Goal: Task Accomplishment & Management: Use online tool/utility

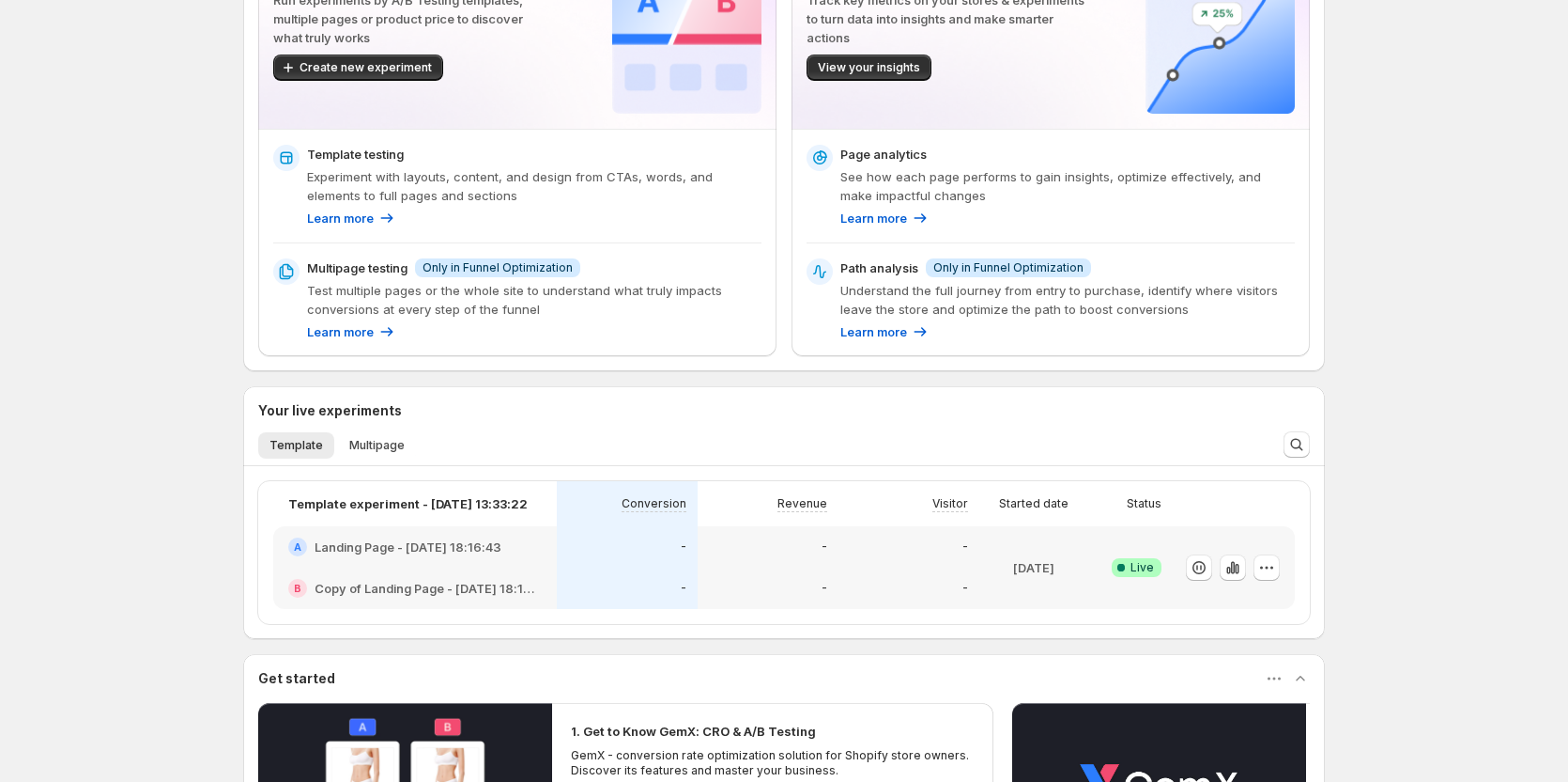
scroll to position [188, 0]
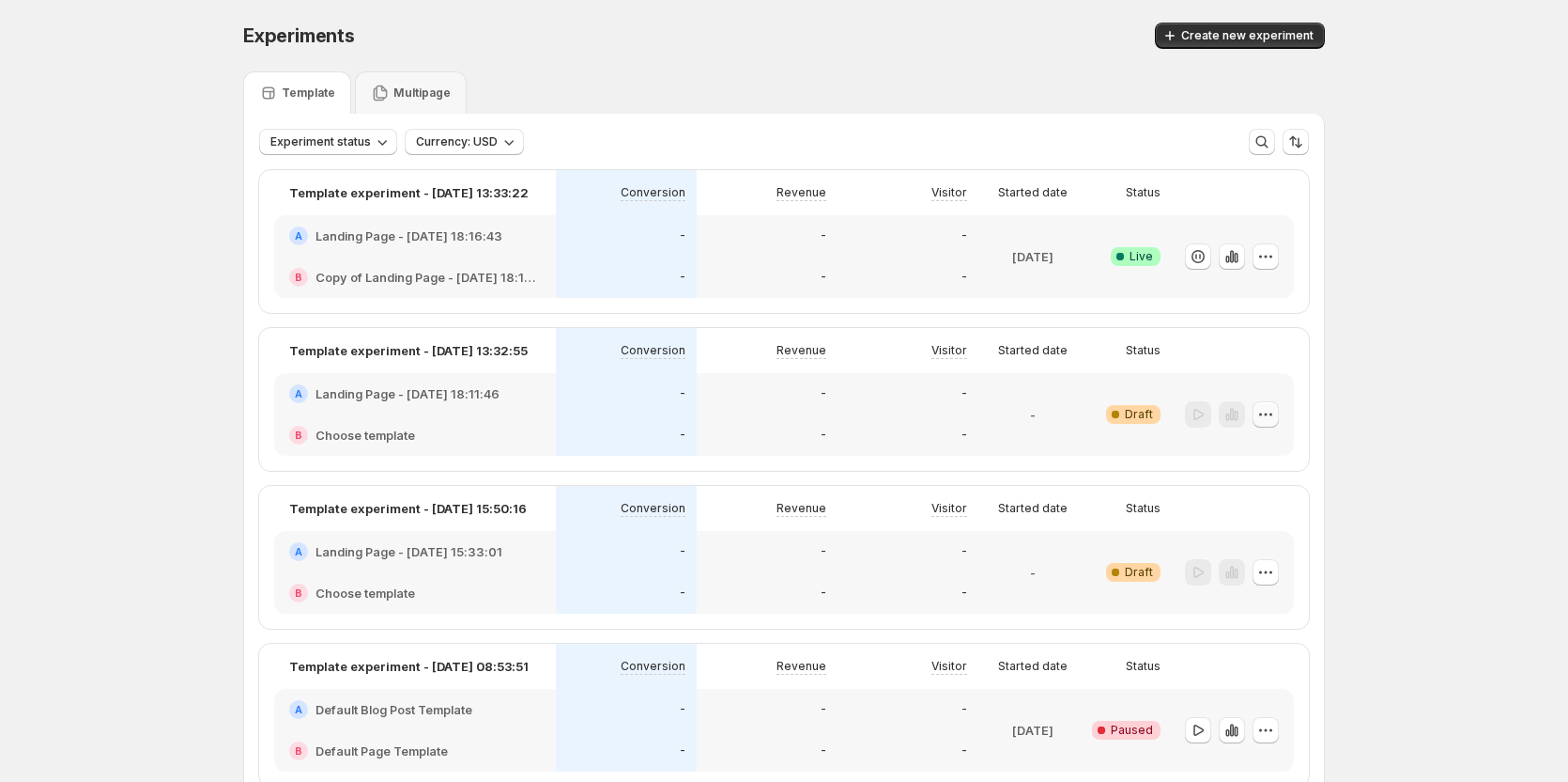
click at [1272, 410] on icon "button" at bounding box center [1265, 414] width 19 height 19
click at [1220, 452] on span "Edit" at bounding box center [1227, 454] width 21 height 15
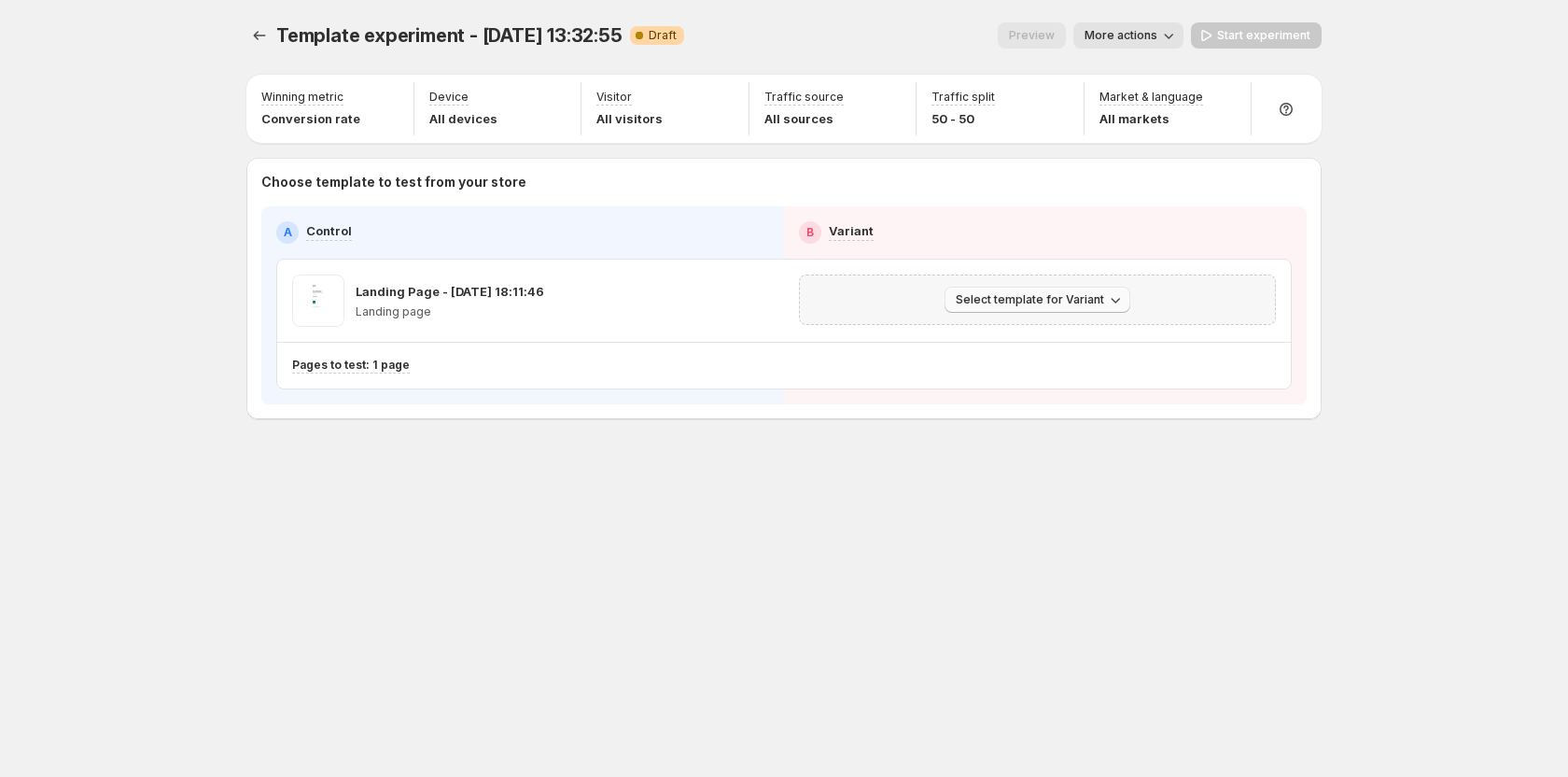
click at [1002, 305] on span "Select template for Variant" at bounding box center [1030, 299] width 149 height 15
click at [1019, 356] on button "Create Variant based on Control" at bounding box center [1041, 369] width 202 height 29
click at [1062, 304] on span "Select template for Variant" at bounding box center [1030, 299] width 149 height 15
click at [1052, 306] on span "Select template for Variant" at bounding box center [1030, 299] width 149 height 15
click at [1041, 369] on span "Create Variant based on Control" at bounding box center [1040, 370] width 190 height 15
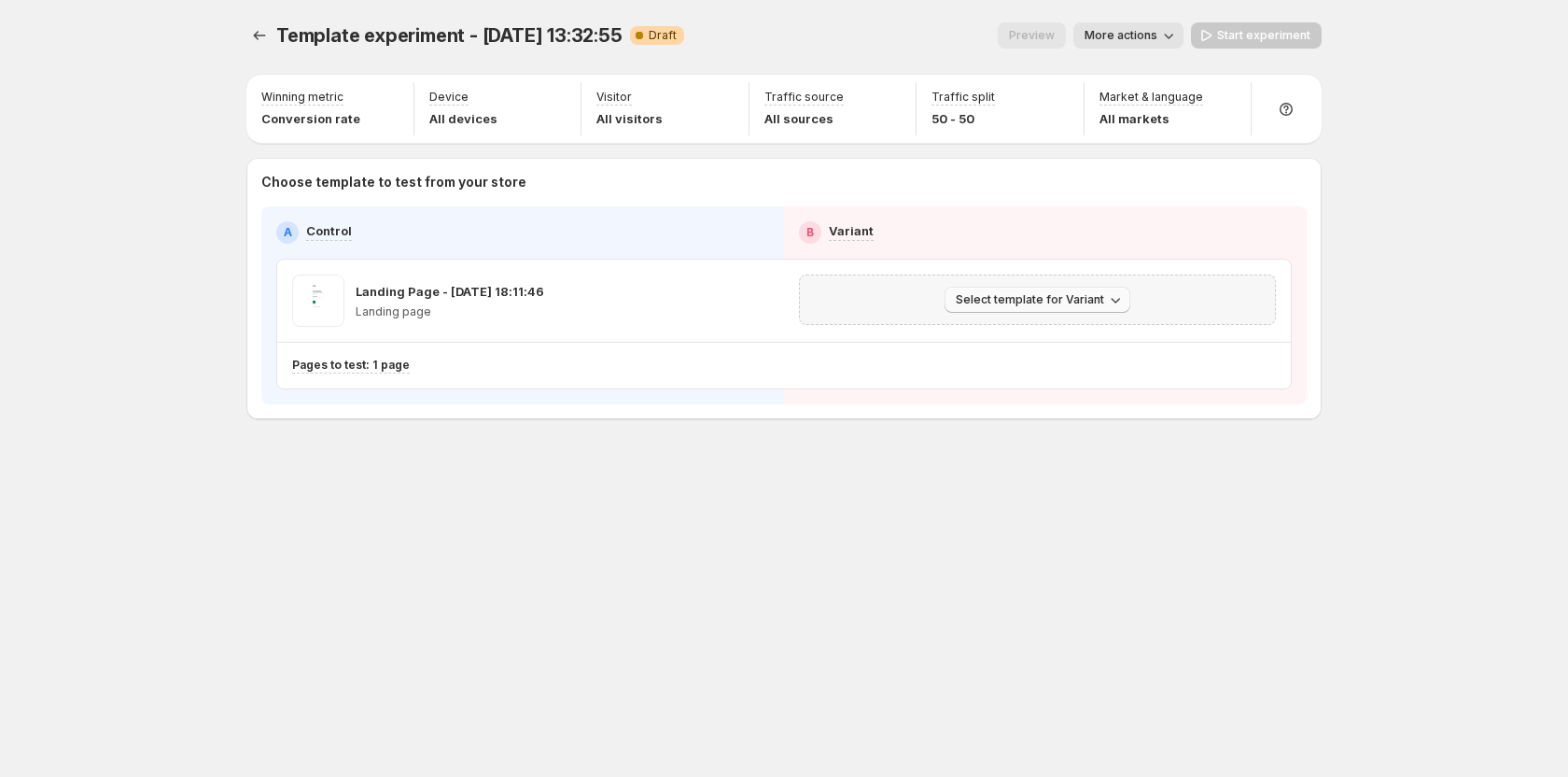
click at [1058, 292] on button "Select template for Variant" at bounding box center [1037, 300] width 186 height 26
click at [1055, 364] on span "Create Variant based on Control" at bounding box center [1040, 370] width 190 height 15
click at [1053, 303] on span "Select template for Variant" at bounding box center [1030, 299] width 149 height 15
click at [254, 42] on icon "Experiments" at bounding box center [259, 35] width 19 height 19
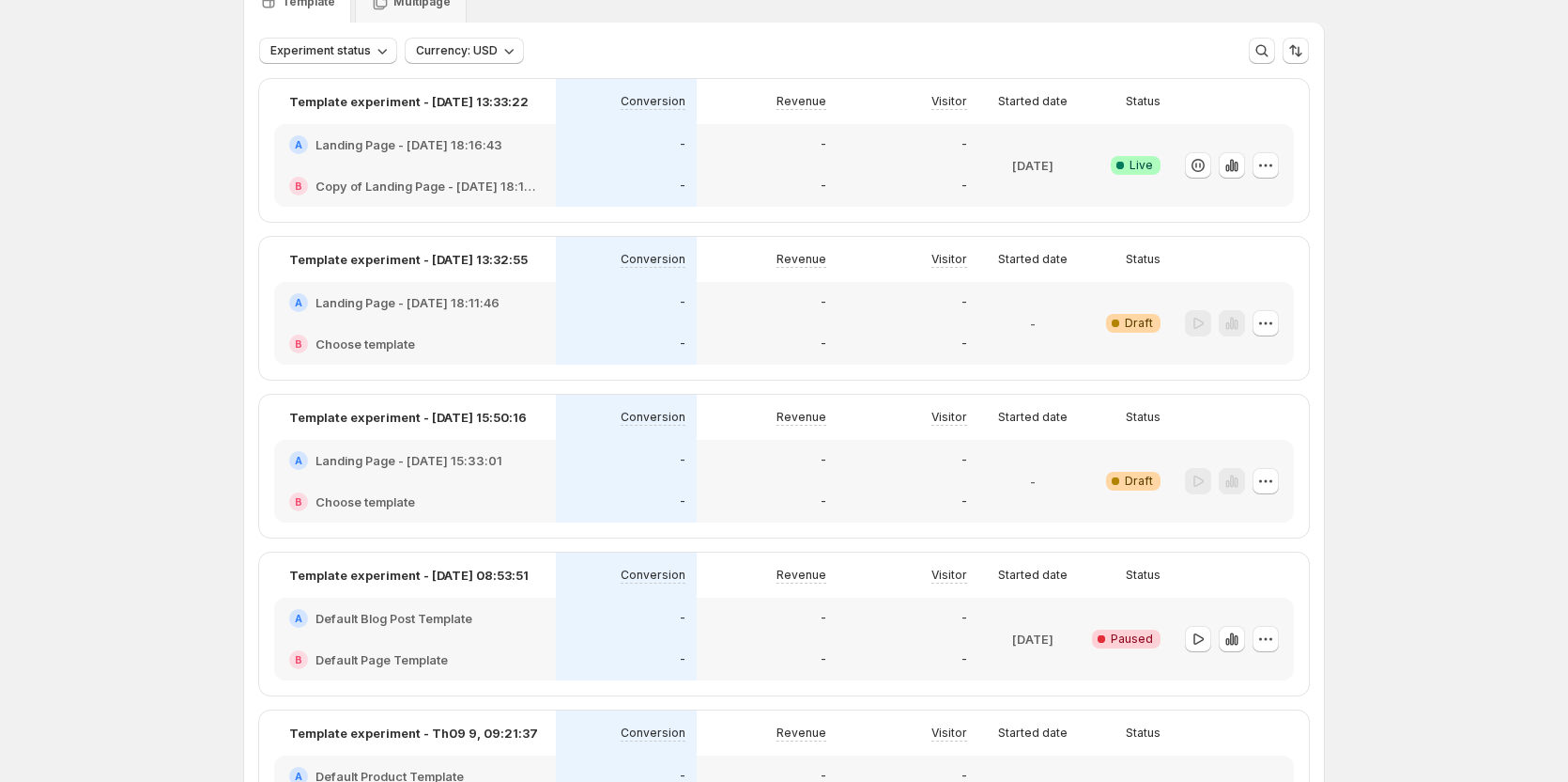
scroll to position [282, 0]
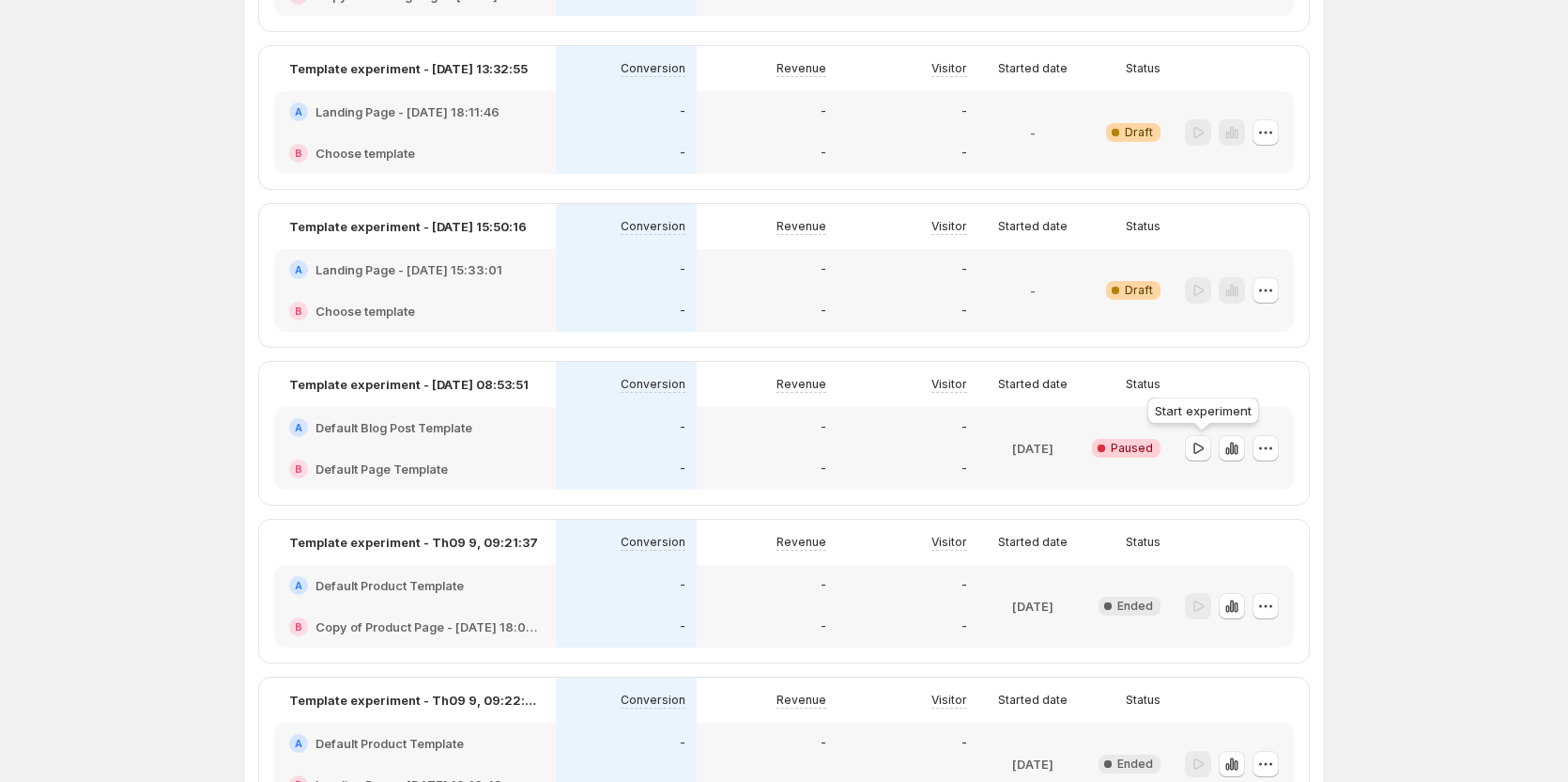
click at [1199, 450] on icon "button" at bounding box center [1198, 447] width 10 height 11
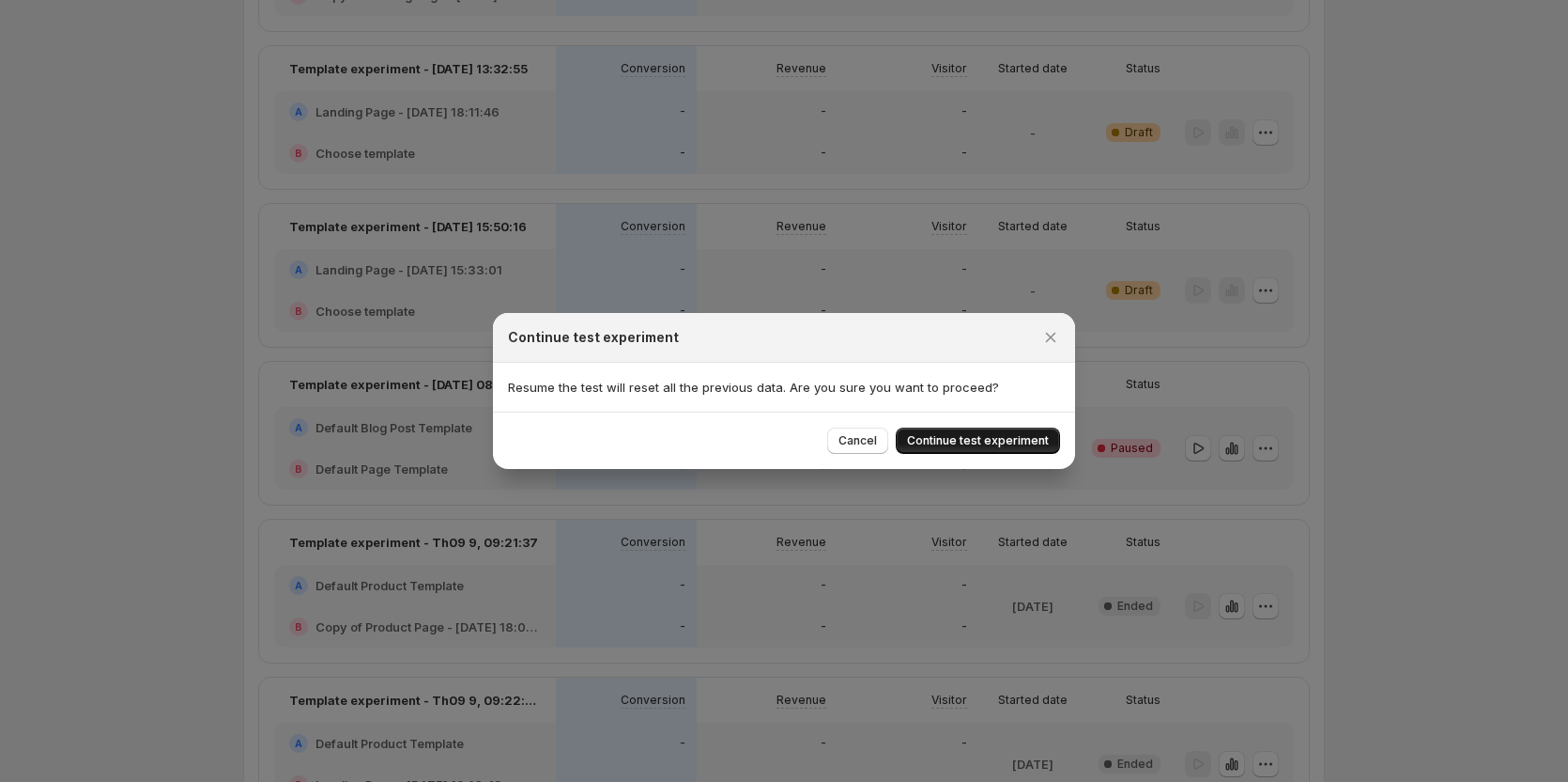
click at [963, 451] on button "Continue test experiment" at bounding box center [978, 441] width 165 height 27
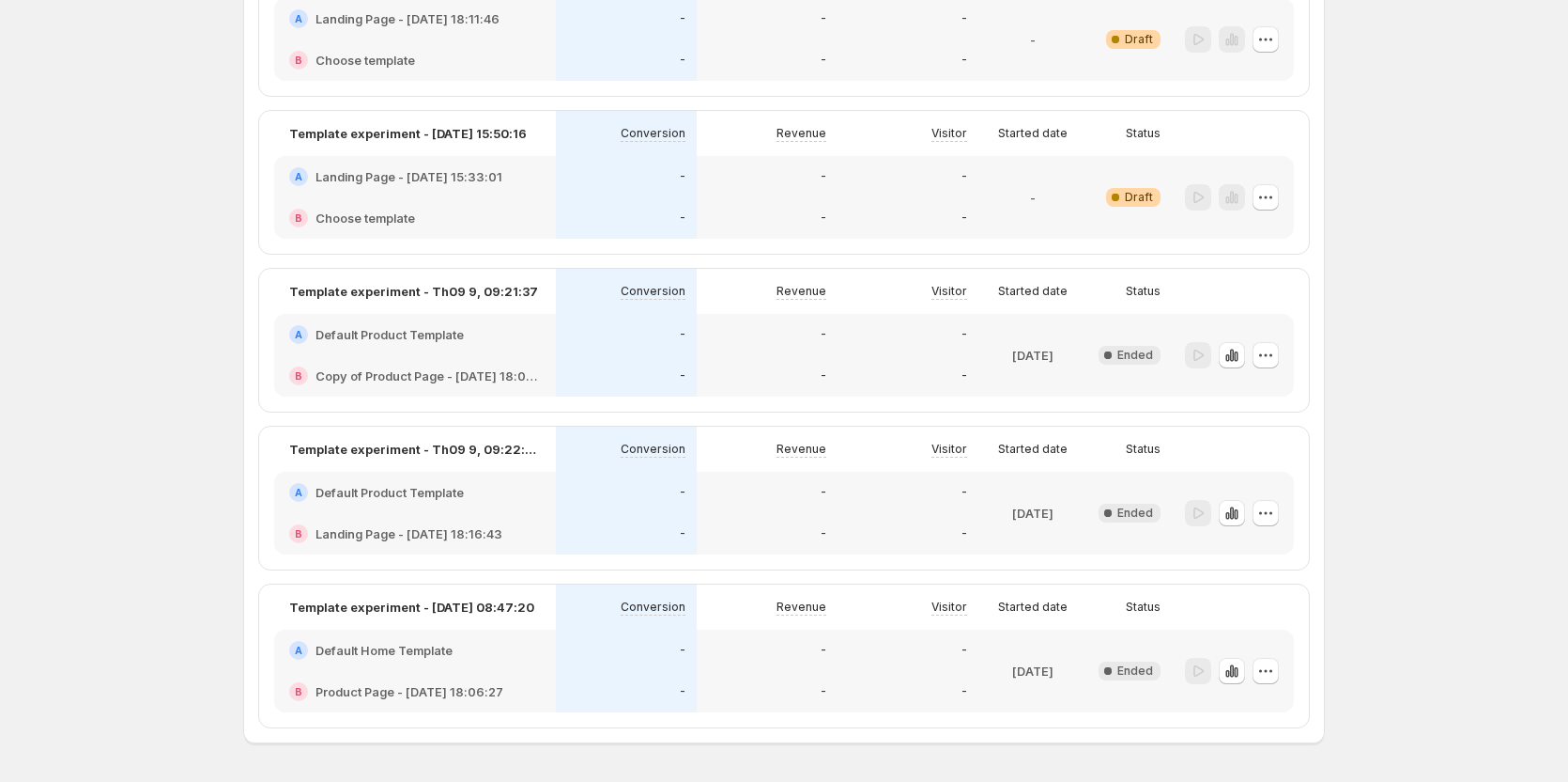
scroll to position [596, 0]
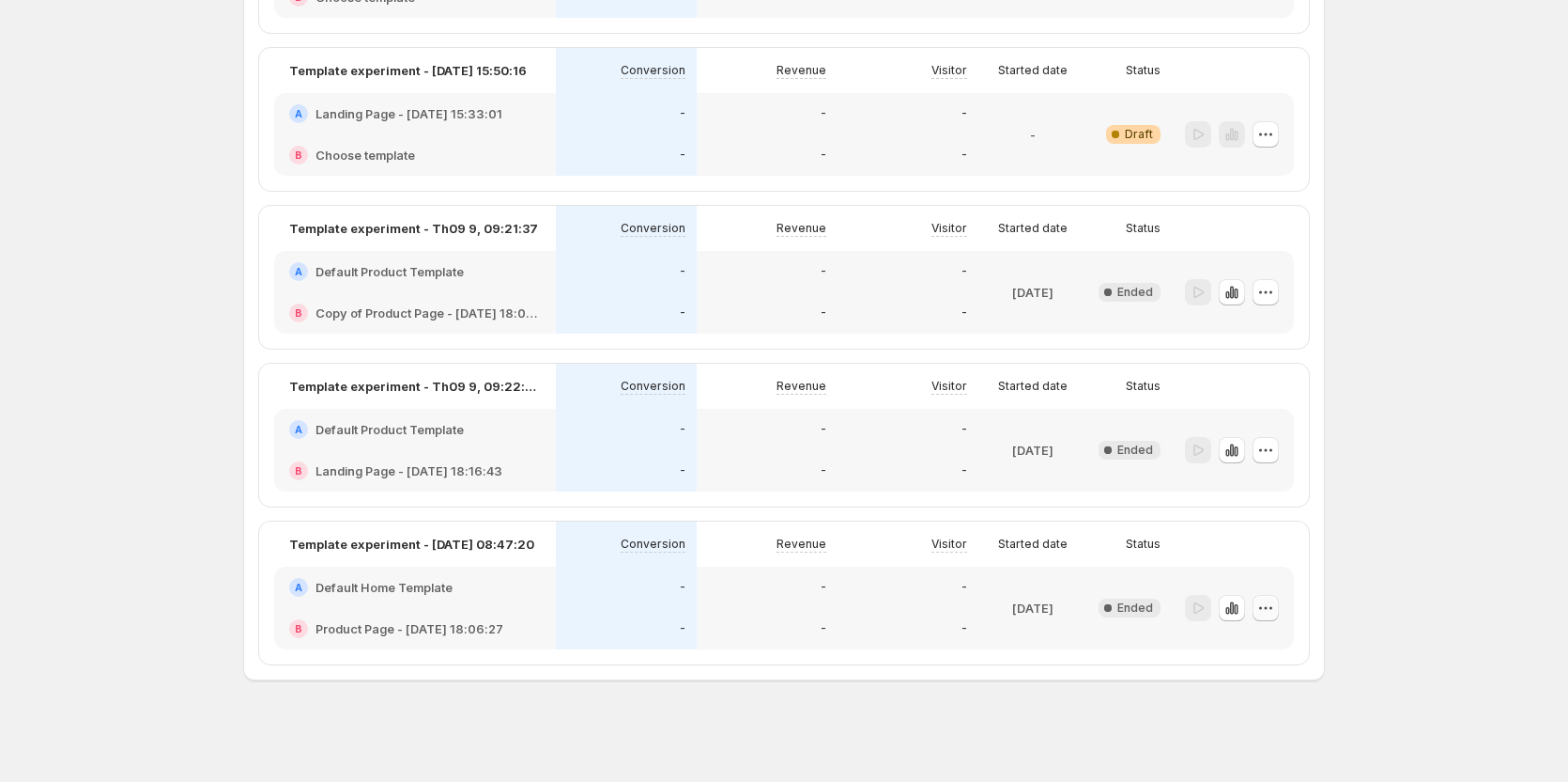
click at [1275, 609] on icon "button" at bounding box center [1265, 607] width 19 height 19
click at [1255, 569] on span "Delete" at bounding box center [1285, 569] width 136 height 19
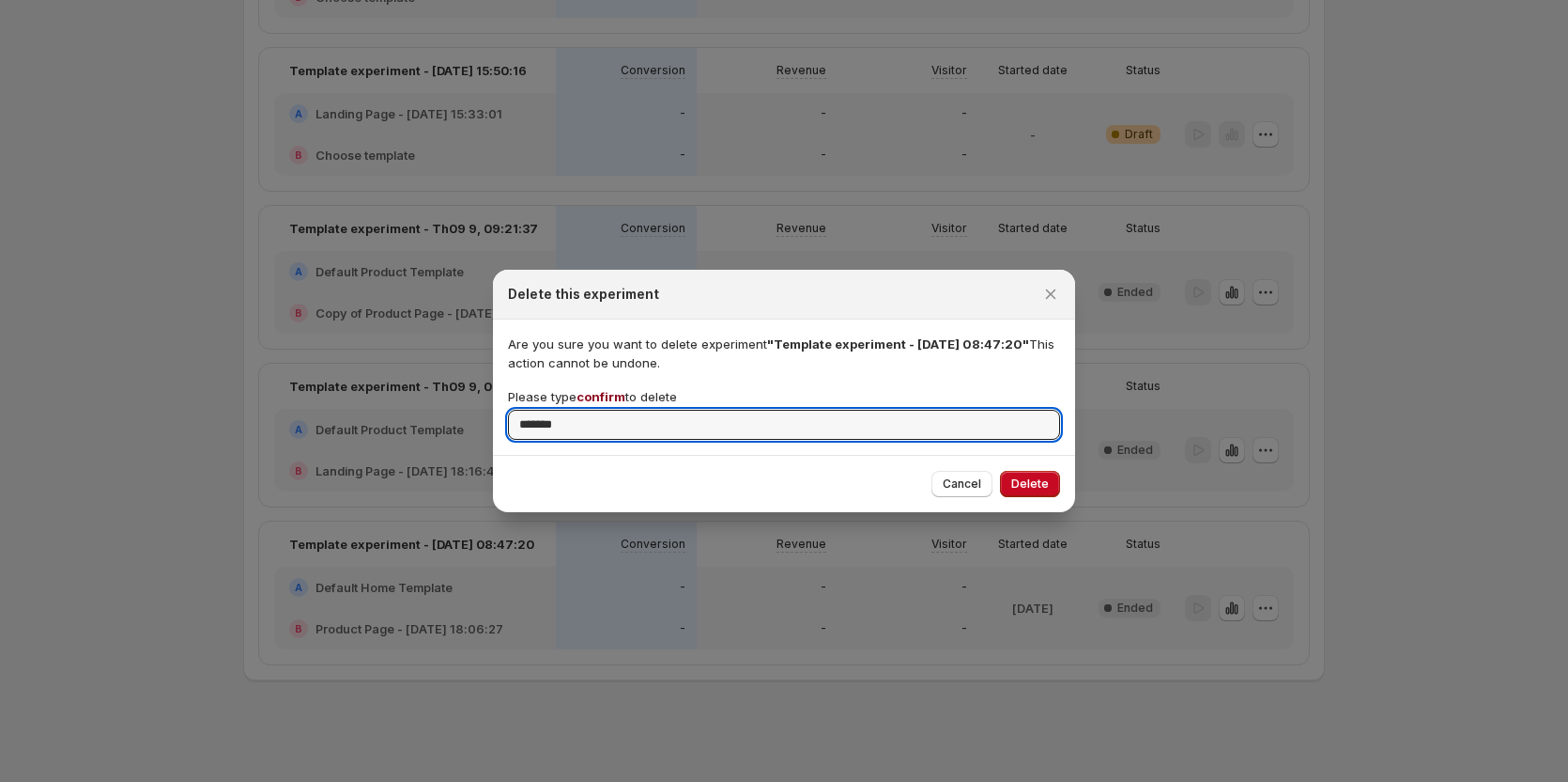
type input "*******"
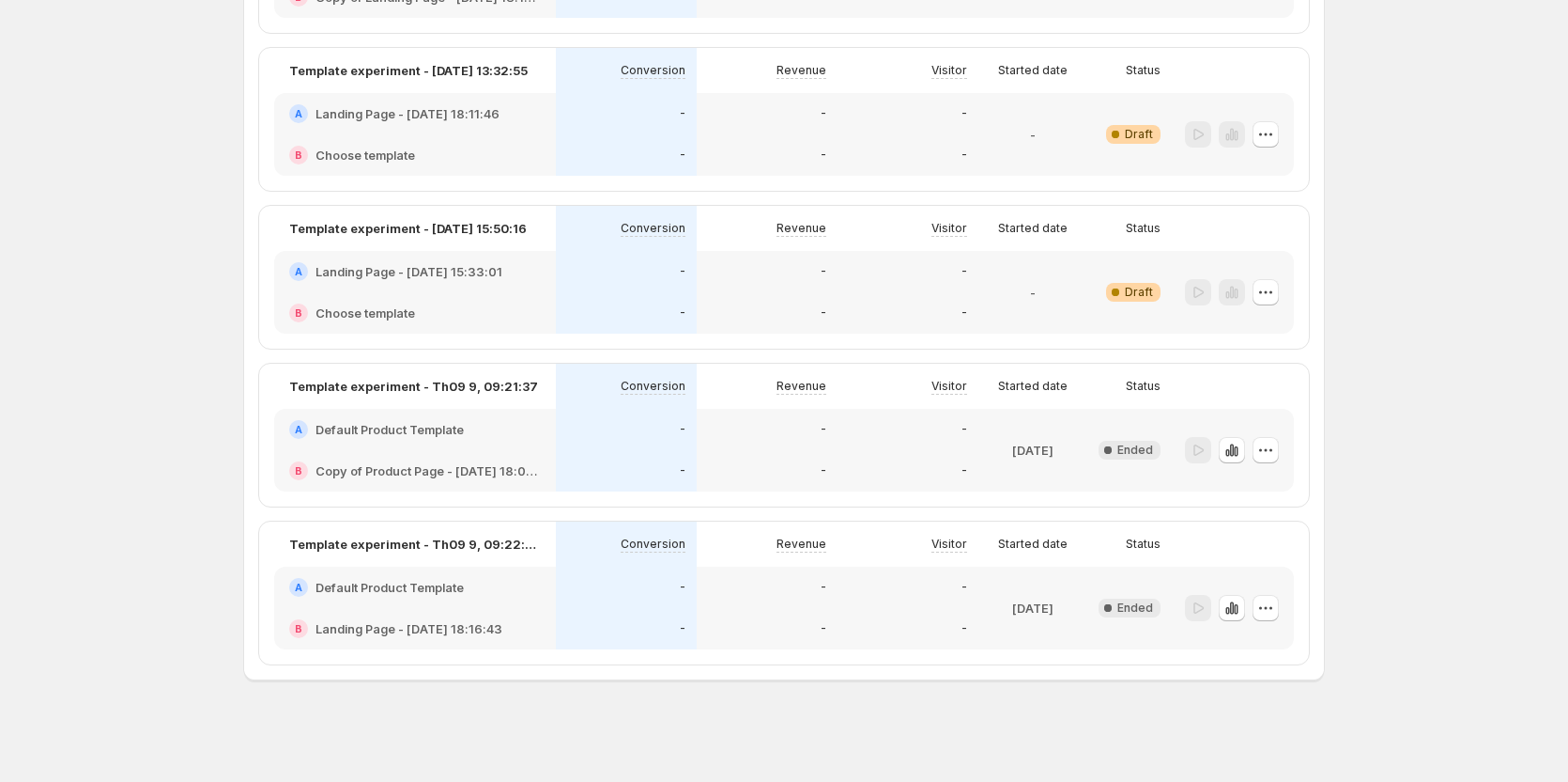
scroll to position [438, 0]
click at [1275, 459] on icon "button" at bounding box center [1265, 450] width 19 height 19
click at [1238, 613] on span "Delete" at bounding box center [1236, 616] width 37 height 15
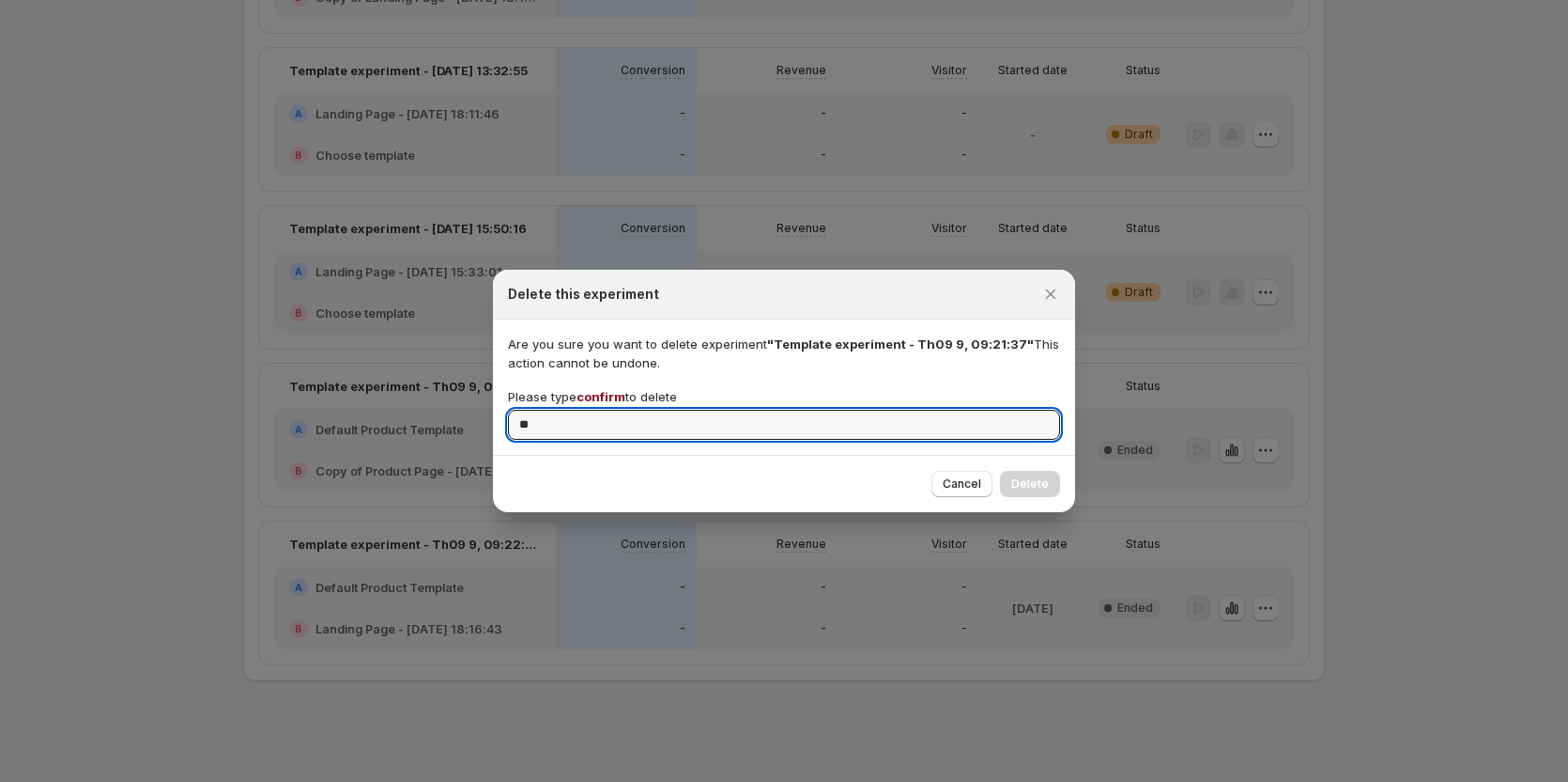
type input "*"
type input "*******"
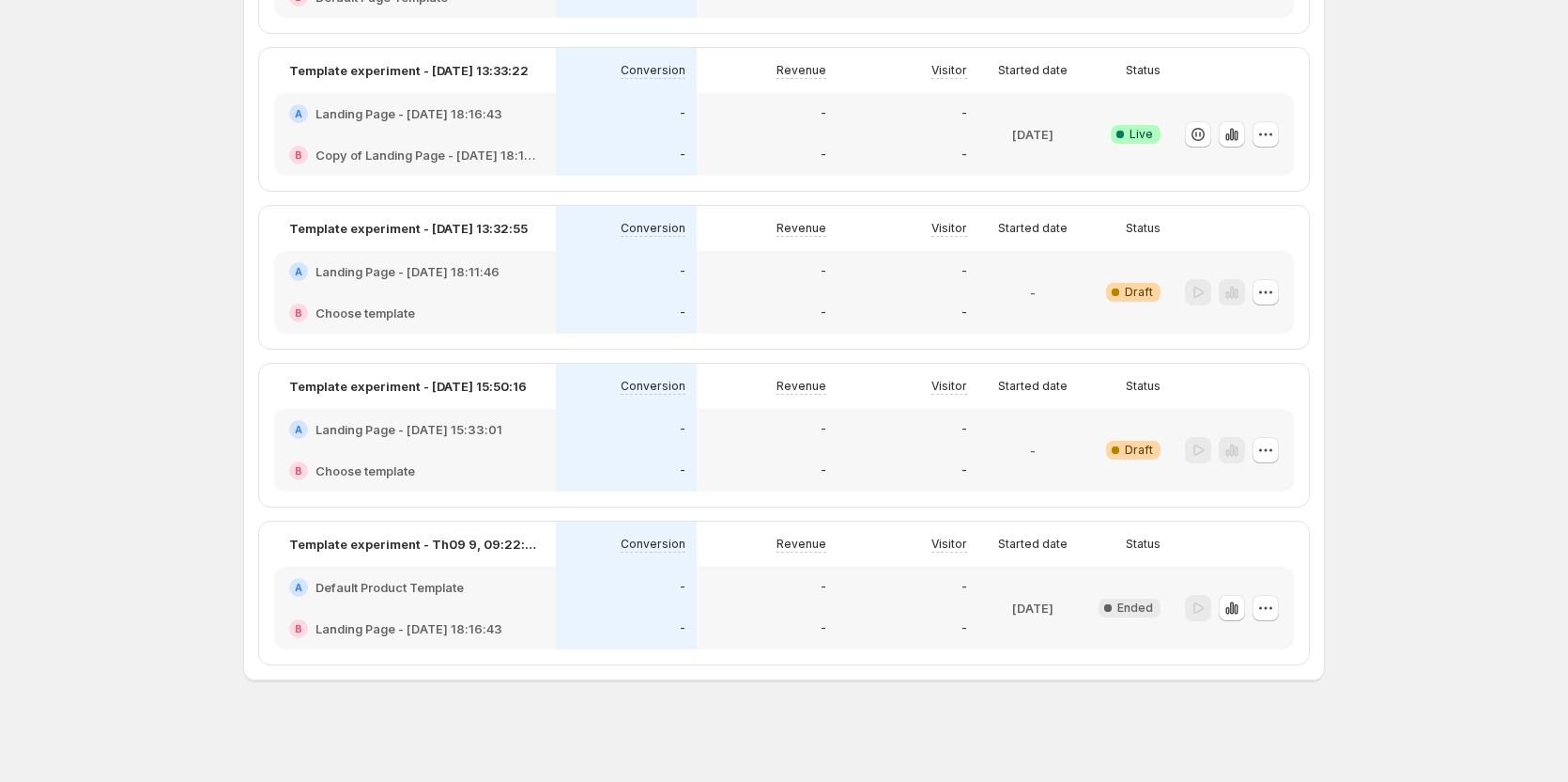
scroll to position [280, 0]
click at [1269, 604] on icon "button" at bounding box center [1265, 607] width 19 height 19
click at [1251, 569] on span "Delete" at bounding box center [1236, 569] width 37 height 15
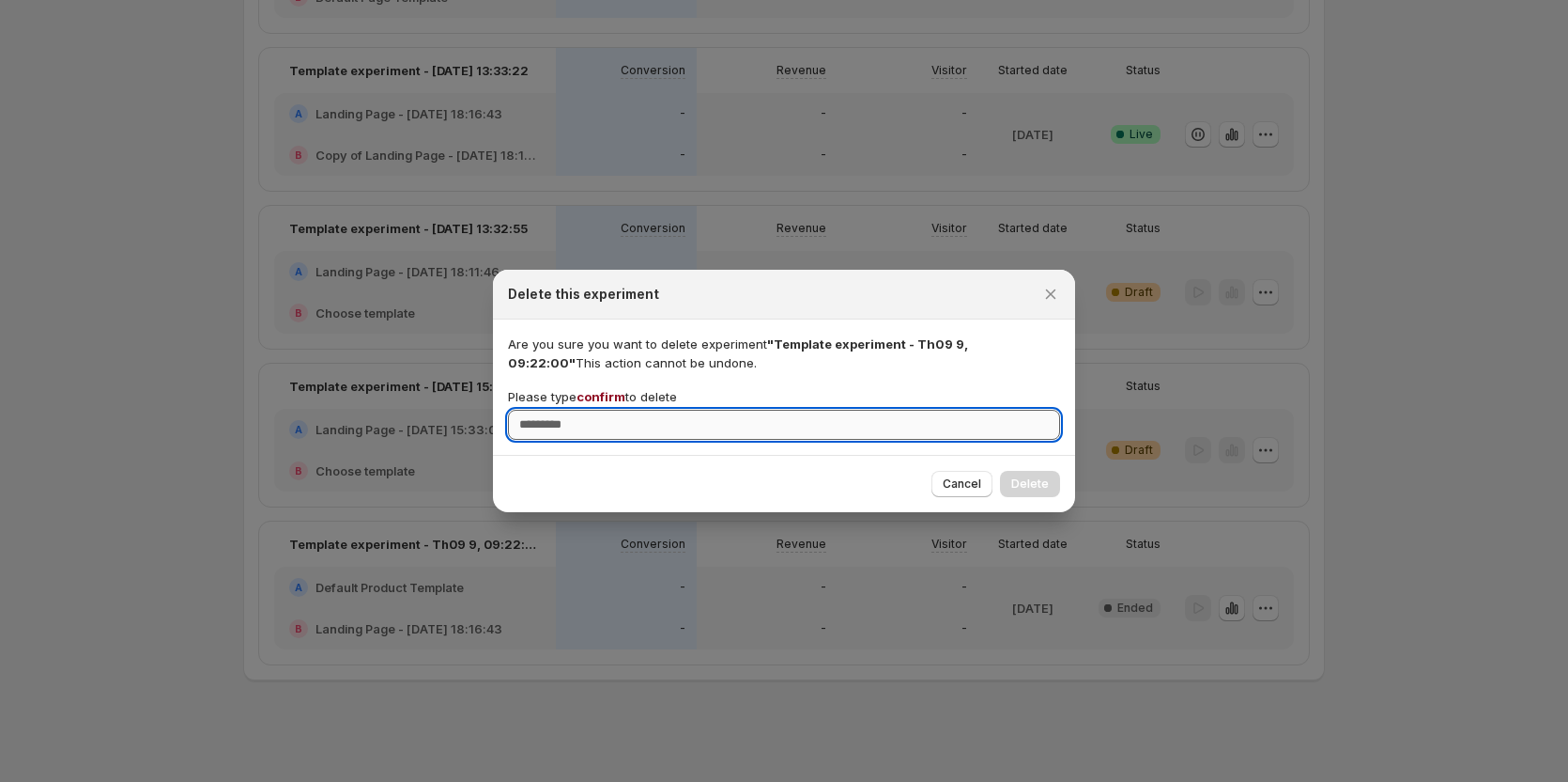
click at [847, 433] on input "Please type confirm to delete" at bounding box center [784, 424] width 552 height 30
type input "*******"
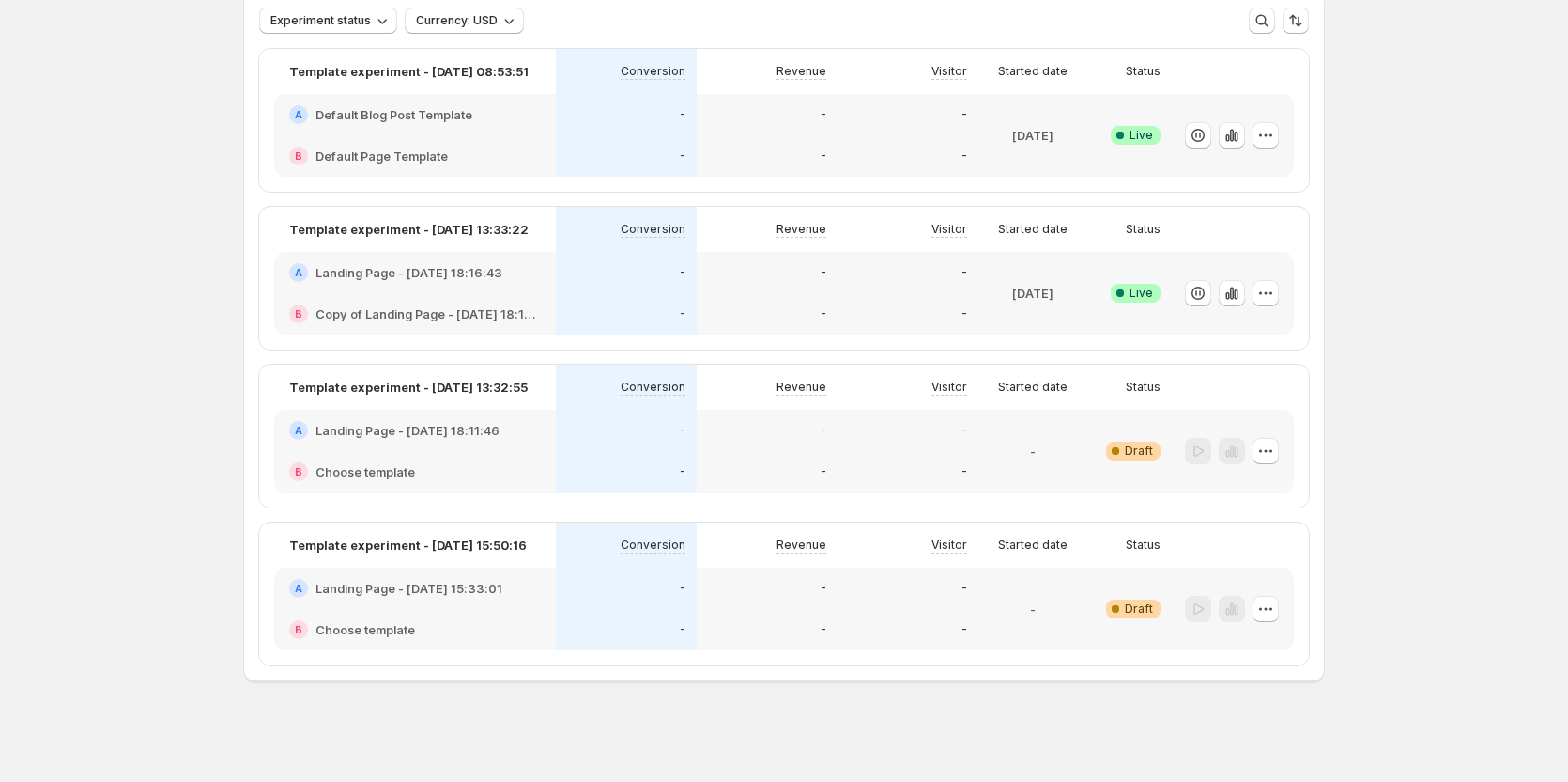
scroll to position [122, 0]
click at [1279, 453] on button "button" at bounding box center [1265, 450] width 27 height 27
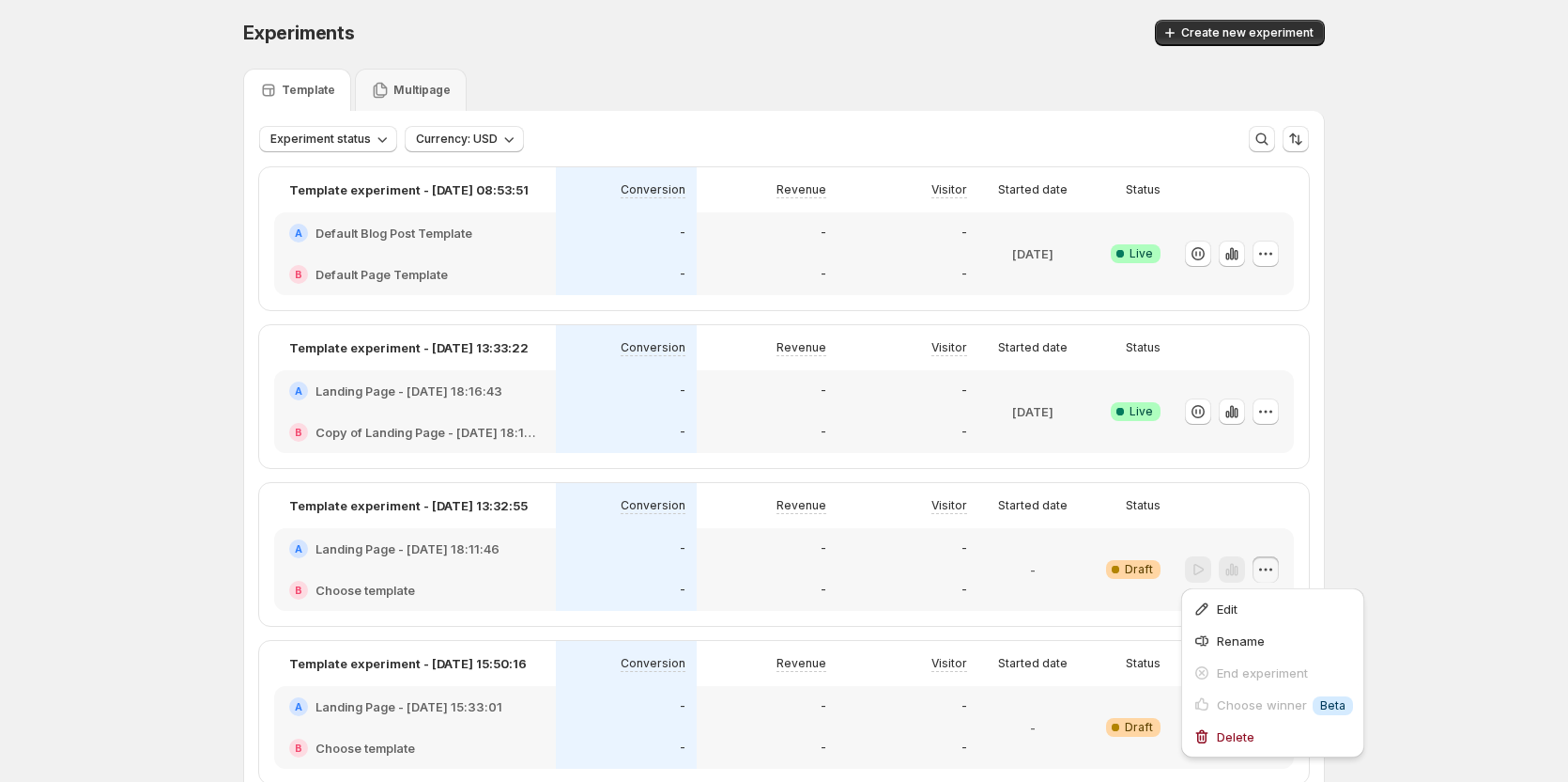
scroll to position [0, 0]
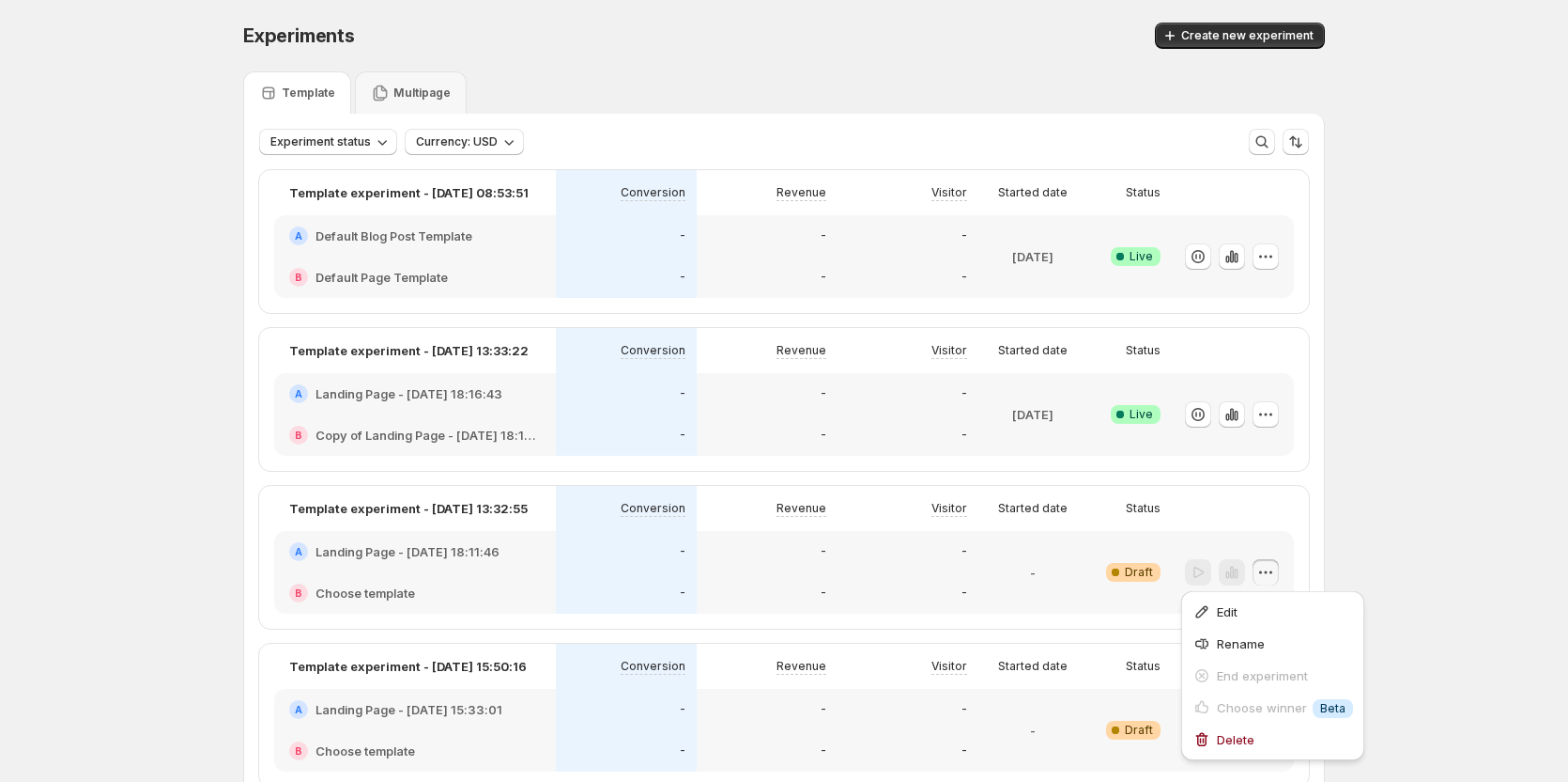
click at [1293, 438] on div at bounding box center [1233, 414] width 122 height 83
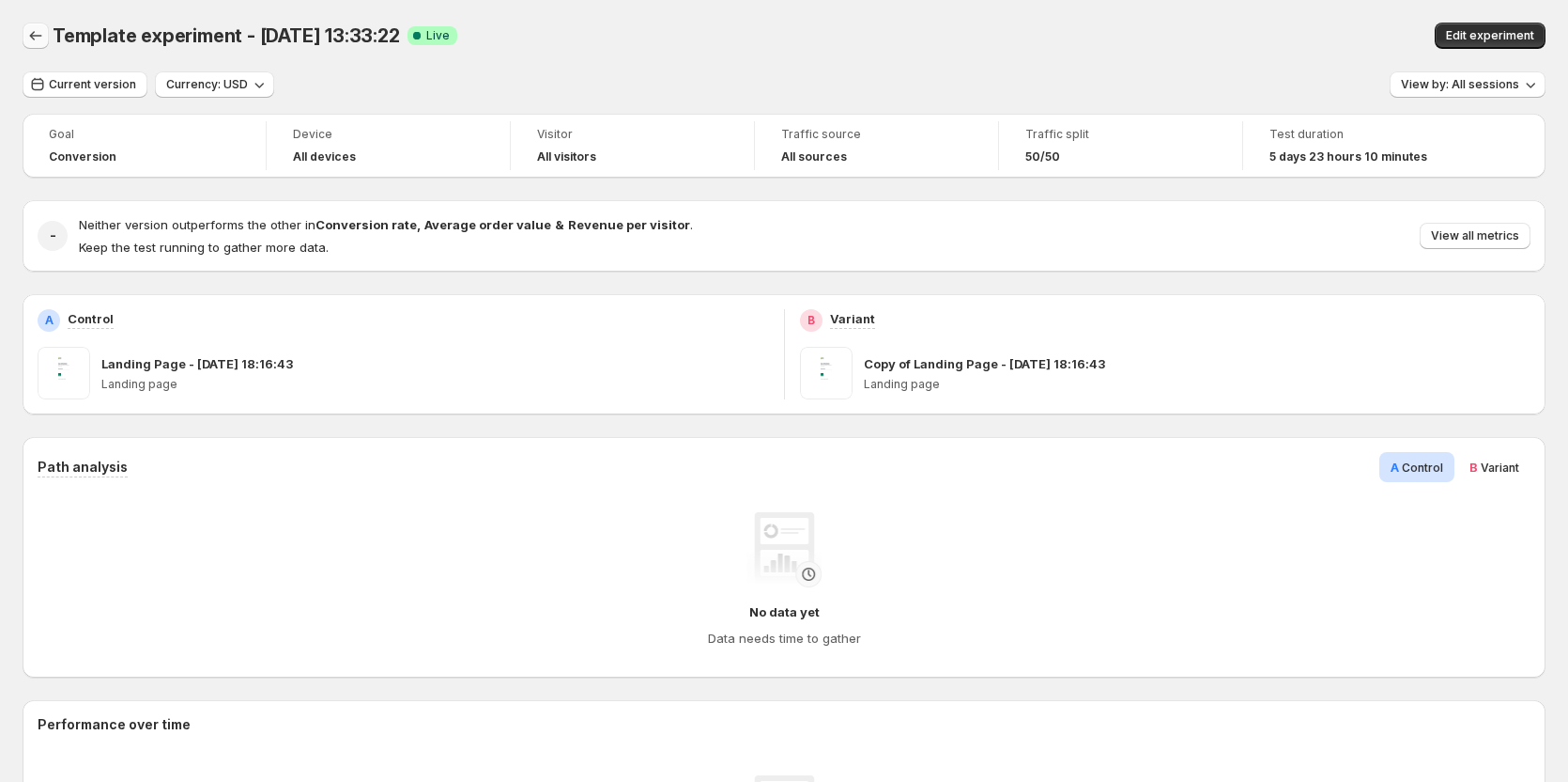
click at [36, 38] on icon "Back" at bounding box center [35, 36] width 19 height 19
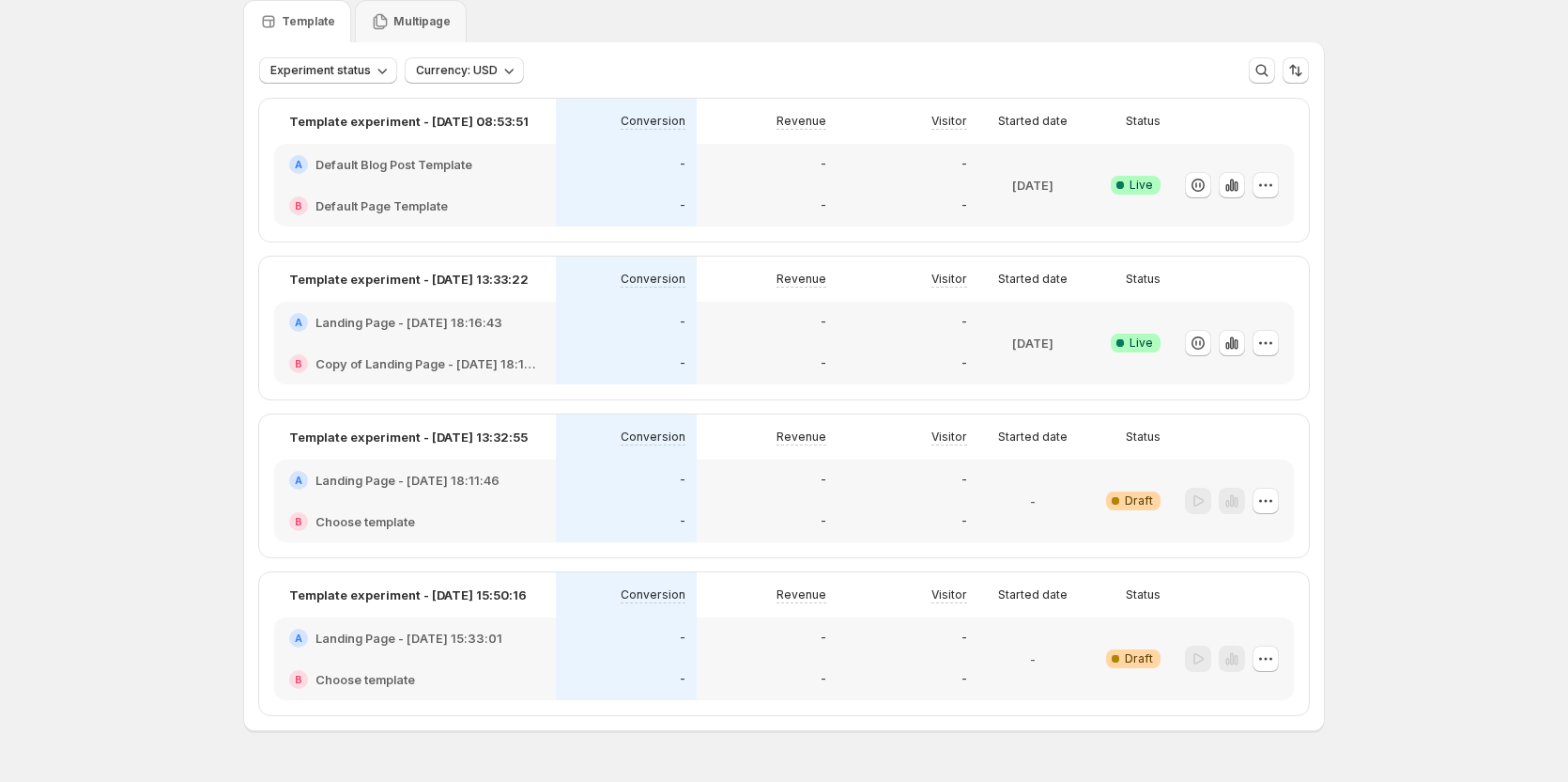
scroll to position [94, 0]
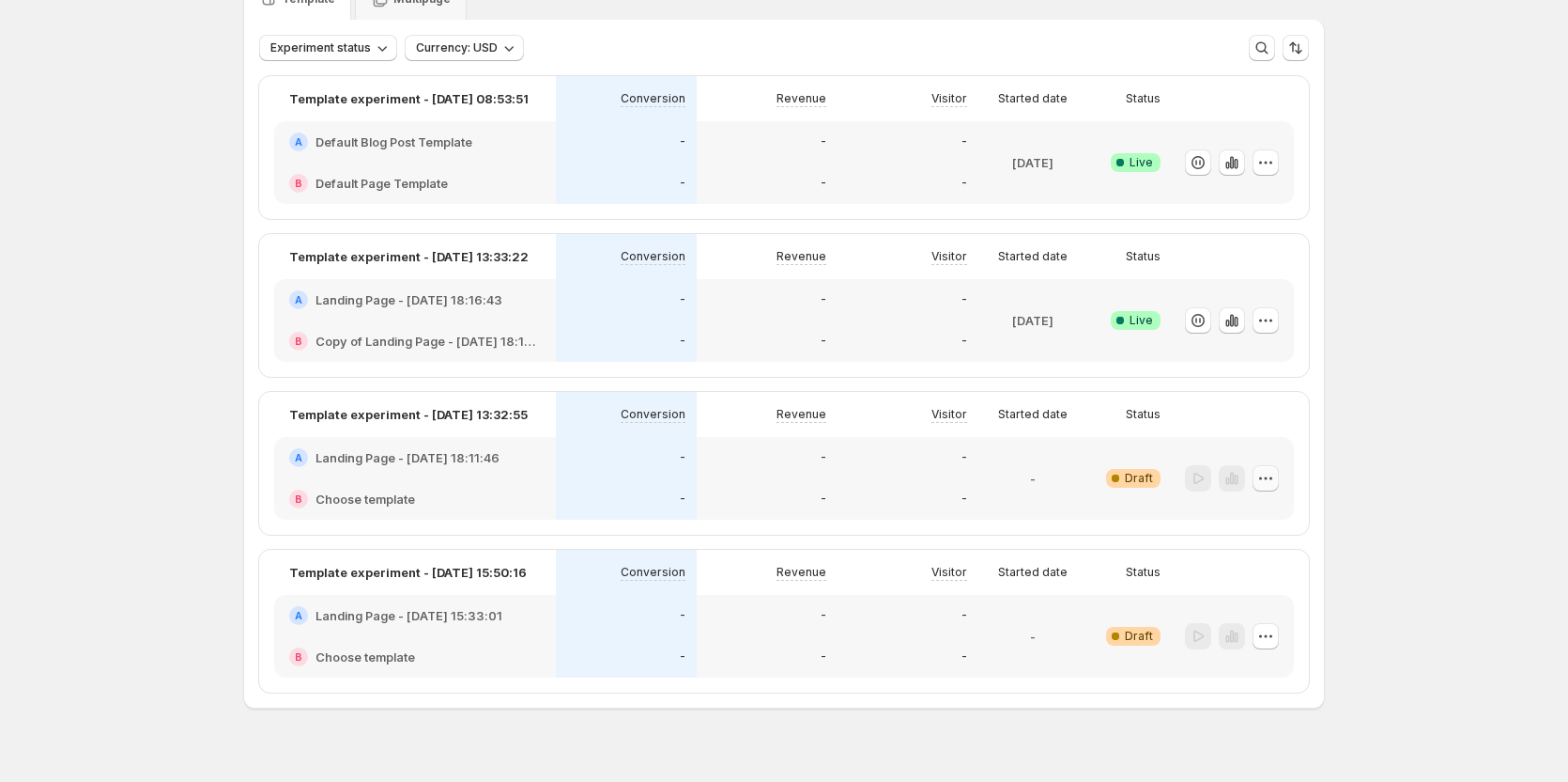
click at [1268, 479] on icon "button" at bounding box center [1265, 478] width 19 height 19
click at [1232, 648] on span "Delete" at bounding box center [1236, 645] width 37 height 15
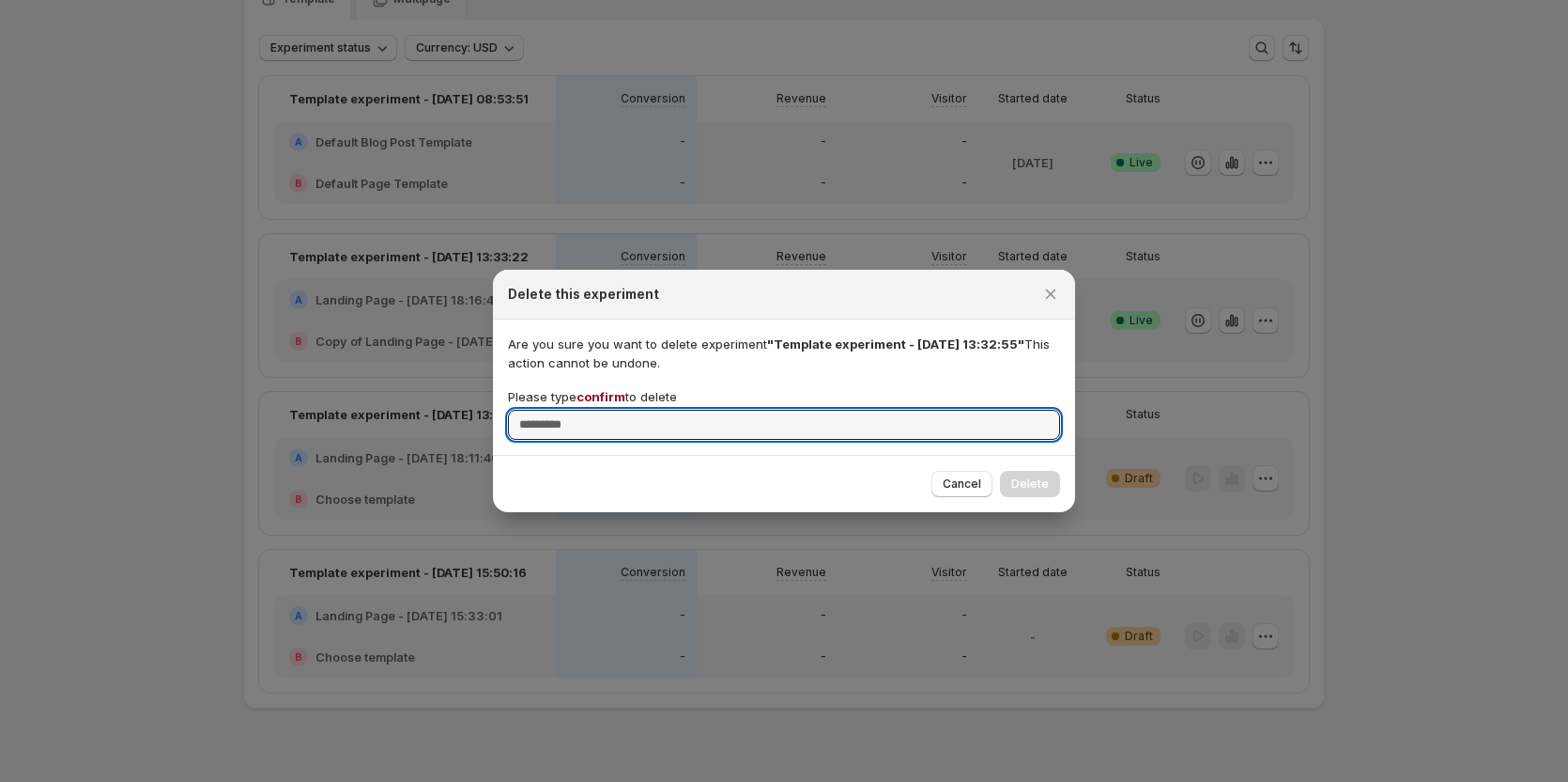
click at [1014, 449] on div "Are you sure you want to delete experiment "Template experiment - Sep 11, 13:32…" at bounding box center [784, 387] width 582 height 135
type input "*******"
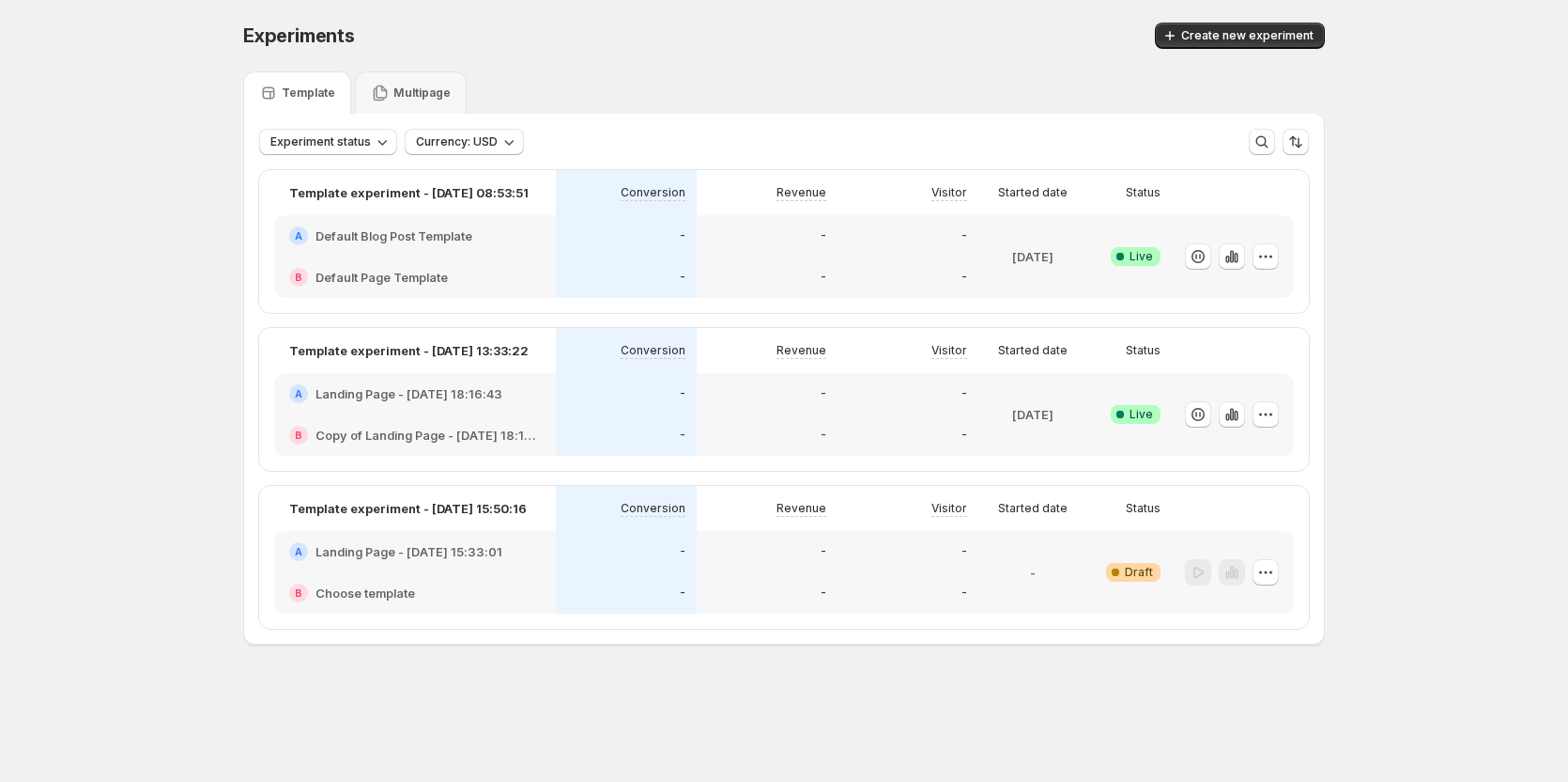
scroll to position [0, 0]
click at [1278, 564] on icon "button" at bounding box center [1270, 572] width 19 height 19
click at [1199, 743] on icon "button" at bounding box center [1201, 739] width 19 height 19
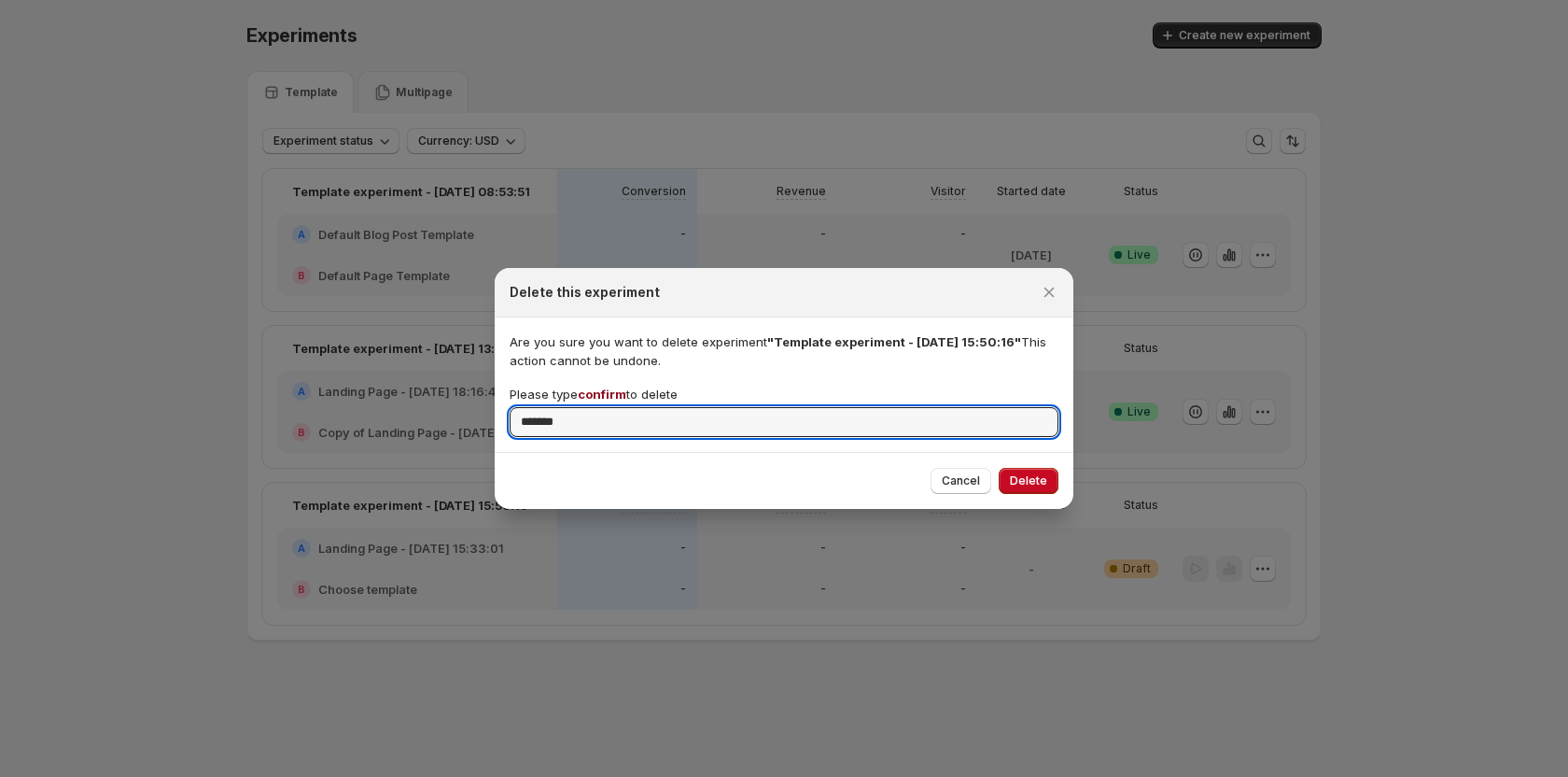
type input "*******"
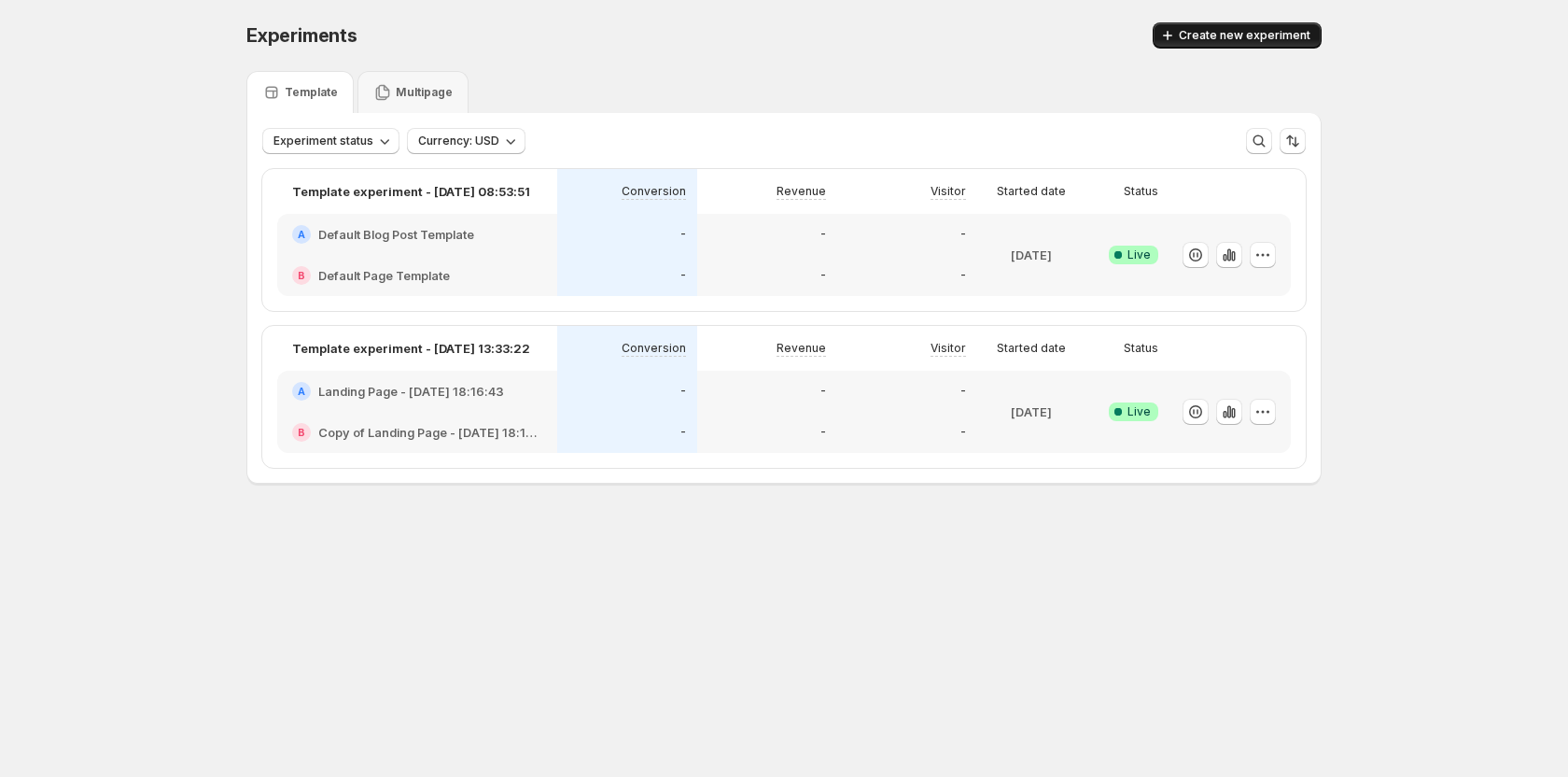
click at [1210, 36] on span "Create new experiment" at bounding box center [1245, 35] width 131 height 15
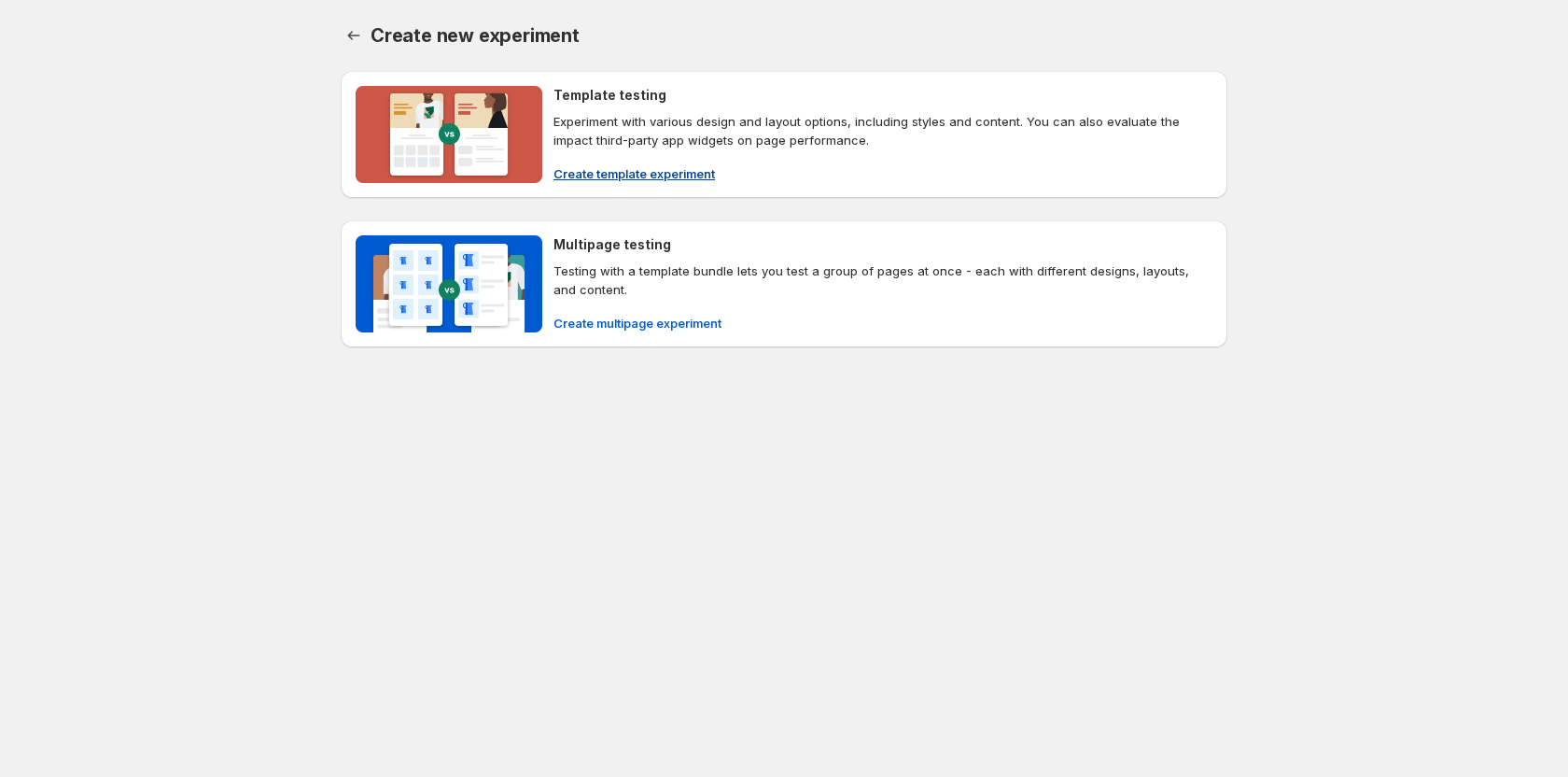
click at [683, 174] on span "Create template experiment" at bounding box center [634, 173] width 162 height 19
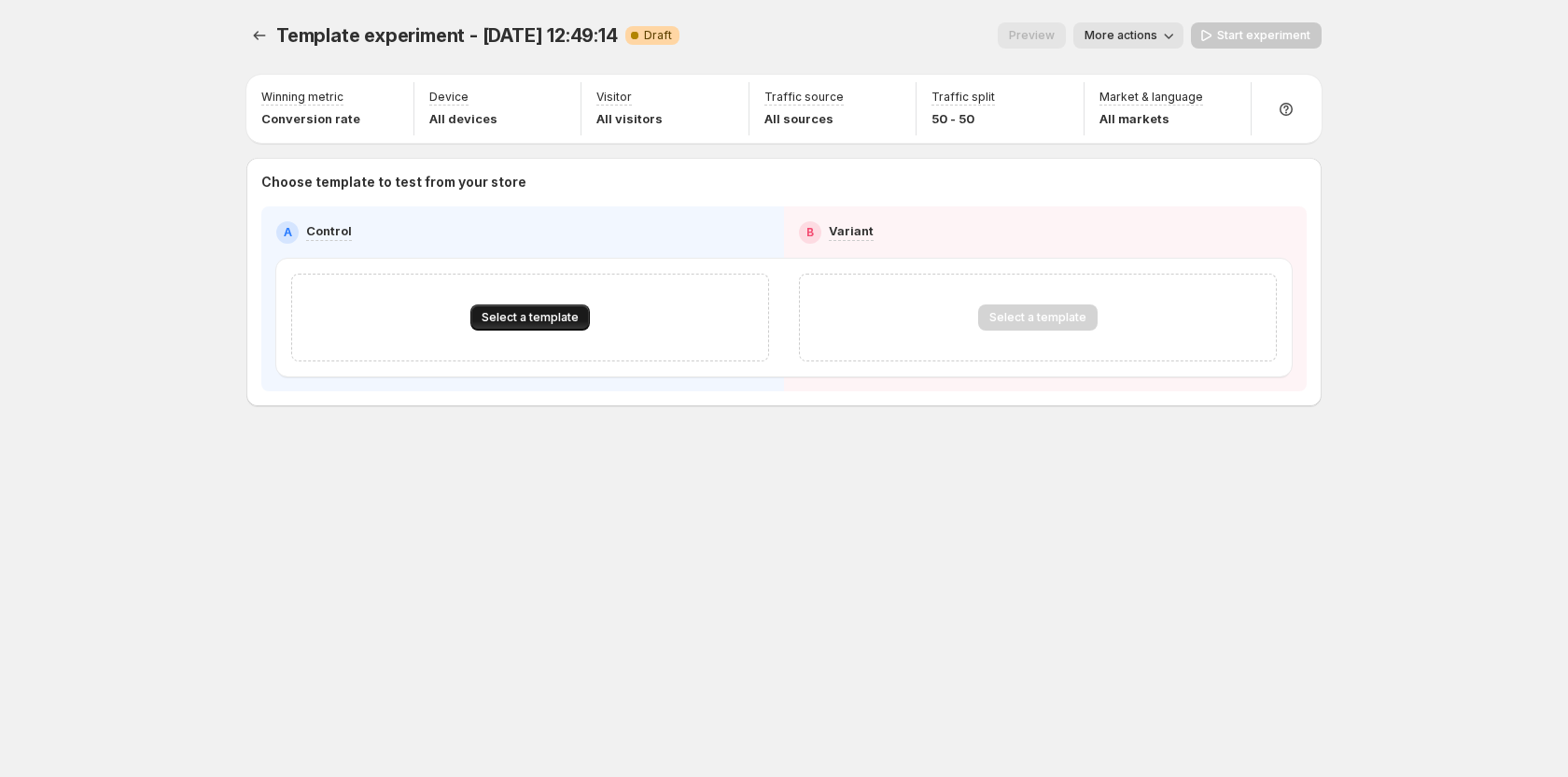
click at [505, 313] on span "Select a template" at bounding box center [530, 316] width 97 height 15
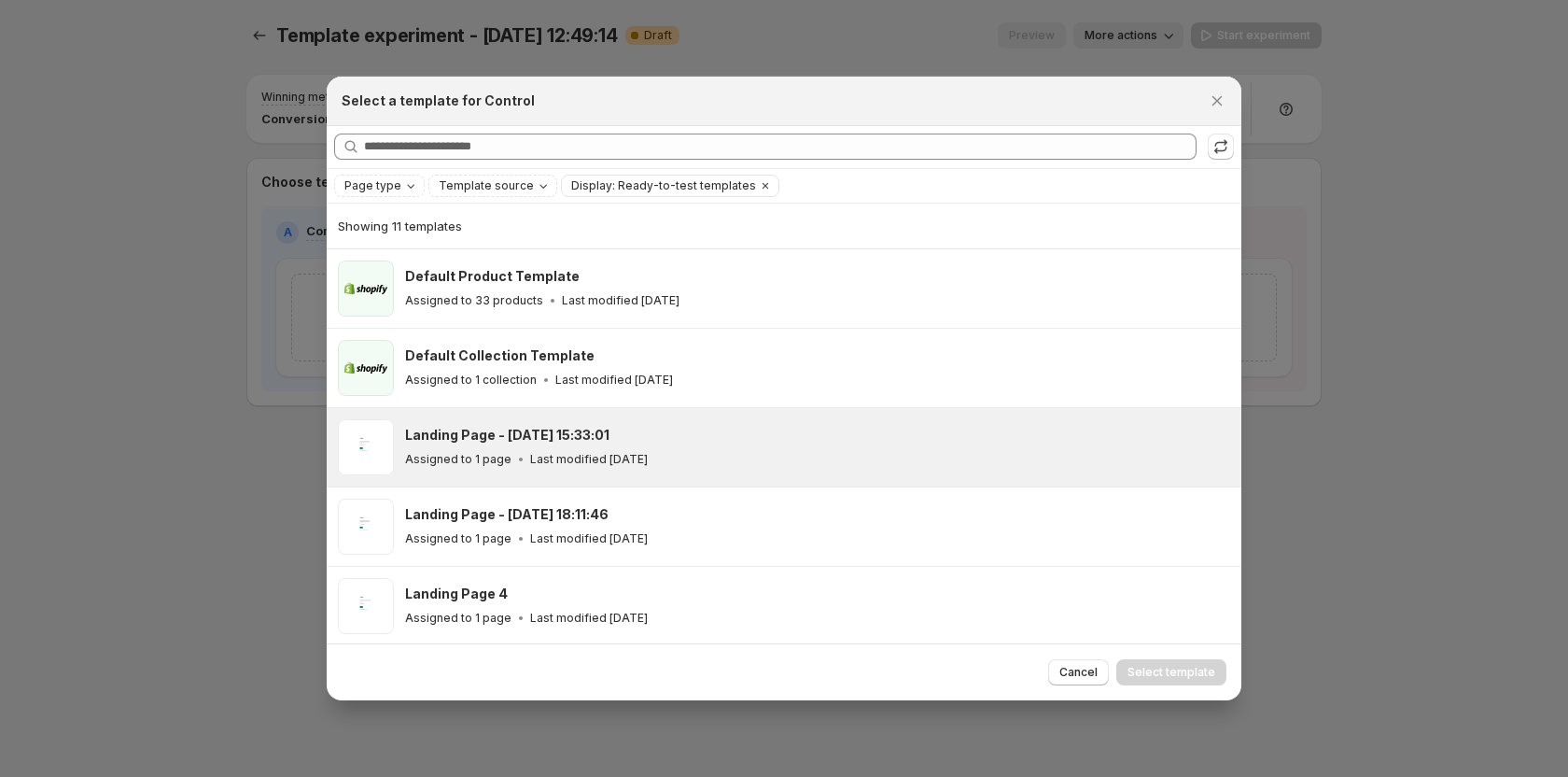
click at [478, 466] on p "Assigned to 1 page" at bounding box center [458, 459] width 107 height 15
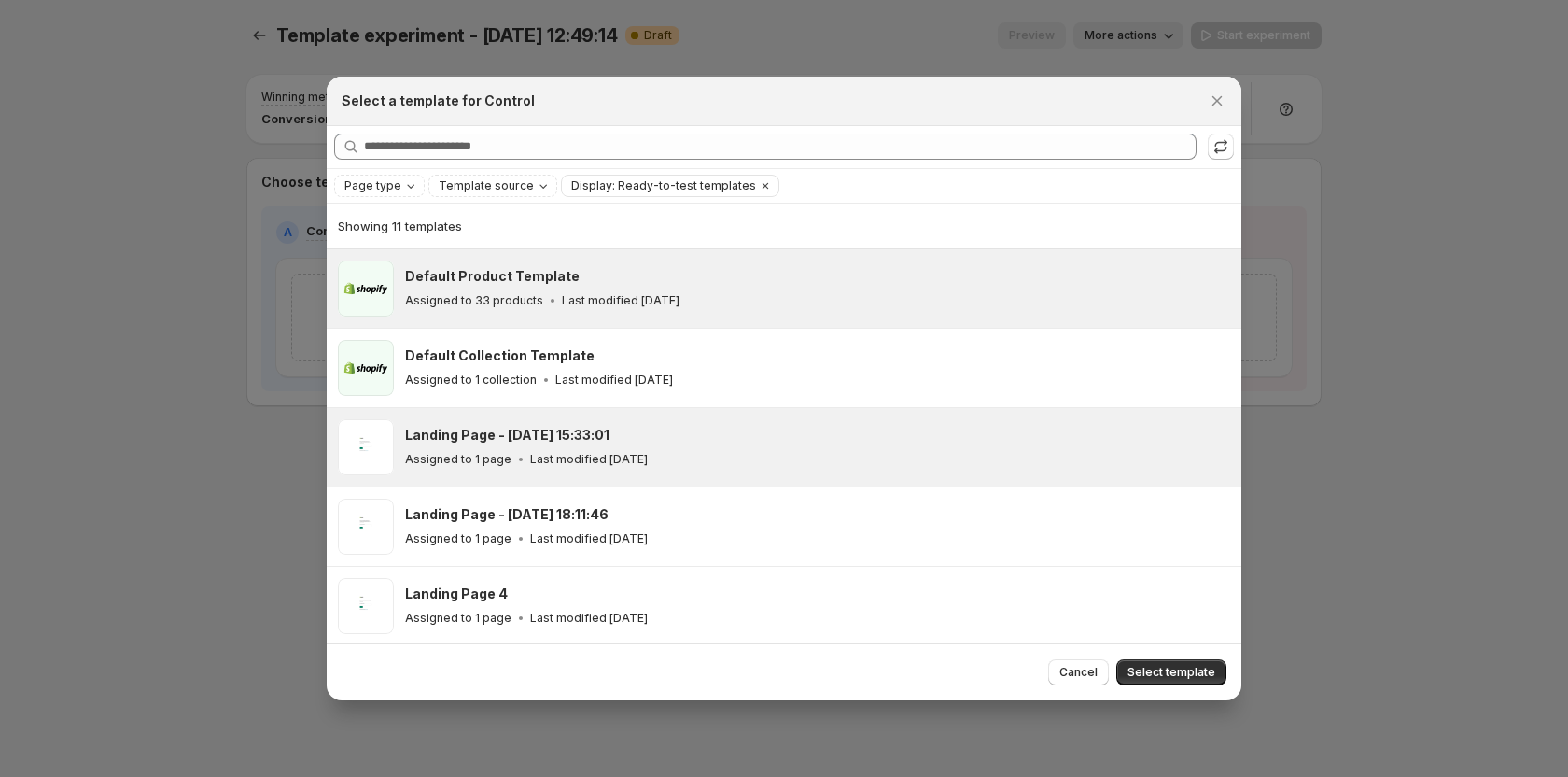
click at [529, 309] on div "Assigned to 33 products Last modified 2 months ago" at bounding box center [815, 300] width 820 height 19
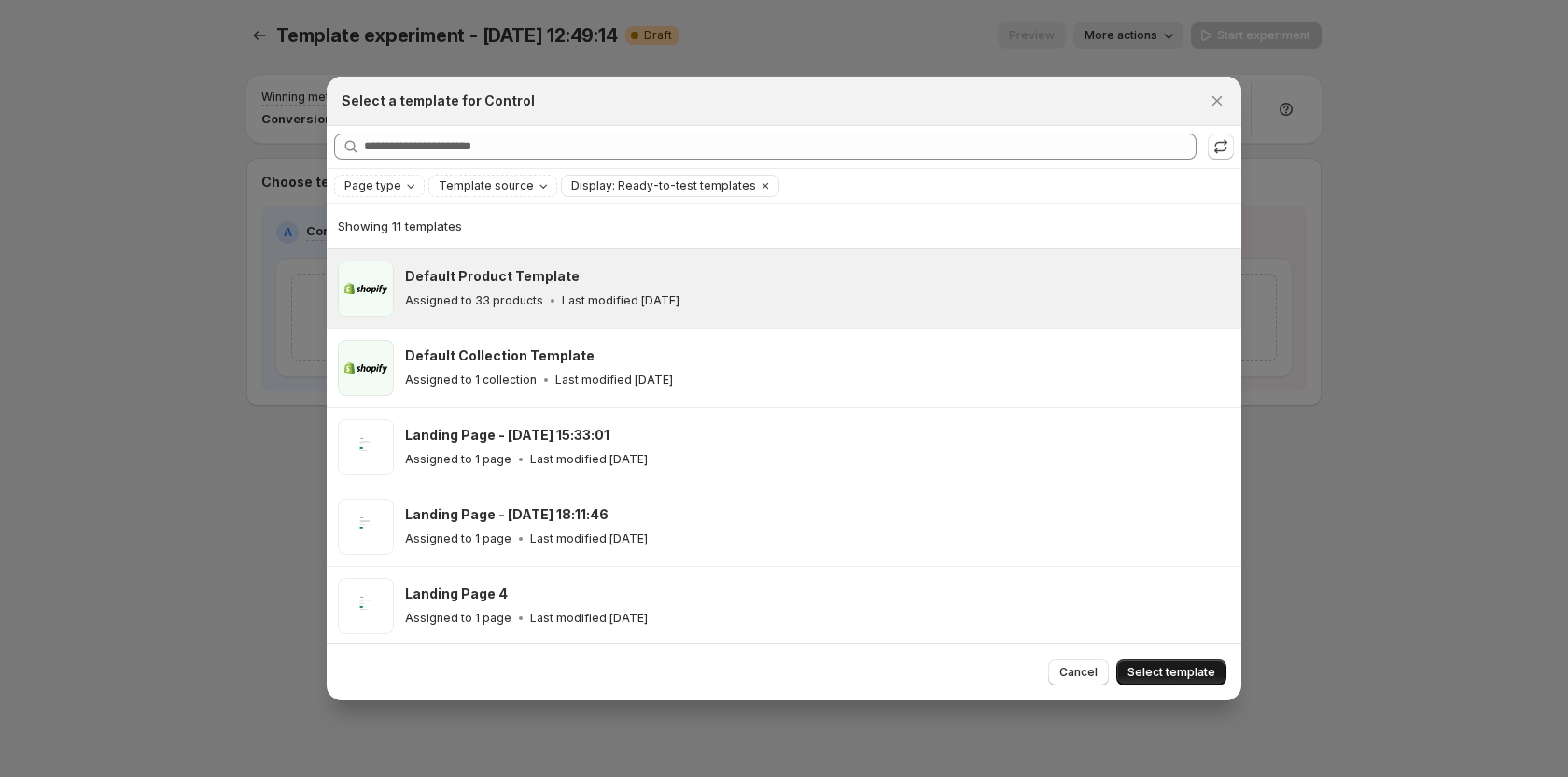
click at [1159, 674] on span "Select template" at bounding box center [1171, 671] width 88 height 15
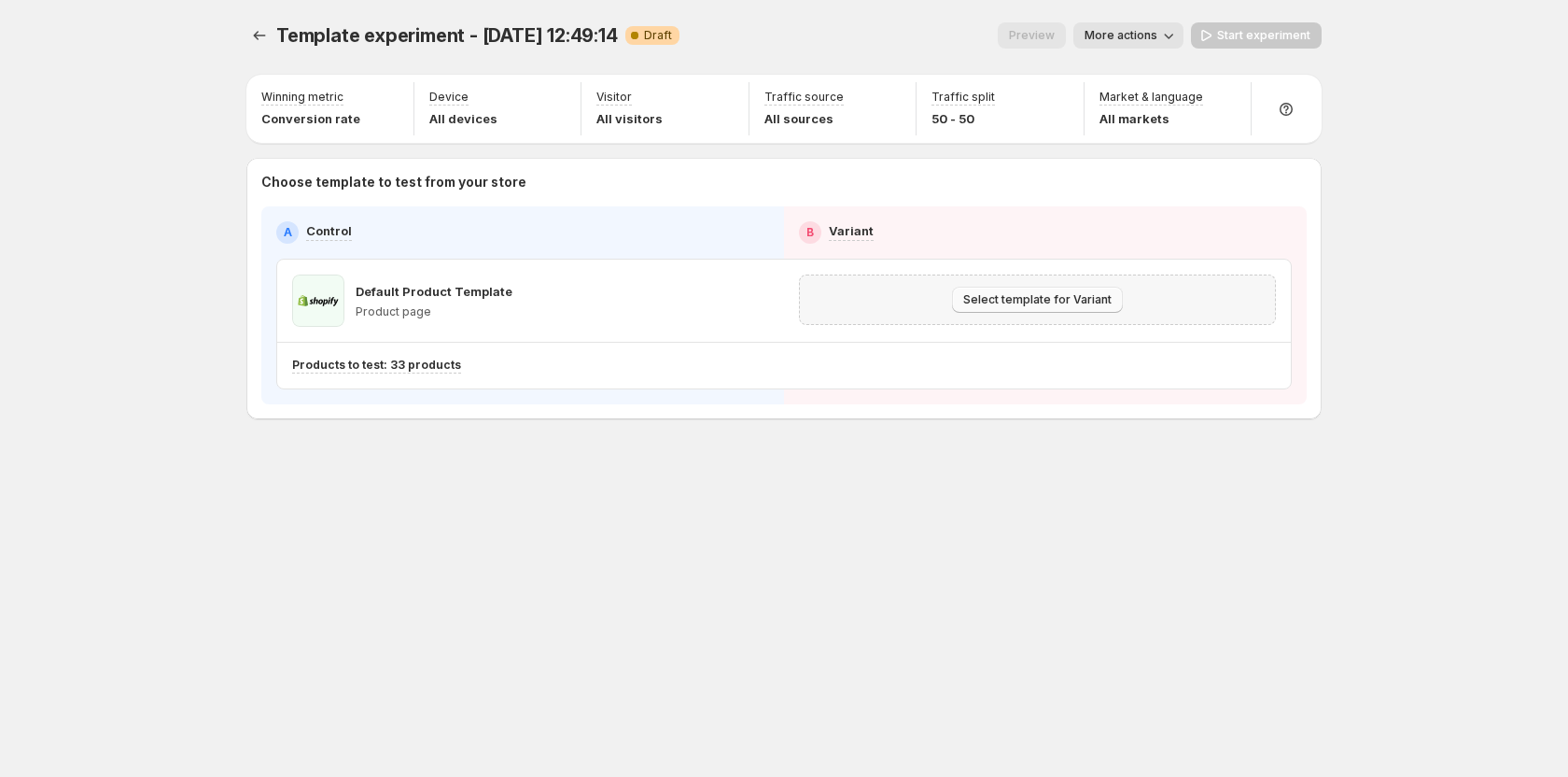
click at [1024, 297] on span "Select template for Variant" at bounding box center [1037, 299] width 149 height 15
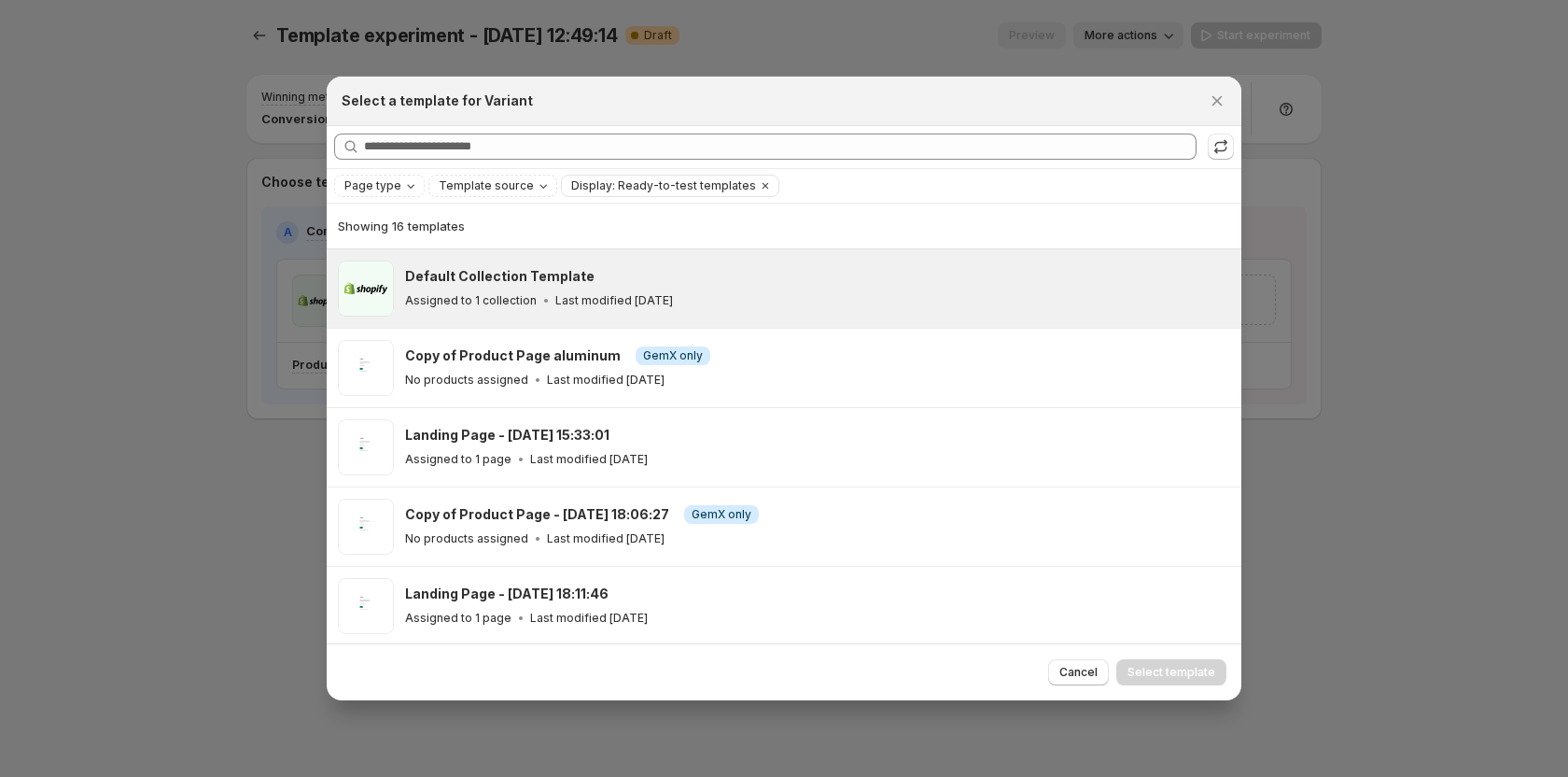
click at [666, 312] on div "Default Collection Template Assigned to 1 collection Last modified 3 months ago" at bounding box center [818, 288] width 825 height 56
click at [1166, 663] on button "Select template" at bounding box center [1171, 672] width 110 height 26
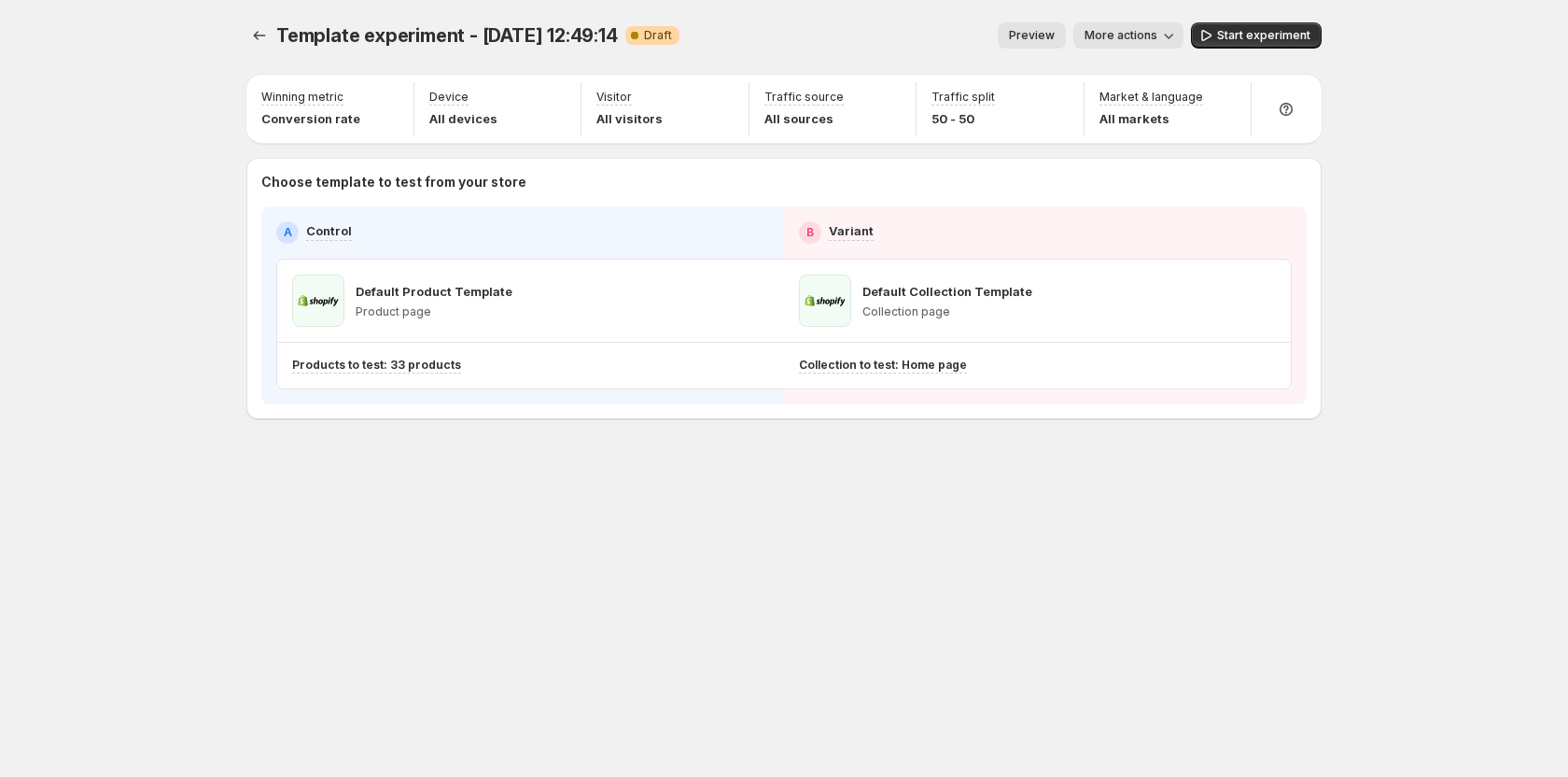
click at [786, 486] on div "Template experiment - Sep 17, 12:49:14. This page is ready Template experiment …" at bounding box center [784, 260] width 1119 height 520
click at [1240, 50] on div "Template experiment - Sep 17, 12:49:14. This page is ready Template experiment …" at bounding box center [784, 35] width 1075 height 71
click at [1240, 44] on button "Start experiment" at bounding box center [1256, 35] width 130 height 26
click at [259, 32] on icon "Experiments" at bounding box center [259, 35] width 19 height 19
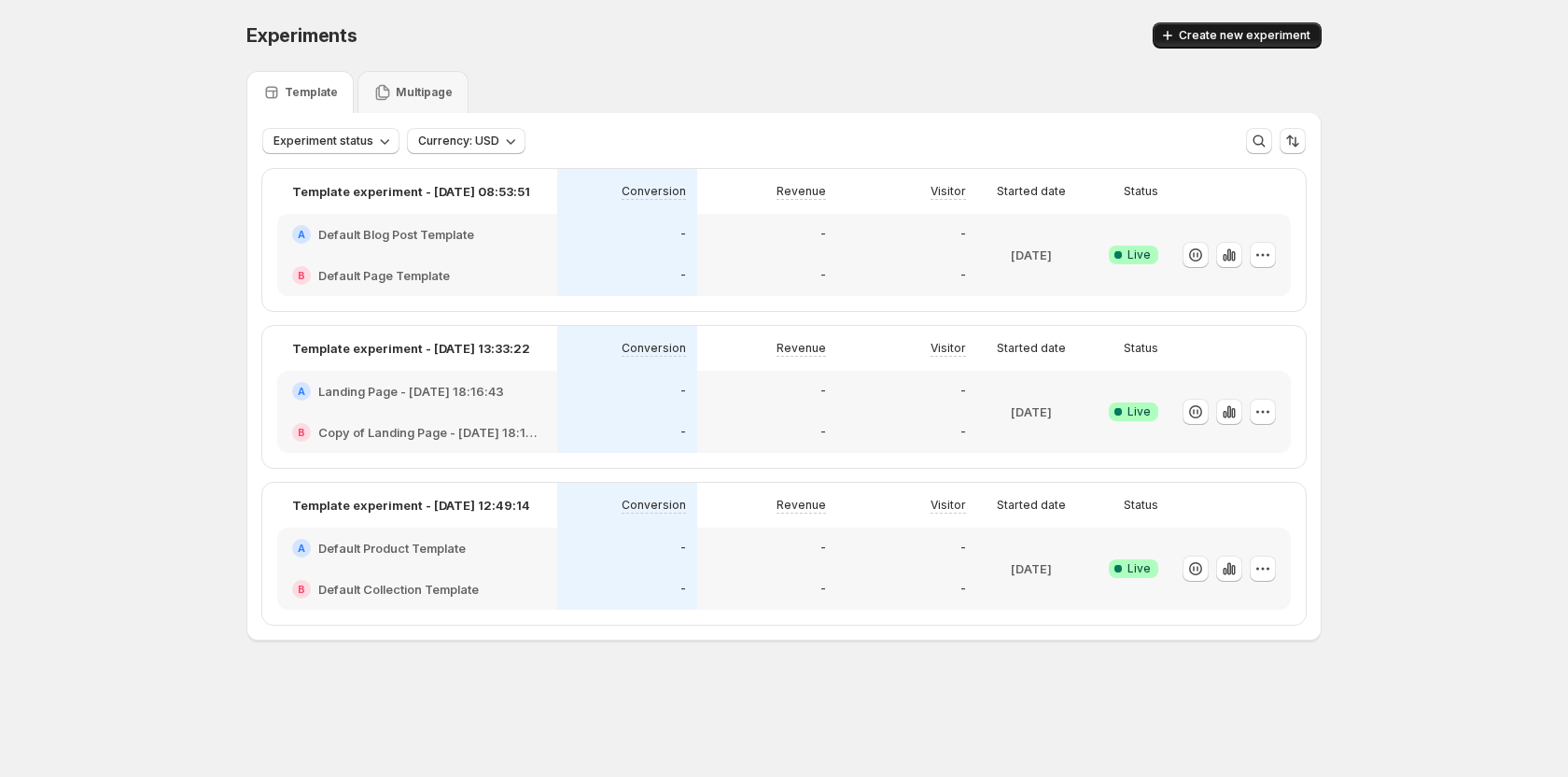
click at [1208, 31] on span "Create new experiment" at bounding box center [1245, 35] width 131 height 15
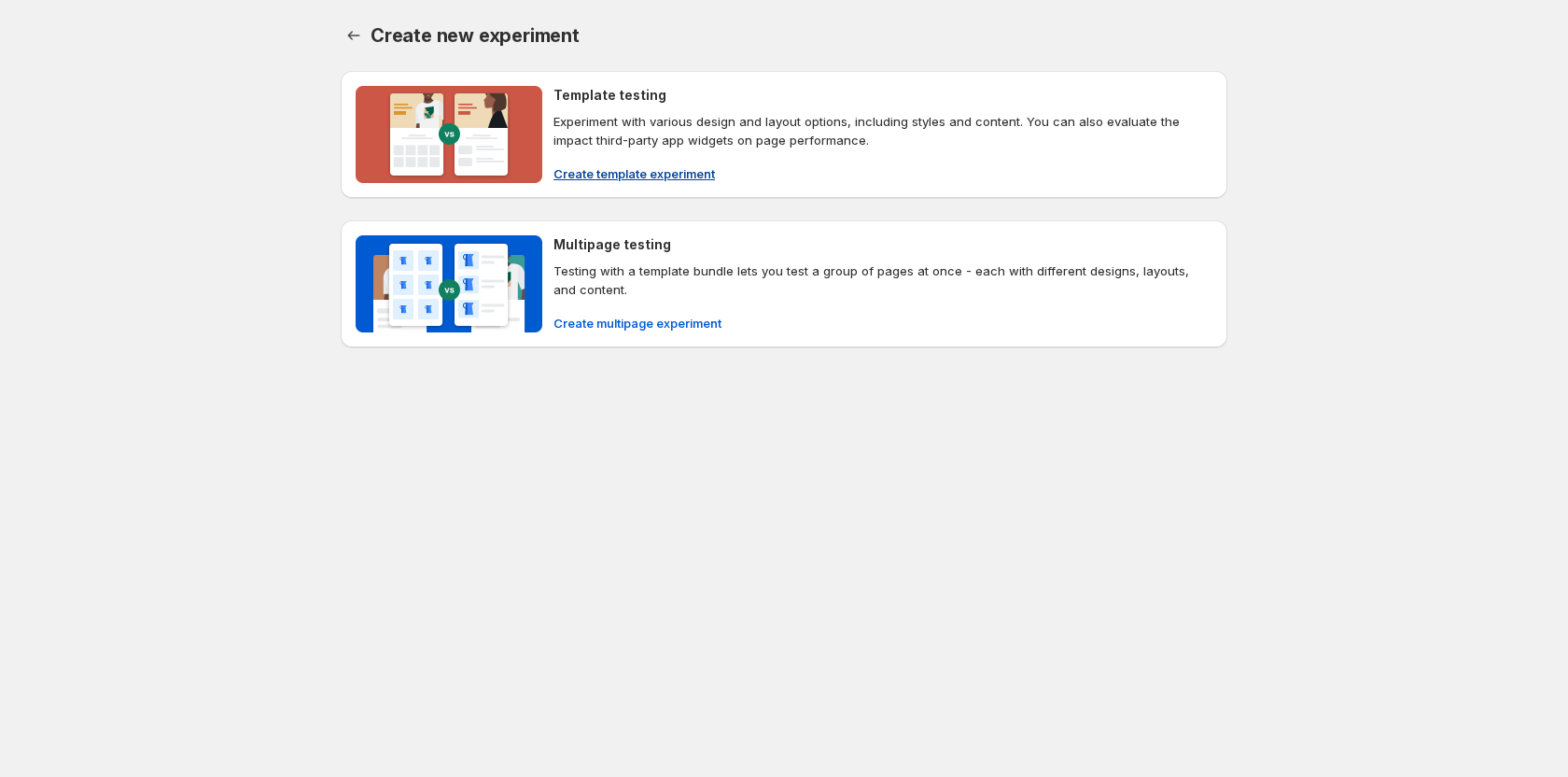
click at [627, 175] on span "Create template experiment" at bounding box center [634, 173] width 162 height 19
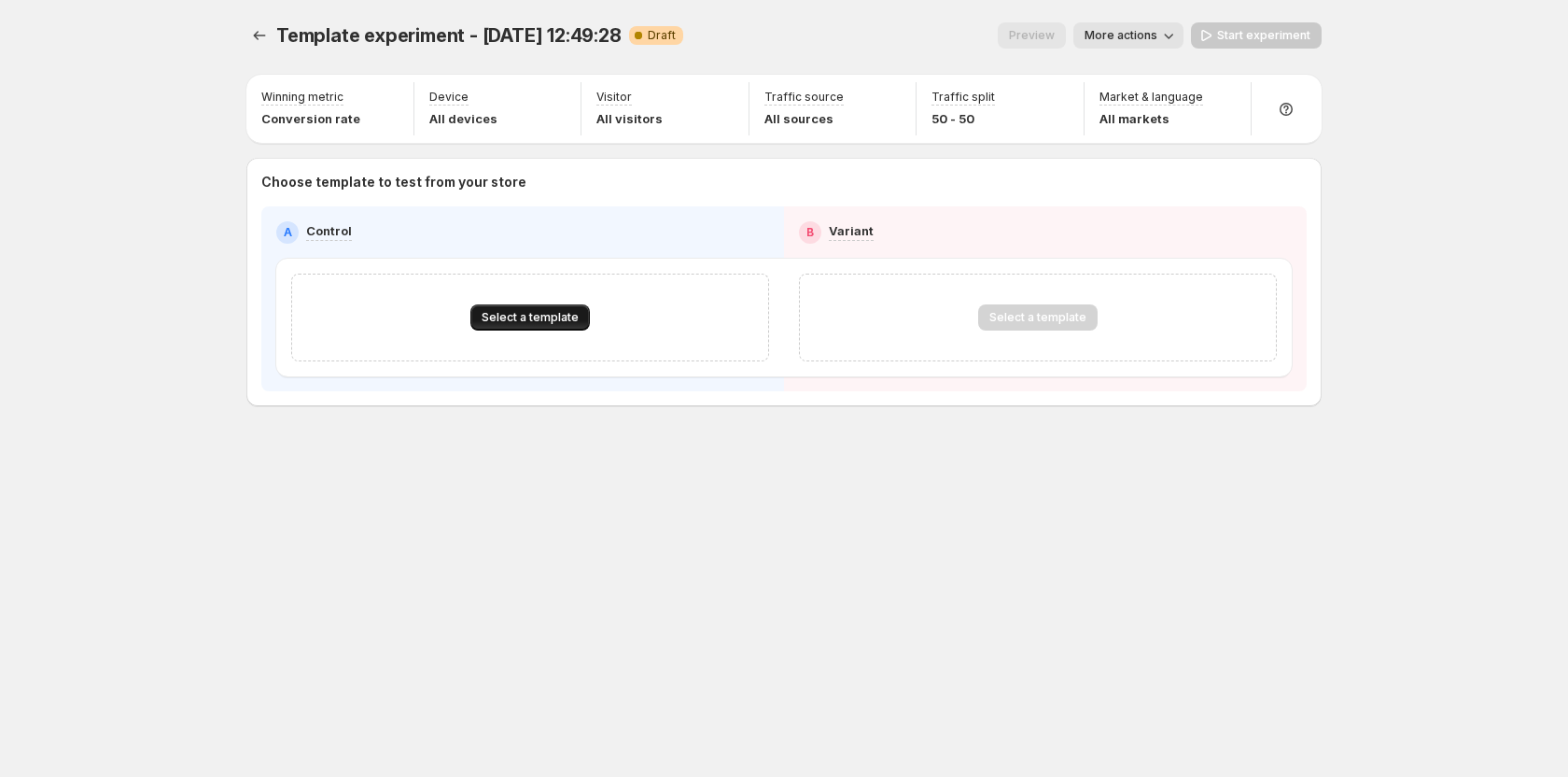
click at [563, 317] on span "Select a template" at bounding box center [530, 316] width 97 height 15
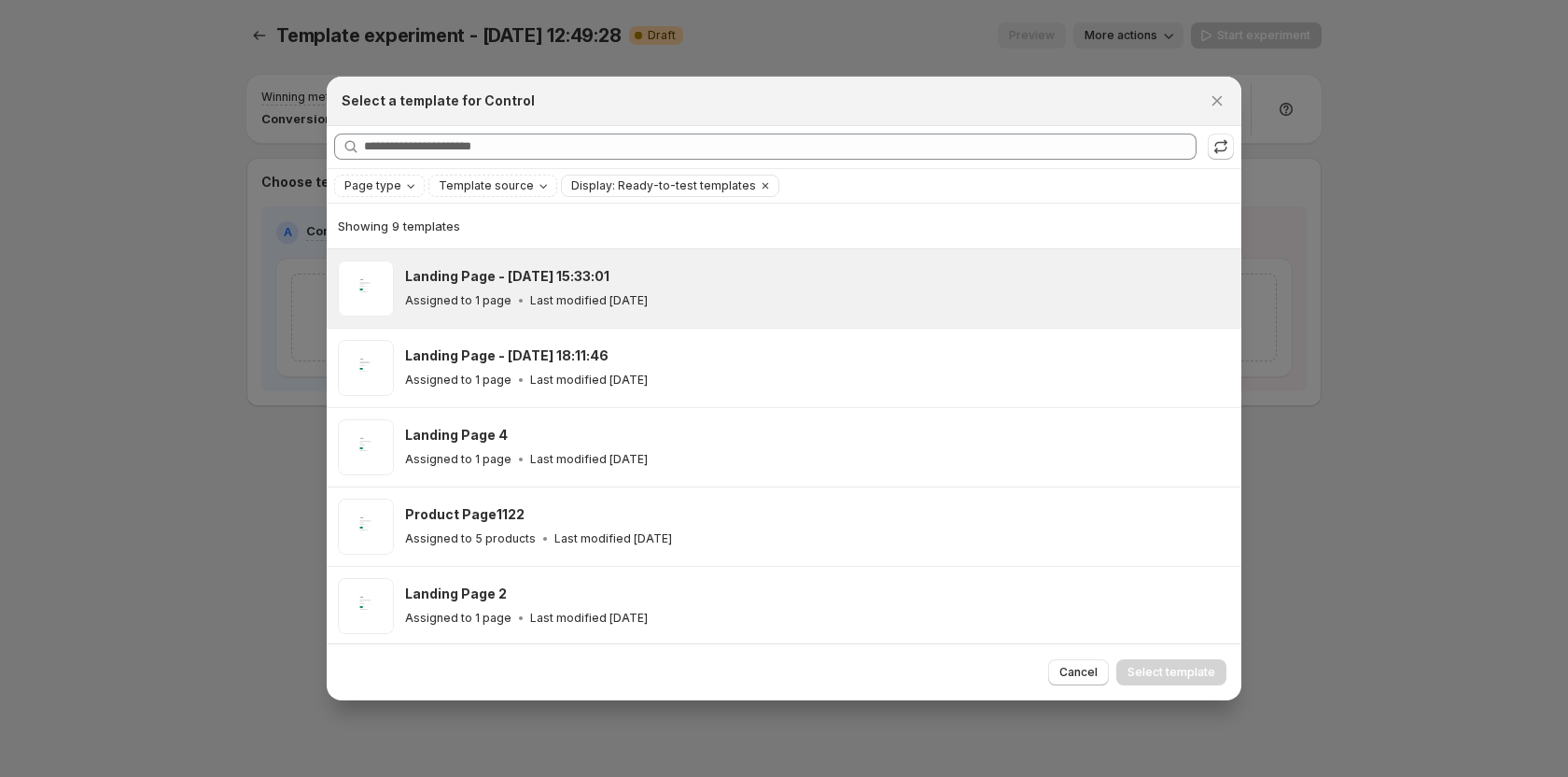
click at [520, 286] on div "Landing Page - Jul 4, 15:33:01 Assigned to 1 page Last modified 8 days ago" at bounding box center [815, 289] width 820 height 43
click at [1178, 668] on span "Select template" at bounding box center [1171, 671] width 88 height 15
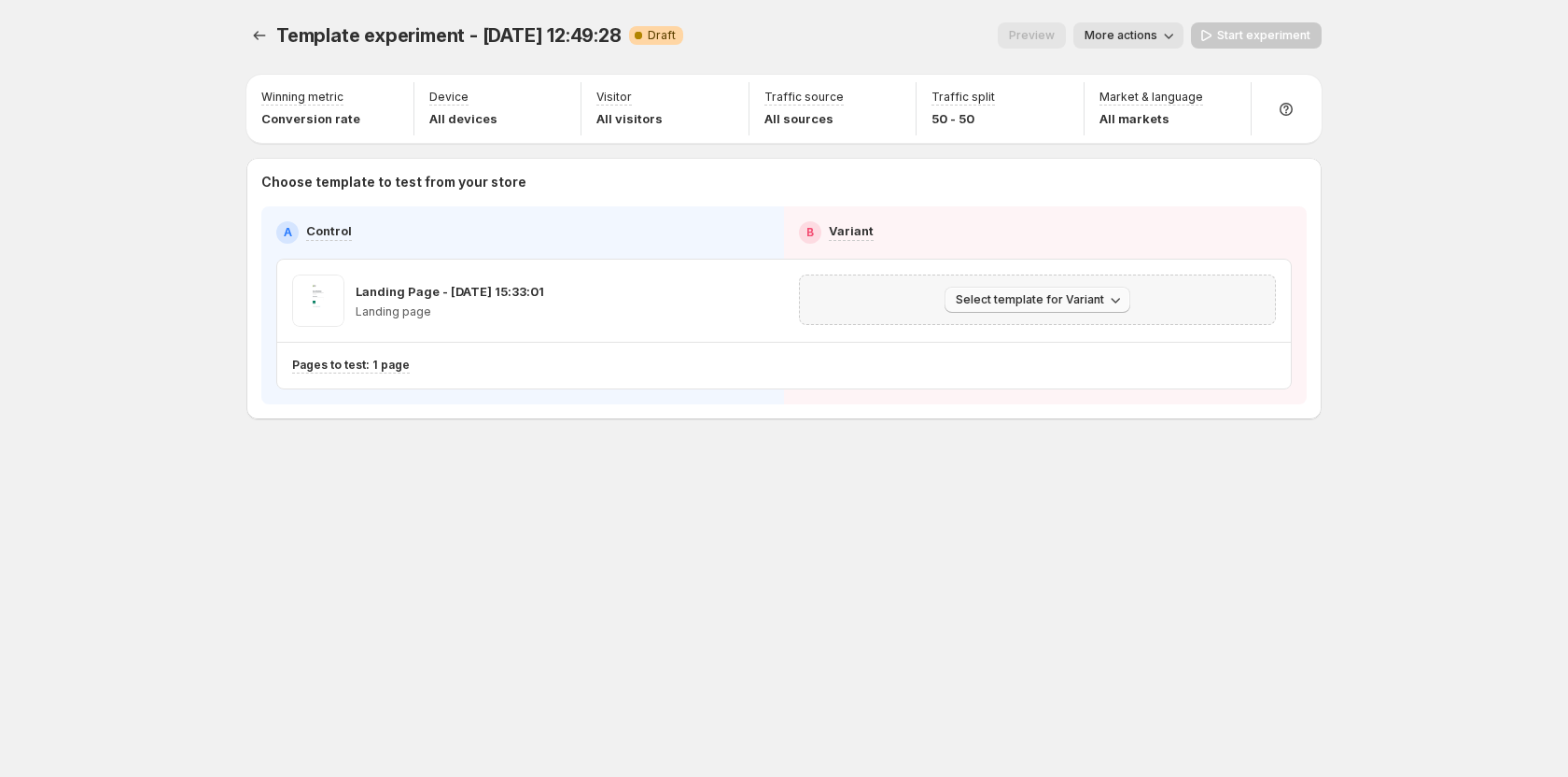
click at [1024, 305] on span "Select template for Variant" at bounding box center [1030, 299] width 149 height 15
click at [1029, 376] on span "Create Variant based on Control" at bounding box center [1040, 370] width 190 height 15
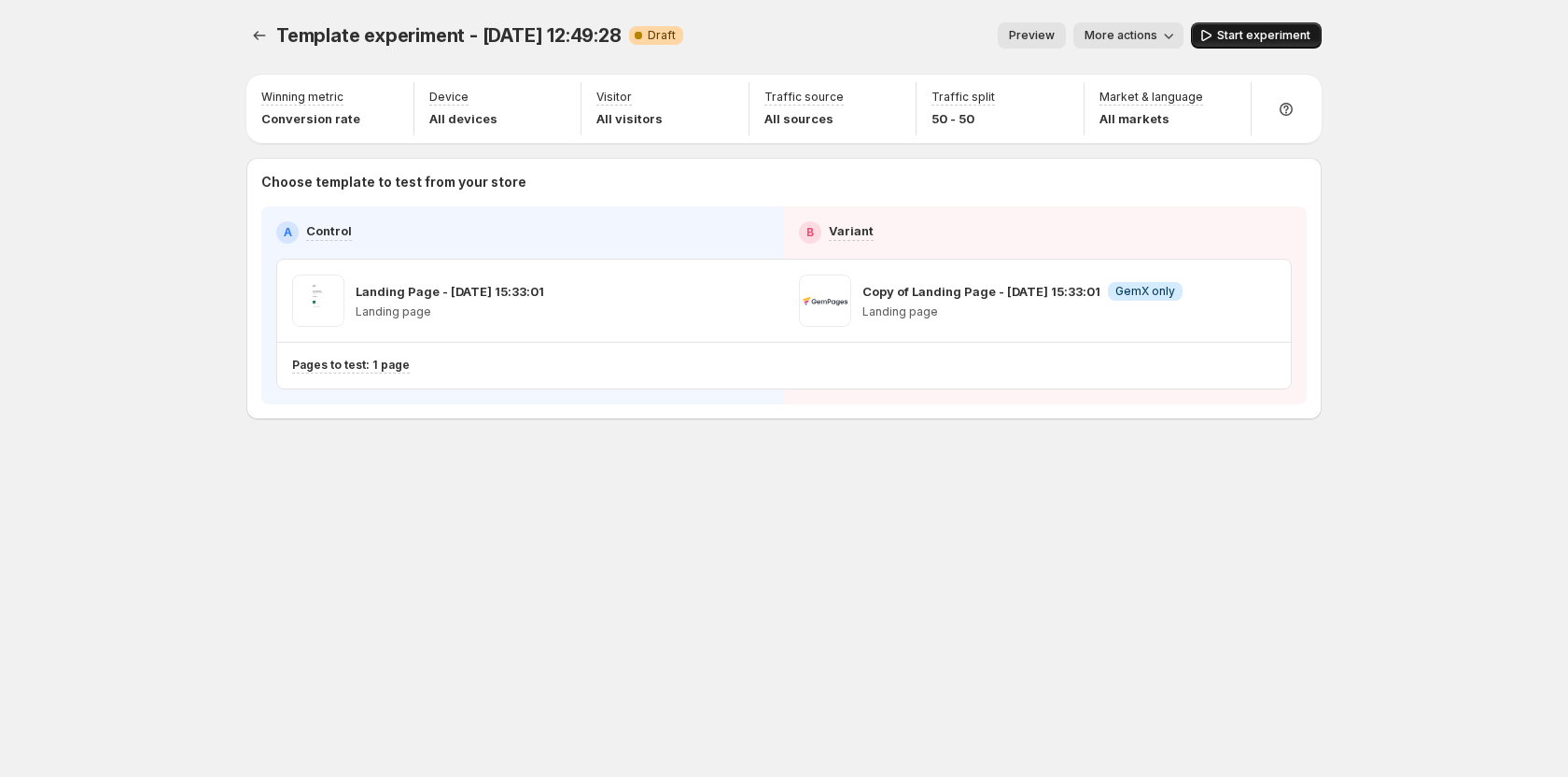
click at [1259, 33] on span "Start experiment" at bounding box center [1263, 35] width 93 height 15
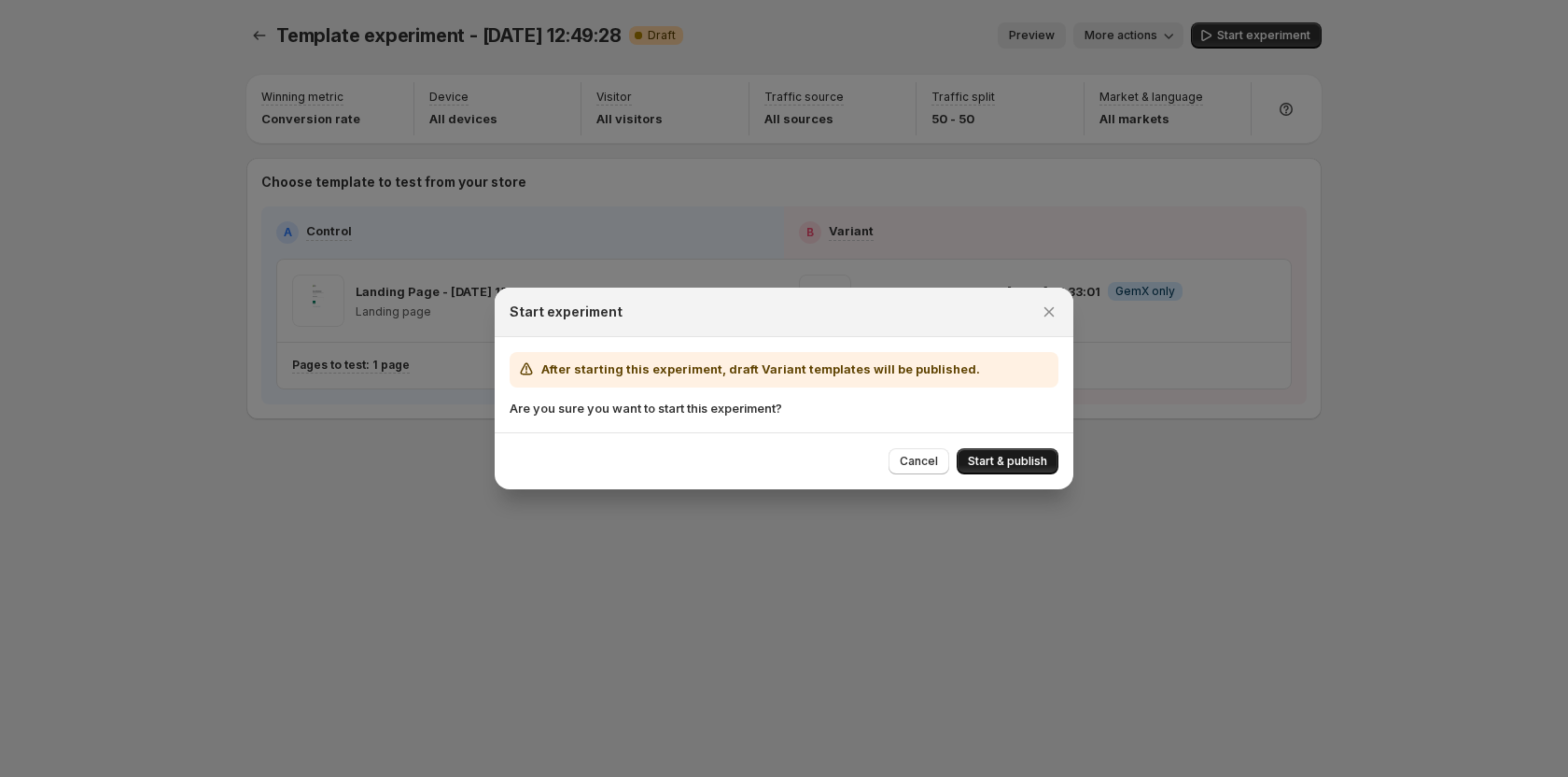
click at [987, 454] on button "Start & publish" at bounding box center [1008, 461] width 102 height 26
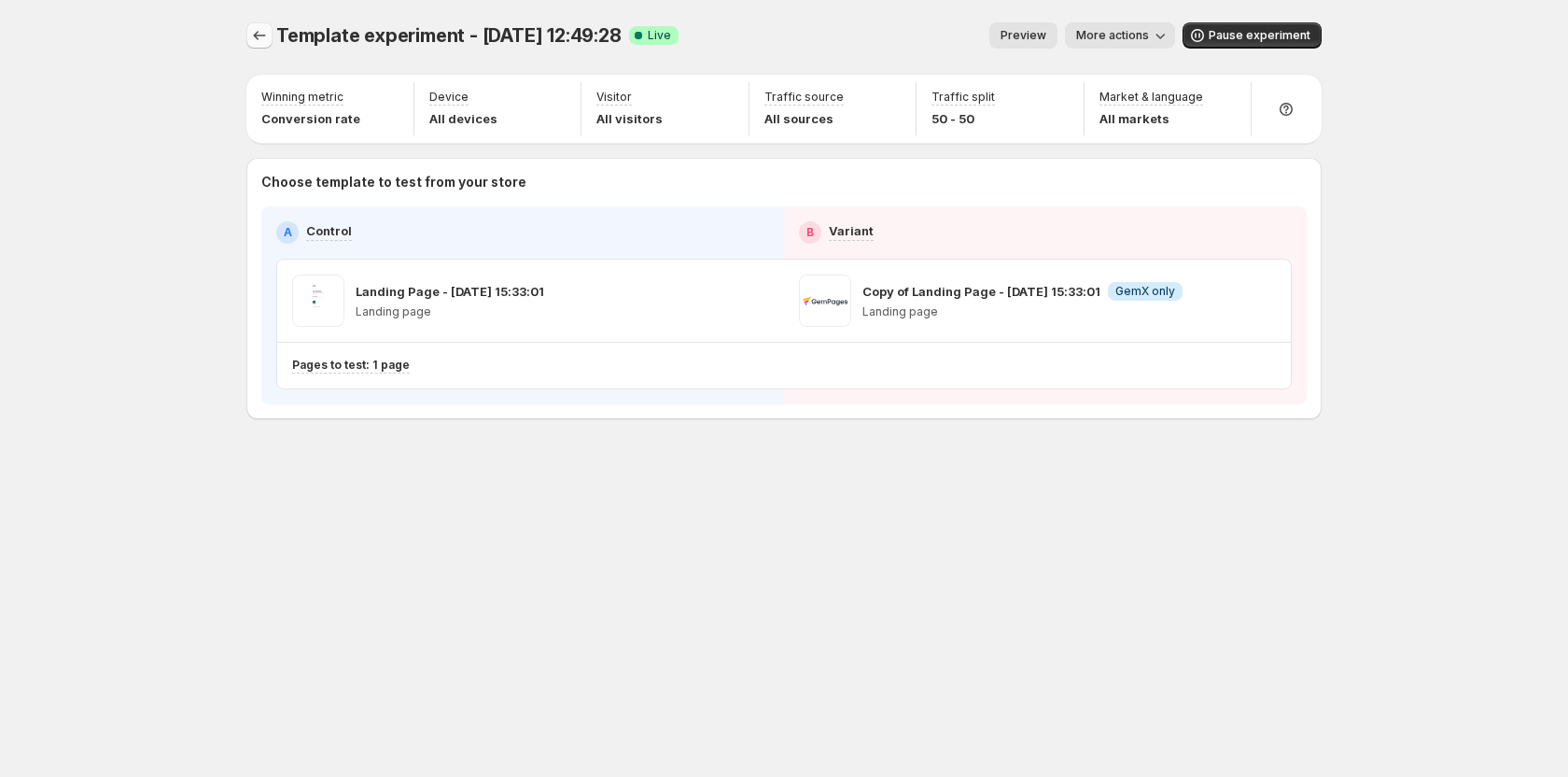
click at [260, 29] on icon "Experiments" at bounding box center [259, 35] width 19 height 19
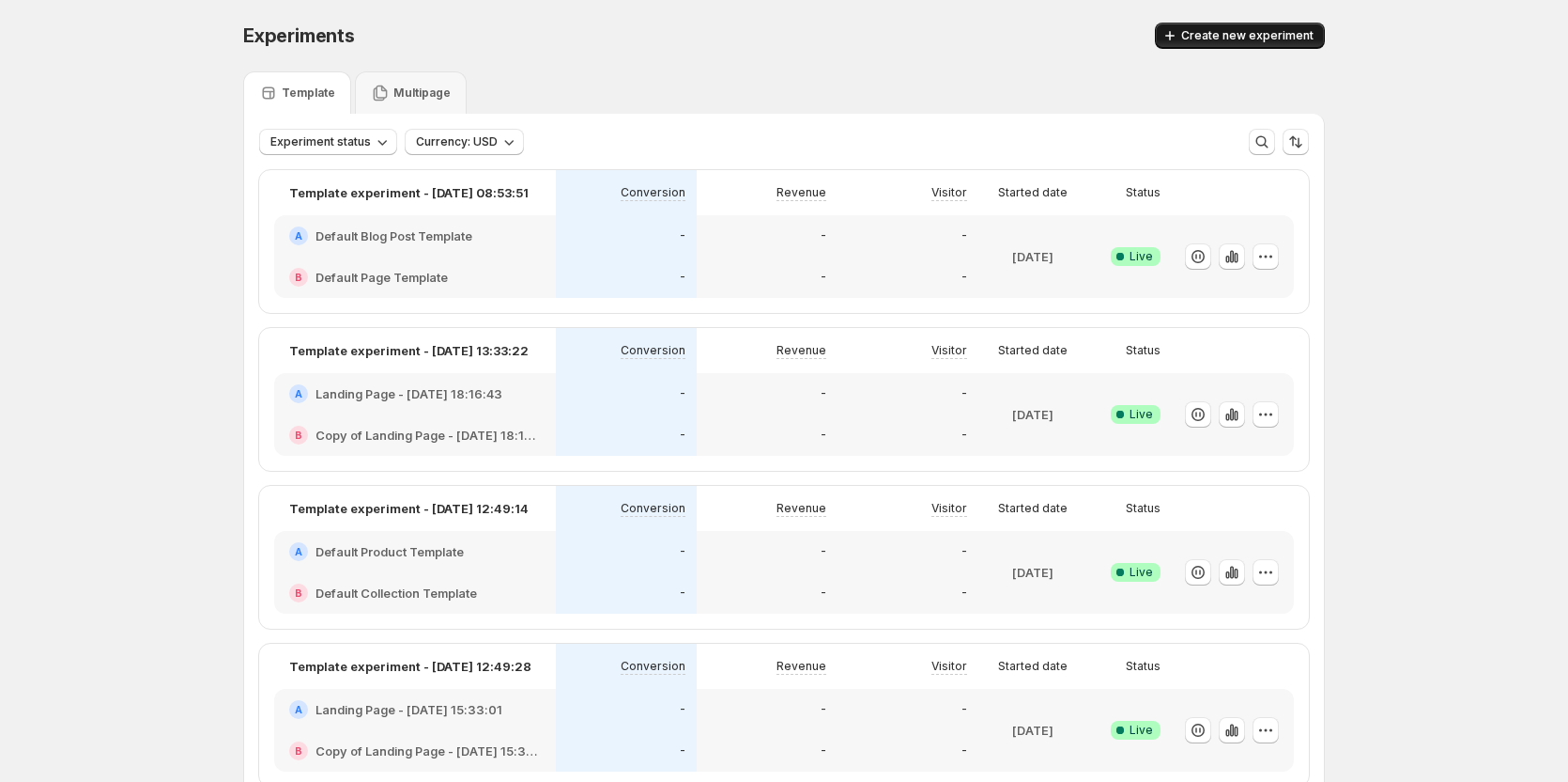
click at [1244, 31] on span "Create new experiment" at bounding box center [1248, 36] width 132 height 15
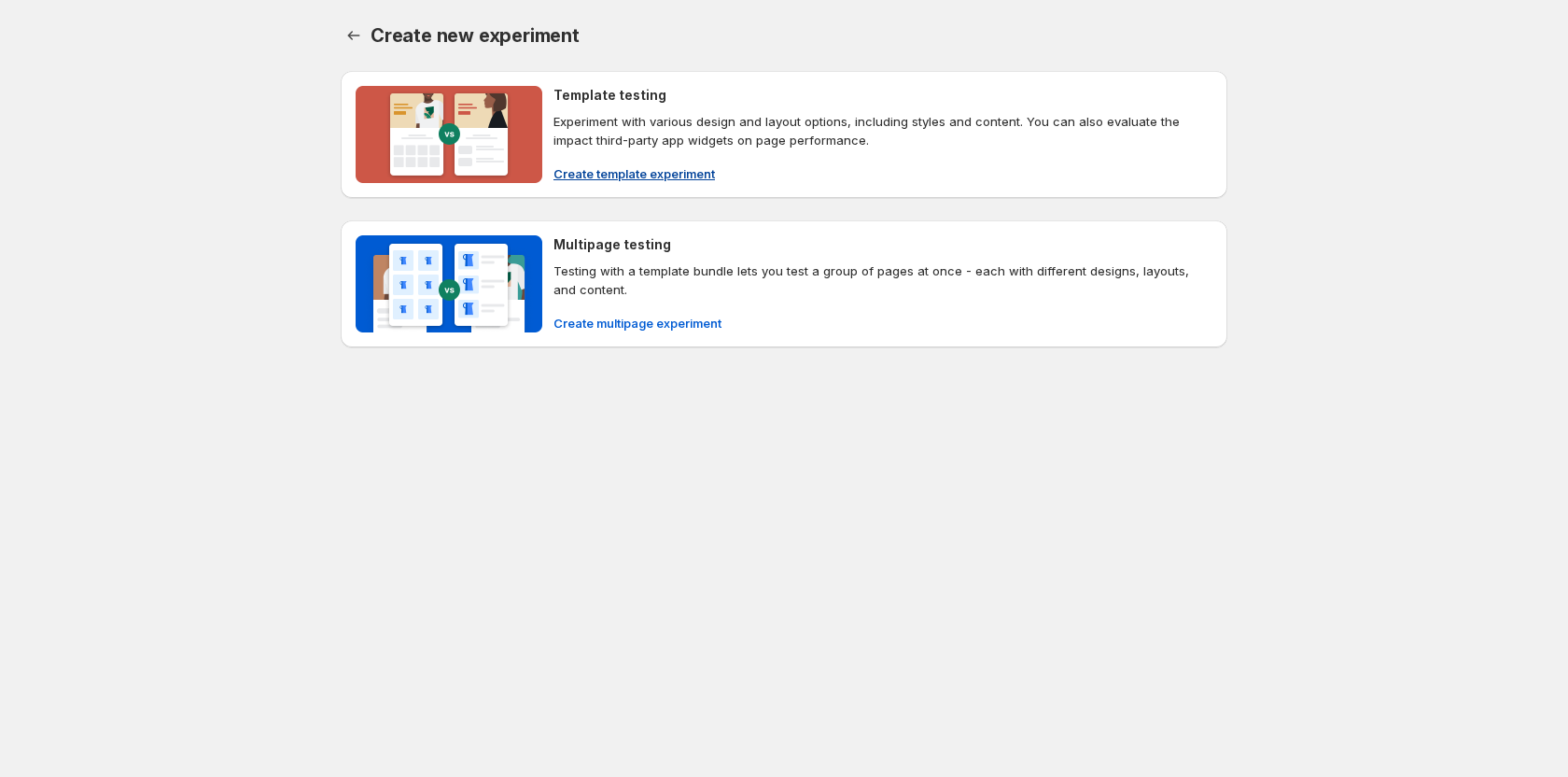
click at [644, 163] on button "Create template experiment" at bounding box center [635, 173] width 184 height 29
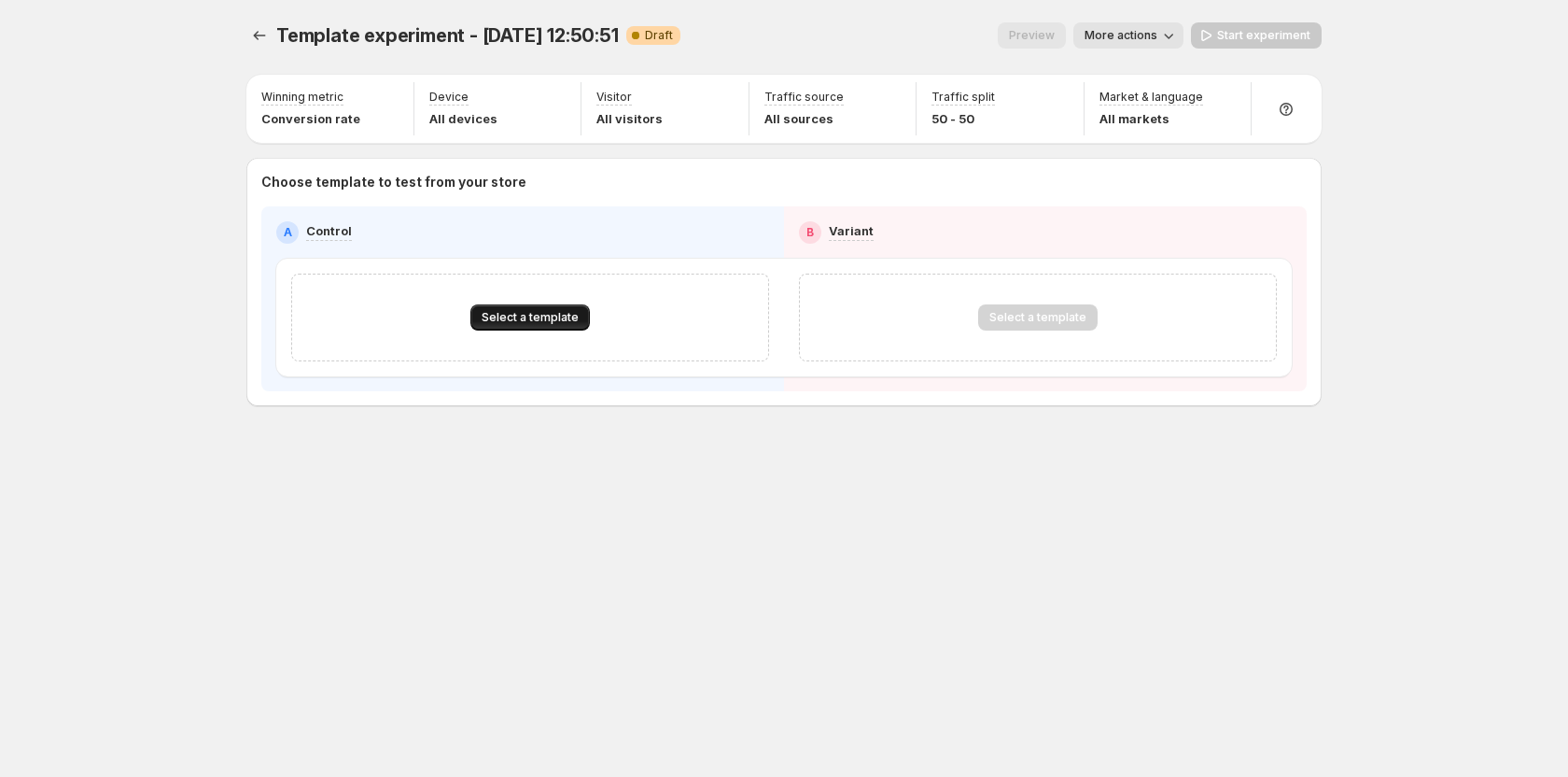
click at [512, 312] on span "Select a template" at bounding box center [530, 316] width 97 height 15
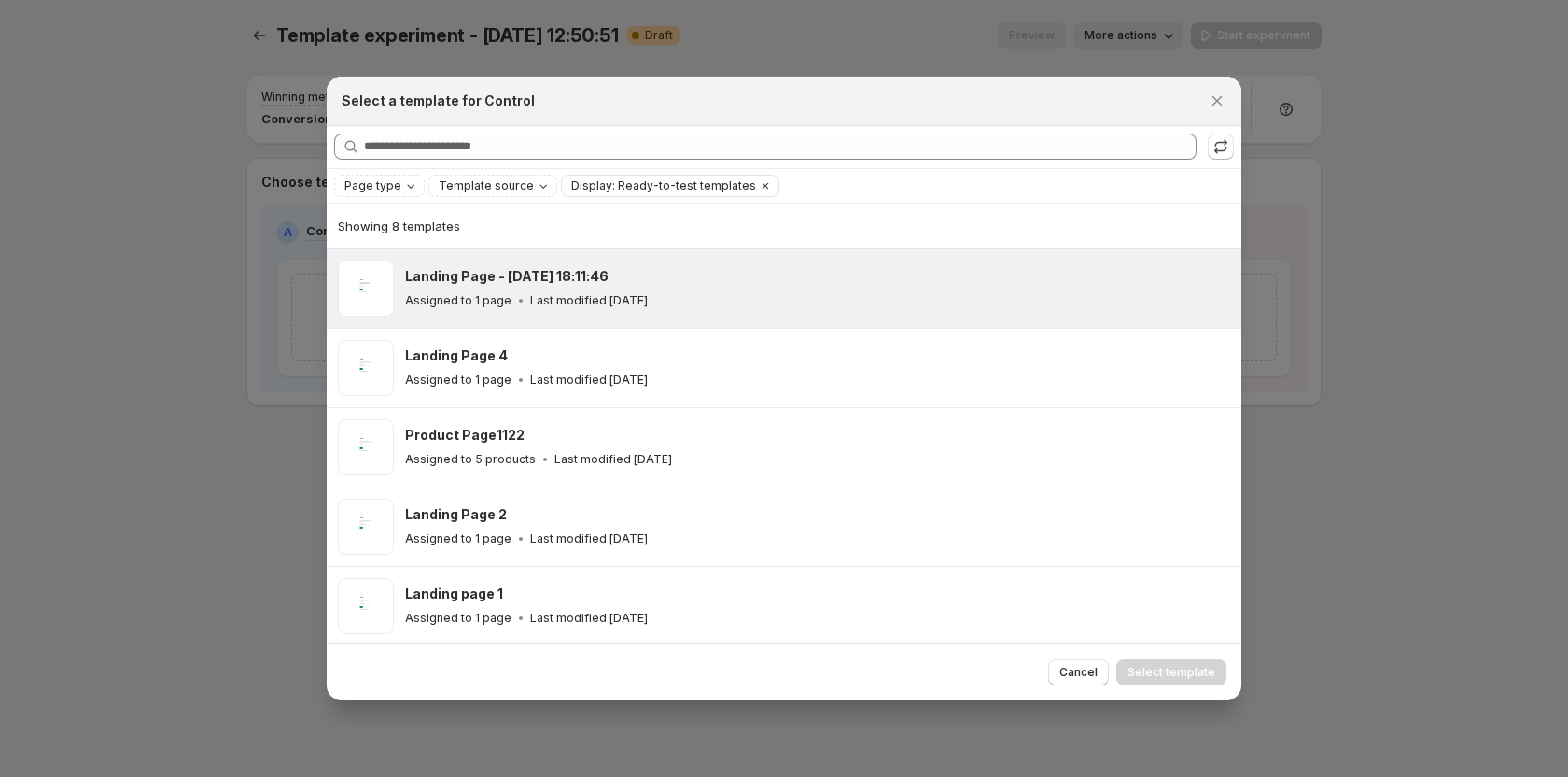
click at [554, 297] on p "Last modified 8 days ago" at bounding box center [589, 300] width 118 height 15
click at [1161, 671] on span "Select template" at bounding box center [1171, 671] width 88 height 15
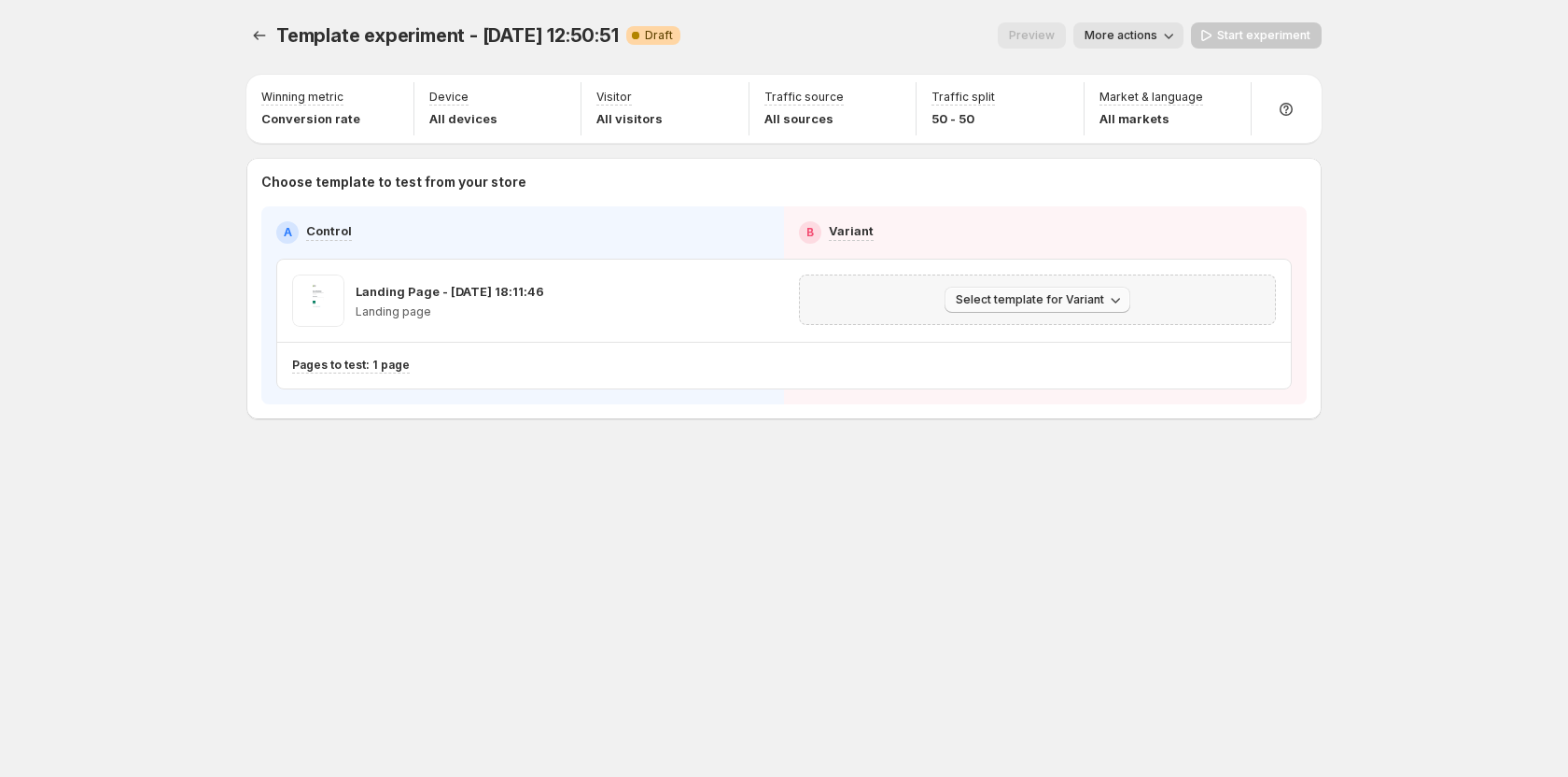
drag, startPoint x: 1058, startPoint y: 294, endPoint x: 1060, endPoint y: 311, distance: 17.1
click at [1058, 298] on span "Select template for Variant" at bounding box center [1030, 299] width 149 height 15
click at [1077, 379] on span "Create Variant based on Control" at bounding box center [1040, 370] width 190 height 19
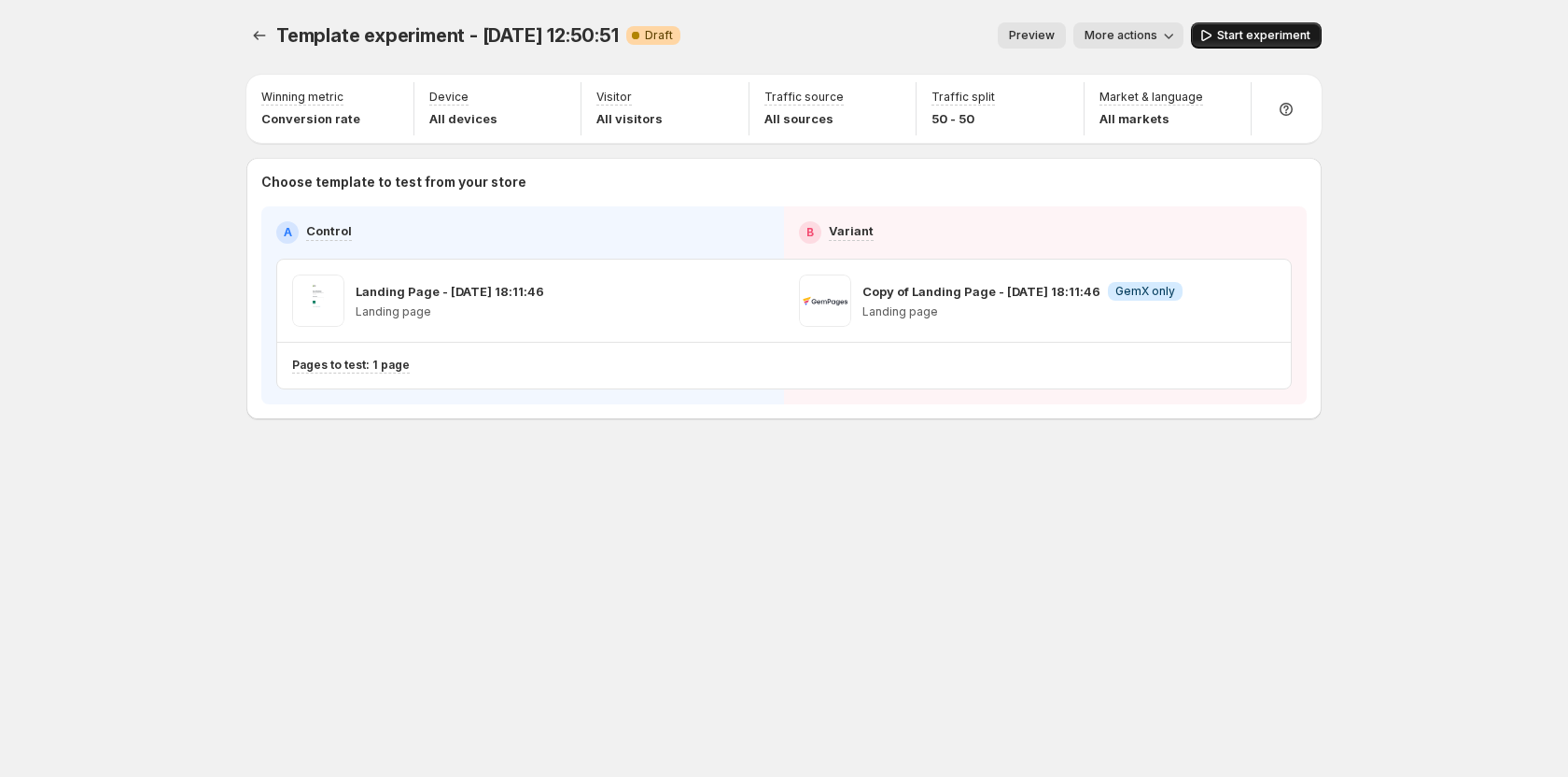
click at [1261, 30] on span "Start experiment" at bounding box center [1263, 35] width 93 height 15
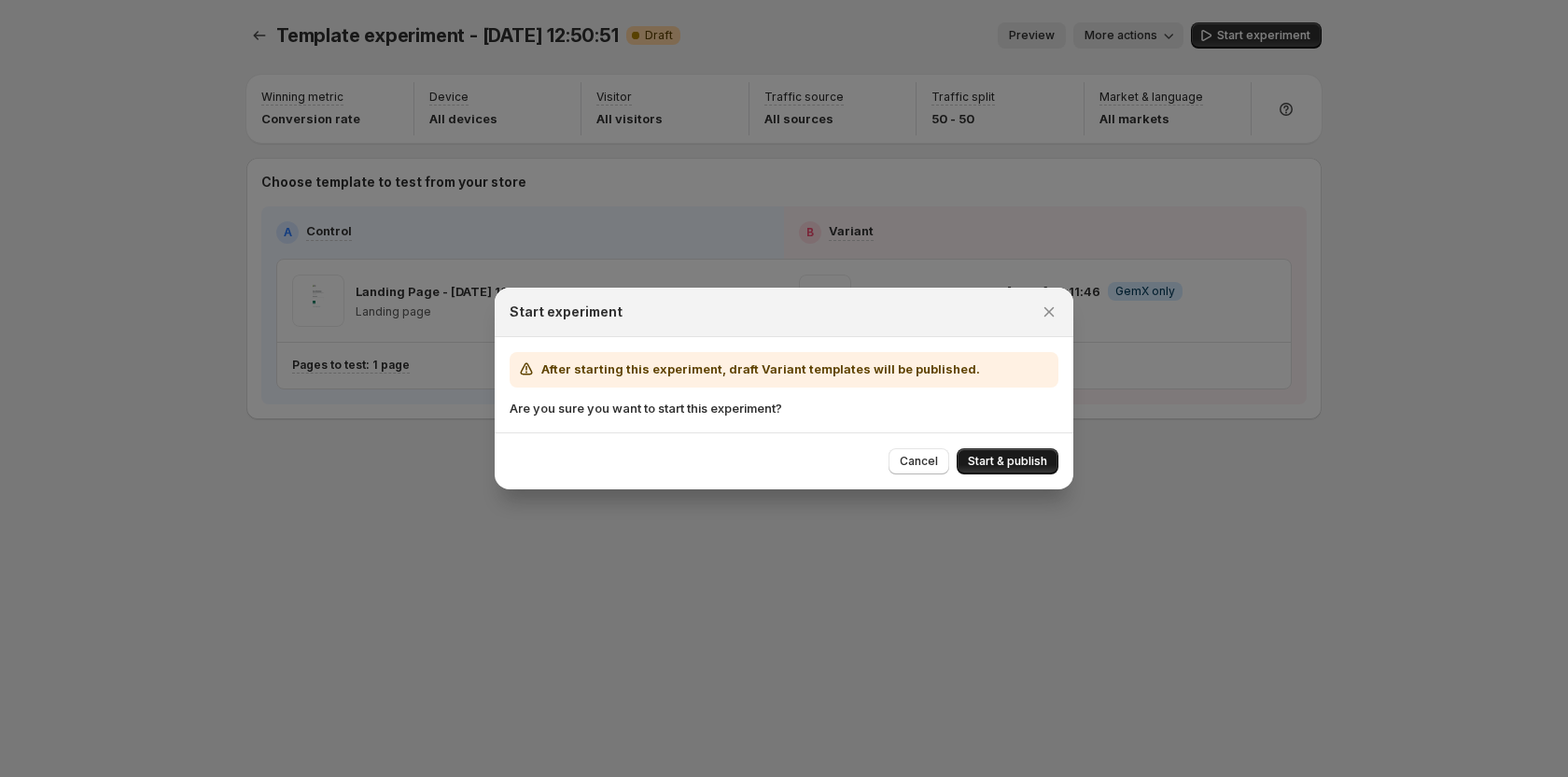
click at [1035, 456] on span "Start & publish" at bounding box center [1007, 461] width 79 height 15
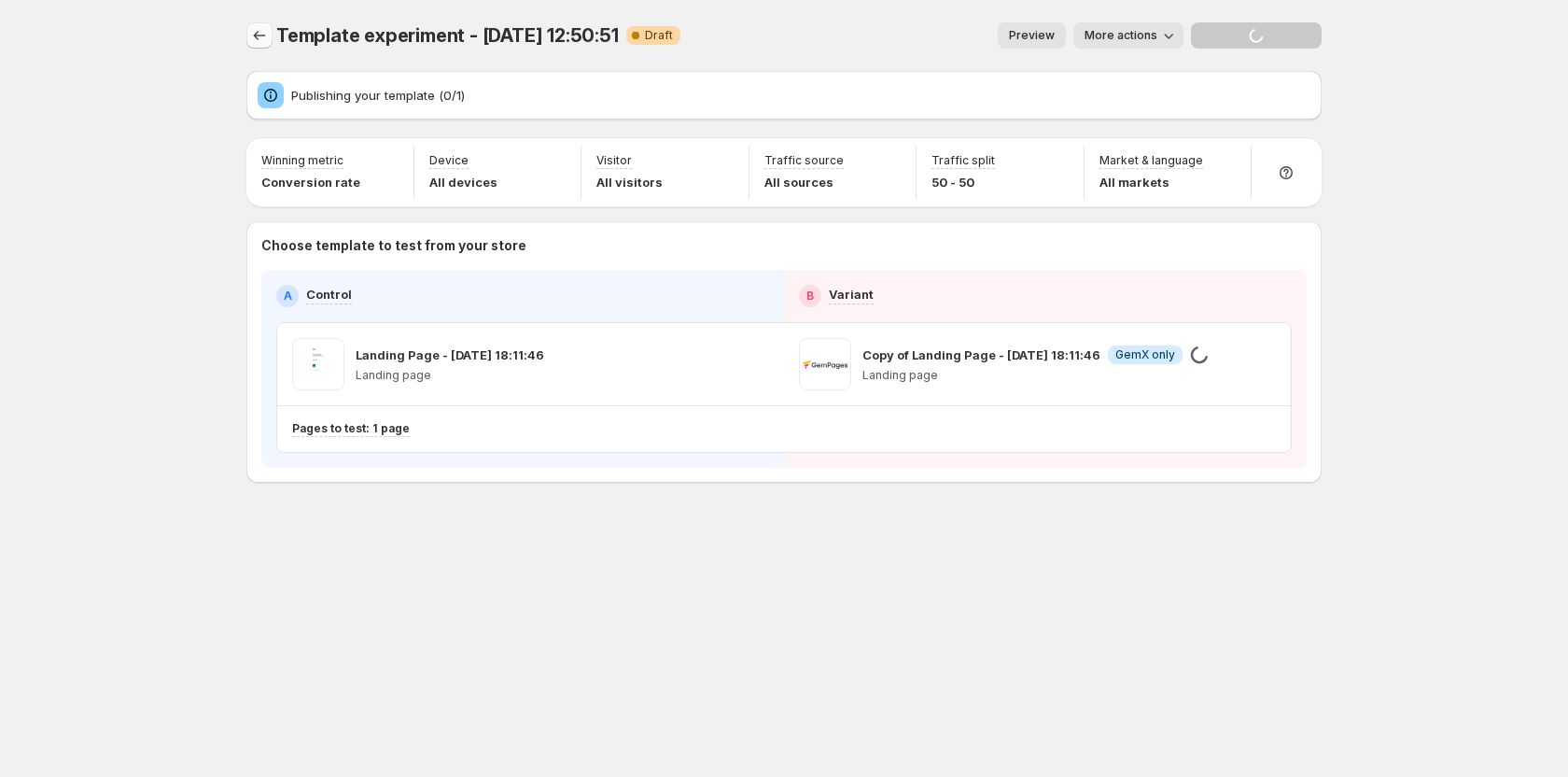
click at [261, 38] on icon "Experiments" at bounding box center [259, 35] width 19 height 19
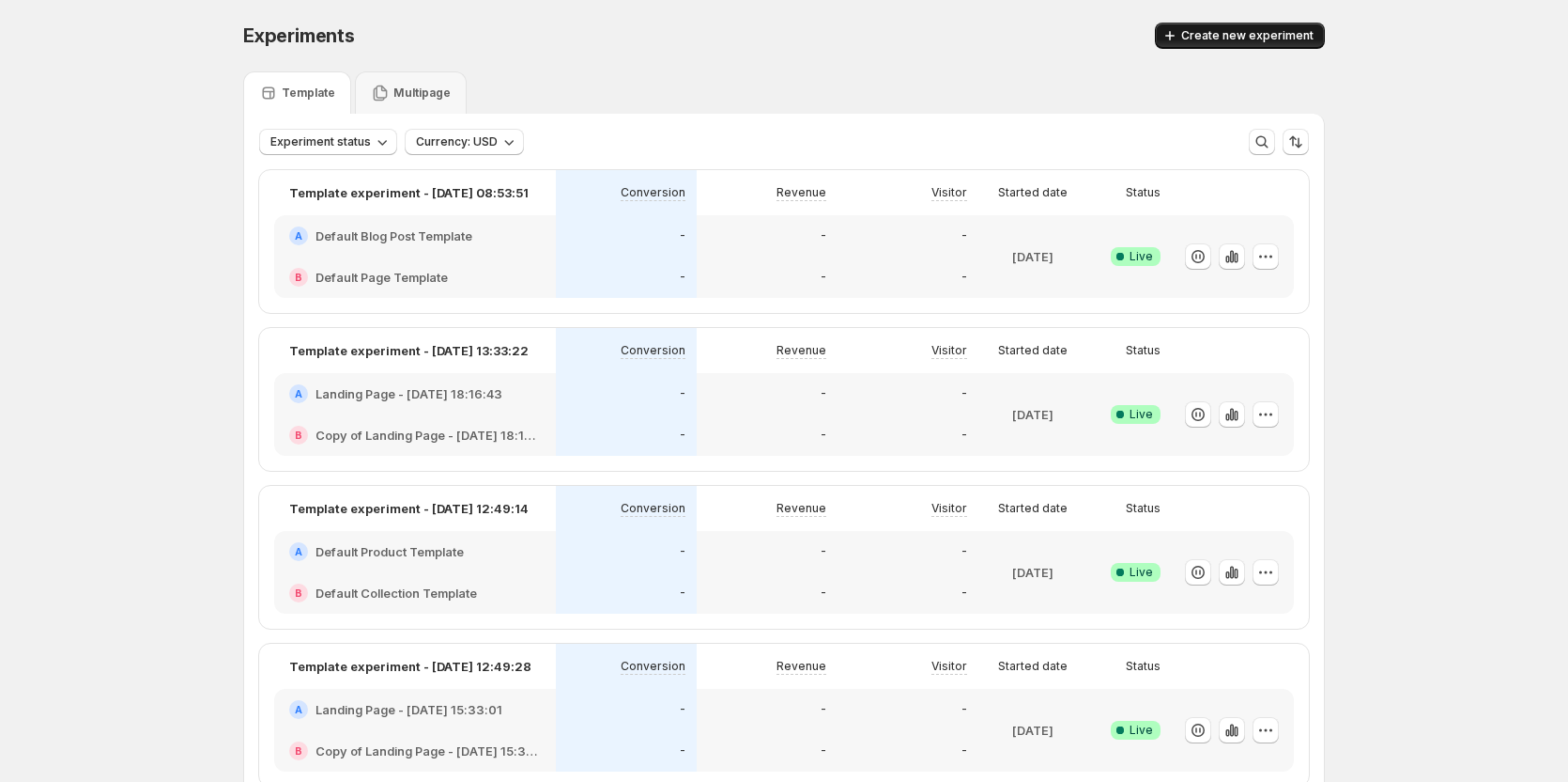
click at [1241, 36] on span "Create new experiment" at bounding box center [1248, 36] width 132 height 15
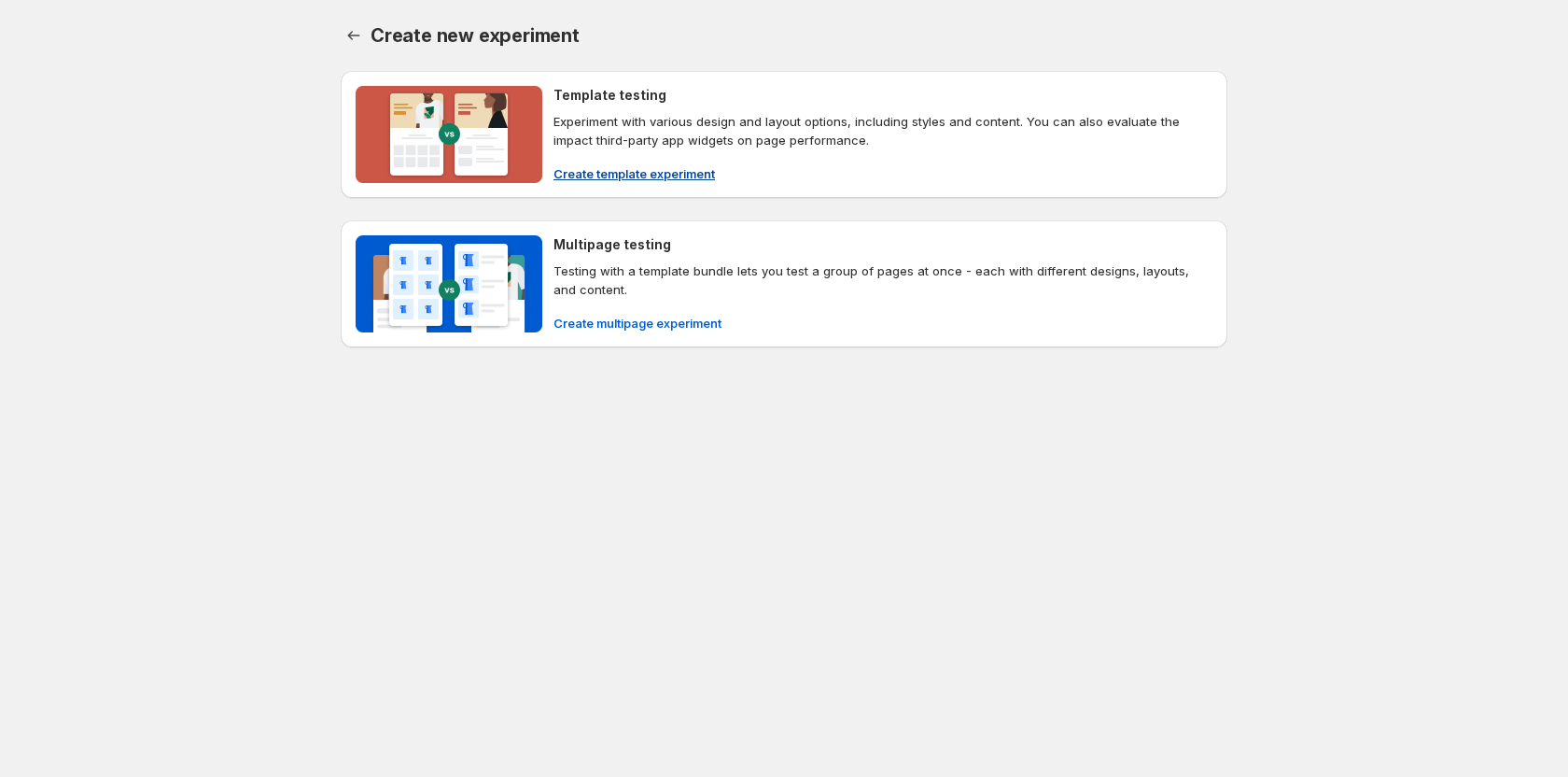
click at [638, 171] on span "Create template experiment" at bounding box center [634, 173] width 162 height 19
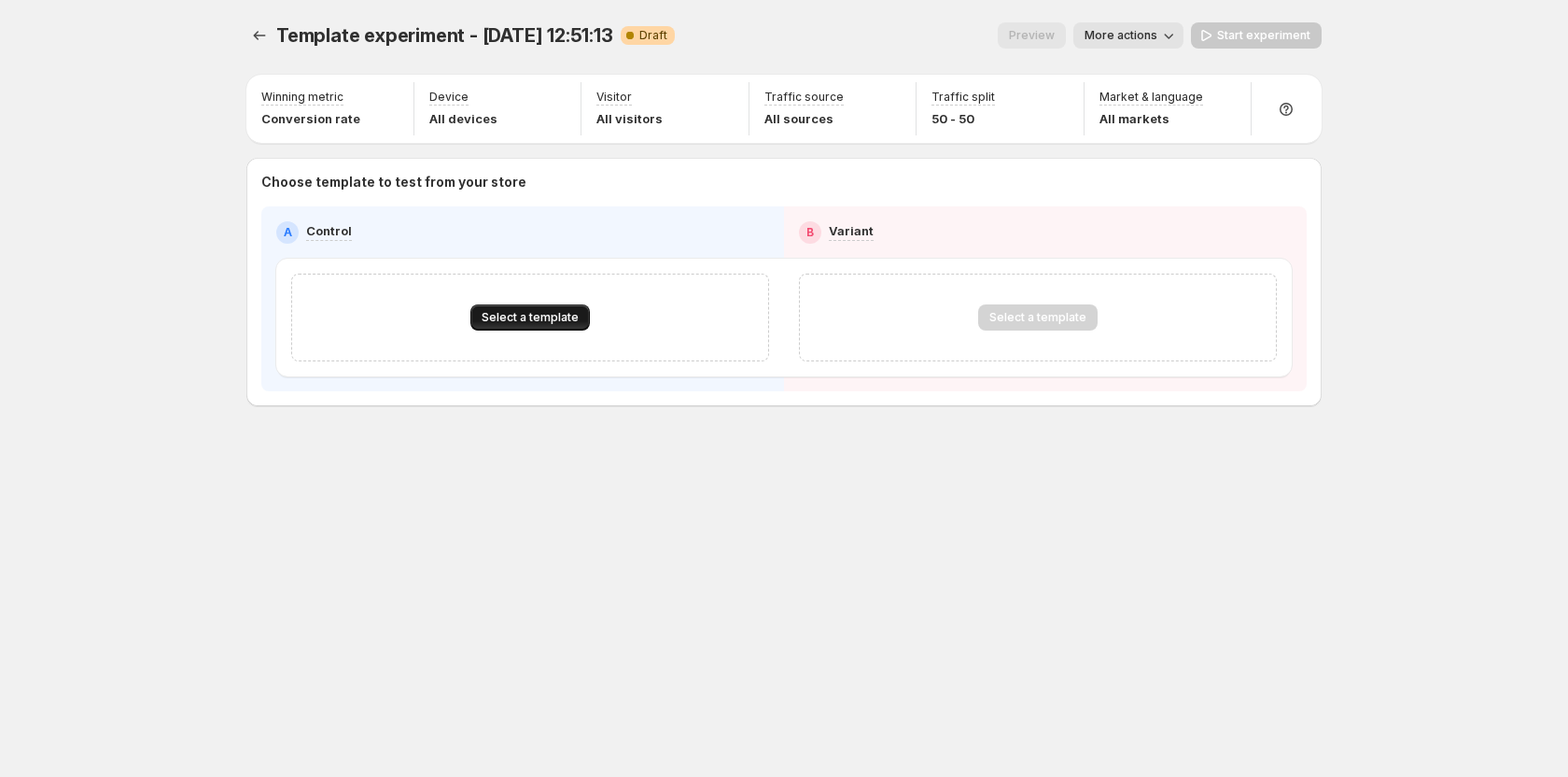
click at [532, 321] on span "Select a template" at bounding box center [530, 316] width 97 height 15
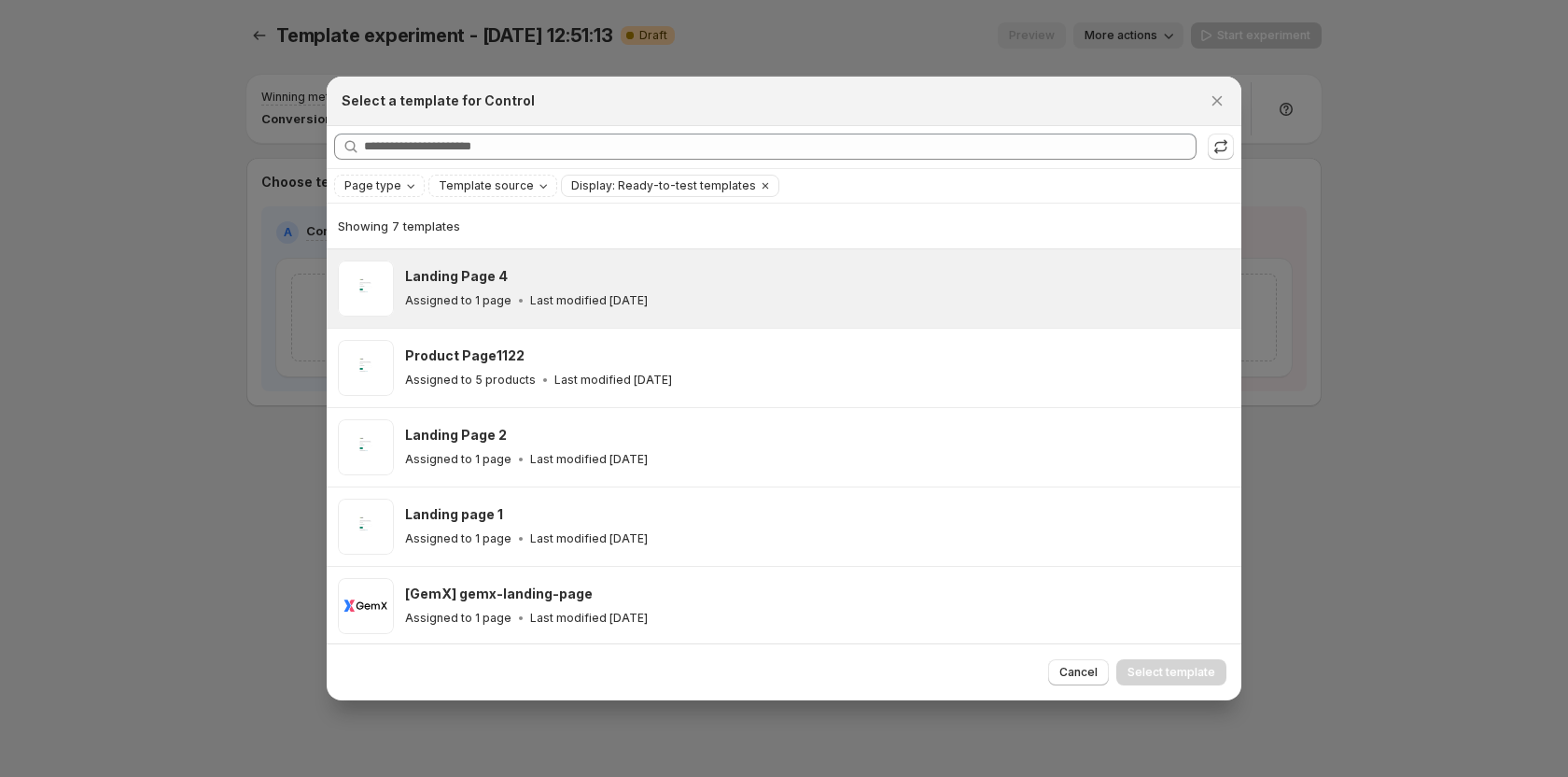
click at [562, 304] on p "Last modified 8 days ago" at bounding box center [589, 300] width 118 height 15
click at [1141, 667] on span "Select template" at bounding box center [1171, 671] width 88 height 15
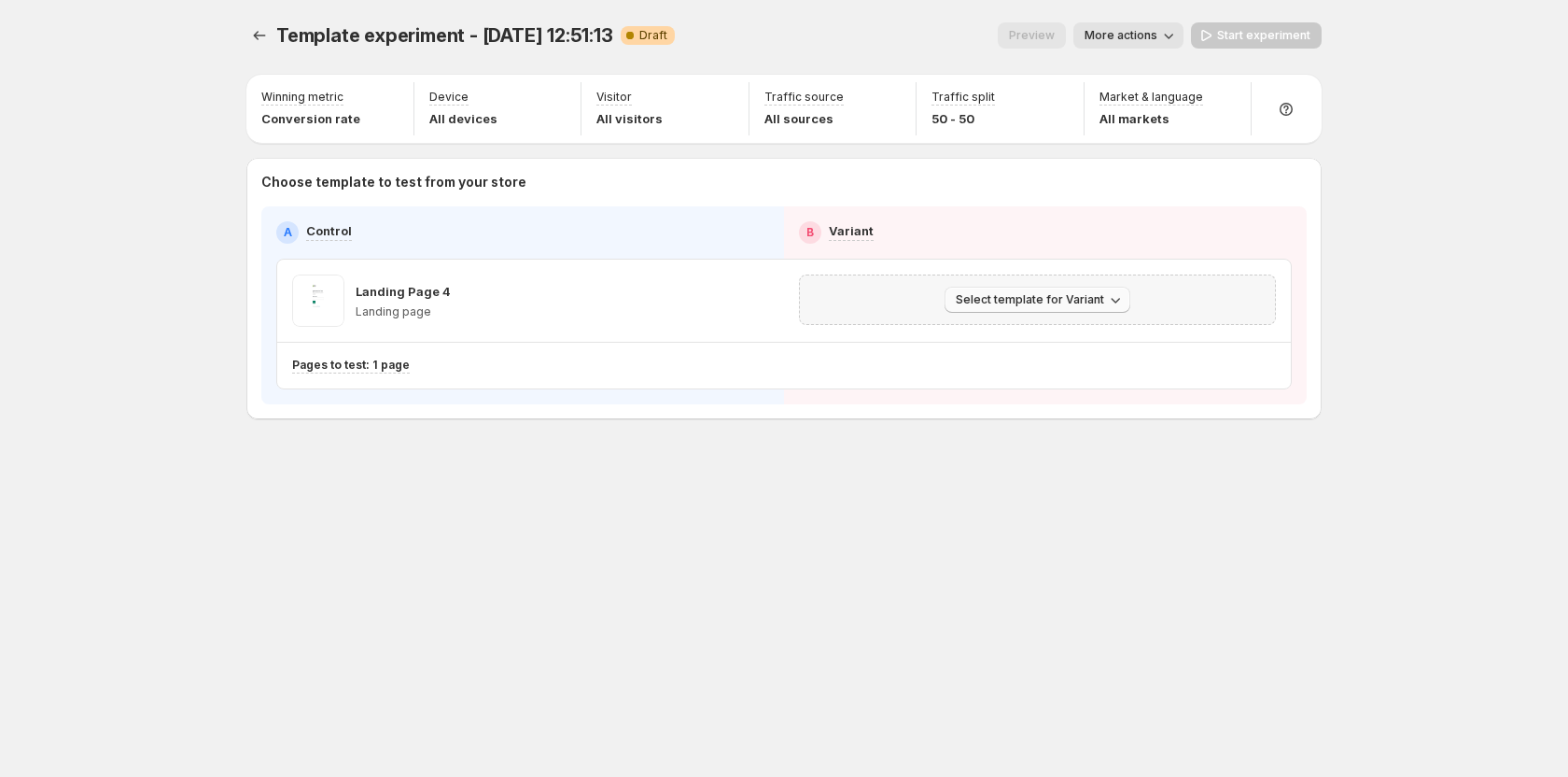
click at [1075, 308] on button "Select template for Variant" at bounding box center [1037, 300] width 186 height 26
click at [1001, 370] on span "Create Variant based on Control" at bounding box center [1040, 370] width 190 height 15
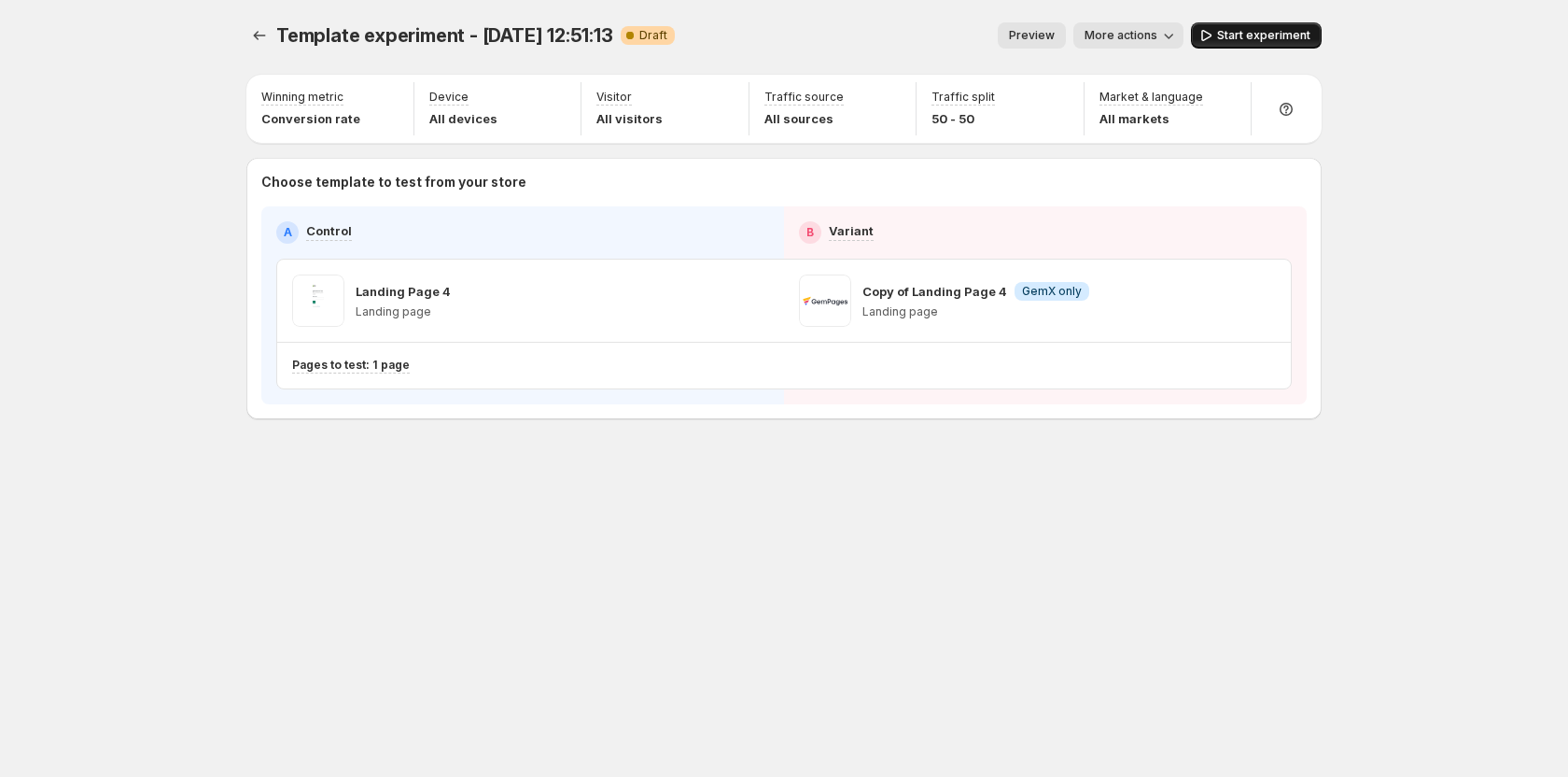
click at [1254, 36] on span "Start experiment" at bounding box center [1263, 35] width 93 height 15
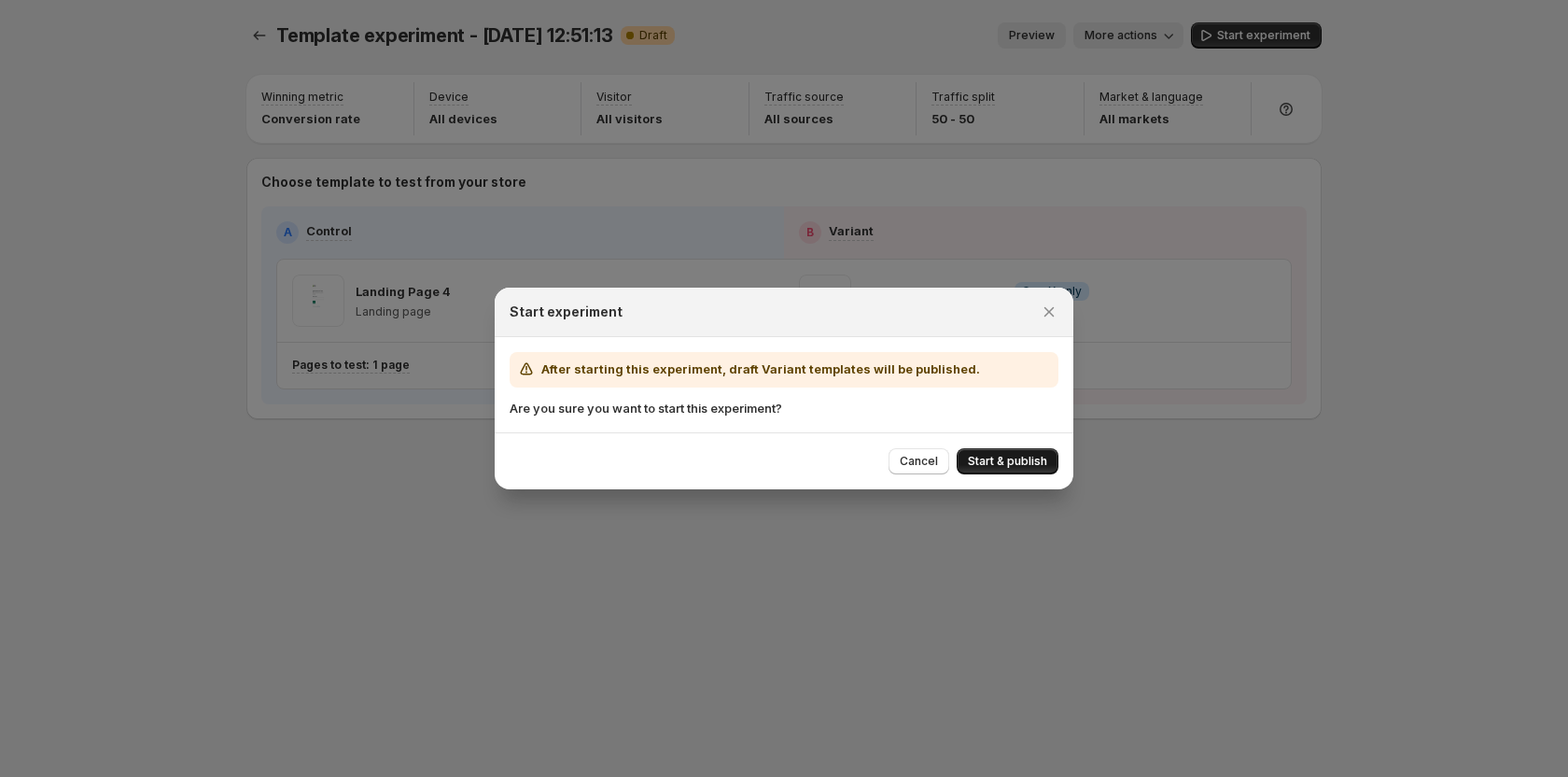
click at [991, 454] on button "Start & publish" at bounding box center [1008, 461] width 102 height 26
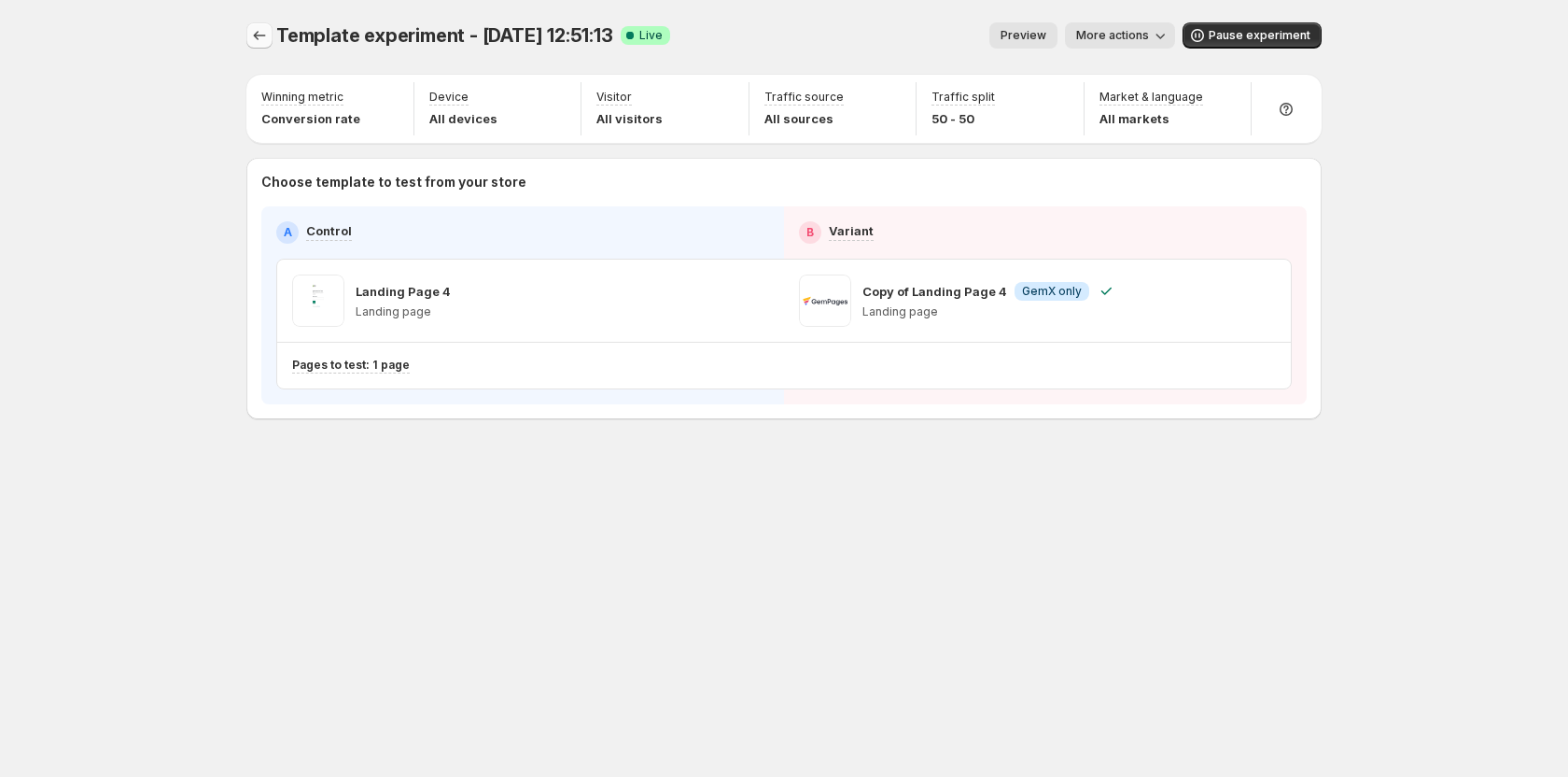
click at [255, 40] on icon "Experiments" at bounding box center [259, 35] width 19 height 19
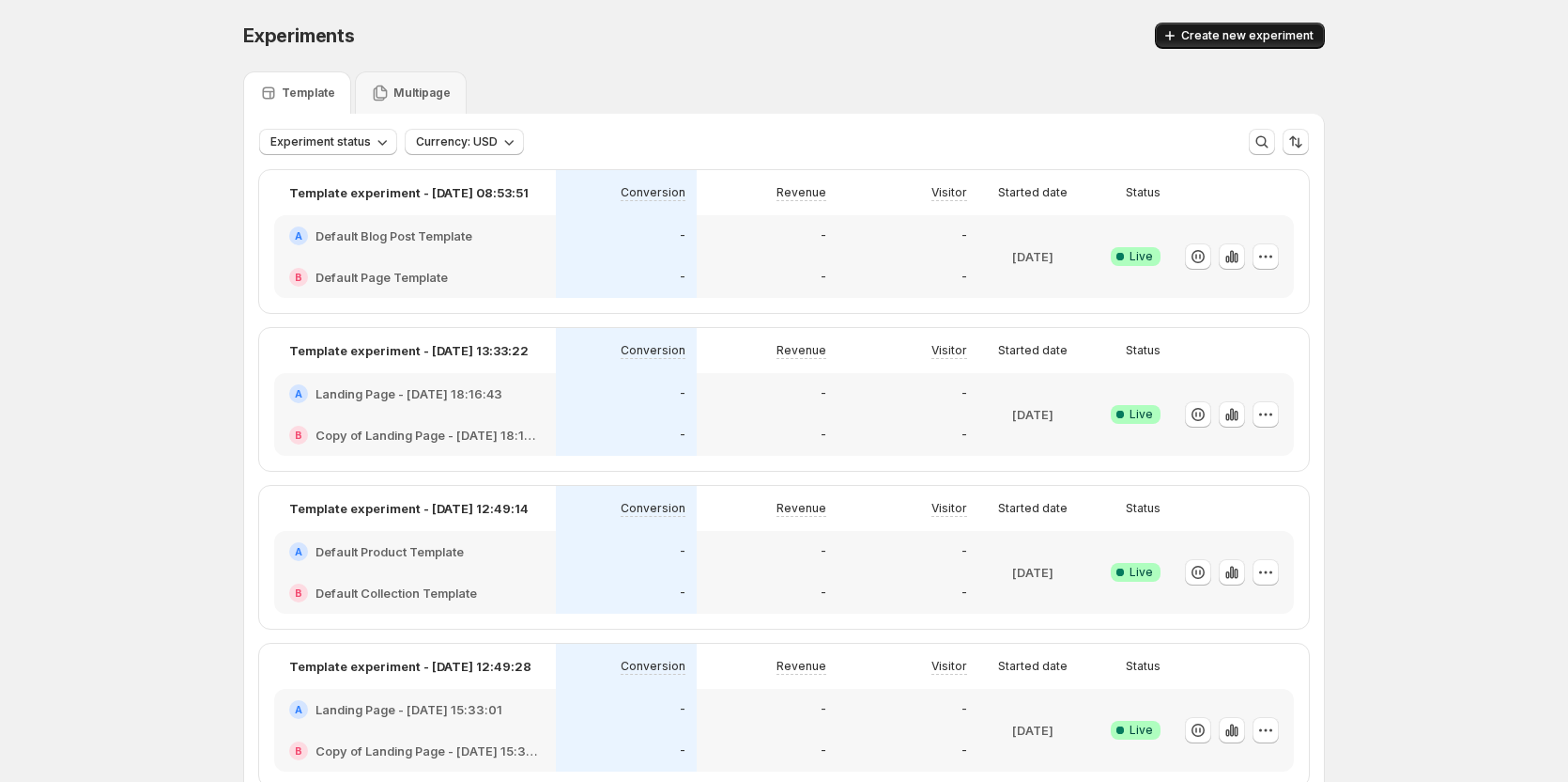
click at [1244, 36] on span "Create new experiment" at bounding box center [1248, 36] width 132 height 15
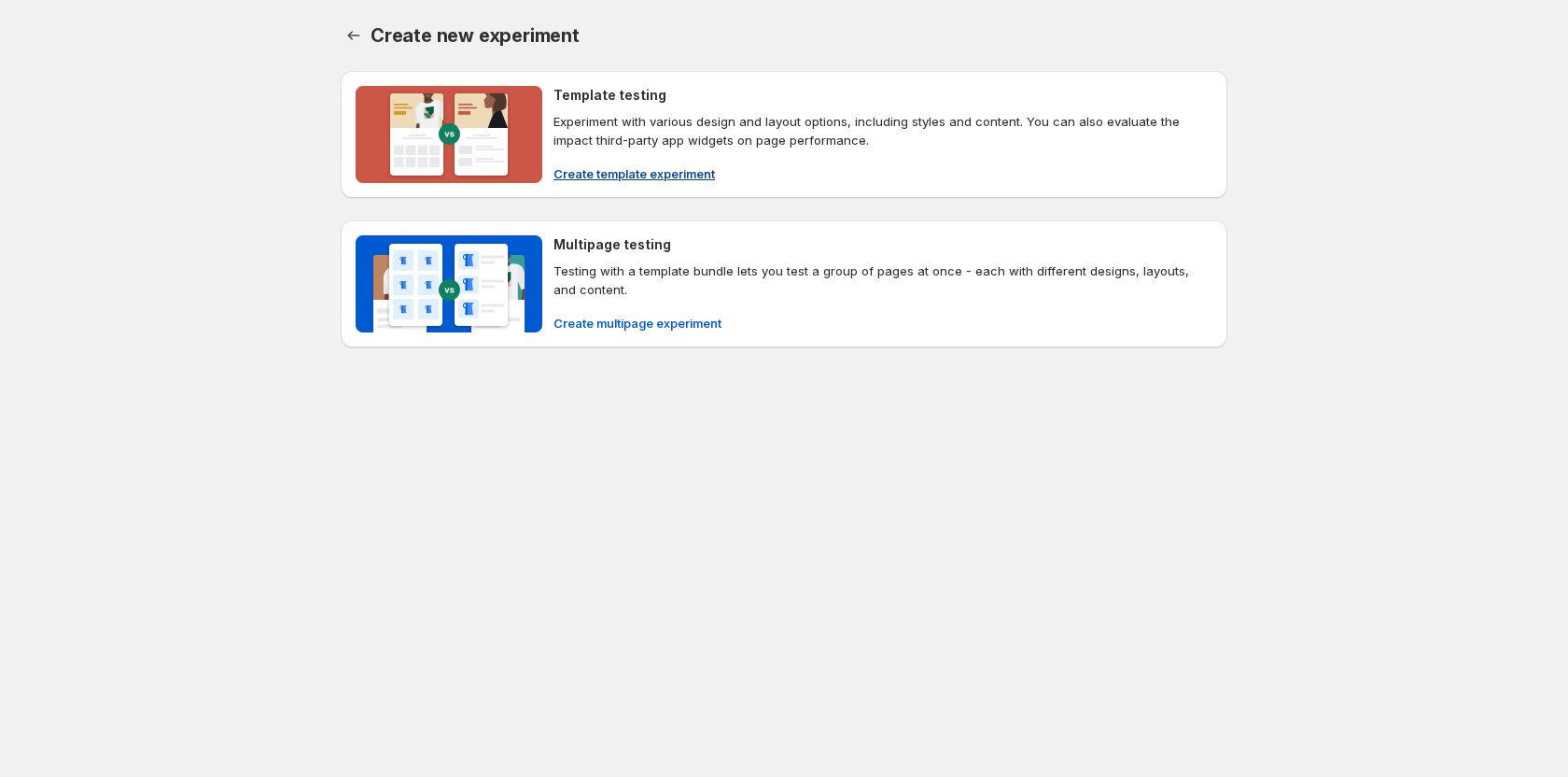
click at [631, 175] on span "Create template experiment" at bounding box center [634, 173] width 162 height 19
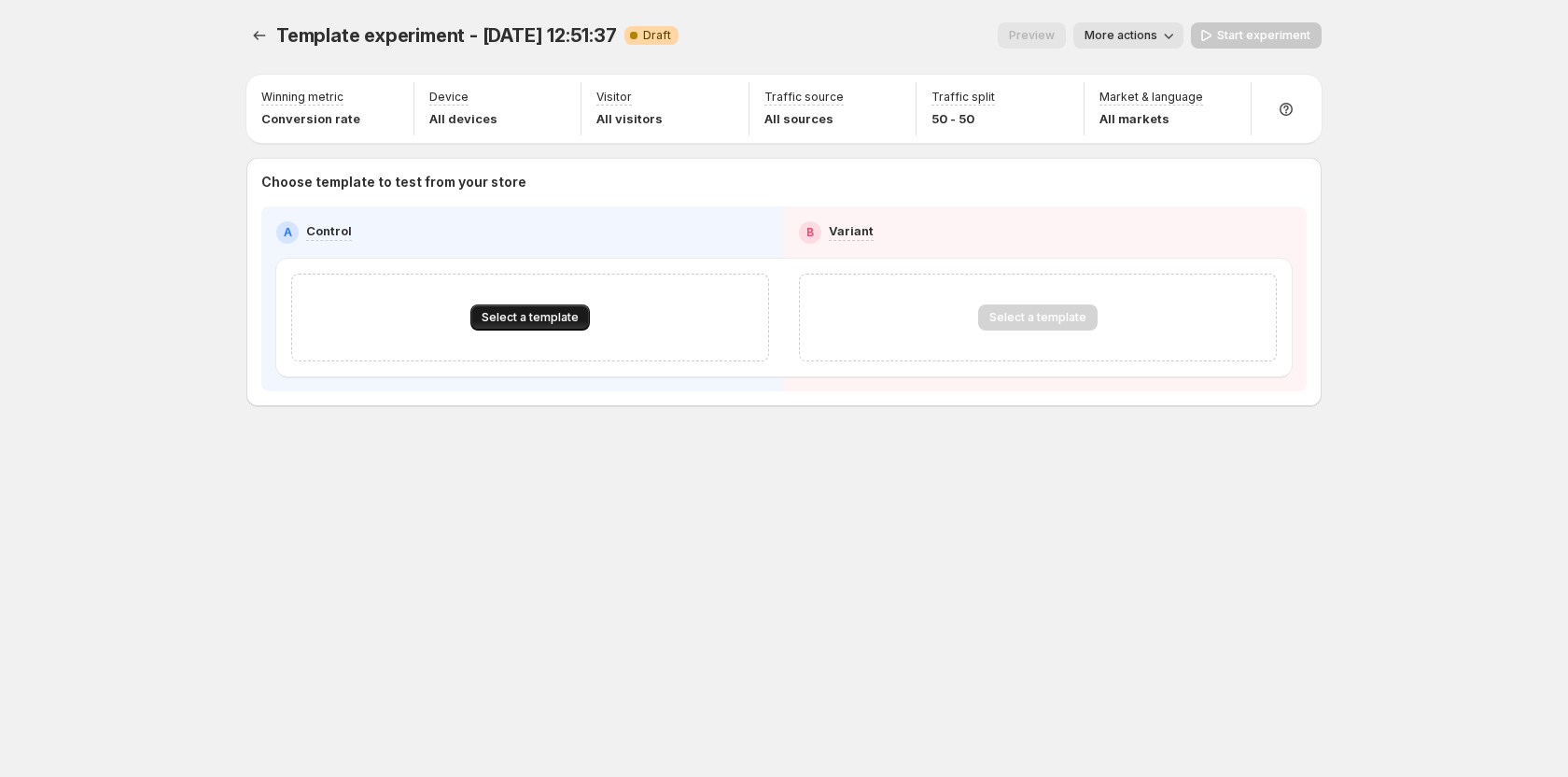
click at [547, 308] on button "Select a template" at bounding box center [530, 317] width 119 height 26
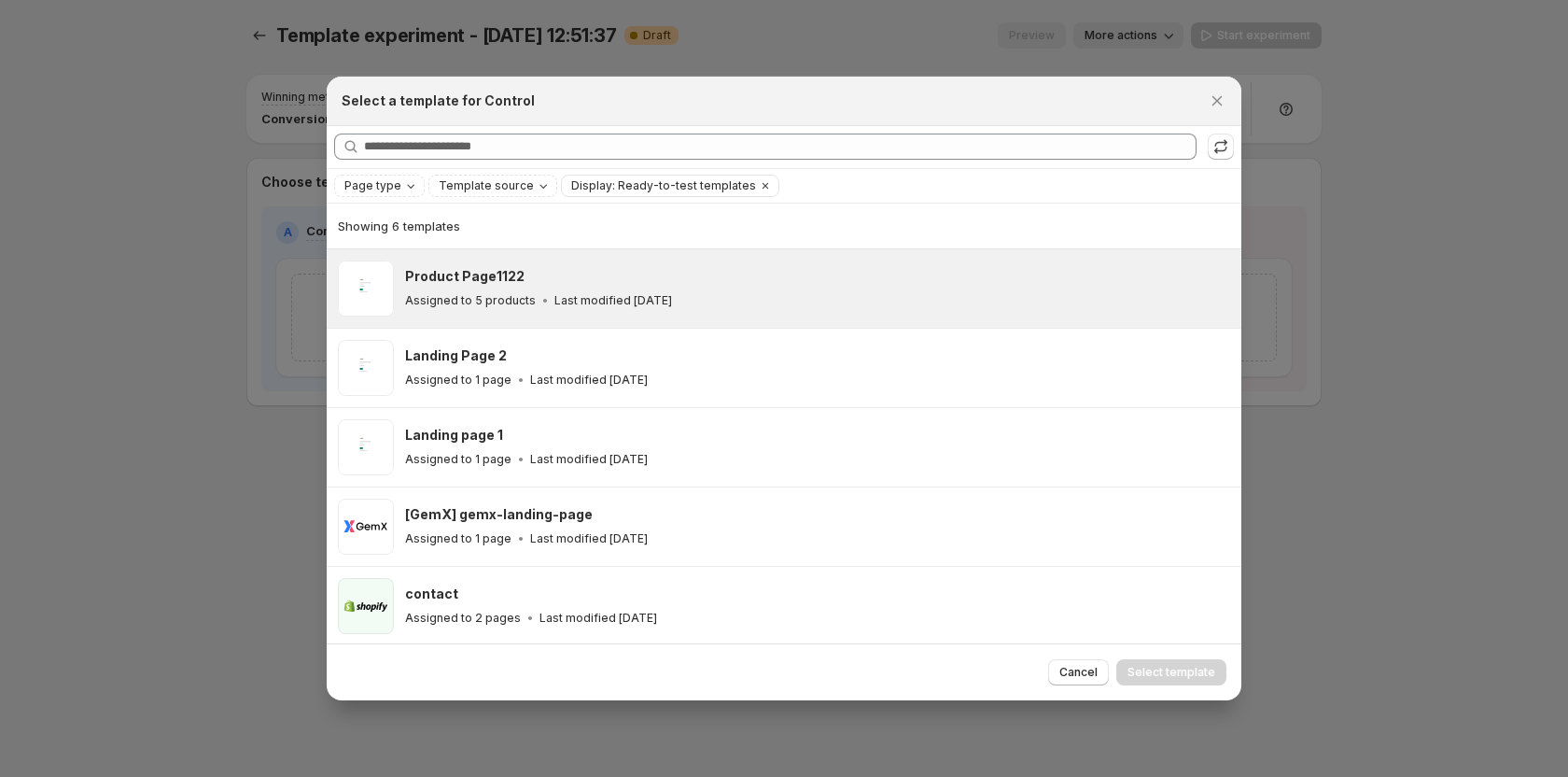
click at [530, 277] on div "Product Page1122" at bounding box center [815, 276] width 820 height 19
click at [1159, 665] on span "Select template" at bounding box center [1171, 671] width 88 height 15
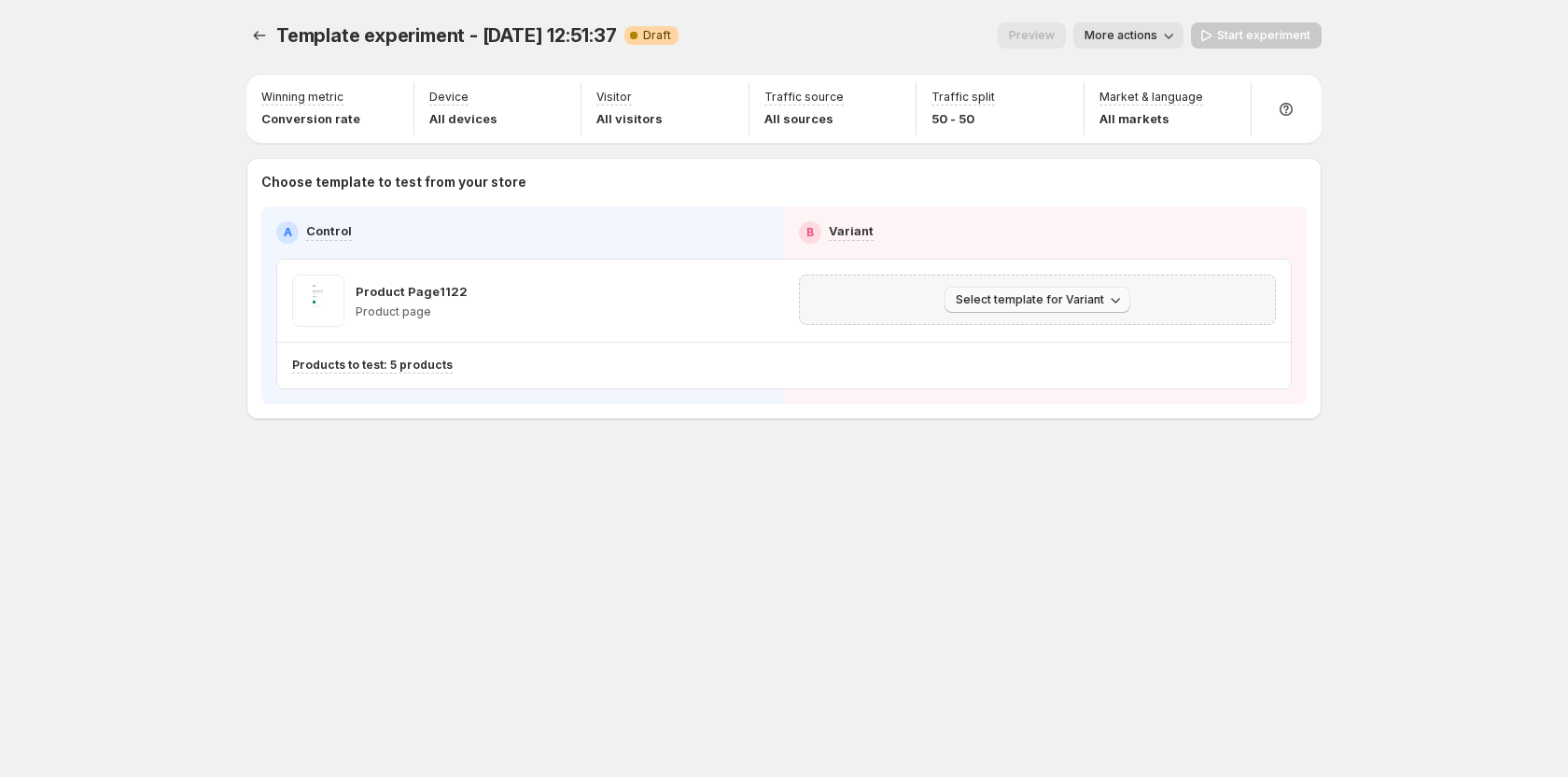
click at [1027, 293] on span "Select template for Variant" at bounding box center [1030, 299] width 149 height 15
click at [1003, 379] on span "Create Variant based on Control" at bounding box center [1040, 370] width 190 height 19
click at [1239, 36] on span "Start experiment" at bounding box center [1263, 35] width 93 height 15
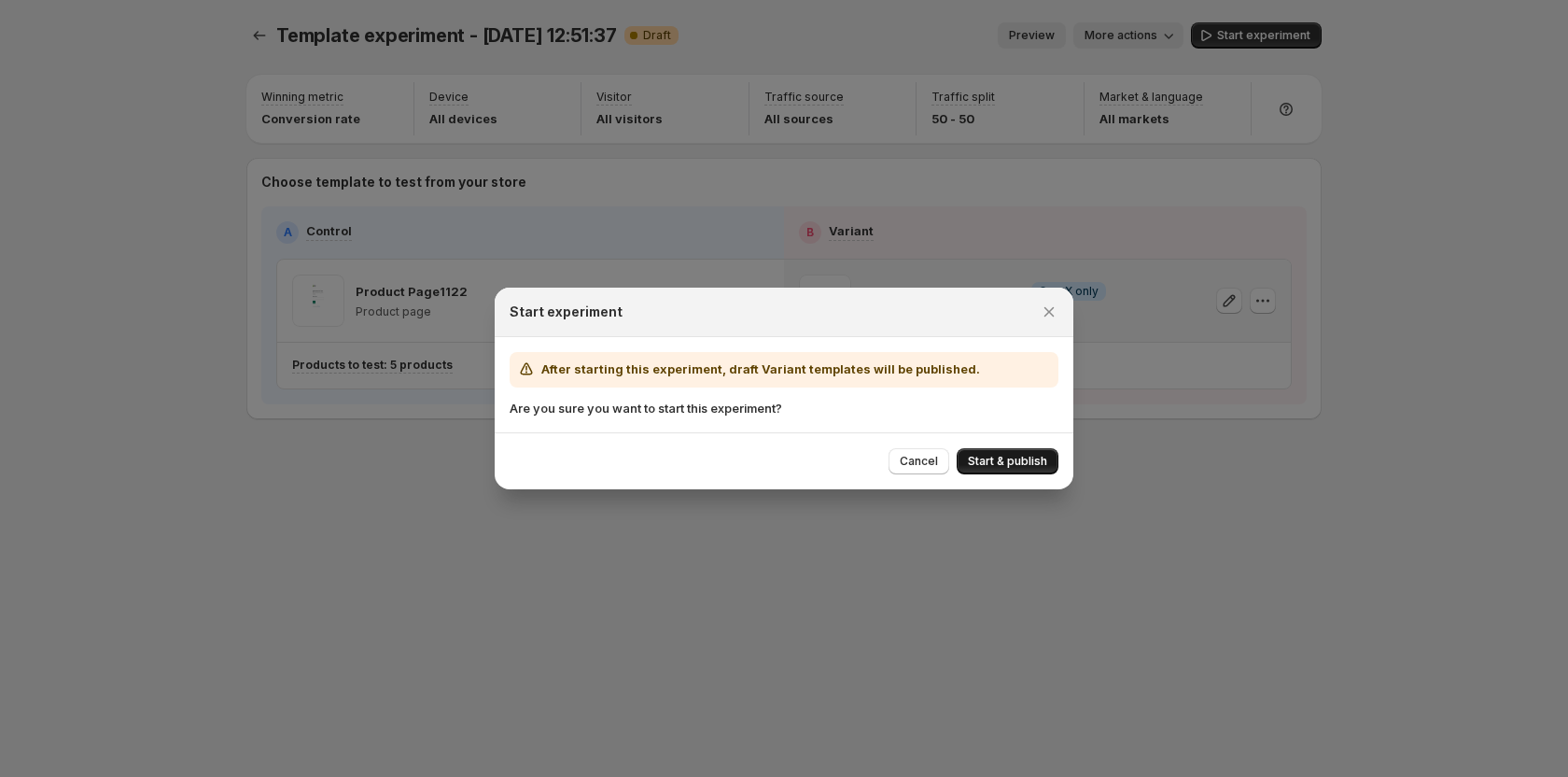
click at [1020, 461] on span "Start & publish" at bounding box center [1007, 461] width 79 height 15
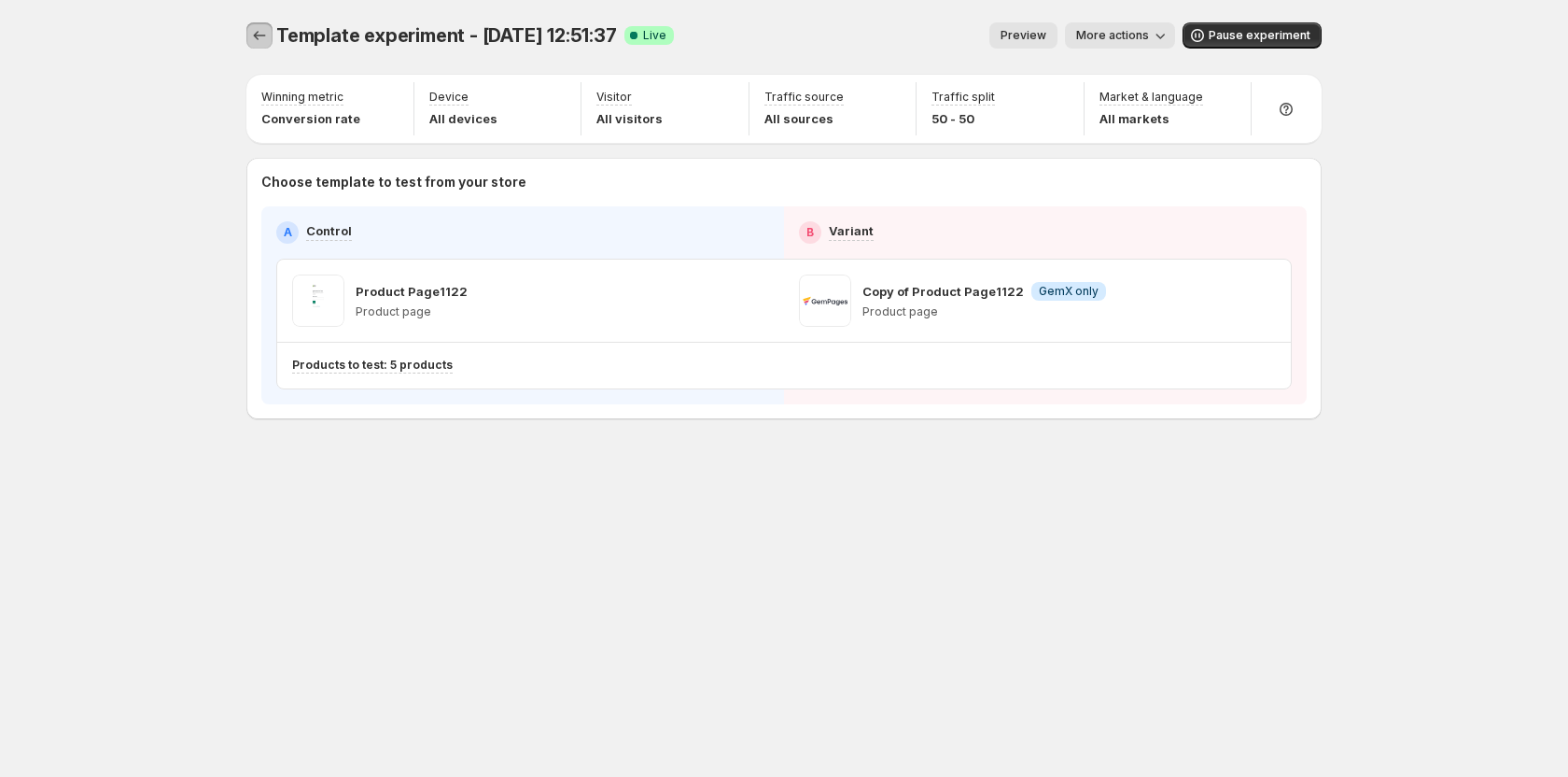
click at [266, 32] on icon "Experiments" at bounding box center [259, 35] width 19 height 19
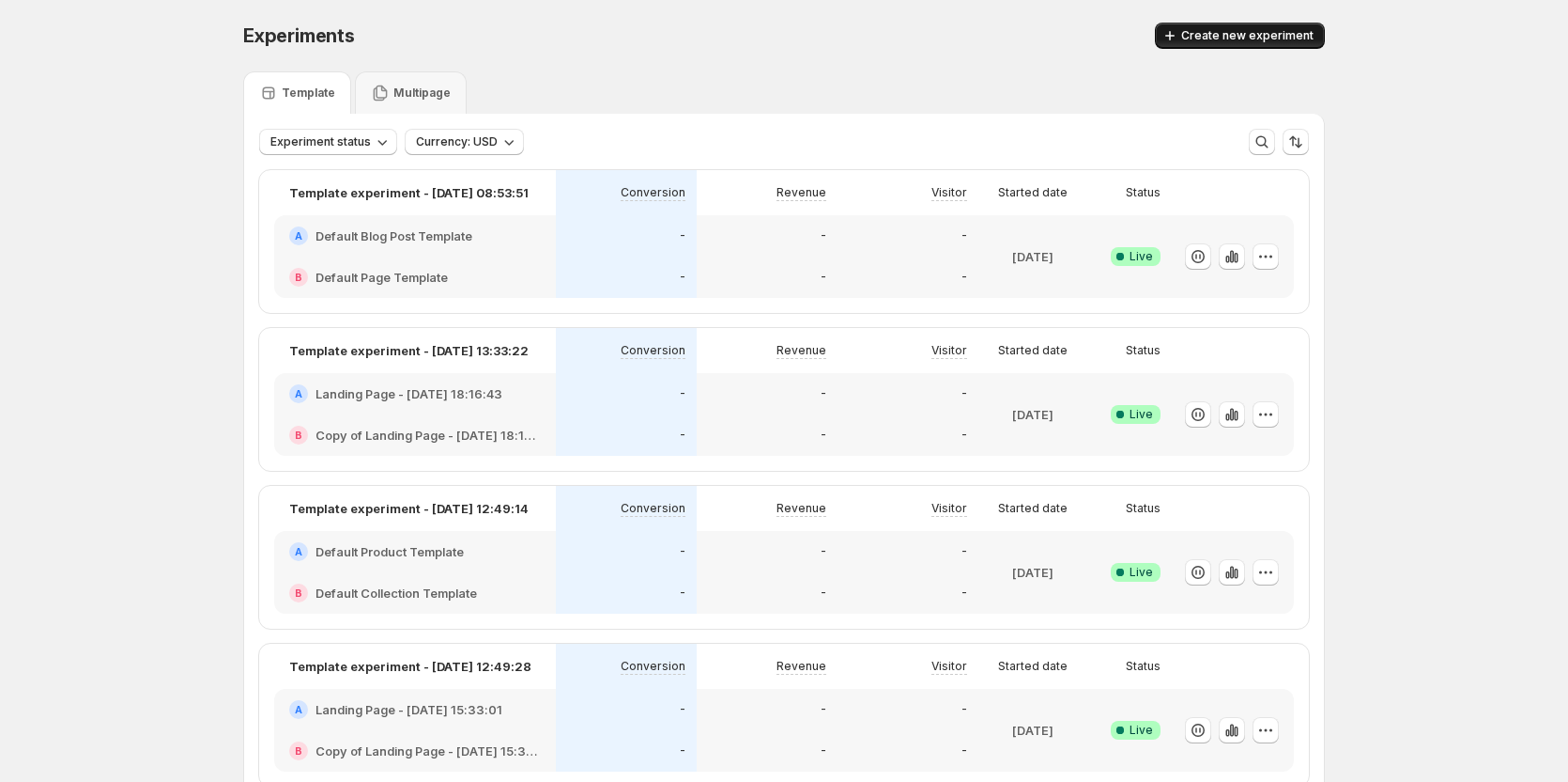
click at [1261, 24] on button "Create new experiment" at bounding box center [1240, 36] width 170 height 27
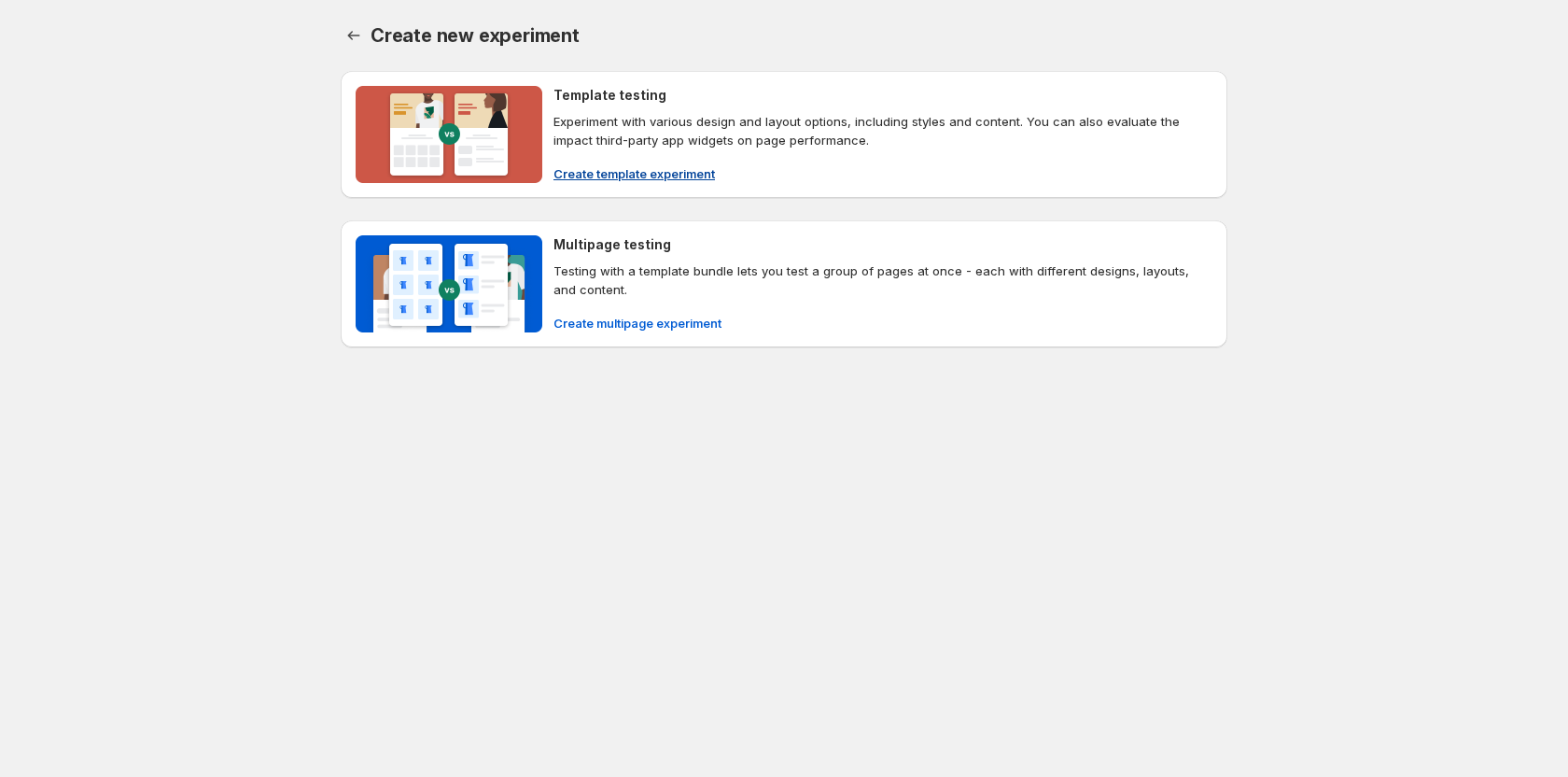
click at [651, 181] on span "Create template experiment" at bounding box center [634, 173] width 162 height 19
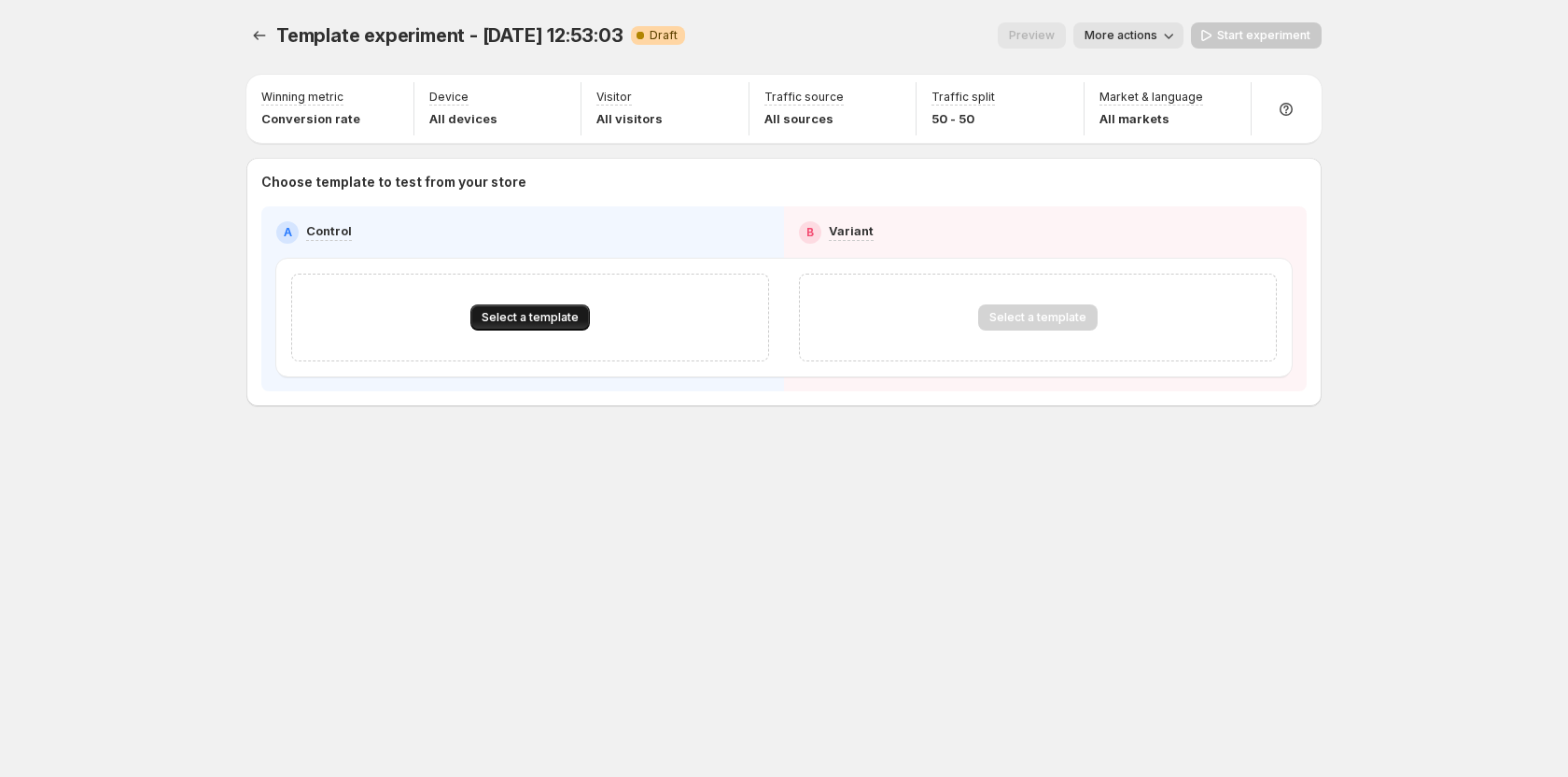
click at [540, 316] on span "Select a template" at bounding box center [530, 316] width 97 height 15
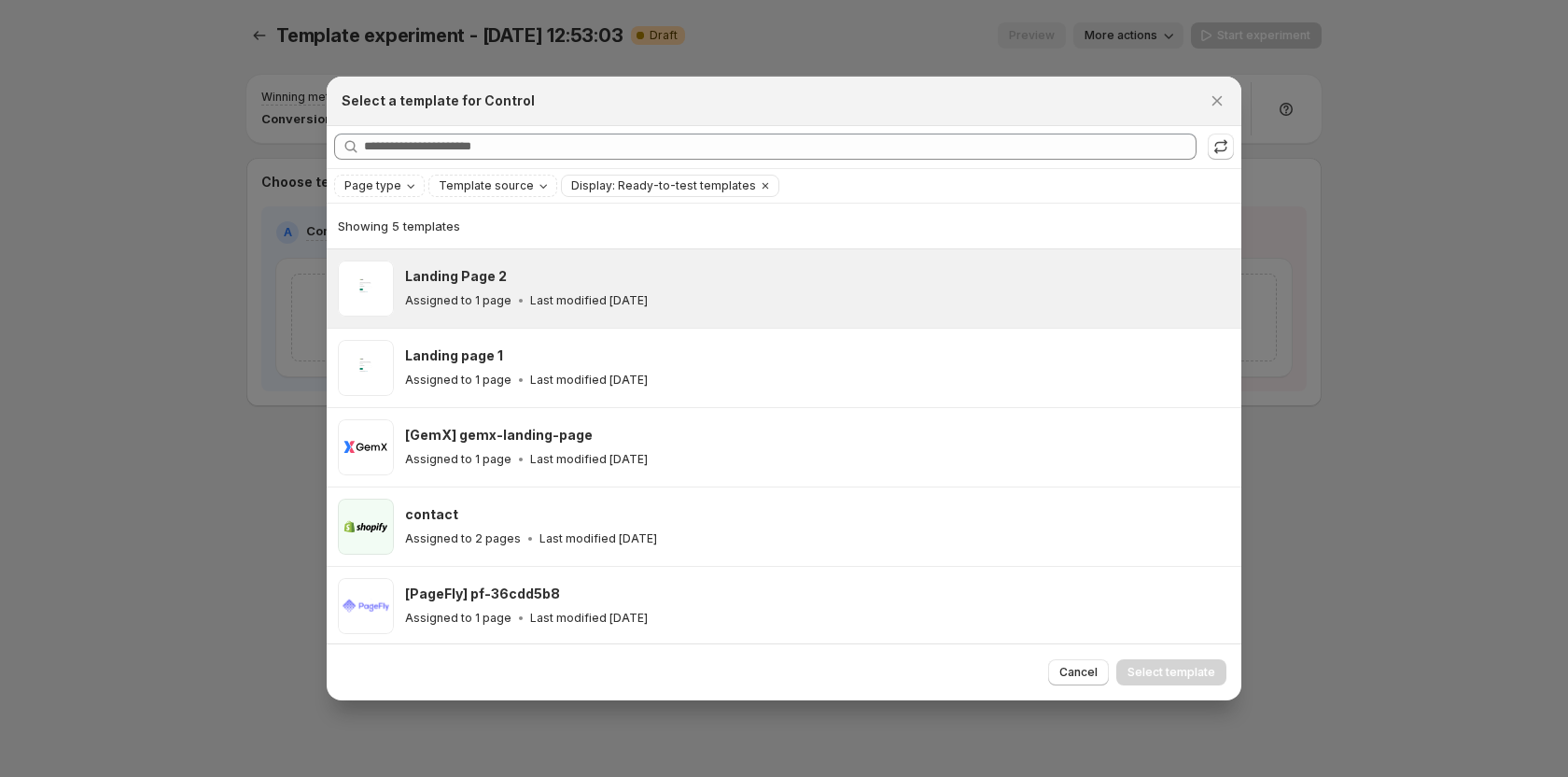
click at [515, 296] on icon ":r11m:" at bounding box center [520, 300] width 19 height 19
click at [1156, 677] on span "Select template" at bounding box center [1171, 671] width 88 height 15
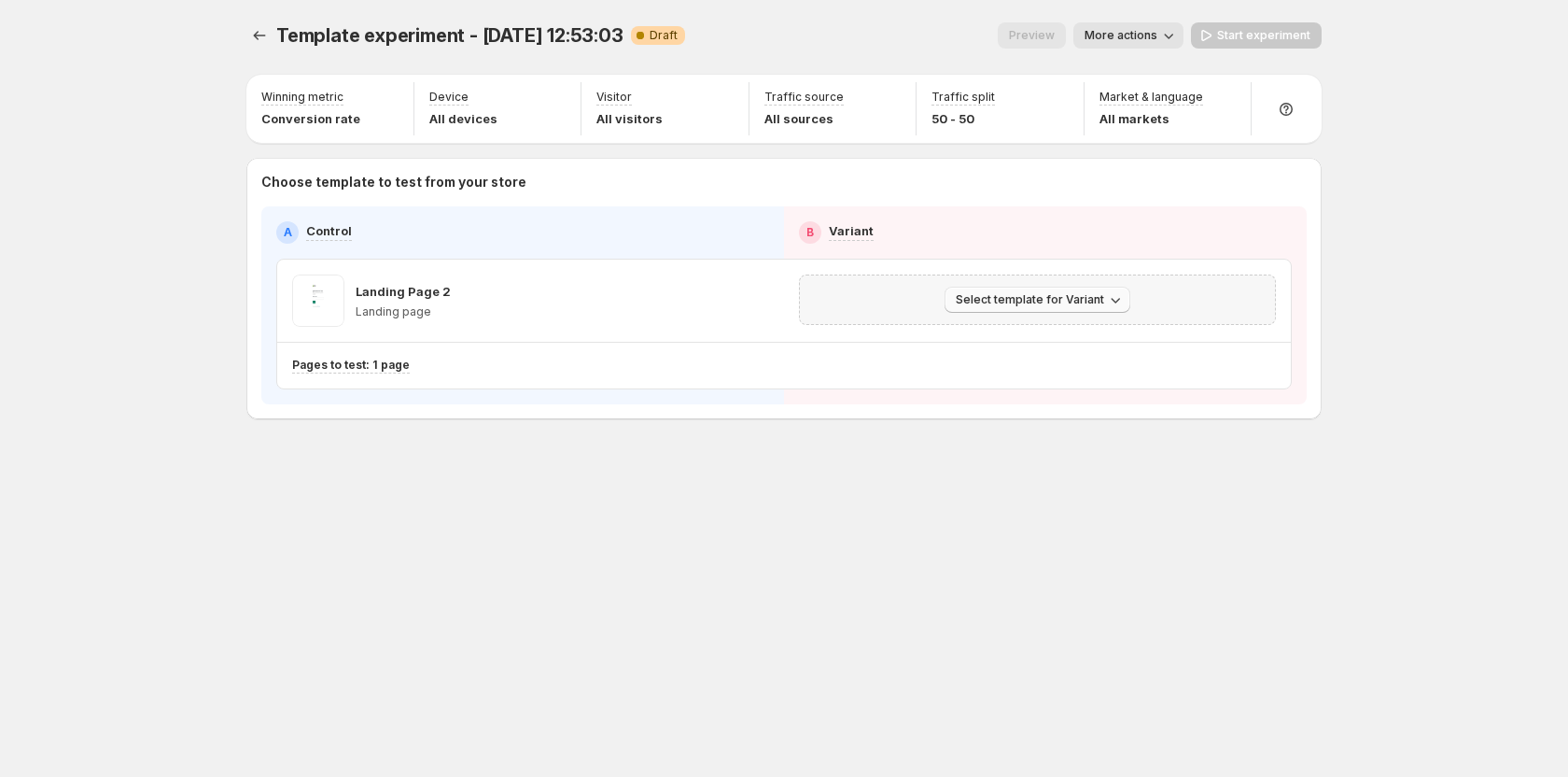
click at [1002, 295] on span "Select template for Variant" at bounding box center [1030, 299] width 149 height 15
click at [1010, 371] on span "Create Variant based on Control" at bounding box center [1040, 370] width 190 height 15
click at [1245, 36] on span "Start experiment" at bounding box center [1263, 35] width 93 height 15
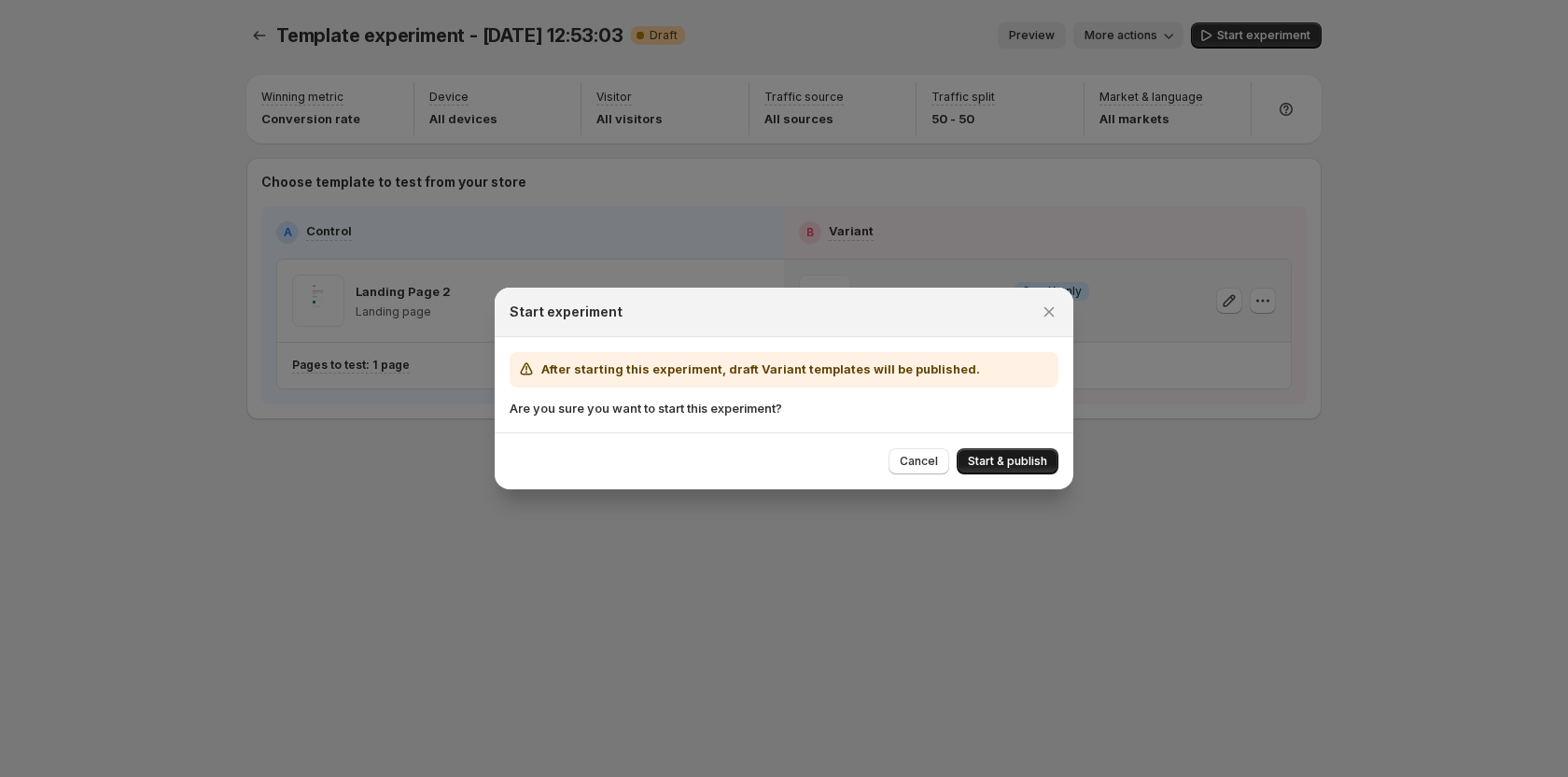
click at [974, 465] on span "Start & publish" at bounding box center [1007, 461] width 79 height 15
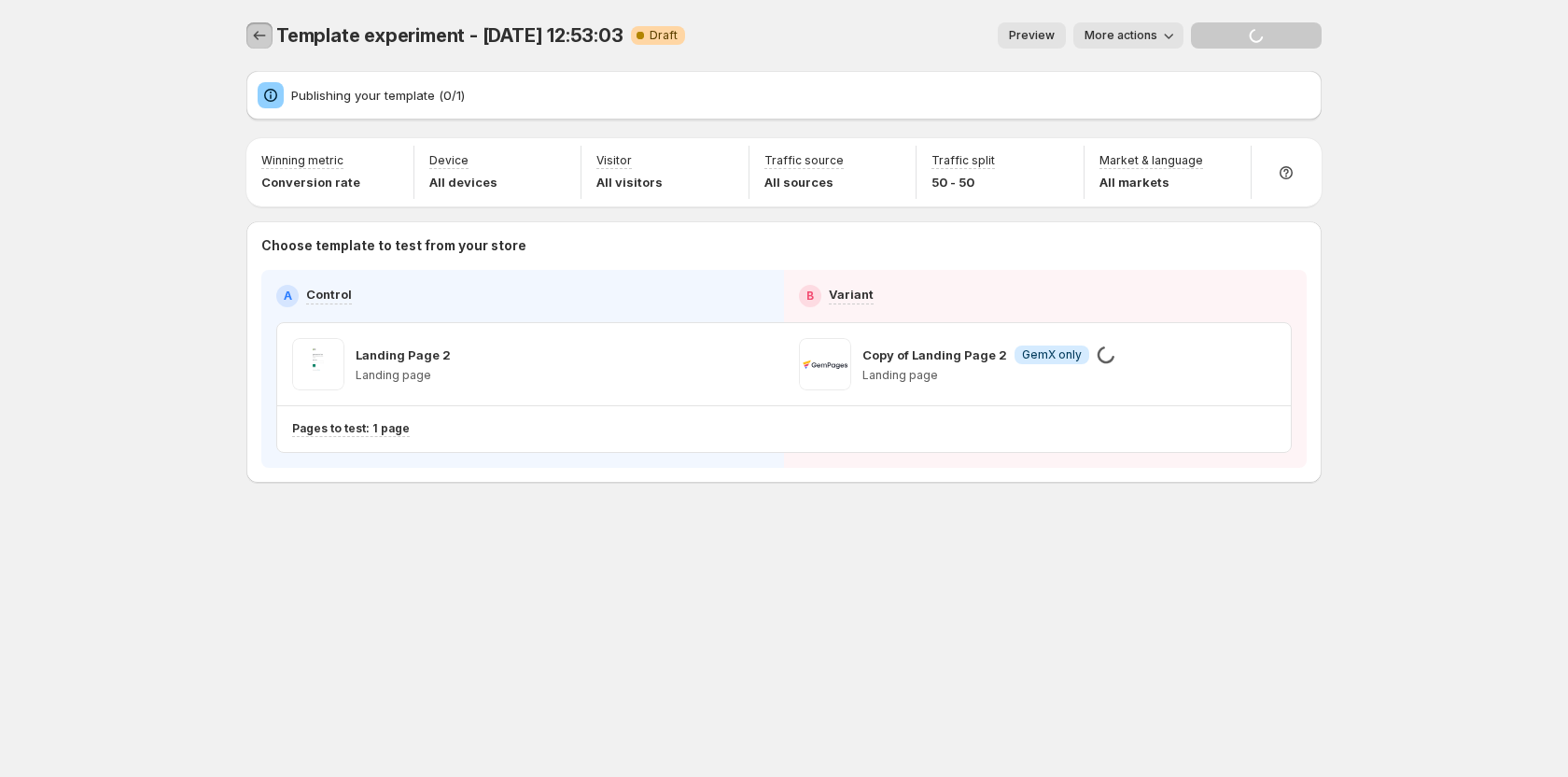
click at [267, 42] on icon "Experiments" at bounding box center [259, 35] width 19 height 19
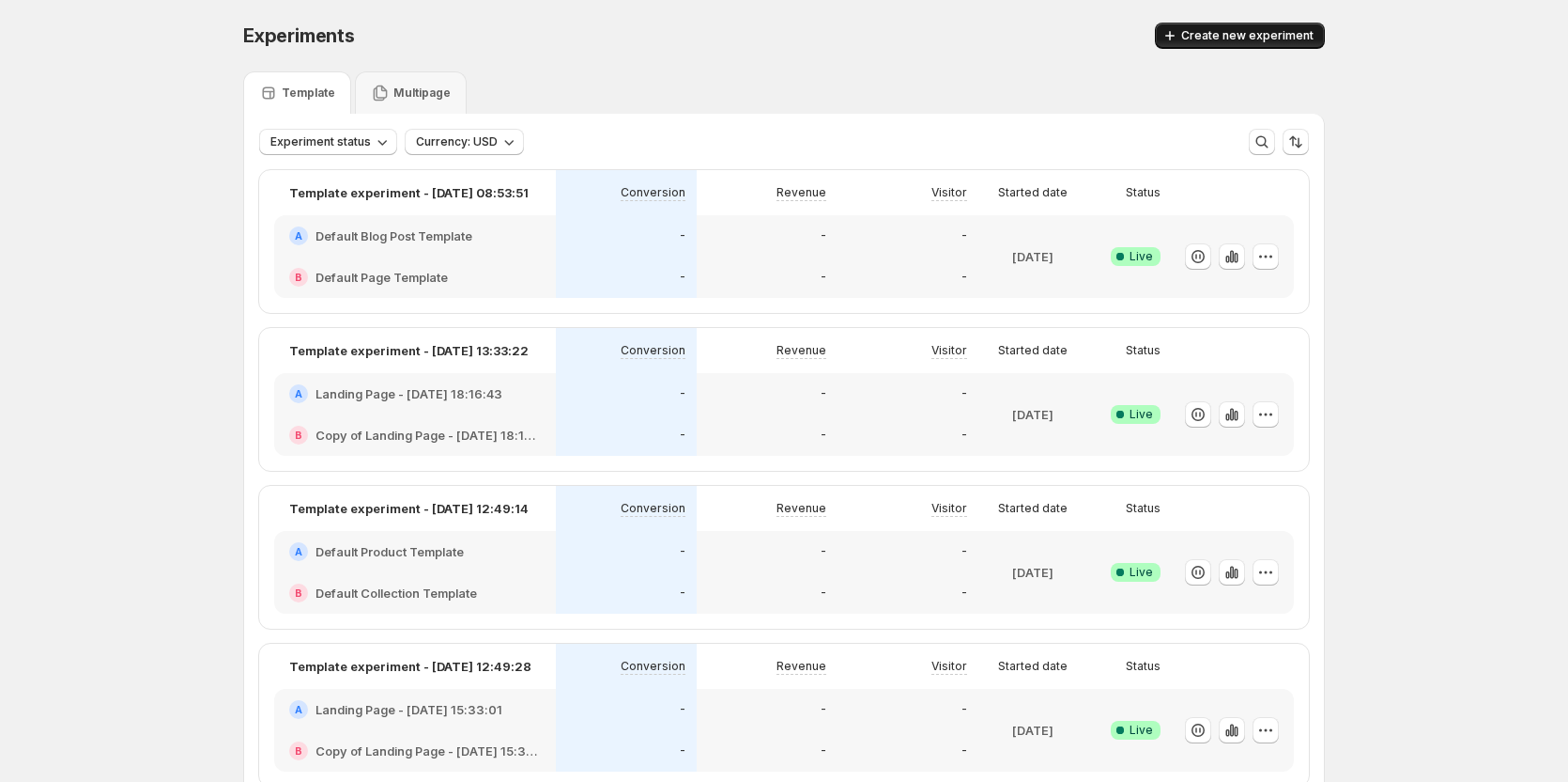
click at [1234, 32] on span "Create new experiment" at bounding box center [1248, 36] width 132 height 15
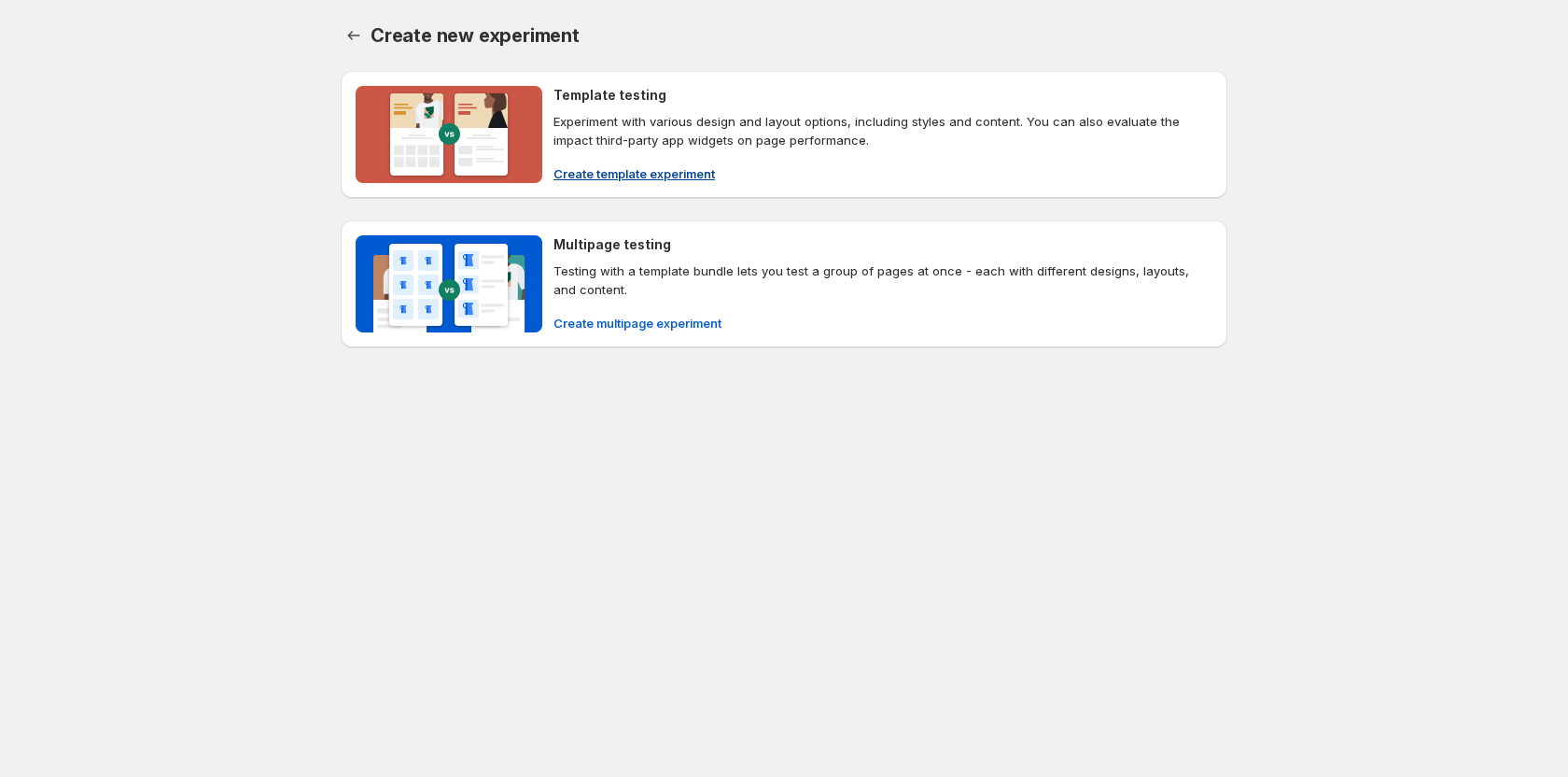
click at [669, 171] on span "Create template experiment" at bounding box center [634, 173] width 162 height 19
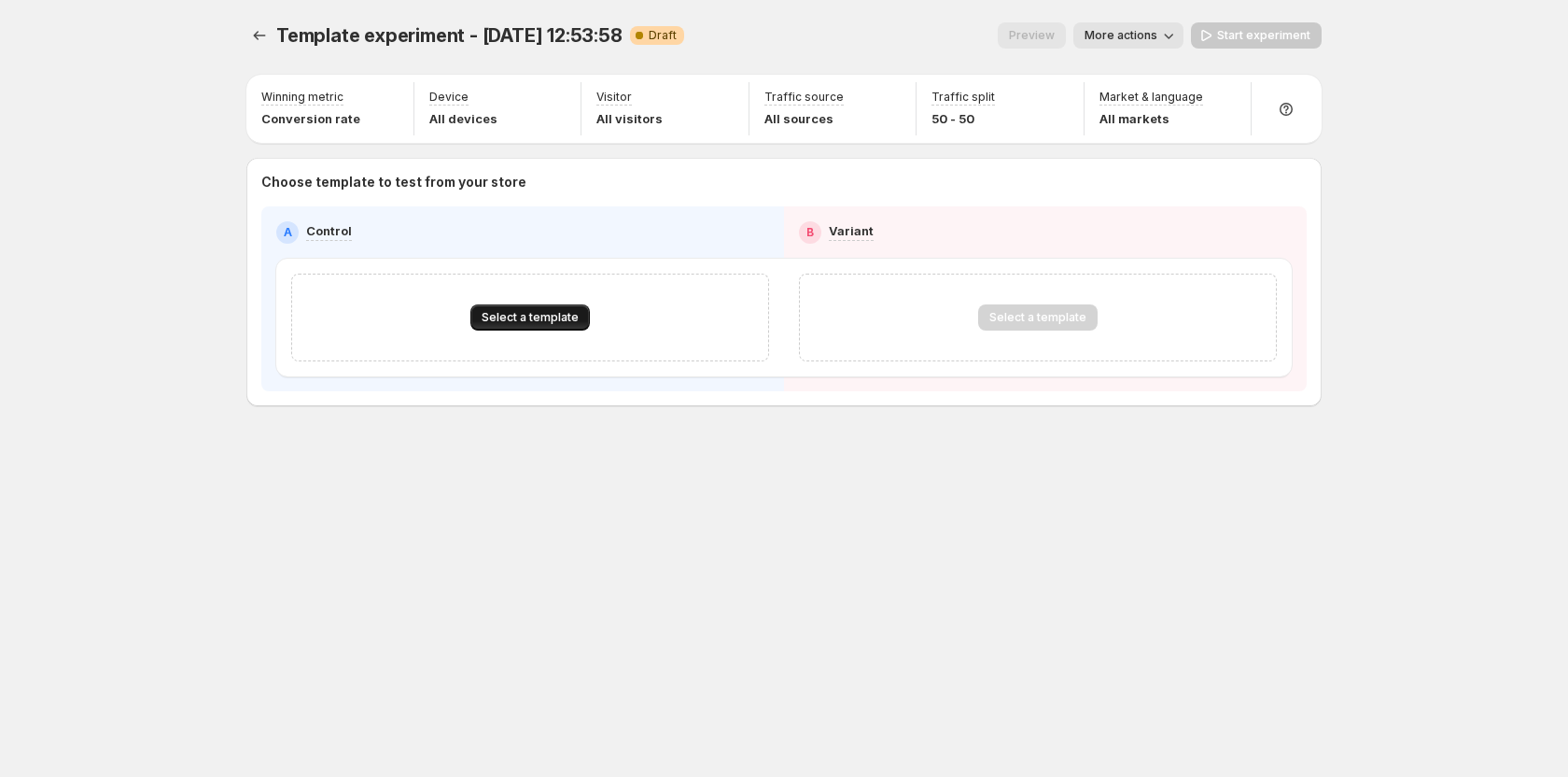
click at [517, 316] on span "Select a template" at bounding box center [530, 316] width 97 height 15
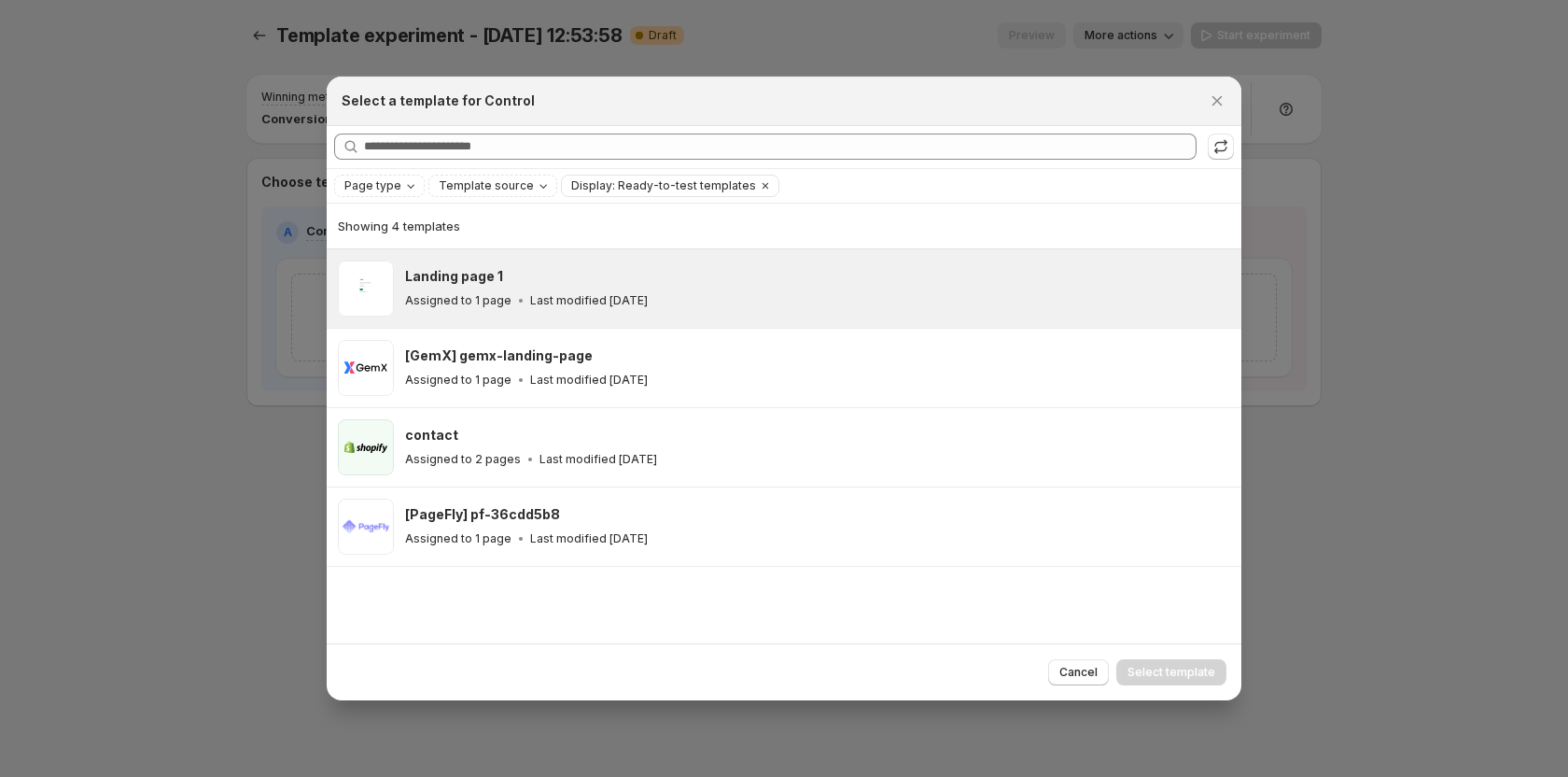
click at [527, 291] on div "Assigned to 1 page Last modified 8 days ago" at bounding box center [815, 300] width 820 height 19
click at [1186, 678] on span "Select template" at bounding box center [1171, 671] width 88 height 15
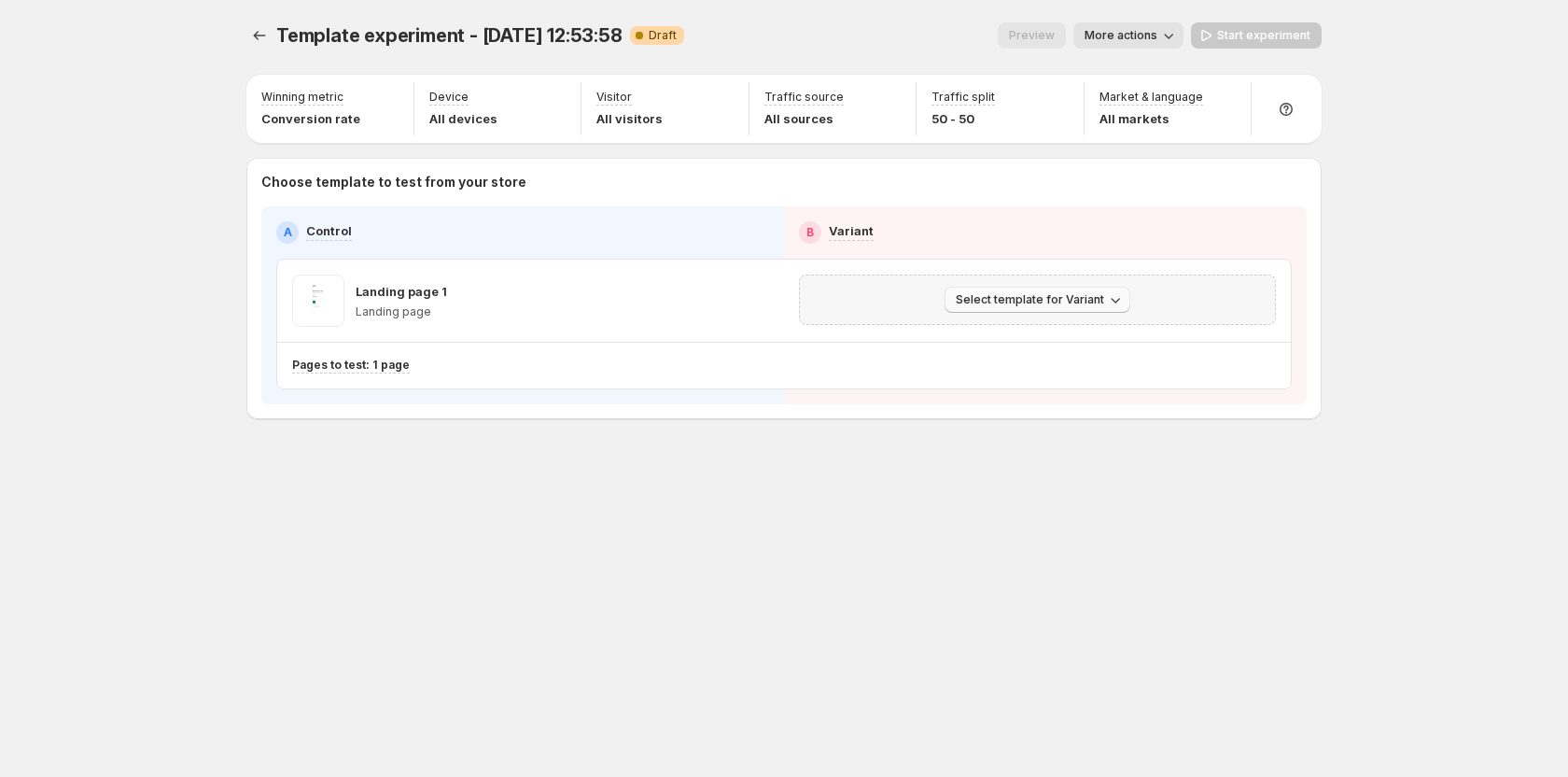
click at [1027, 287] on button "Select template for Variant" at bounding box center [1037, 300] width 186 height 26
click at [1017, 347] on span "Select an existing template" at bounding box center [1040, 338] width 190 height 19
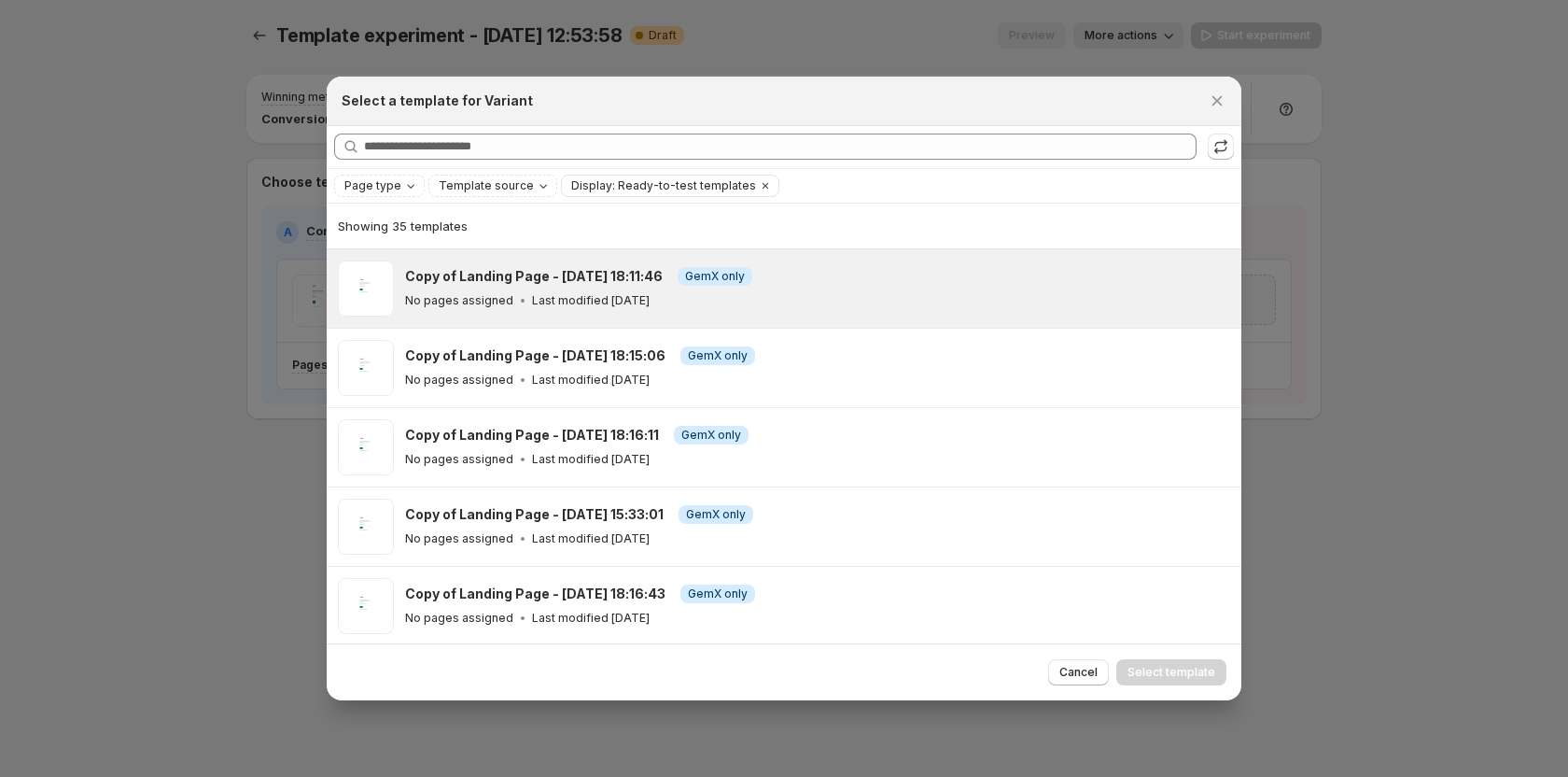
click at [563, 308] on div "No pages assigned Last modified 5 days ago" at bounding box center [815, 300] width 820 height 19
click at [1184, 668] on span "Select template" at bounding box center [1171, 671] width 88 height 15
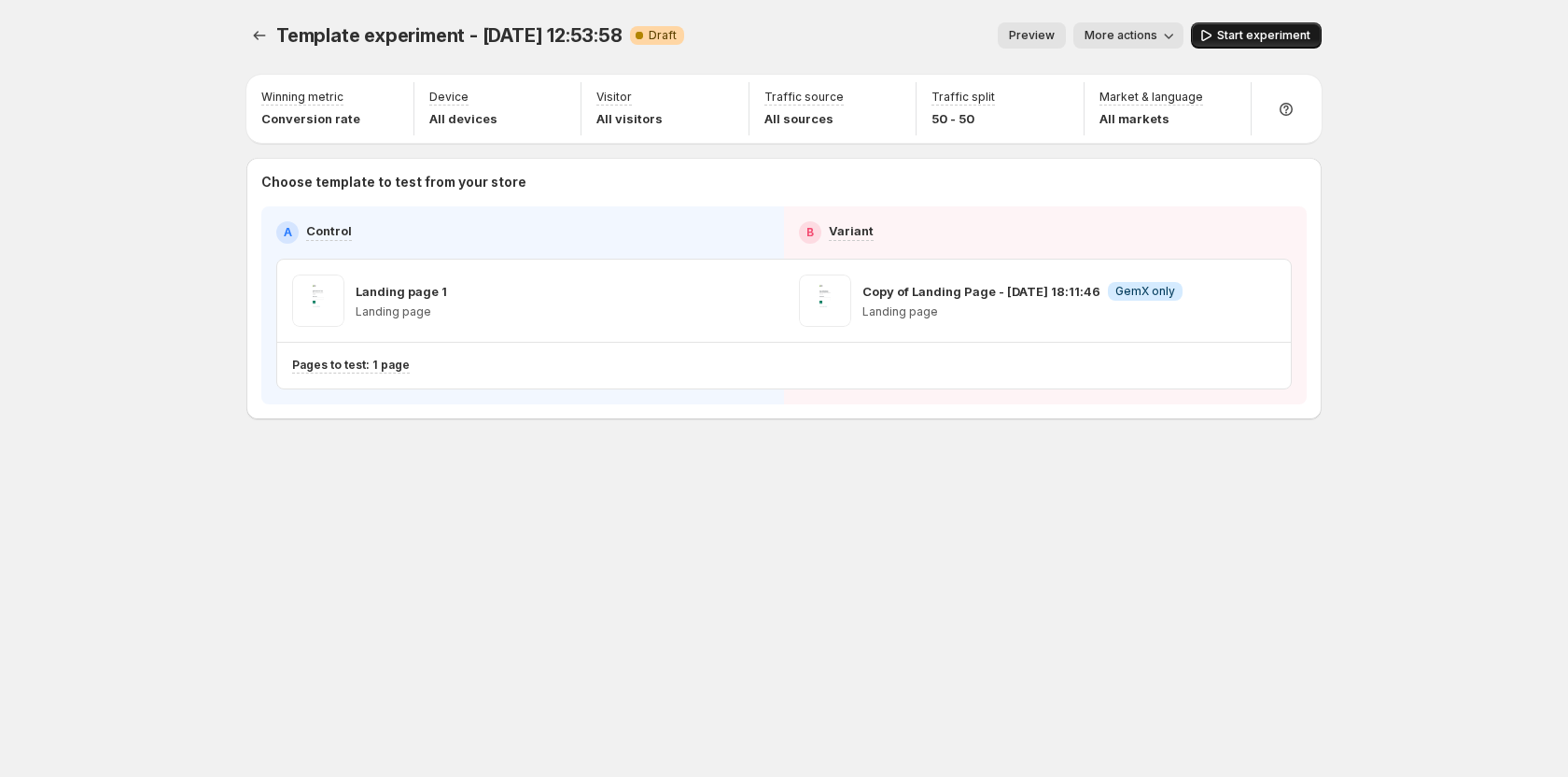
click at [1246, 38] on span "Start experiment" at bounding box center [1263, 35] width 93 height 15
click at [248, 35] on div "Template experiment - Sep 17, 12:53:58. This page is ready Template experiment …" at bounding box center [784, 260] width 1119 height 520
click at [249, 36] on button "Experiments" at bounding box center [260, 35] width 26 height 26
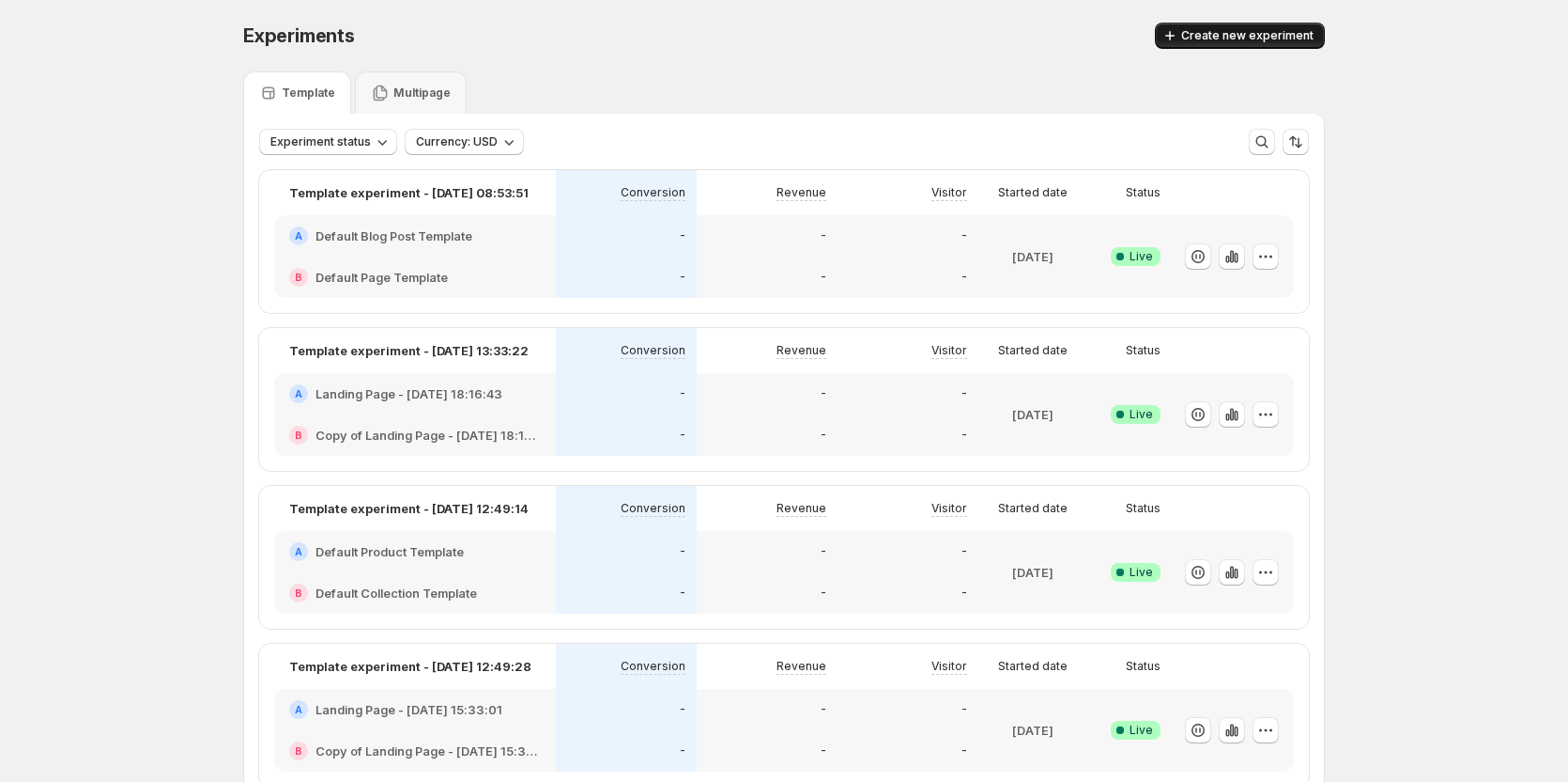
click at [1237, 40] on span "Create new experiment" at bounding box center [1248, 36] width 132 height 15
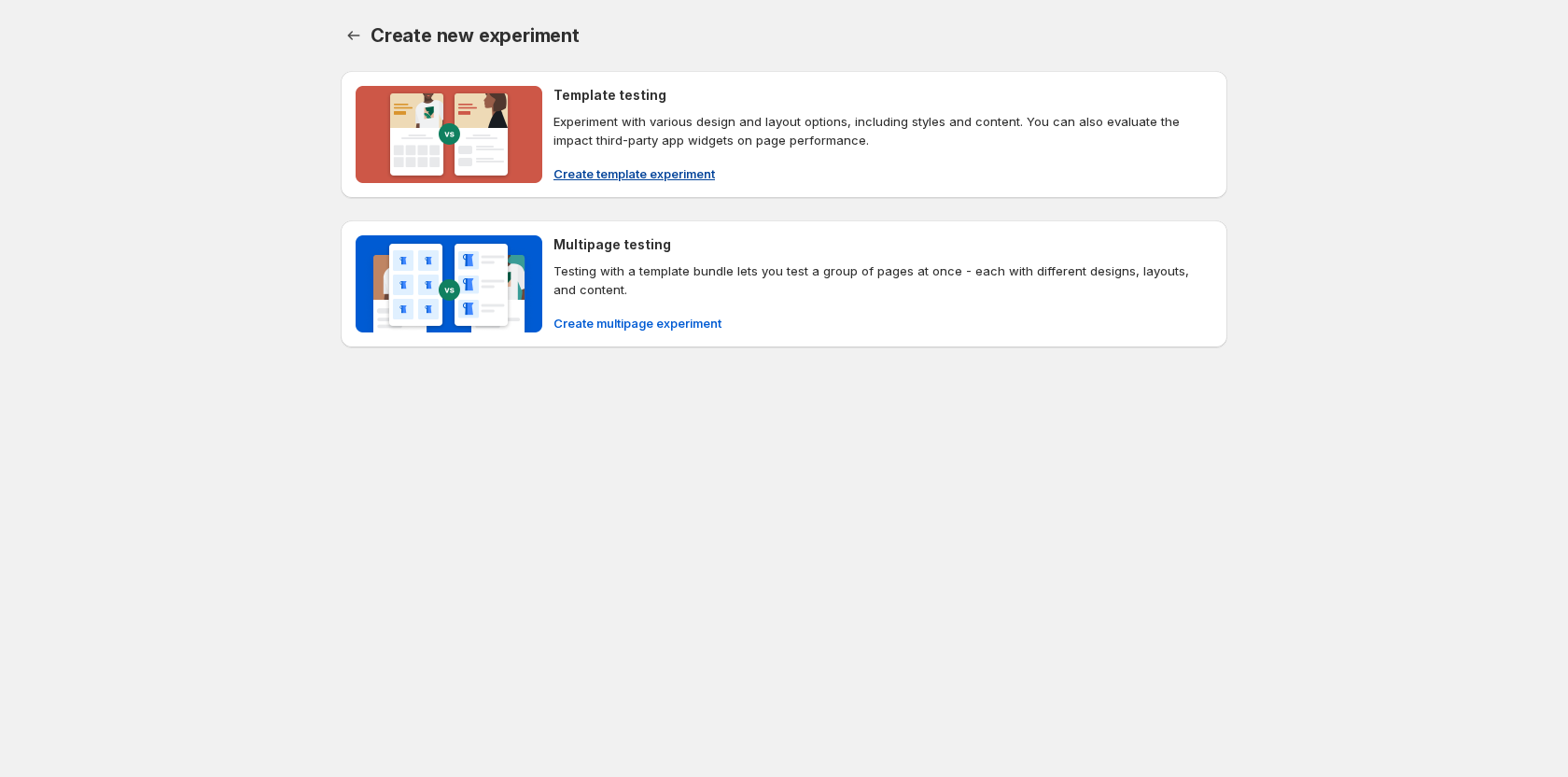
click at [624, 180] on span "Create template experiment" at bounding box center [634, 173] width 162 height 19
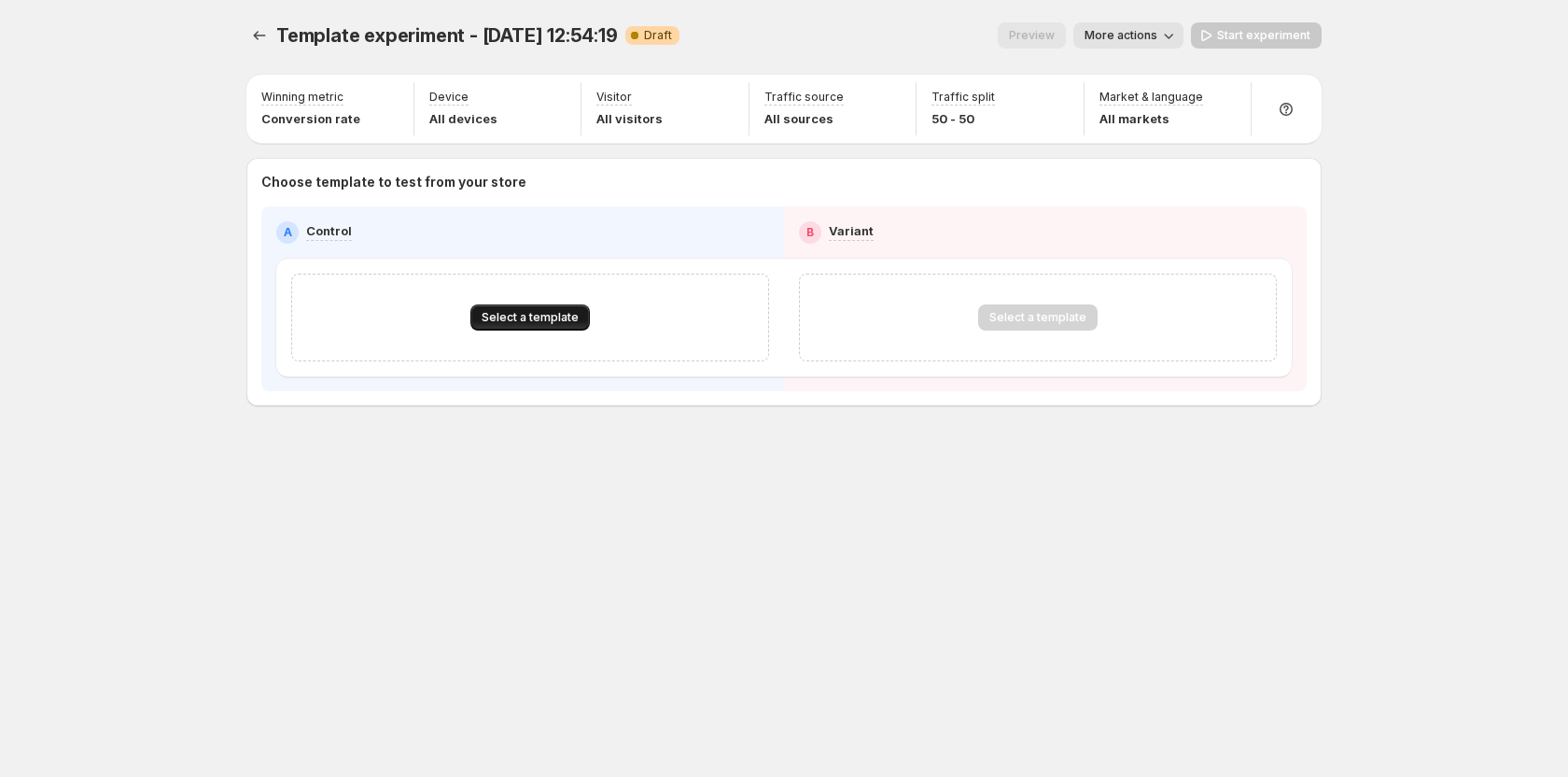
click at [534, 317] on span "Select a template" at bounding box center [530, 316] width 97 height 15
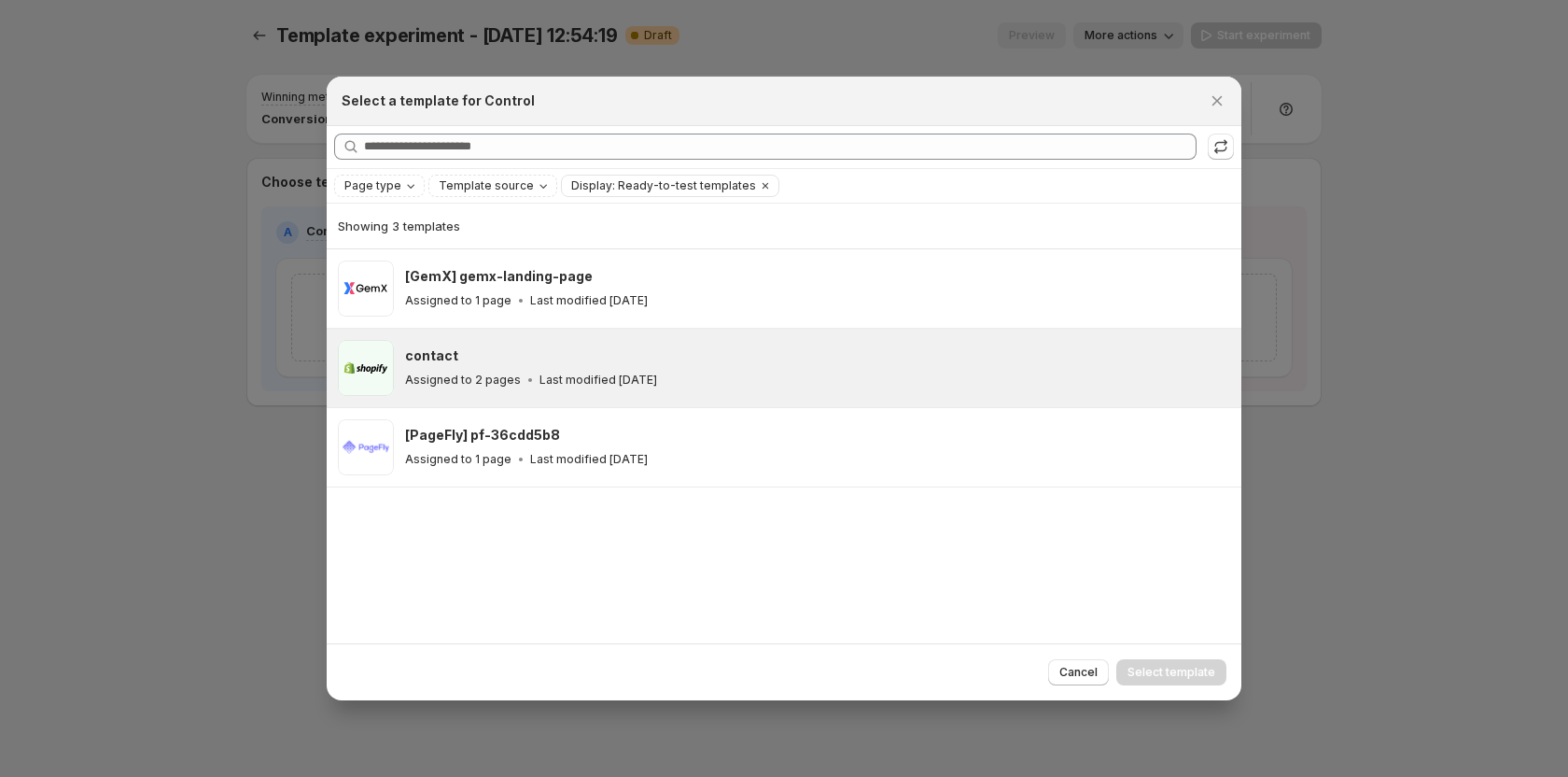
click at [466, 370] on div "Assigned to 2 pages Last modified 4 months ago" at bounding box center [815, 379] width 820 height 19
click at [1158, 667] on span "Select template" at bounding box center [1171, 671] width 88 height 15
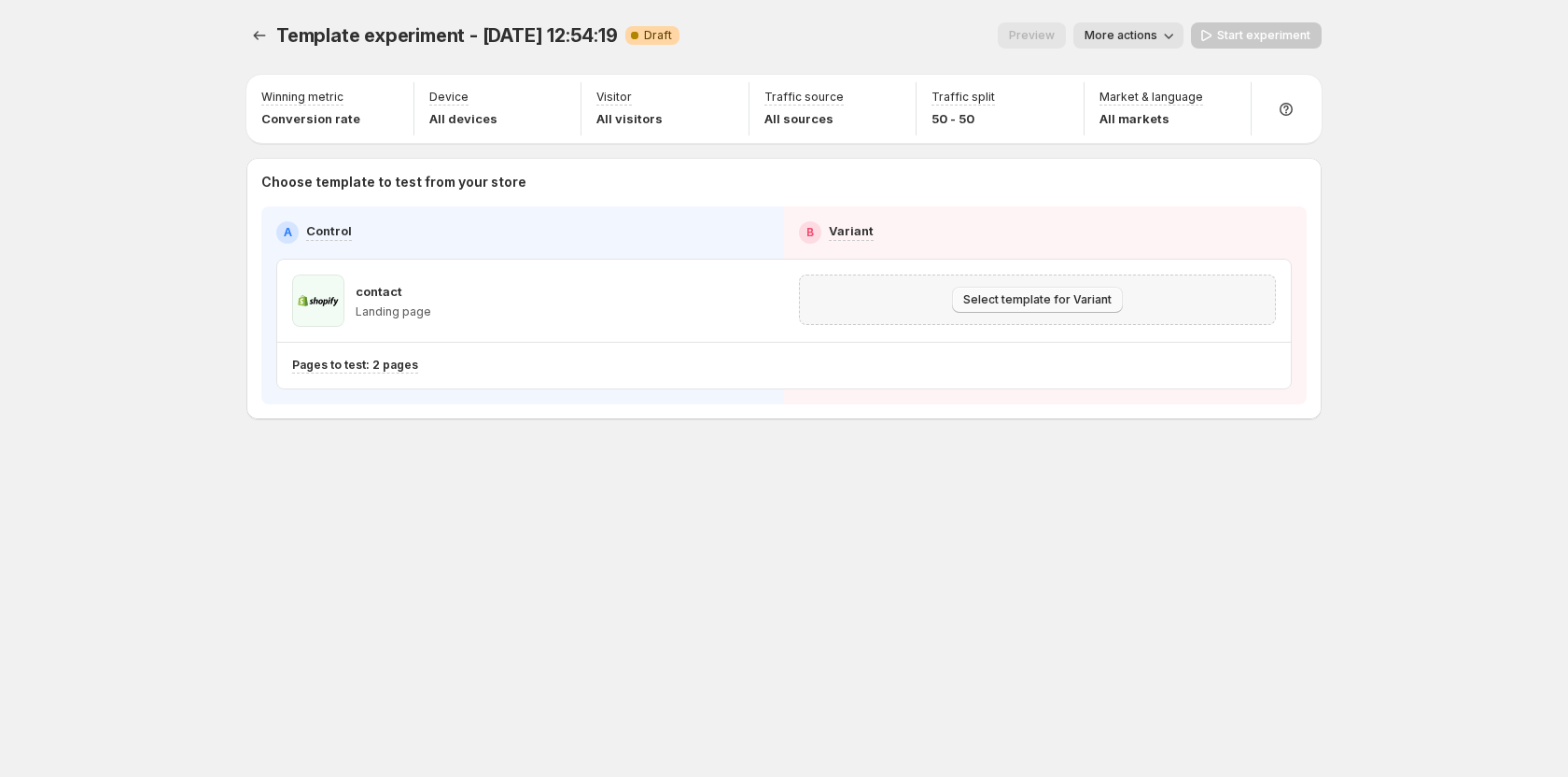
click at [1040, 299] on span "Select template for Variant" at bounding box center [1037, 299] width 149 height 15
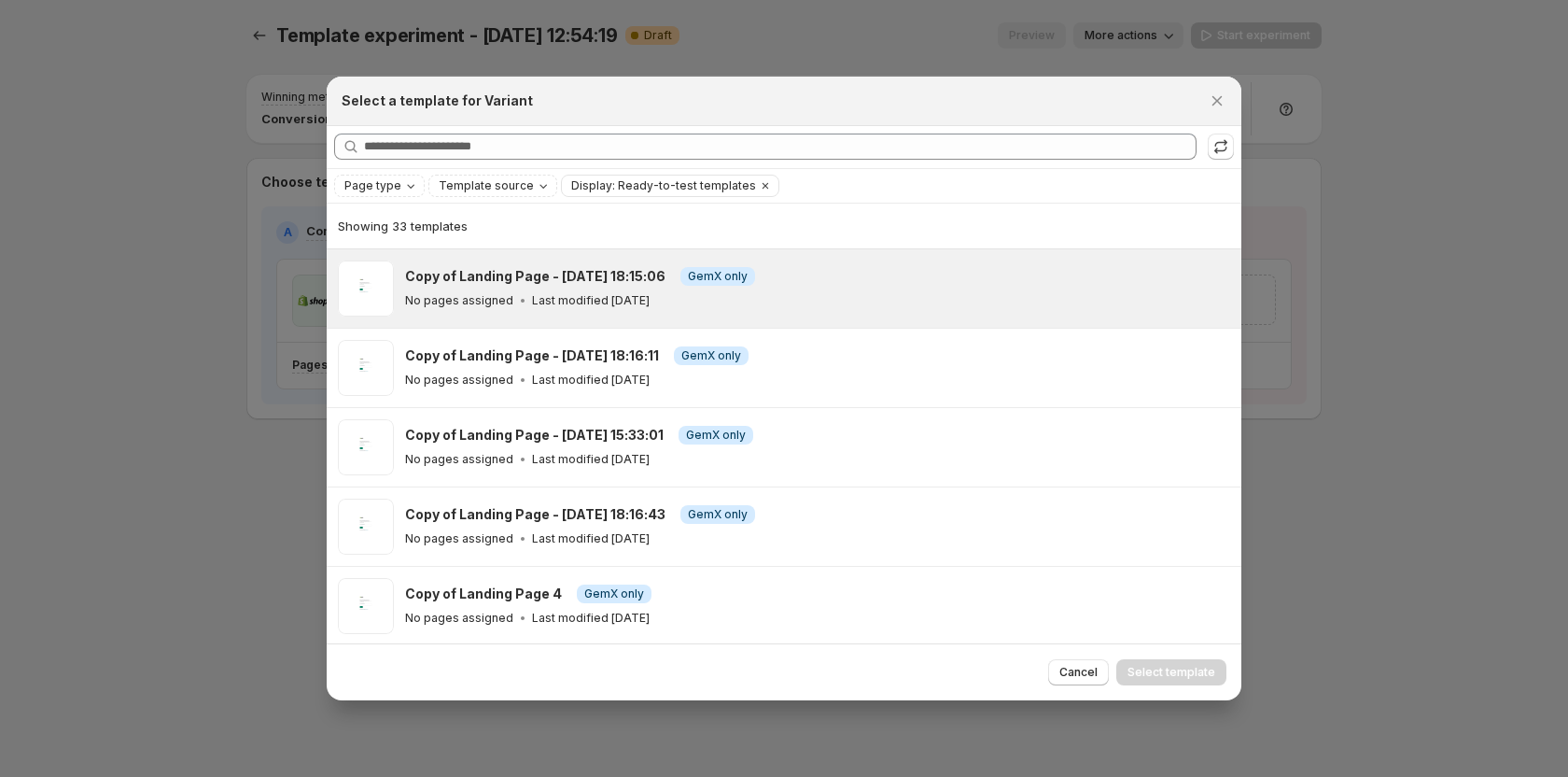
click at [585, 293] on p "Last modified 5 days ago" at bounding box center [591, 300] width 118 height 15
click at [1146, 664] on button "Select template" at bounding box center [1171, 672] width 110 height 26
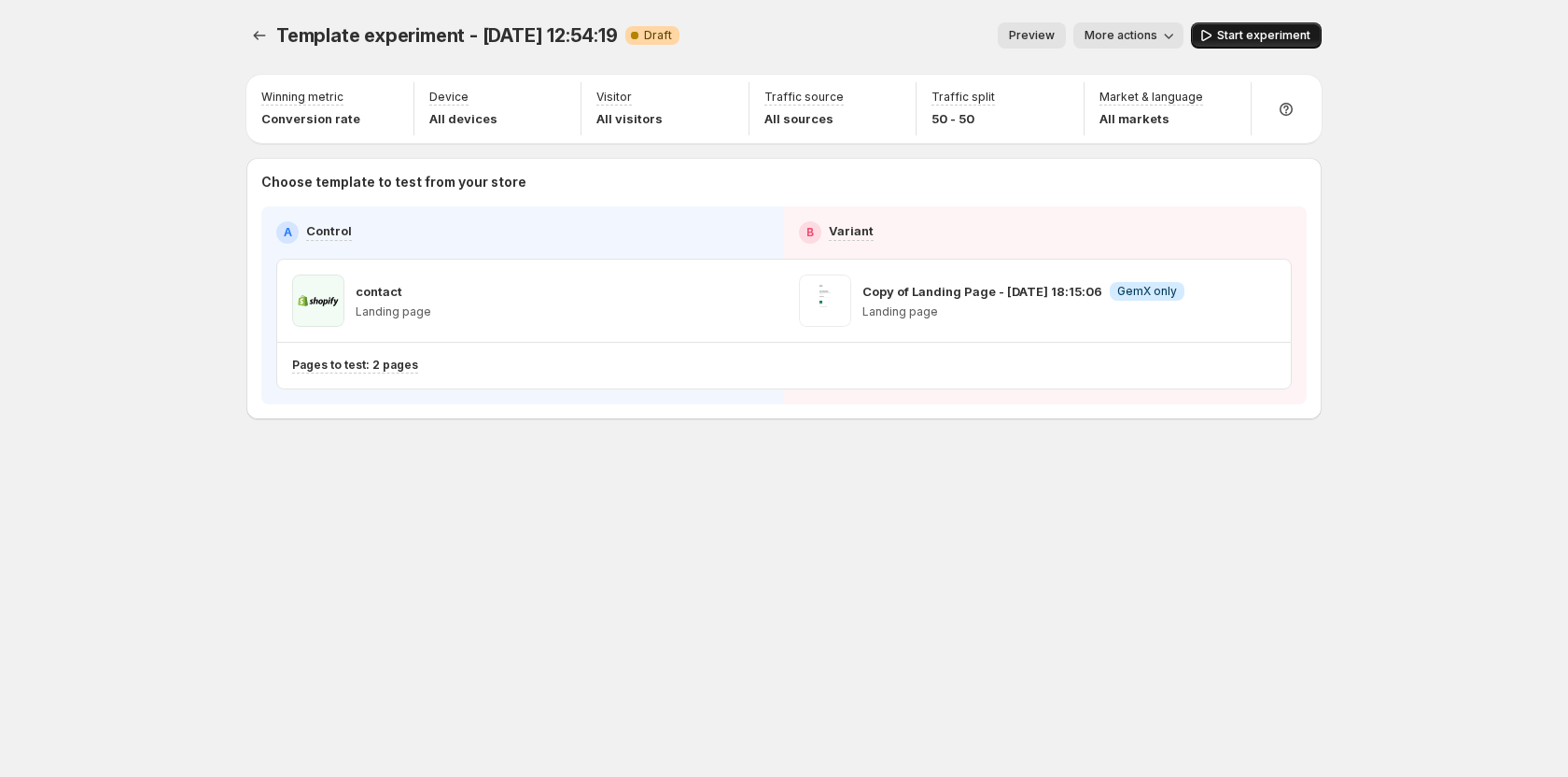
click at [1253, 41] on span "Start experiment" at bounding box center [1263, 35] width 93 height 15
click at [260, 35] on icon "Experiments" at bounding box center [259, 35] width 19 height 19
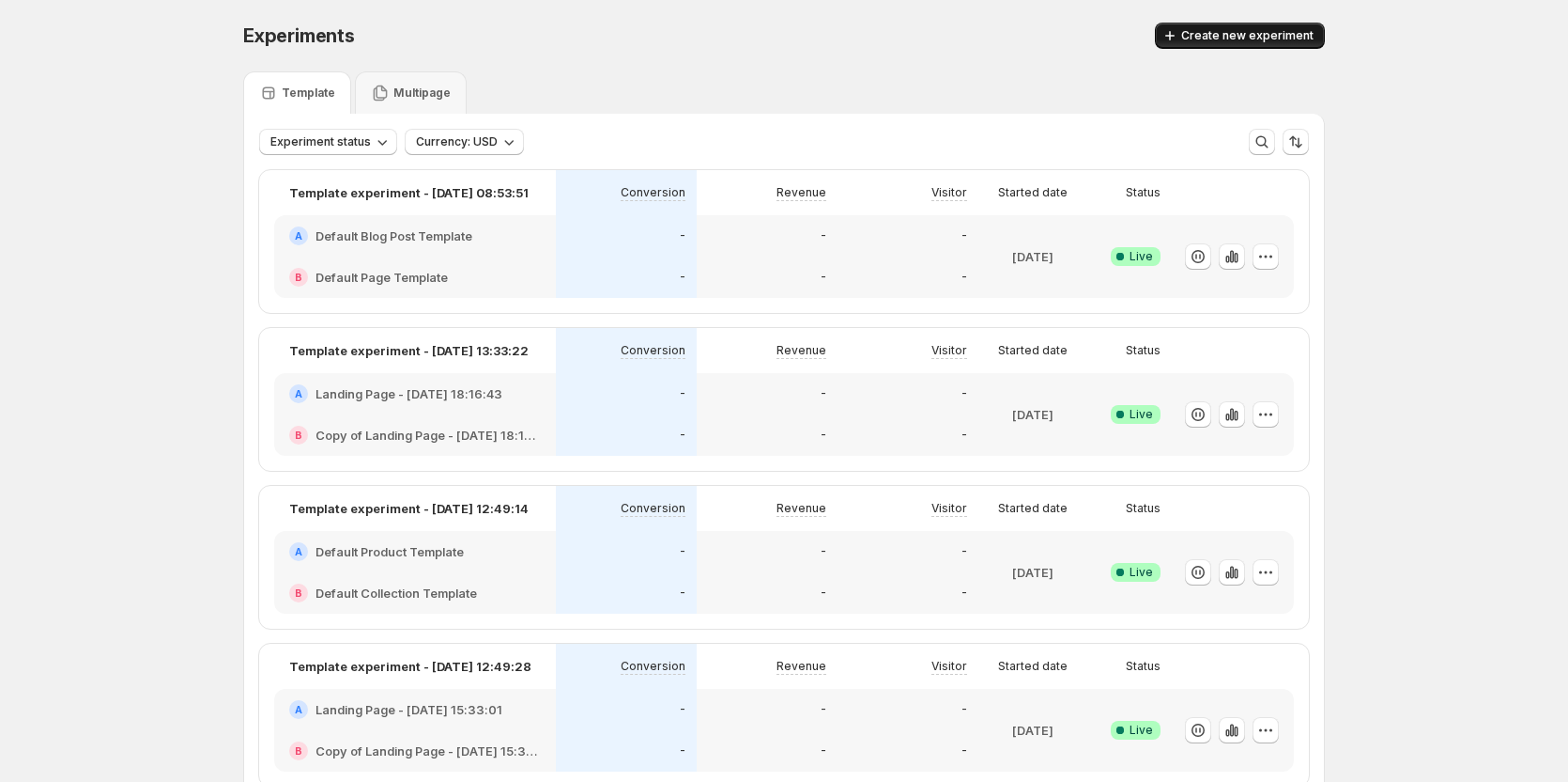
click at [1263, 31] on span "Create new experiment" at bounding box center [1248, 36] width 132 height 15
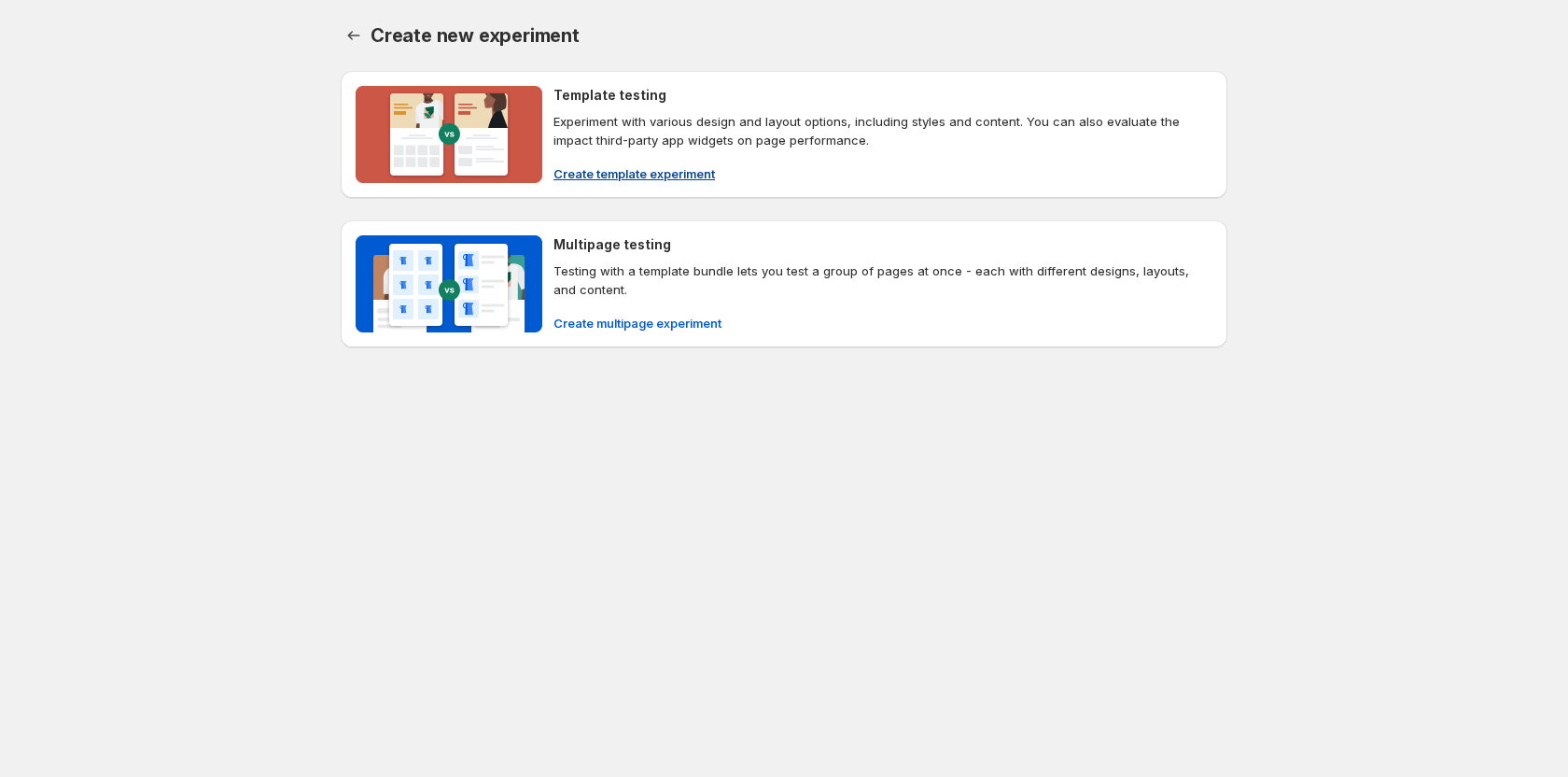
click at [572, 179] on span "Create template experiment" at bounding box center [634, 173] width 162 height 19
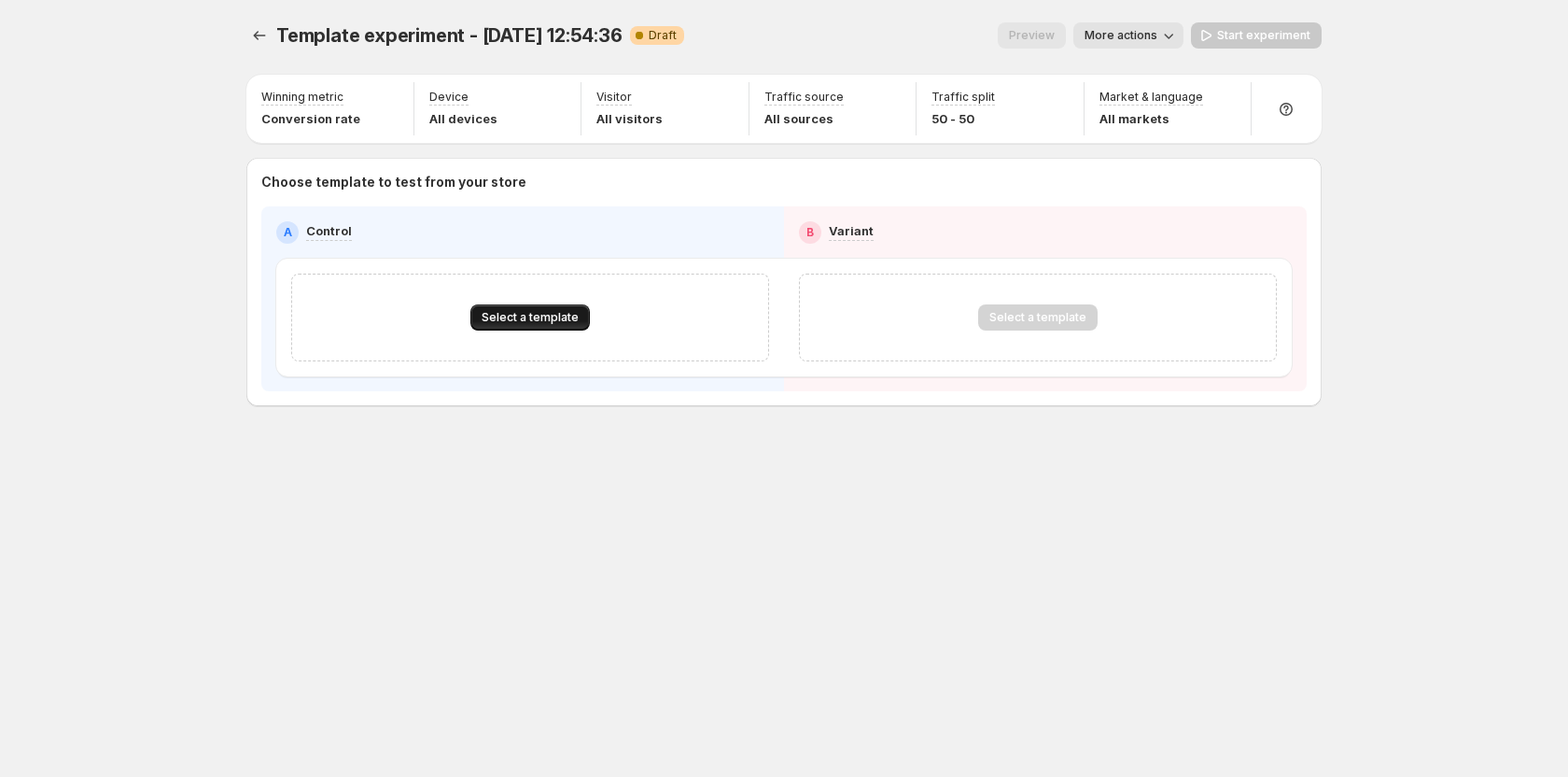
click at [499, 317] on span "Select a template" at bounding box center [530, 316] width 97 height 15
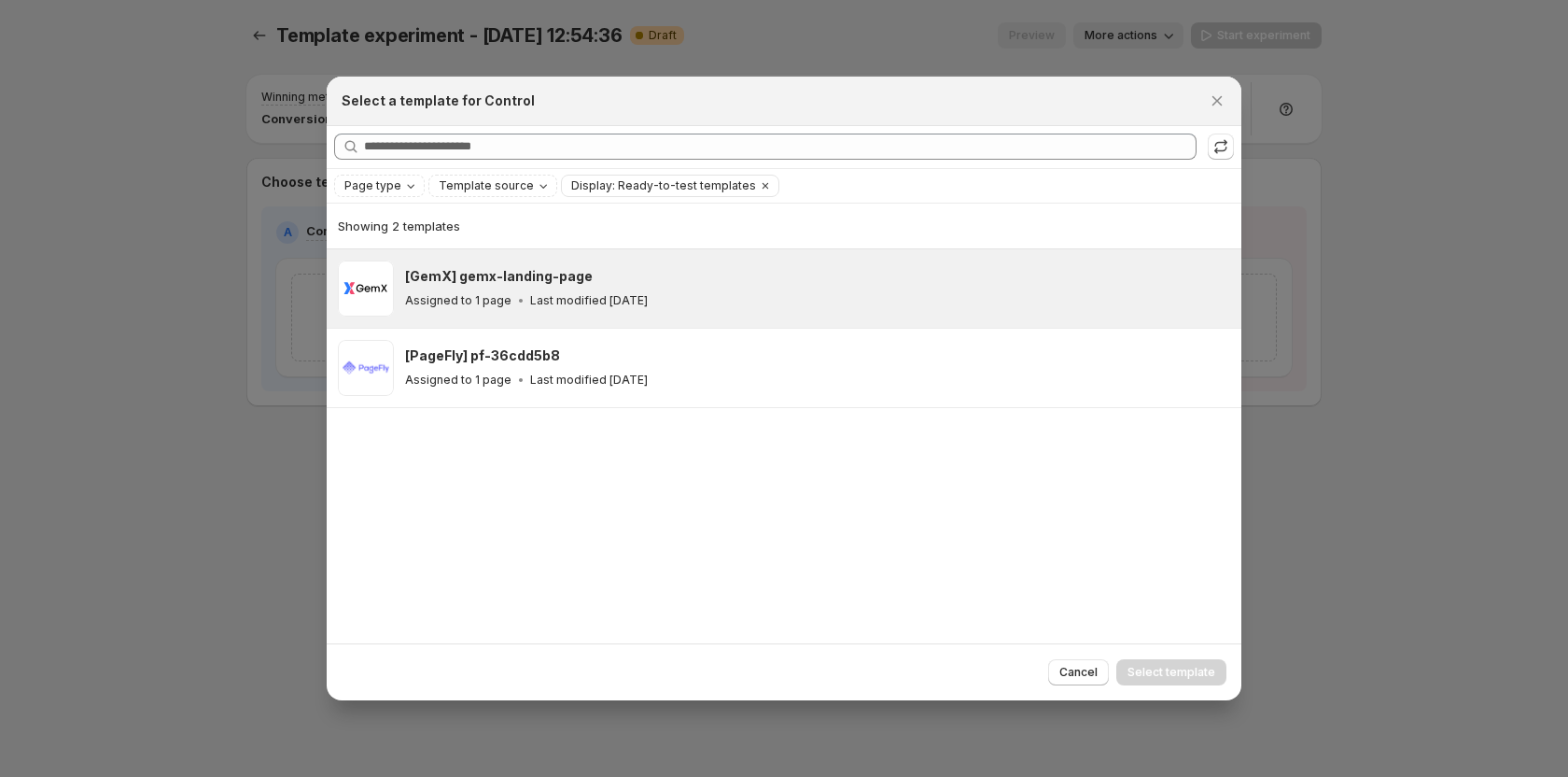
click at [457, 293] on p "Assigned to 1 page" at bounding box center [458, 300] width 107 height 15
click at [1173, 672] on span "Select template" at bounding box center [1171, 671] width 88 height 15
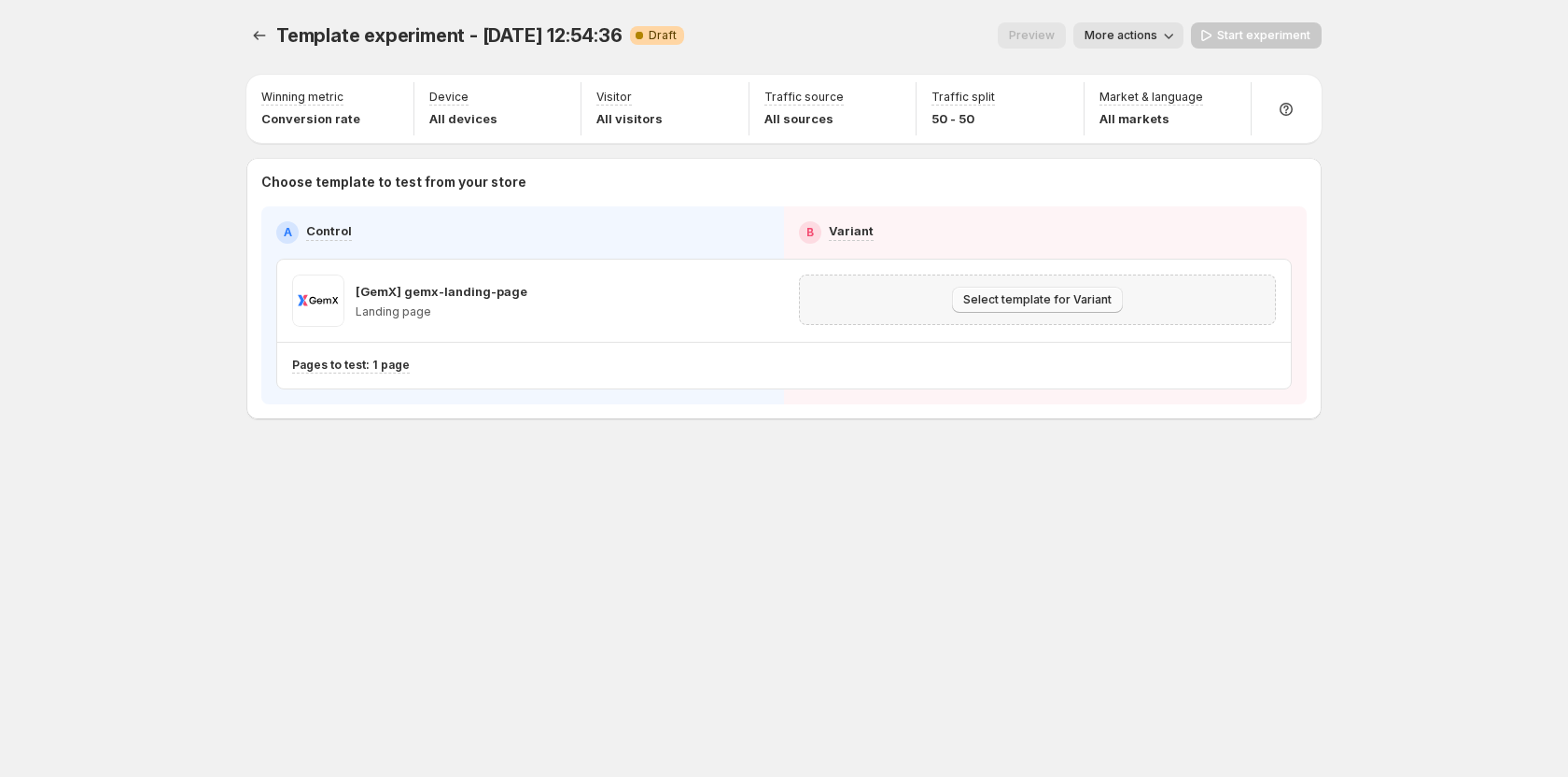
click at [988, 296] on span "Select template for Variant" at bounding box center [1037, 299] width 149 height 15
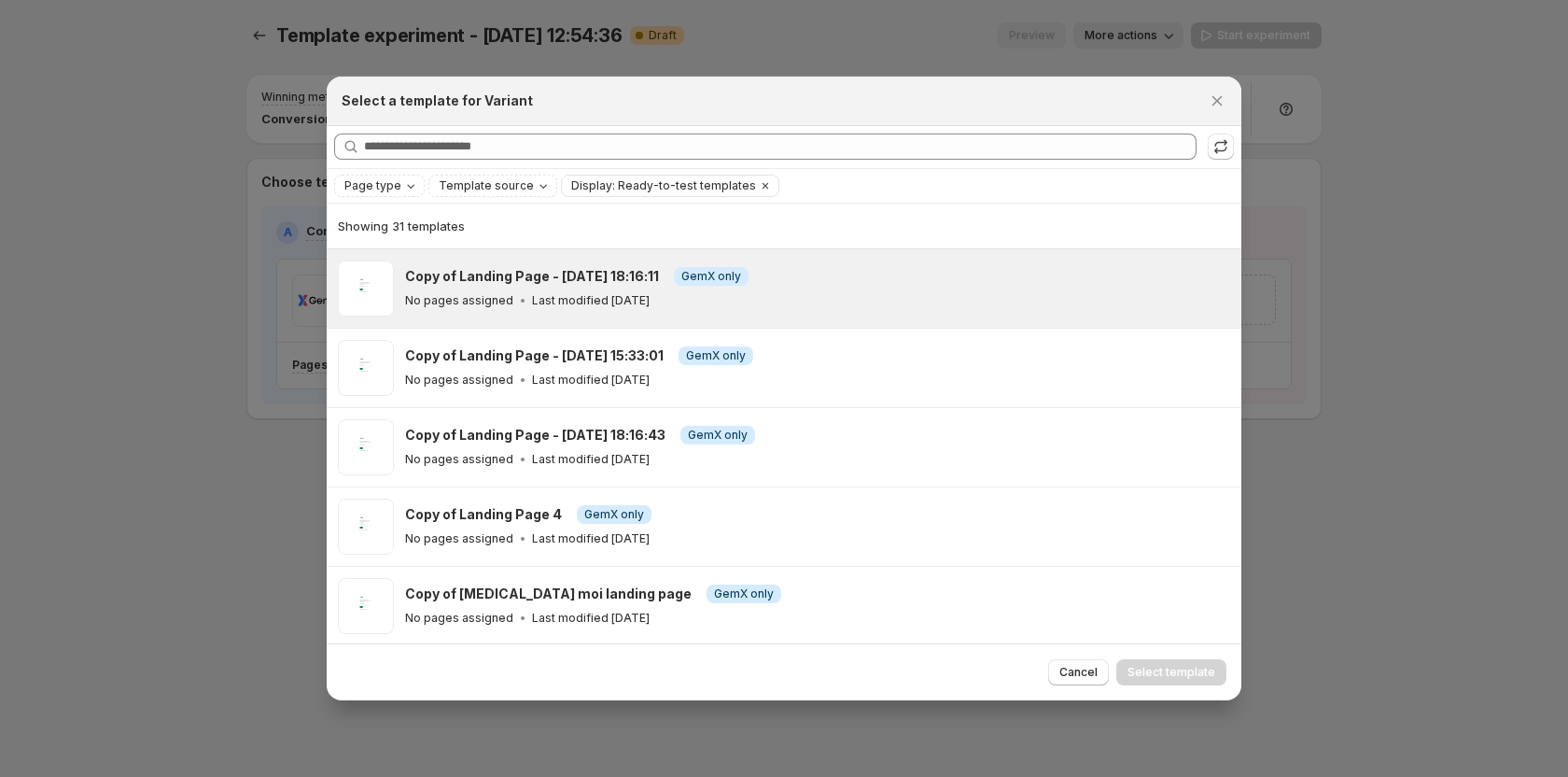
click at [591, 297] on p "Last modified 5 days ago" at bounding box center [591, 300] width 118 height 15
click at [1138, 664] on button "Select template" at bounding box center [1171, 672] width 110 height 26
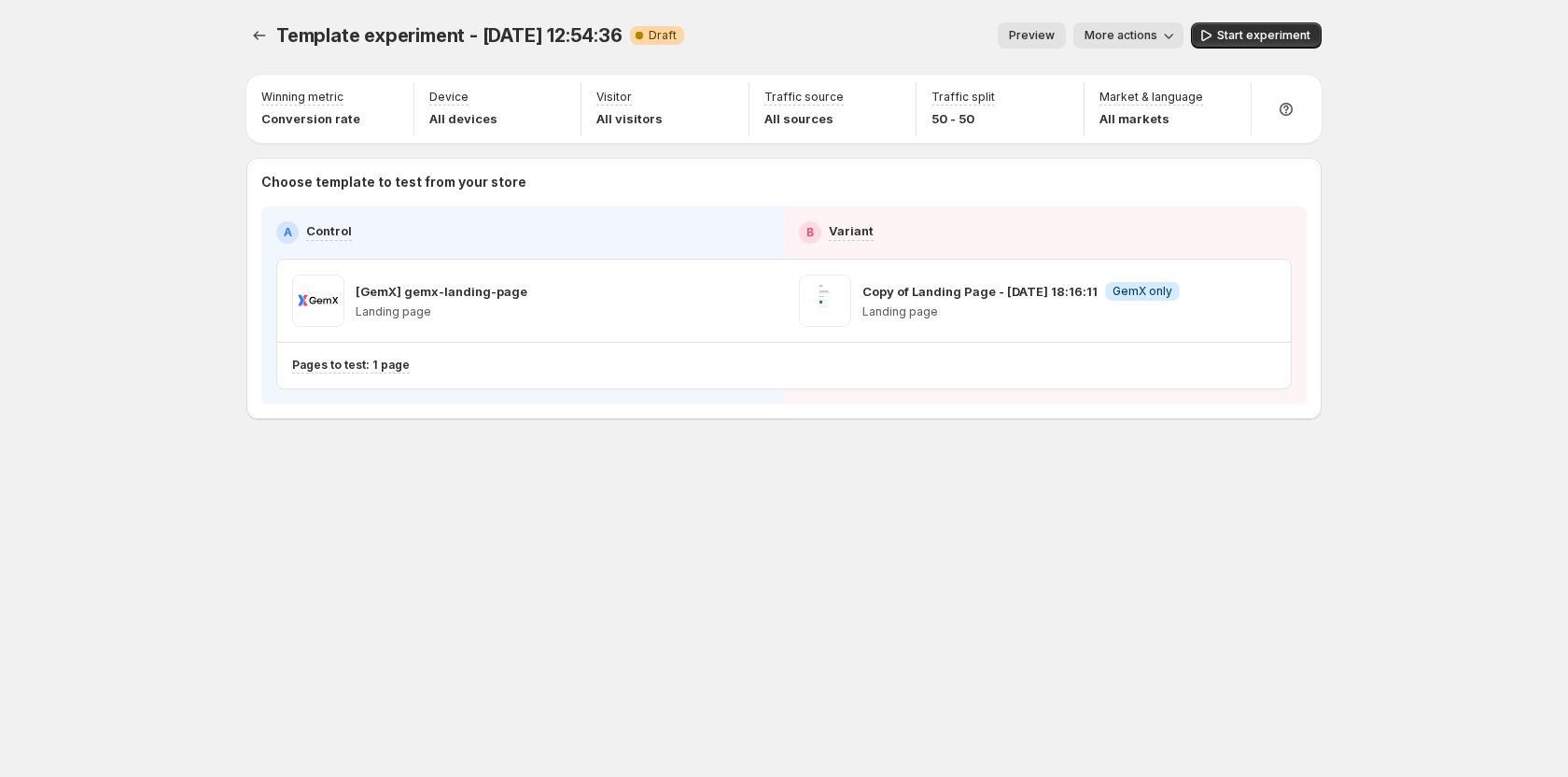
click at [1259, 19] on div "Template experiment - Sep 17, 12:54:36. This page is ready Template experiment …" at bounding box center [784, 35] width 1075 height 71
click at [1259, 30] on span "Start experiment" at bounding box center [1263, 35] width 93 height 15
click at [261, 44] on icon "Experiments" at bounding box center [259, 35] width 19 height 19
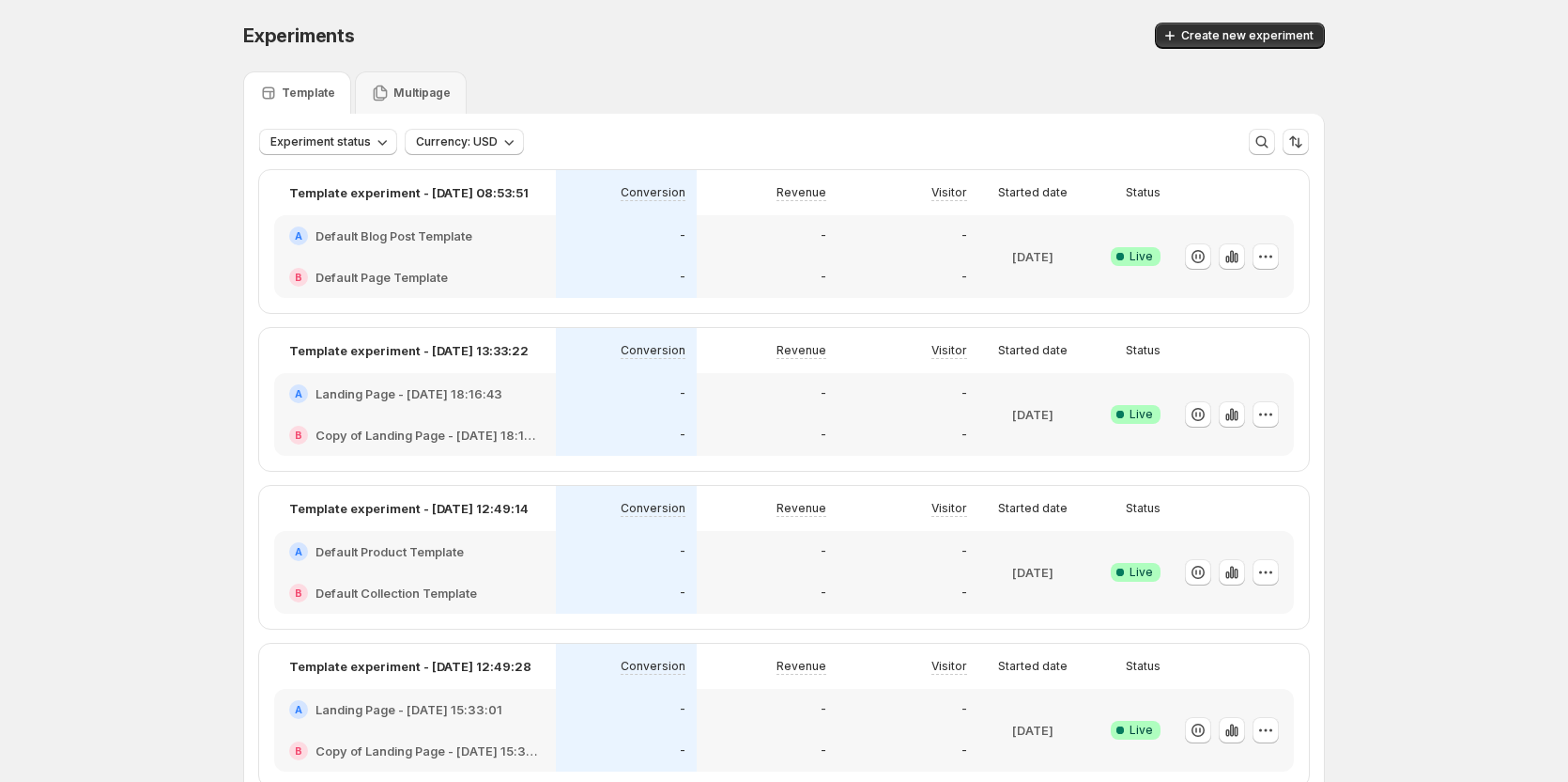
click at [1276, 20] on div "Experiments. This page is ready Experiments Create new experiment" at bounding box center [784, 36] width 1082 height 71
click at [1274, 35] on span "Create new experiment" at bounding box center [1248, 36] width 132 height 15
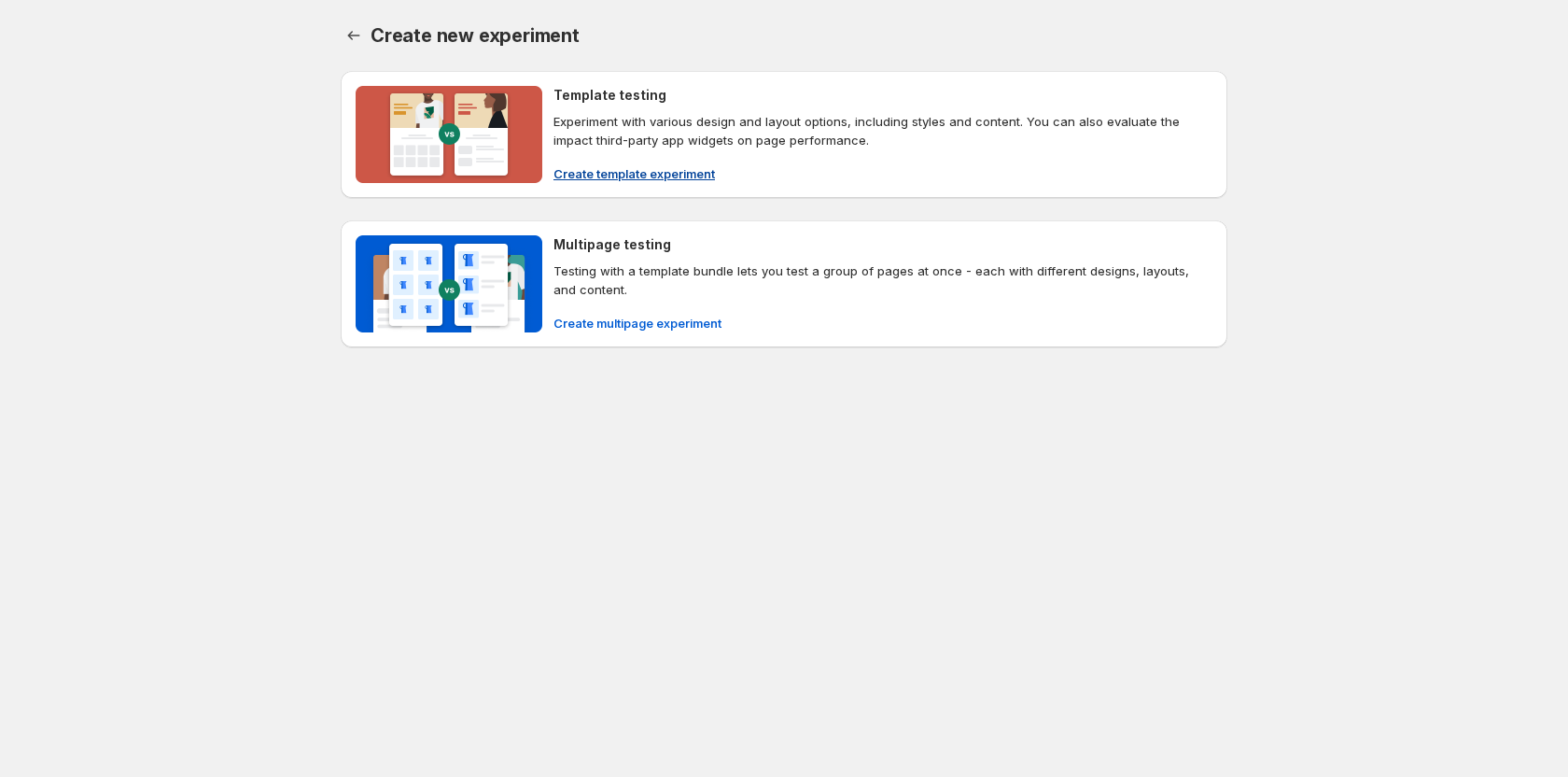
click at [664, 175] on span "Create template experiment" at bounding box center [634, 173] width 162 height 19
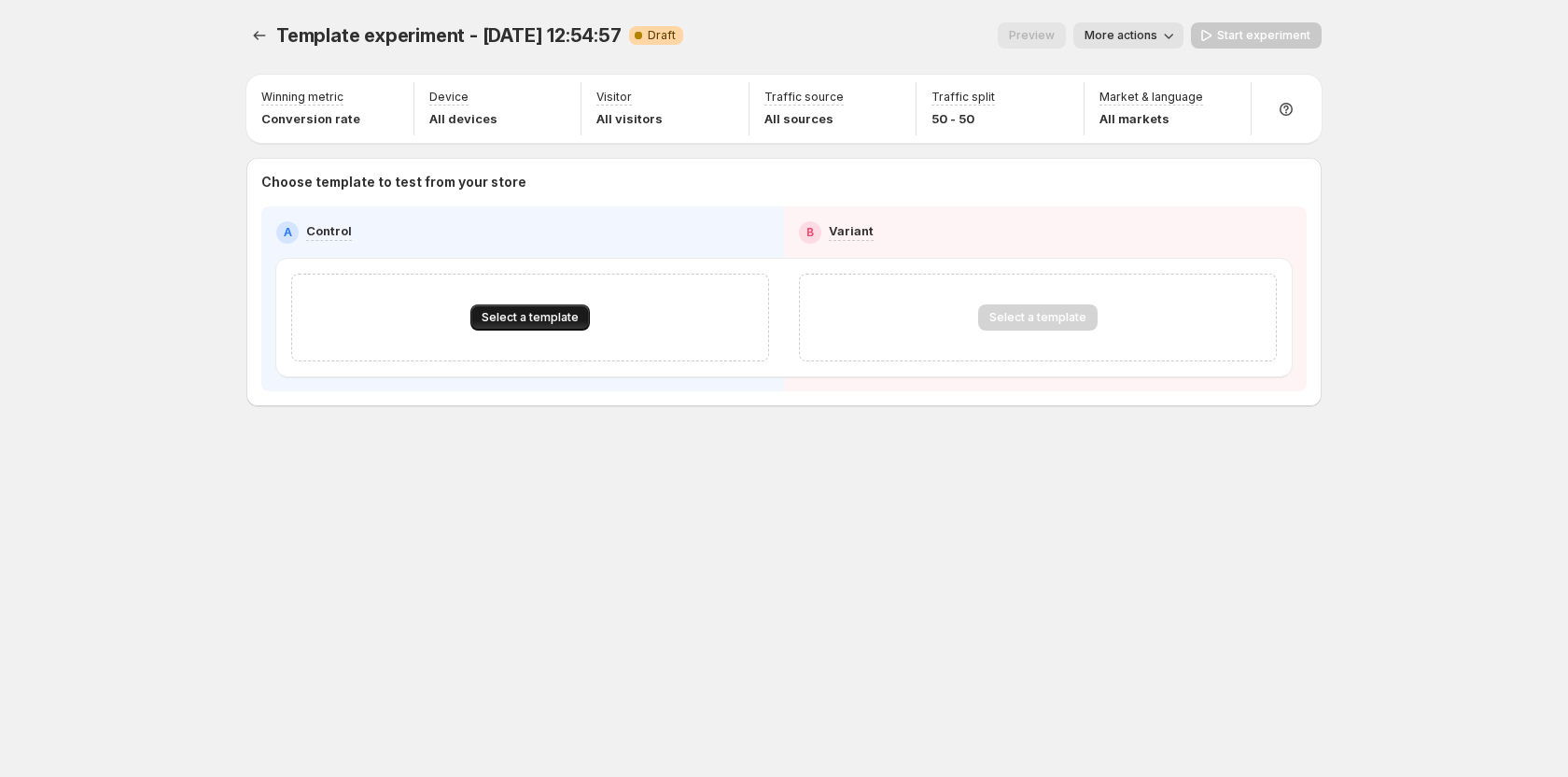
click at [505, 313] on span "Select a template" at bounding box center [530, 316] width 97 height 15
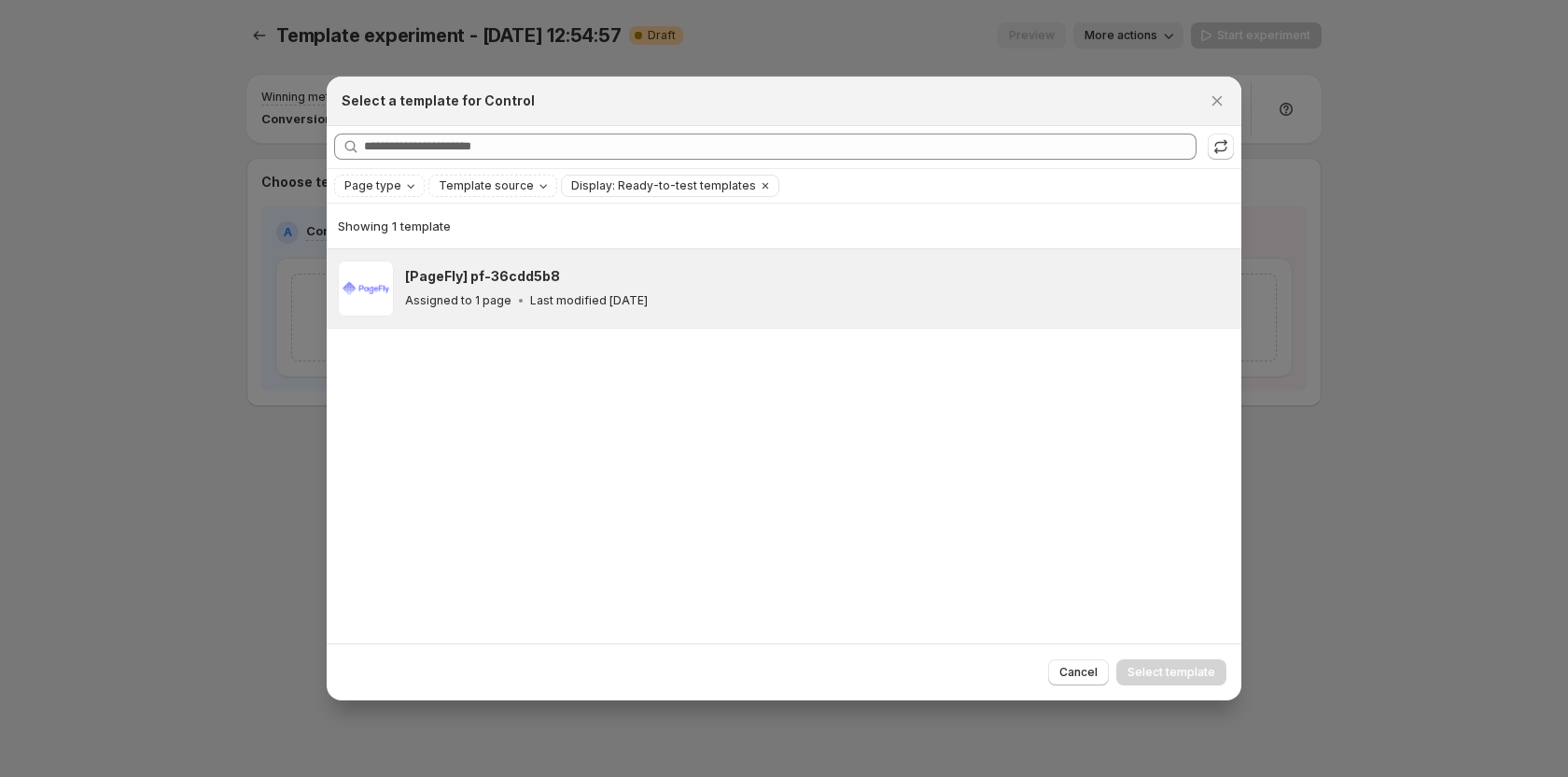
click at [461, 277] on h3 "[PageFly] pf-36cdd5b8" at bounding box center [483, 276] width 155 height 19
click at [1143, 671] on span "Select template" at bounding box center [1171, 671] width 88 height 15
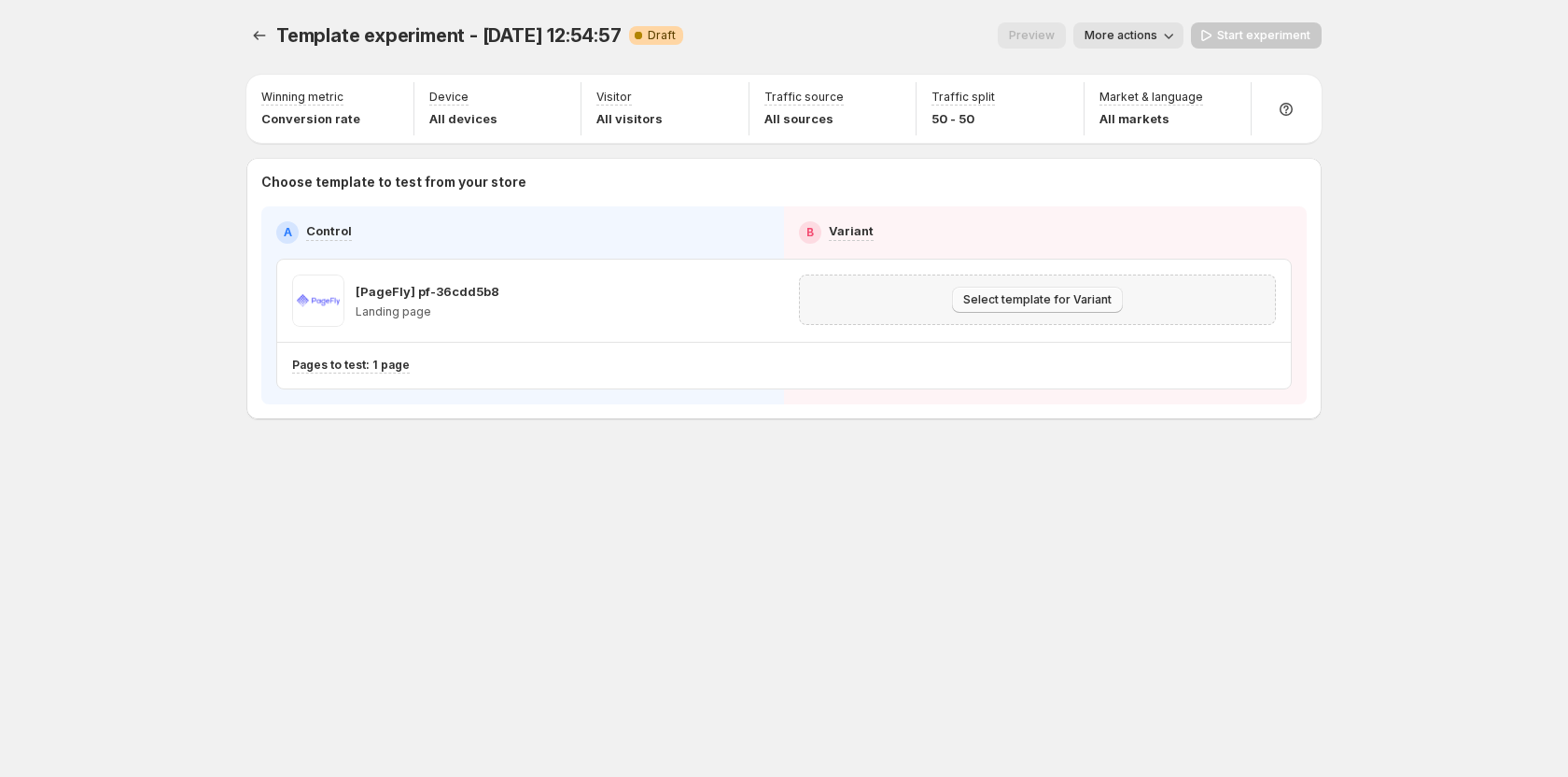
click at [1029, 292] on button "Select template for Variant" at bounding box center [1037, 300] width 170 height 26
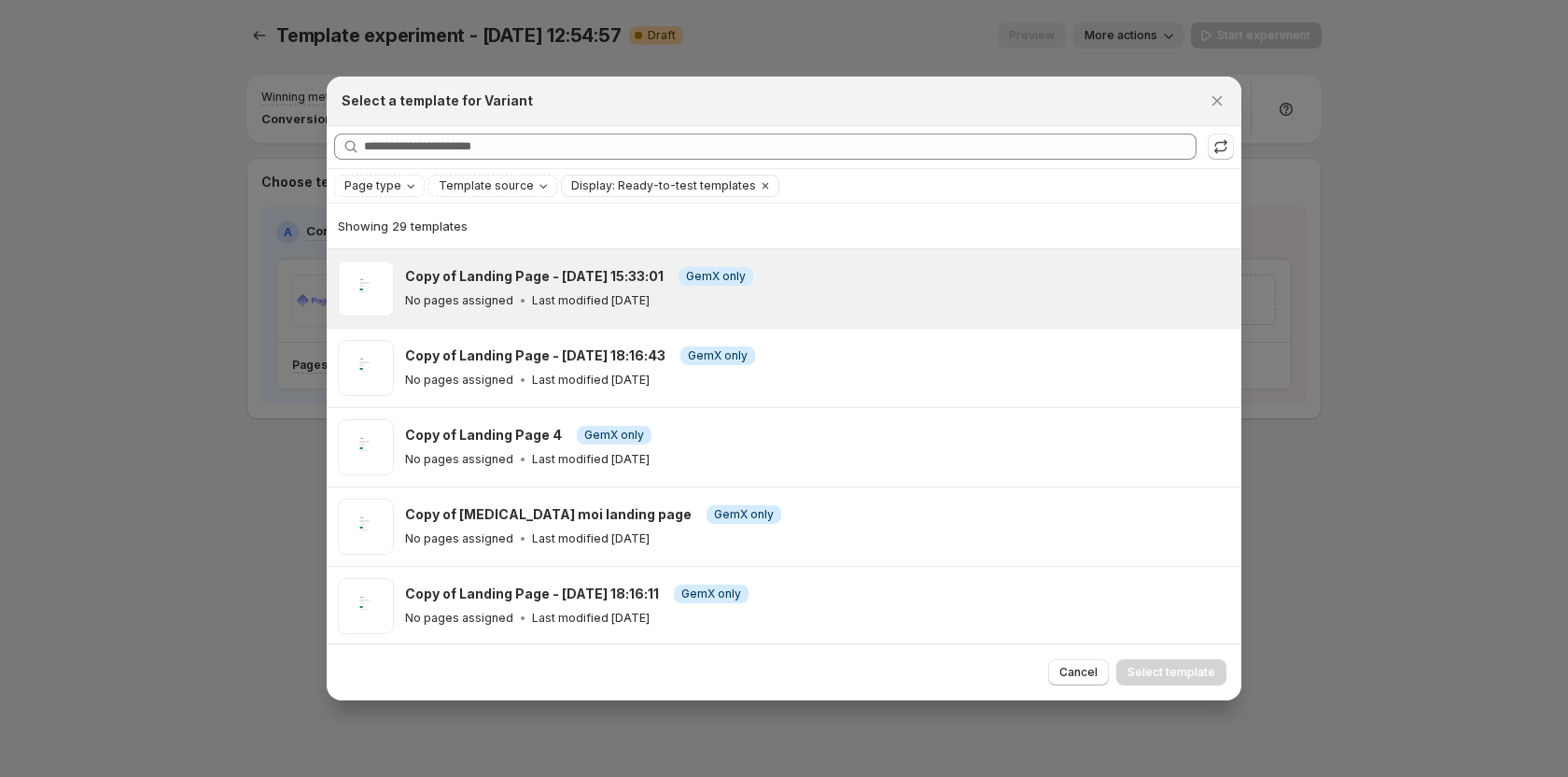
click at [505, 309] on div "No pages assigned Last modified 6 days ago" at bounding box center [815, 300] width 820 height 19
click at [1132, 668] on span "Select template" at bounding box center [1171, 671] width 88 height 15
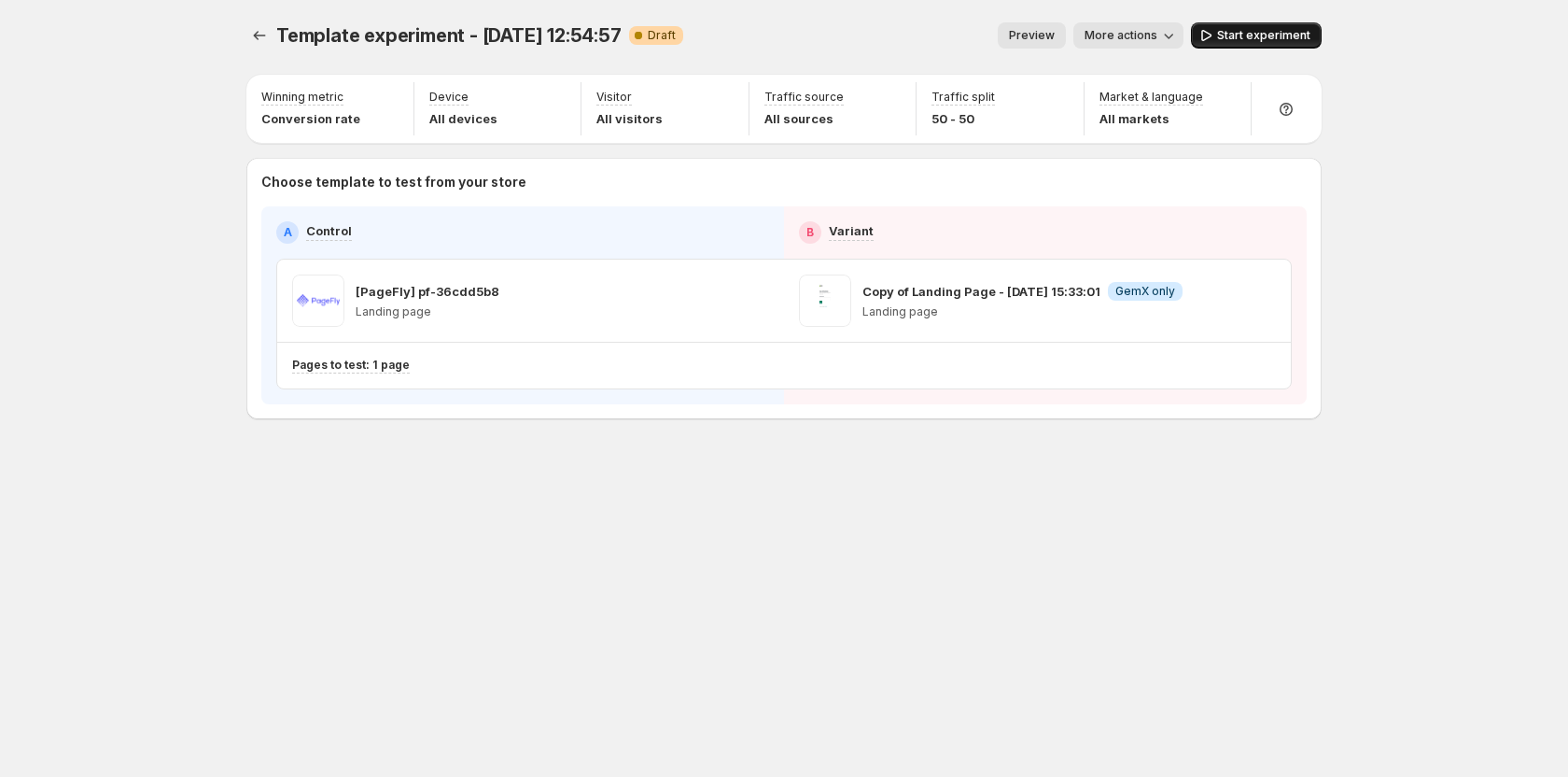
click at [1248, 29] on span "Start experiment" at bounding box center [1263, 35] width 93 height 15
click at [265, 34] on icon "Experiments" at bounding box center [259, 35] width 19 height 19
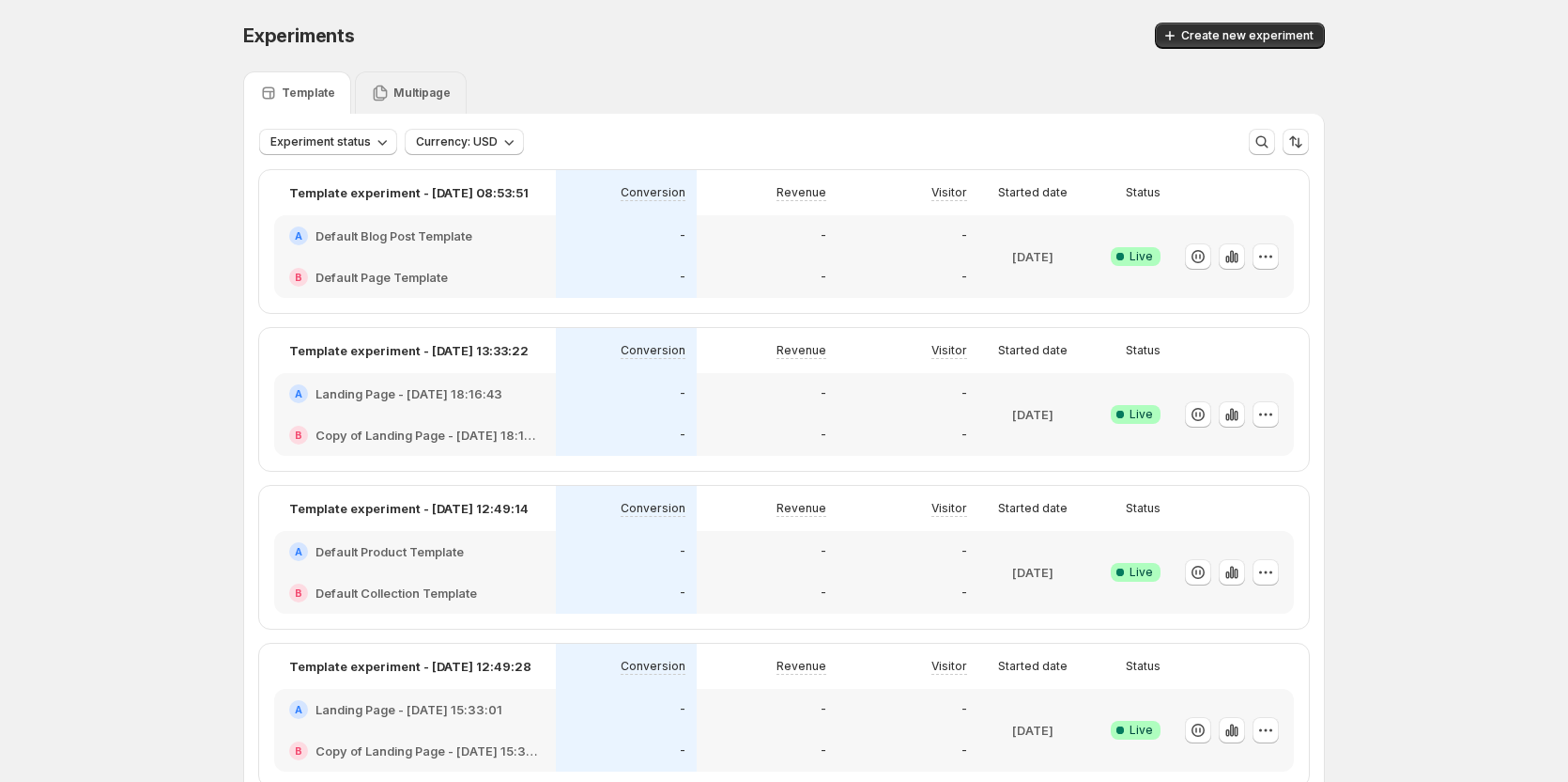
click at [402, 84] on div "Multipage" at bounding box center [410, 93] width 80 height 19
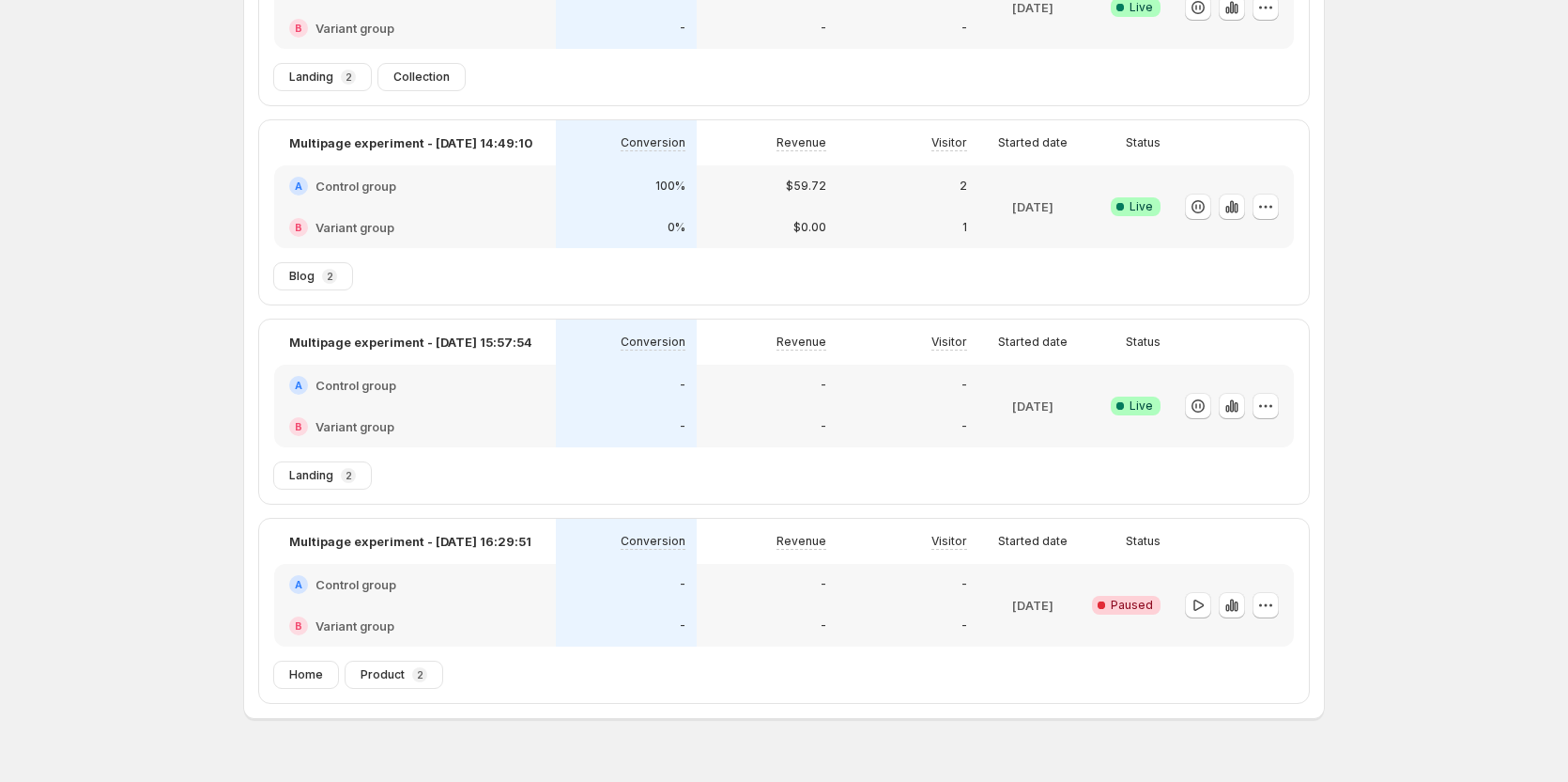
scroll to position [282, 0]
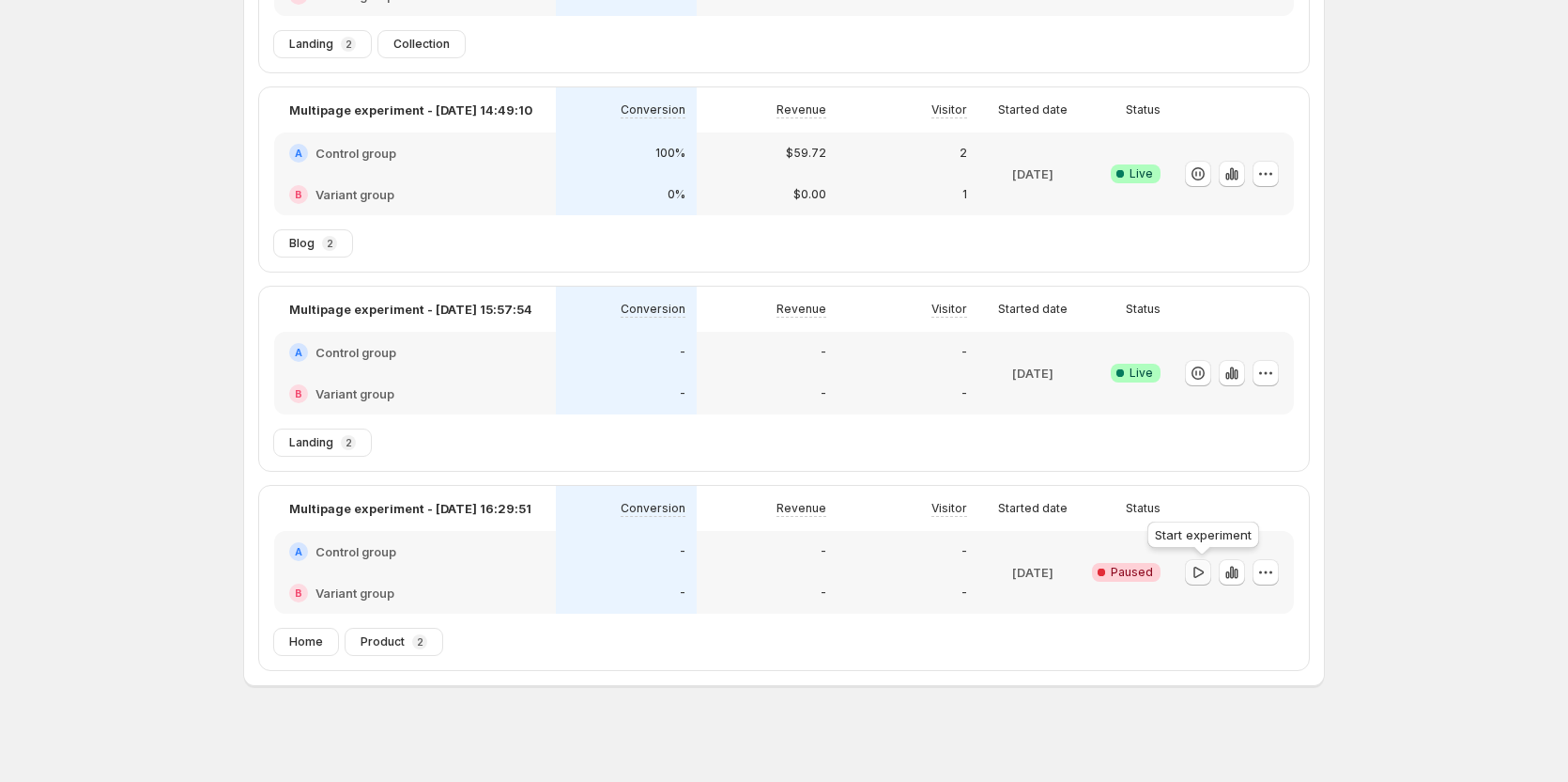
click at [1198, 571] on icon "button" at bounding box center [1197, 572] width 19 height 19
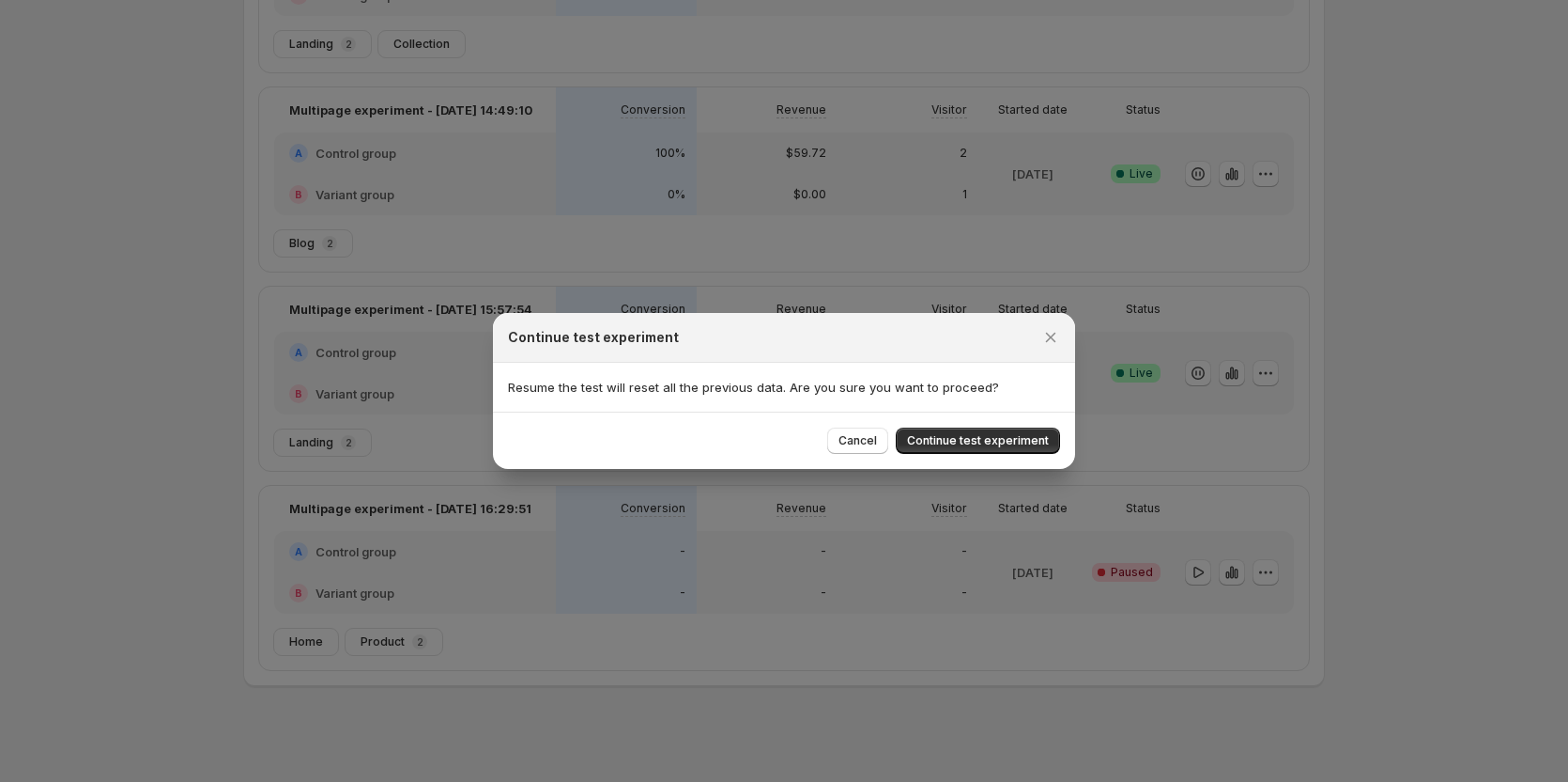
click at [941, 425] on div "Cancel Continue test experiment" at bounding box center [784, 440] width 582 height 57
click at [940, 436] on span "Continue test experiment" at bounding box center [979, 440] width 142 height 15
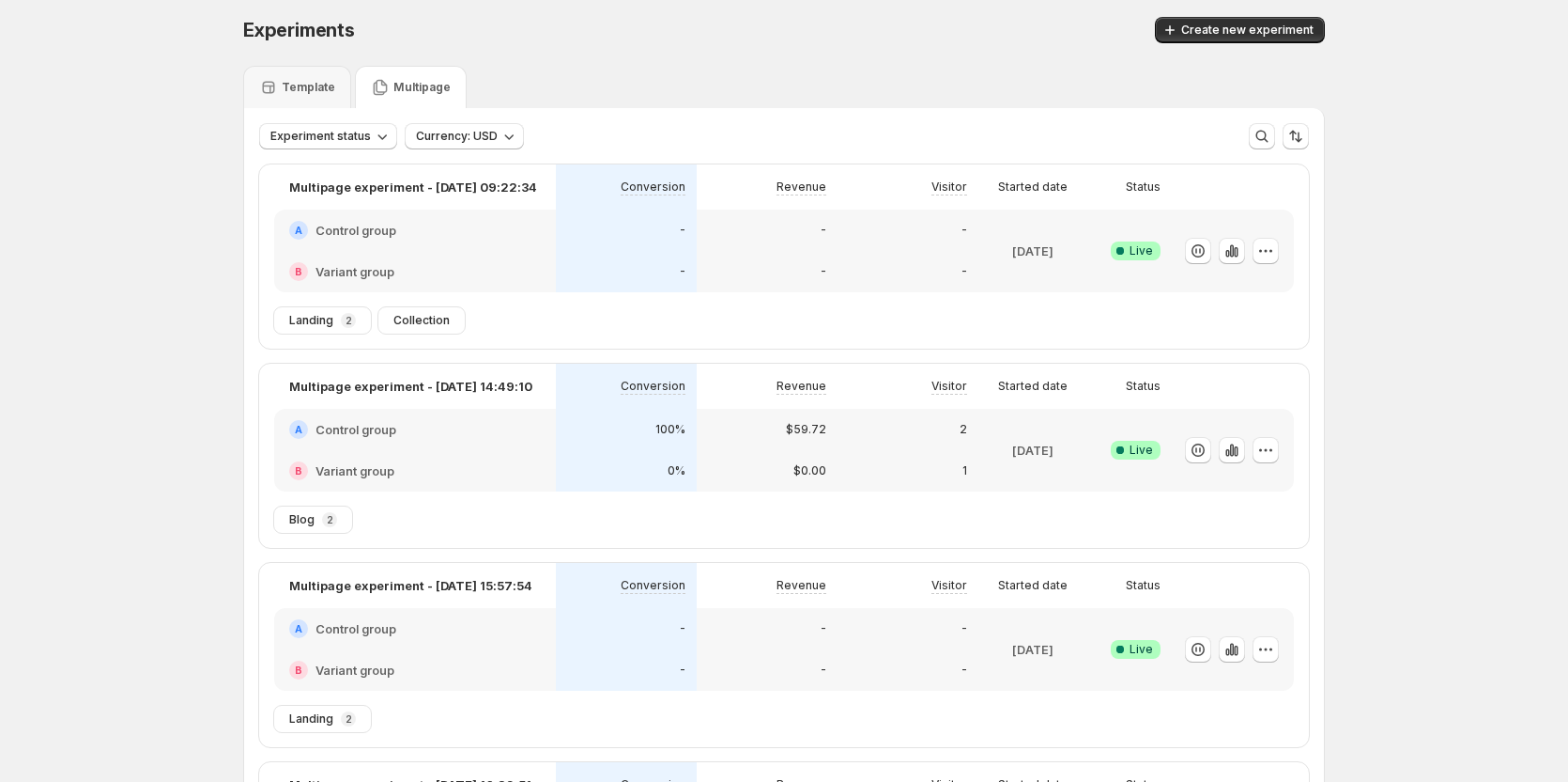
scroll to position [0, 0]
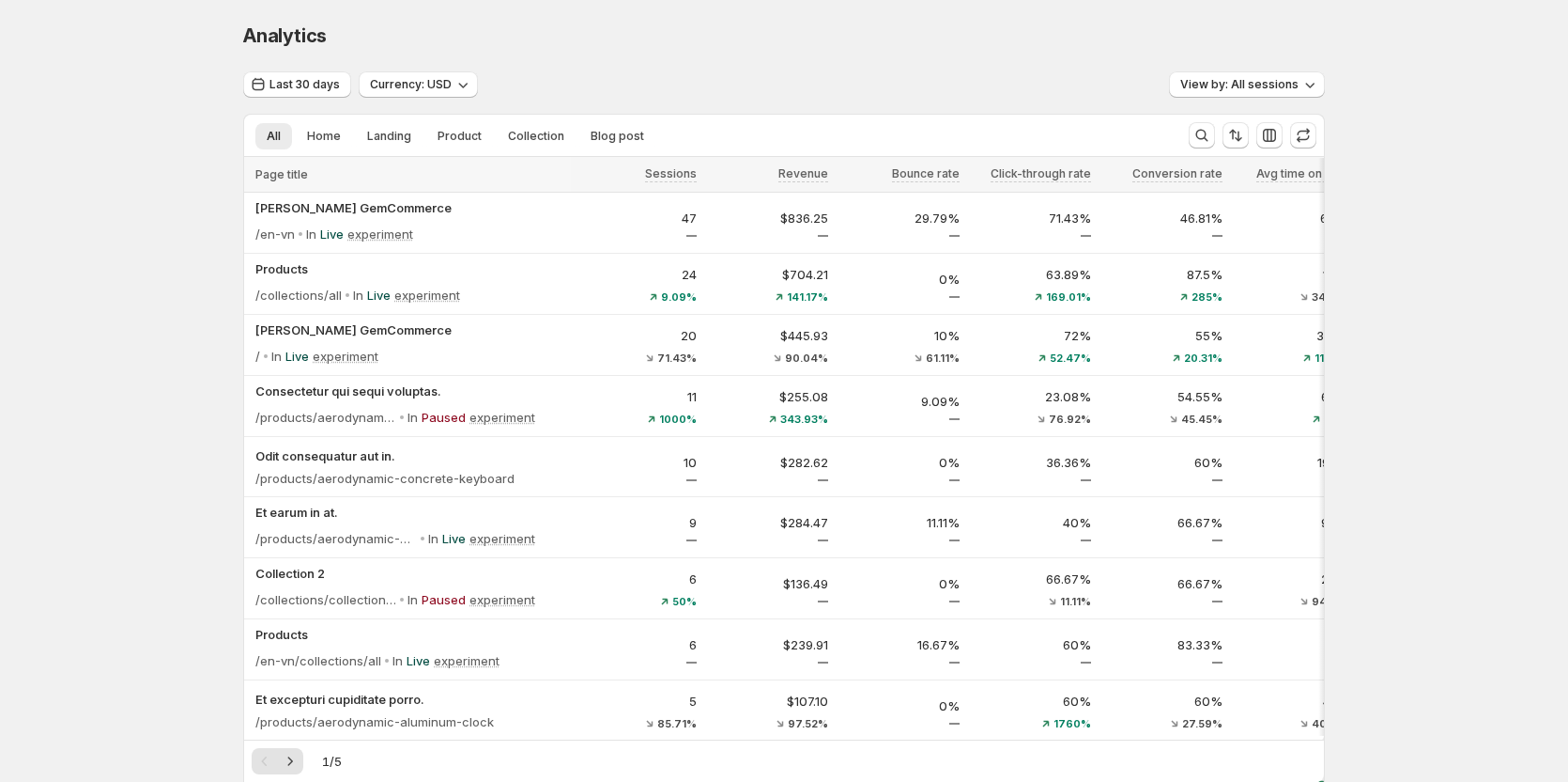
click at [141, 352] on div "Analytics. This page is ready Analytics Last 30 days Currency: USD View by: All…" at bounding box center [784, 474] width 1568 height 950
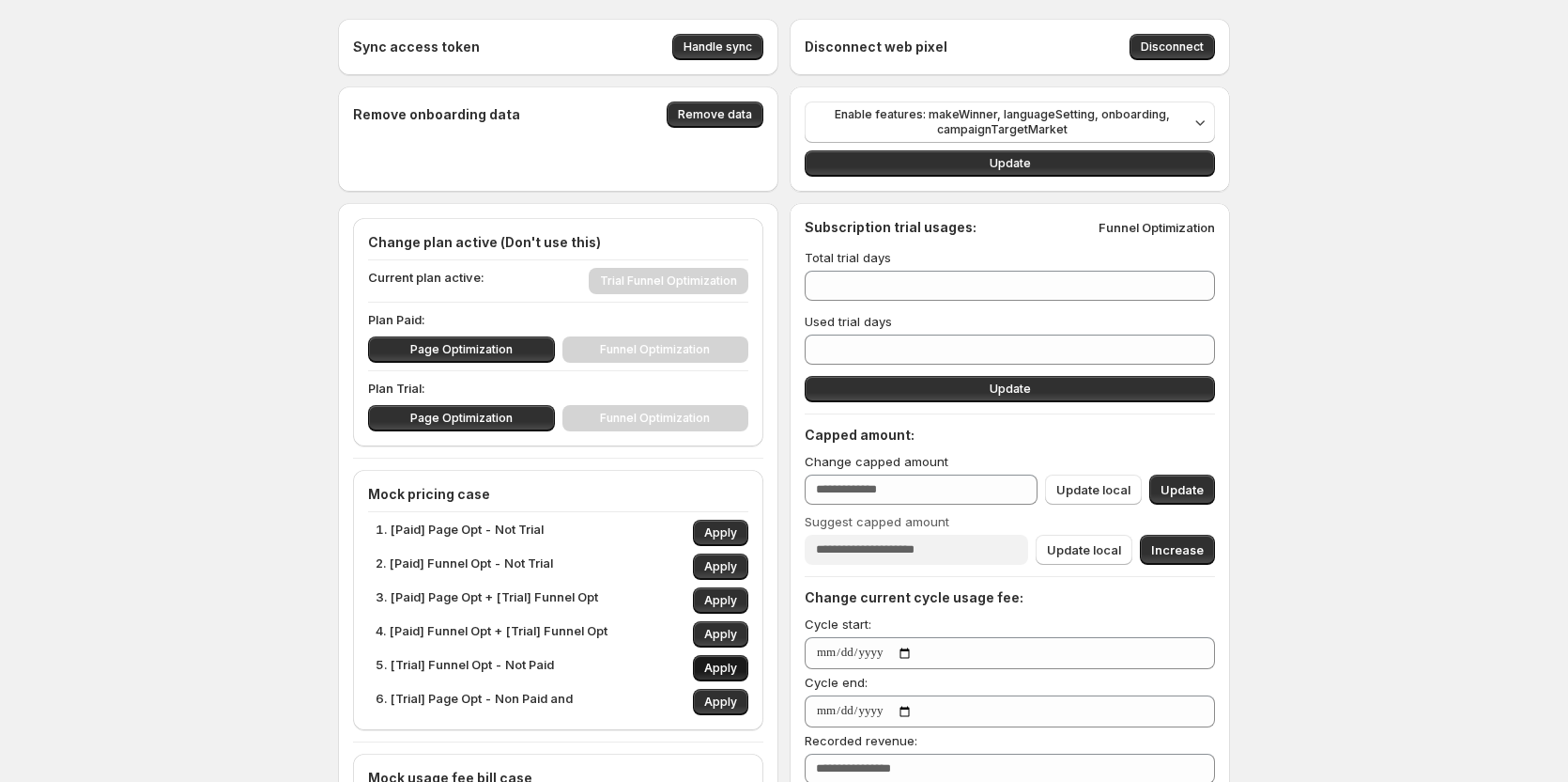
click at [723, 673] on span "Apply" at bounding box center [720, 668] width 33 height 15
type input "*"
click at [723, 565] on span "Apply" at bounding box center [720, 566] width 33 height 15
type input "***"
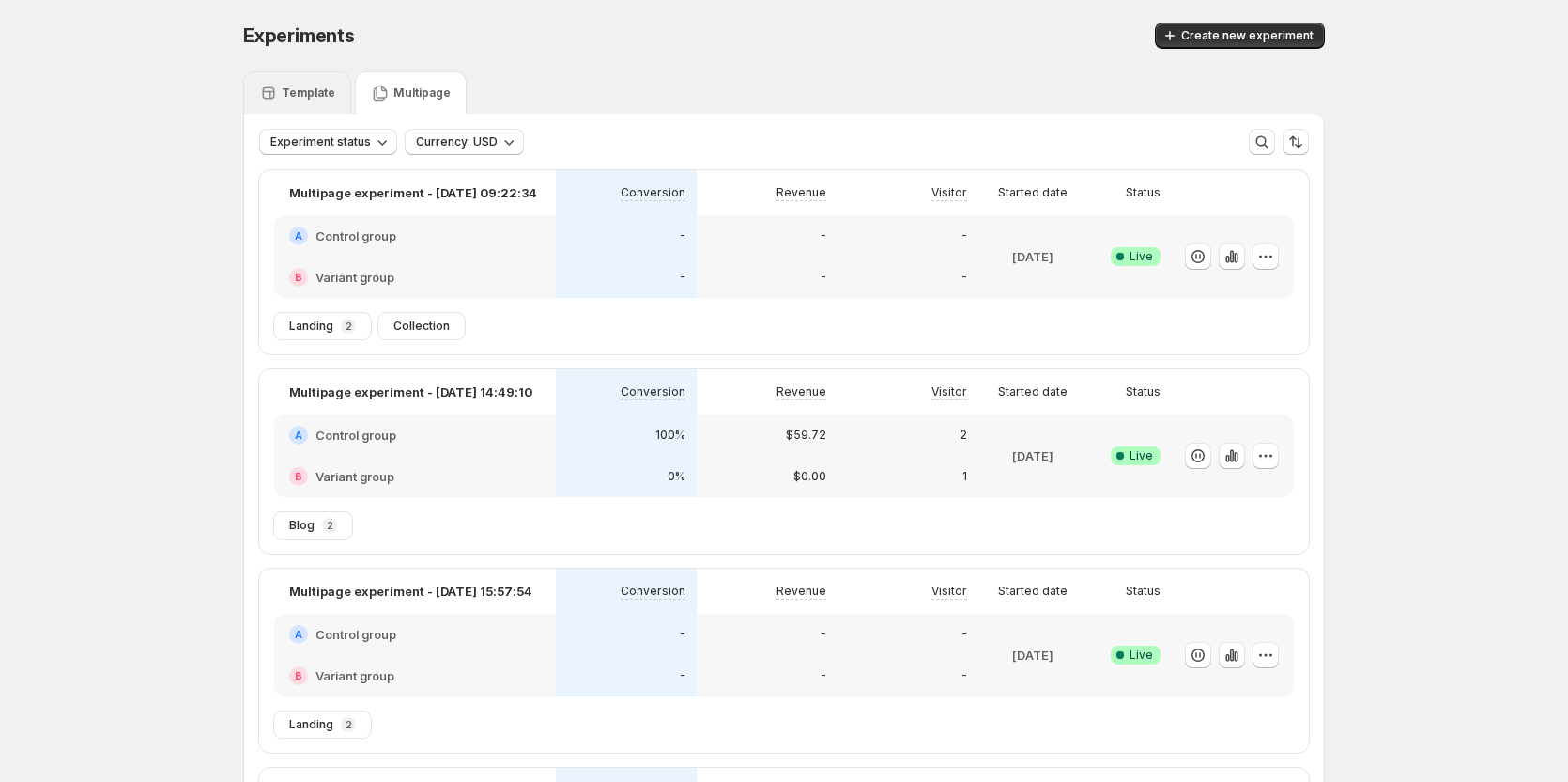
click at [289, 98] on p "Template" at bounding box center [308, 93] width 53 height 15
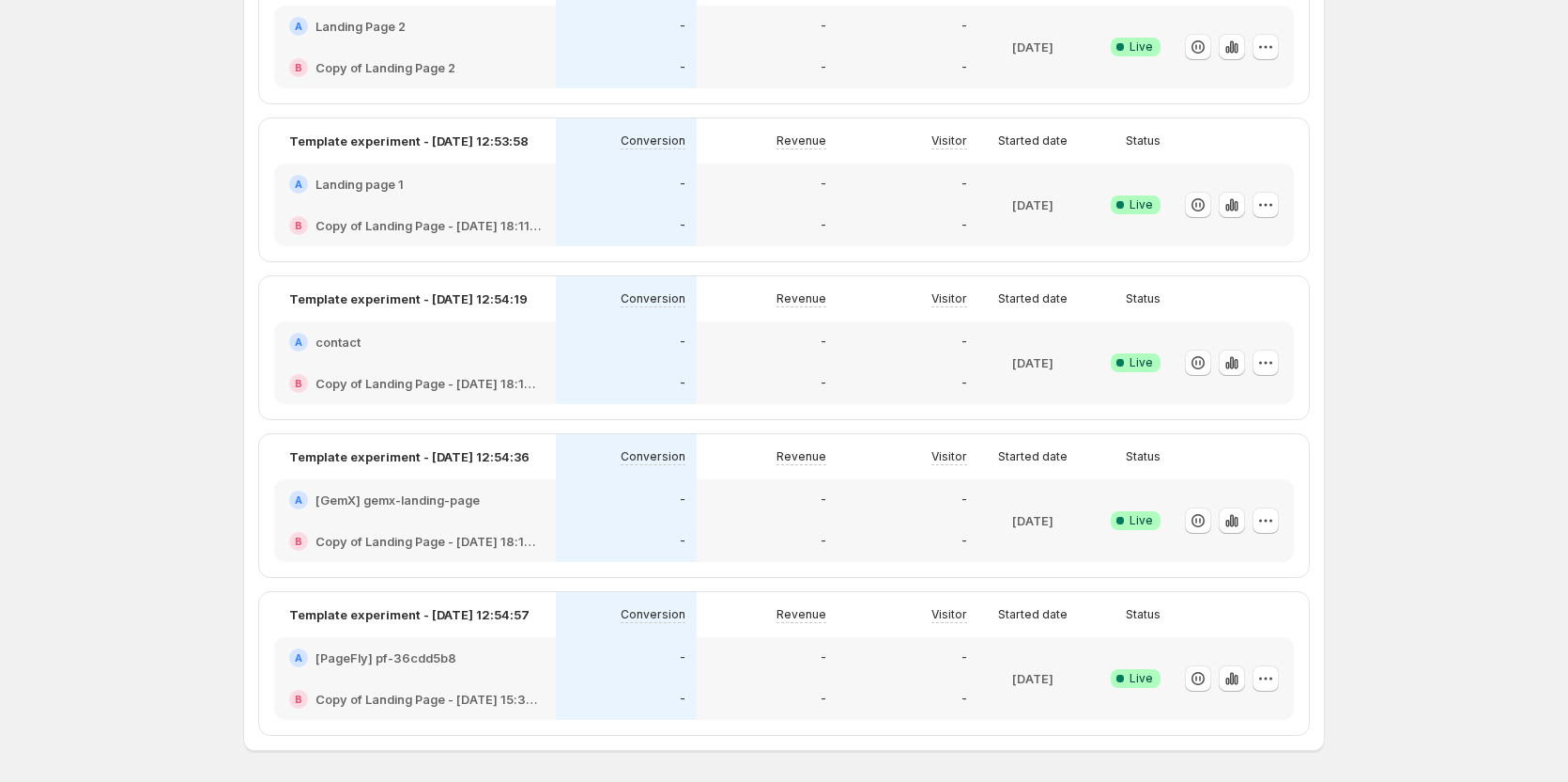
scroll to position [1315, 0]
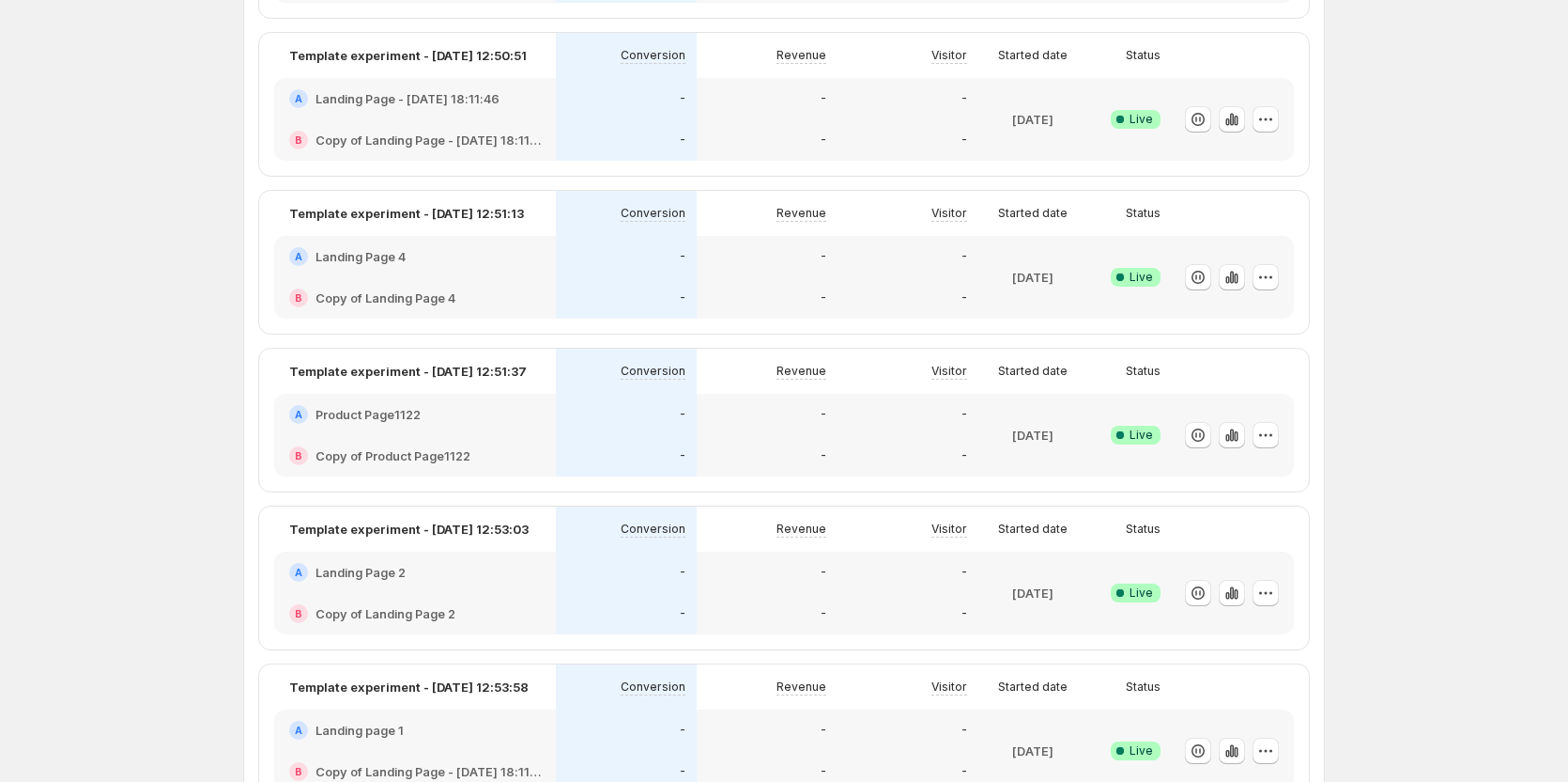
scroll to position [1315, 0]
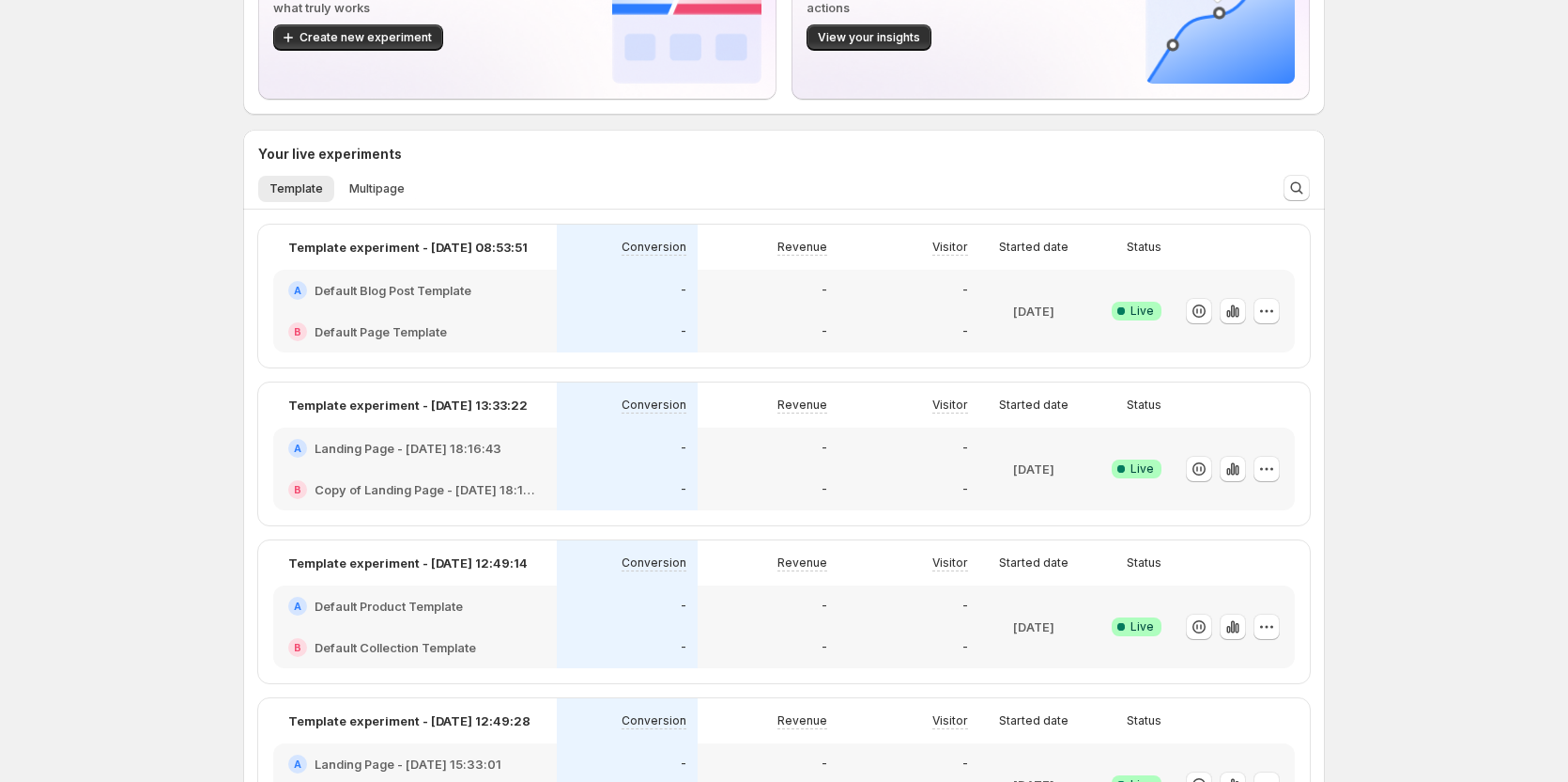
scroll to position [57, 0]
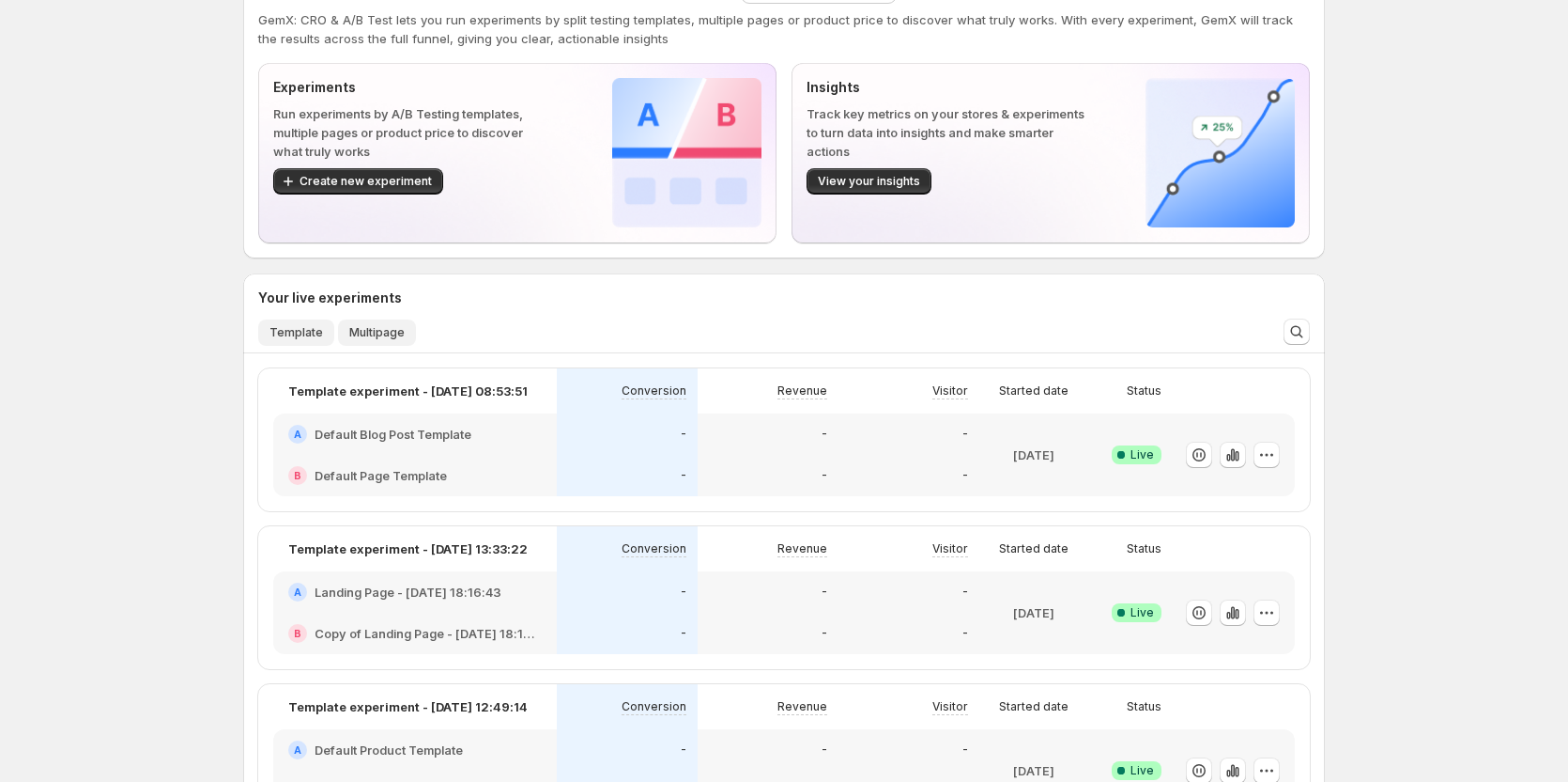
click at [382, 336] on span "Multipage" at bounding box center [376, 332] width 55 height 15
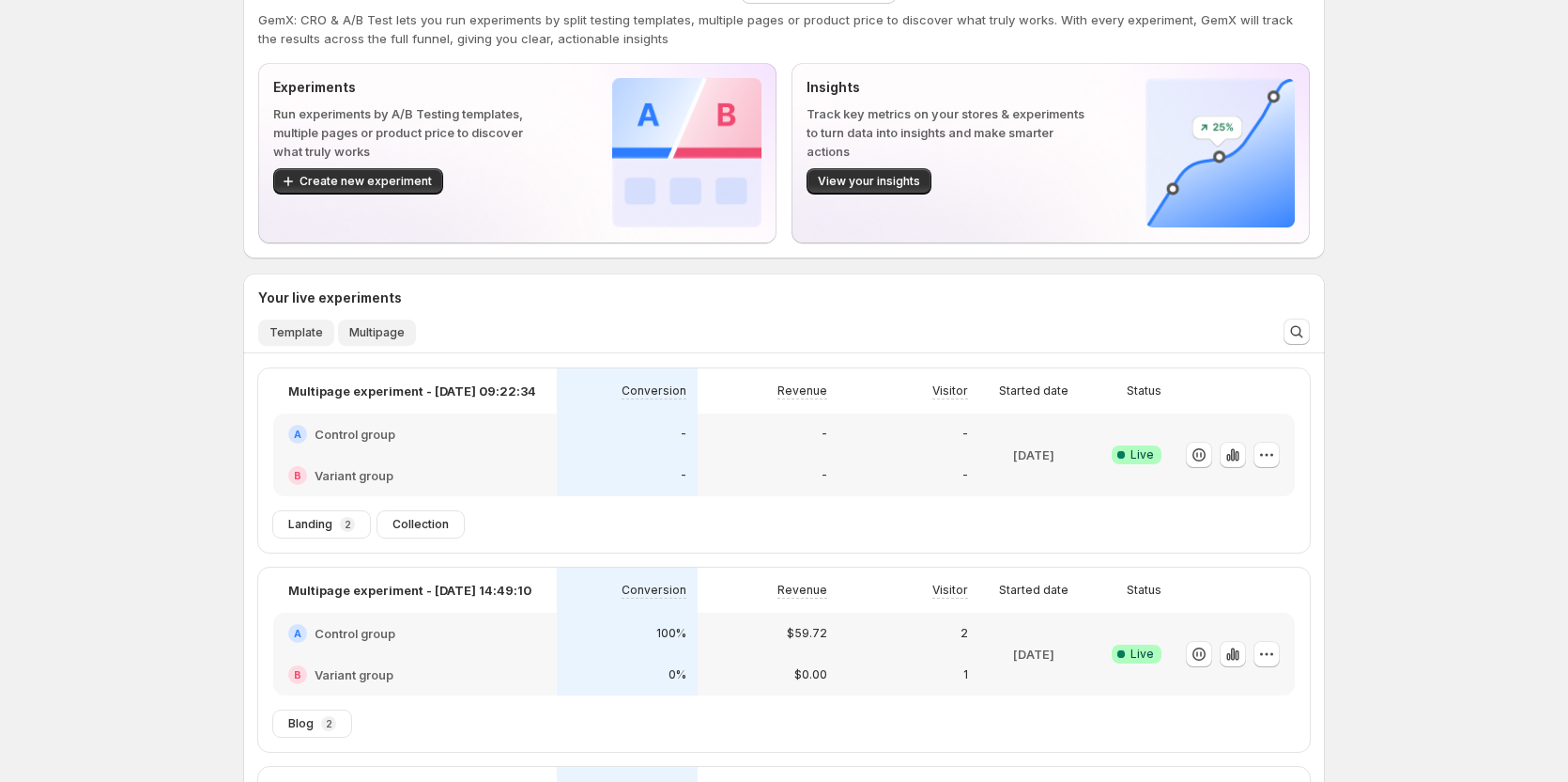
click at [295, 329] on span "Template" at bounding box center [296, 332] width 53 height 15
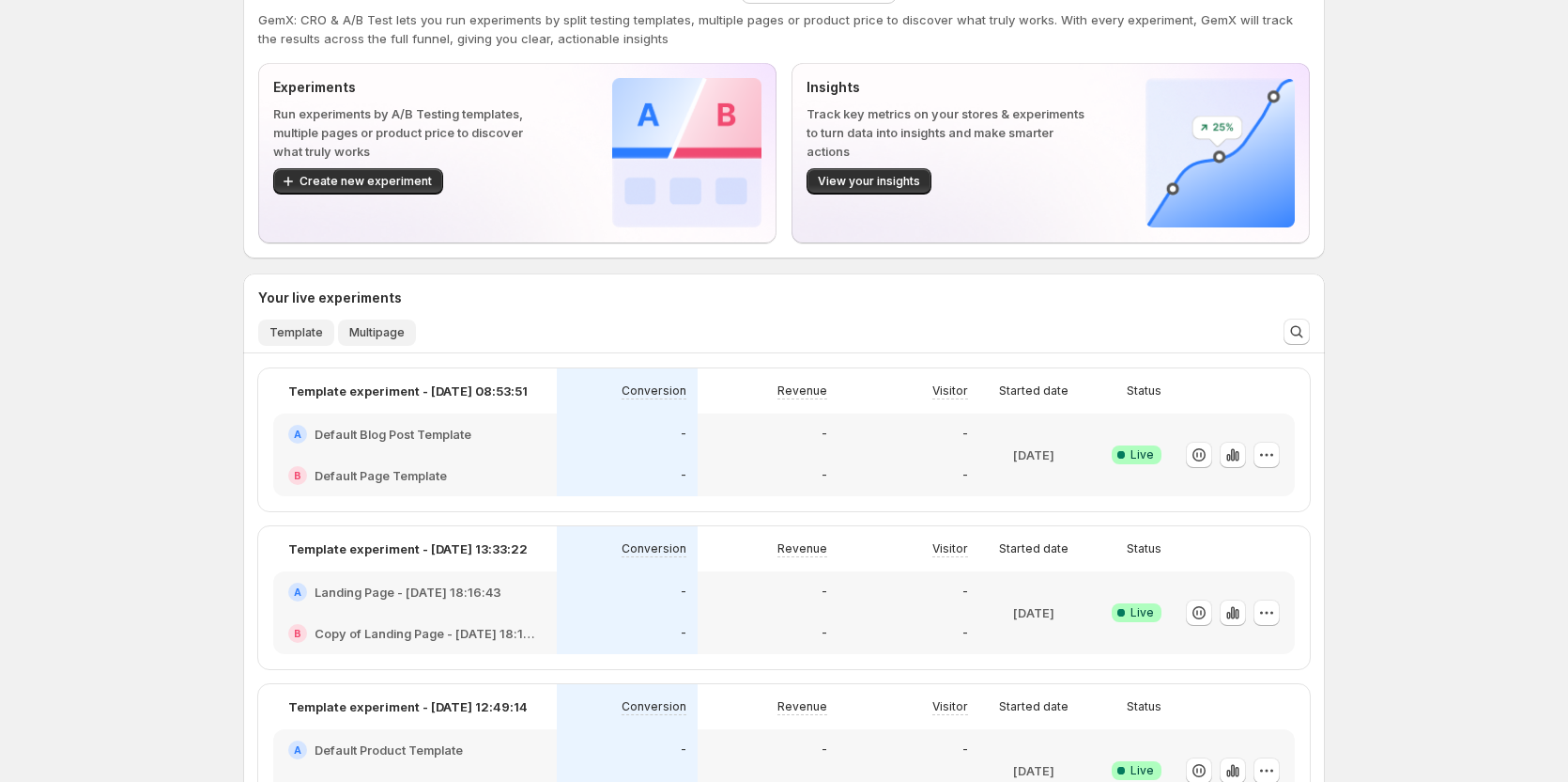
click at [365, 330] on span "Multipage" at bounding box center [376, 332] width 55 height 15
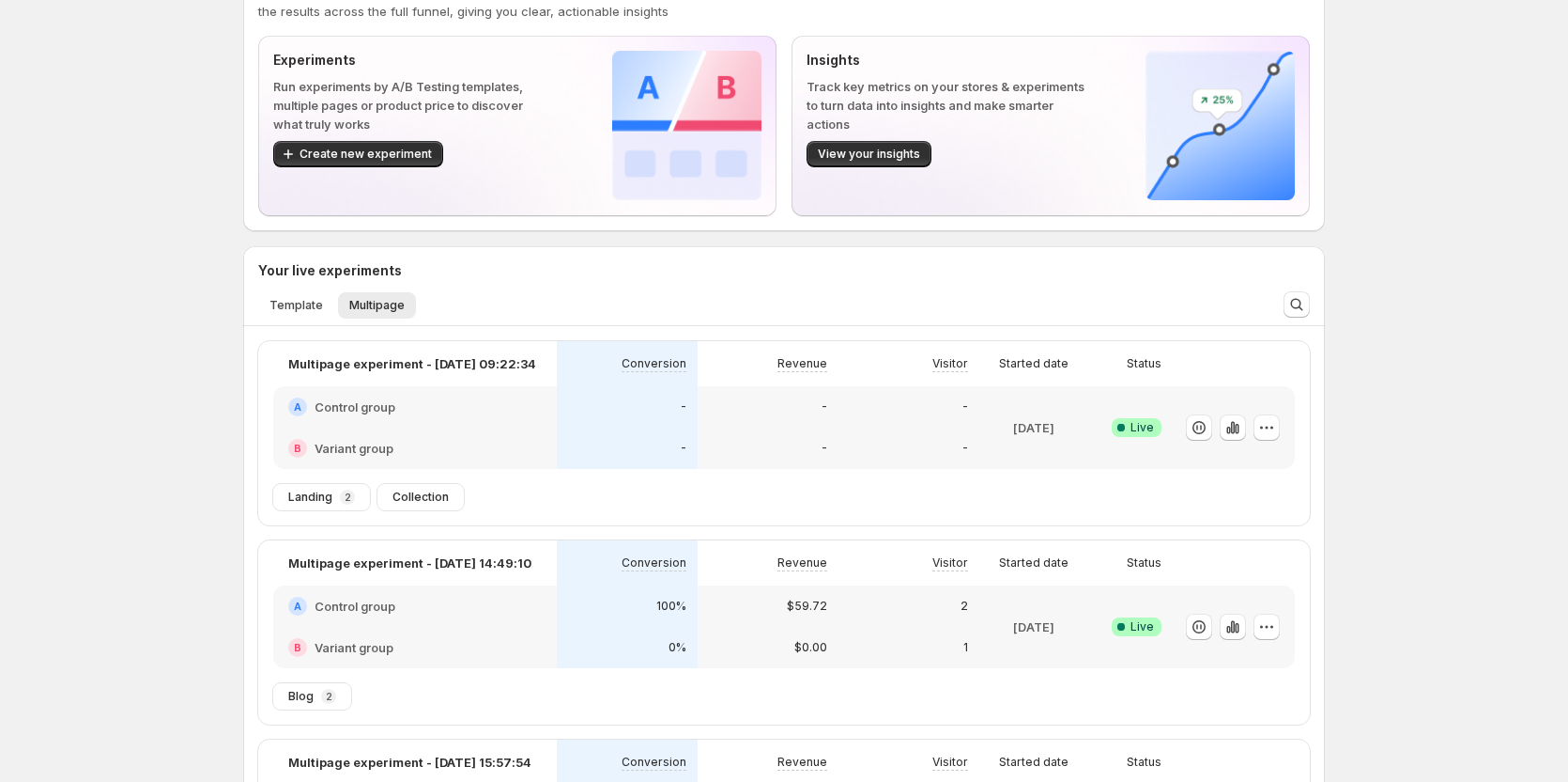
scroll to position [0, 0]
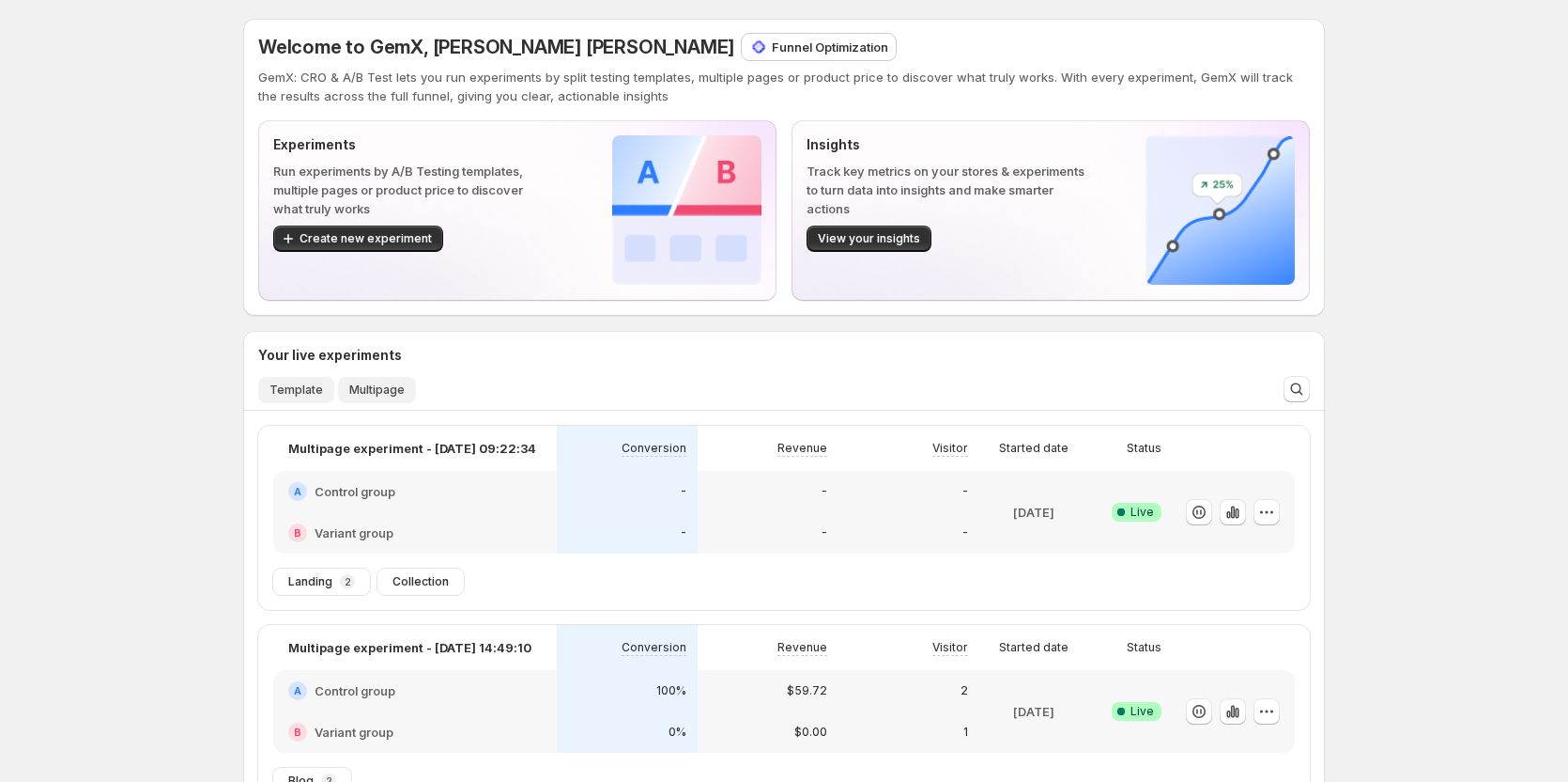
click at [307, 395] on span "Template" at bounding box center [296, 390] width 53 height 15
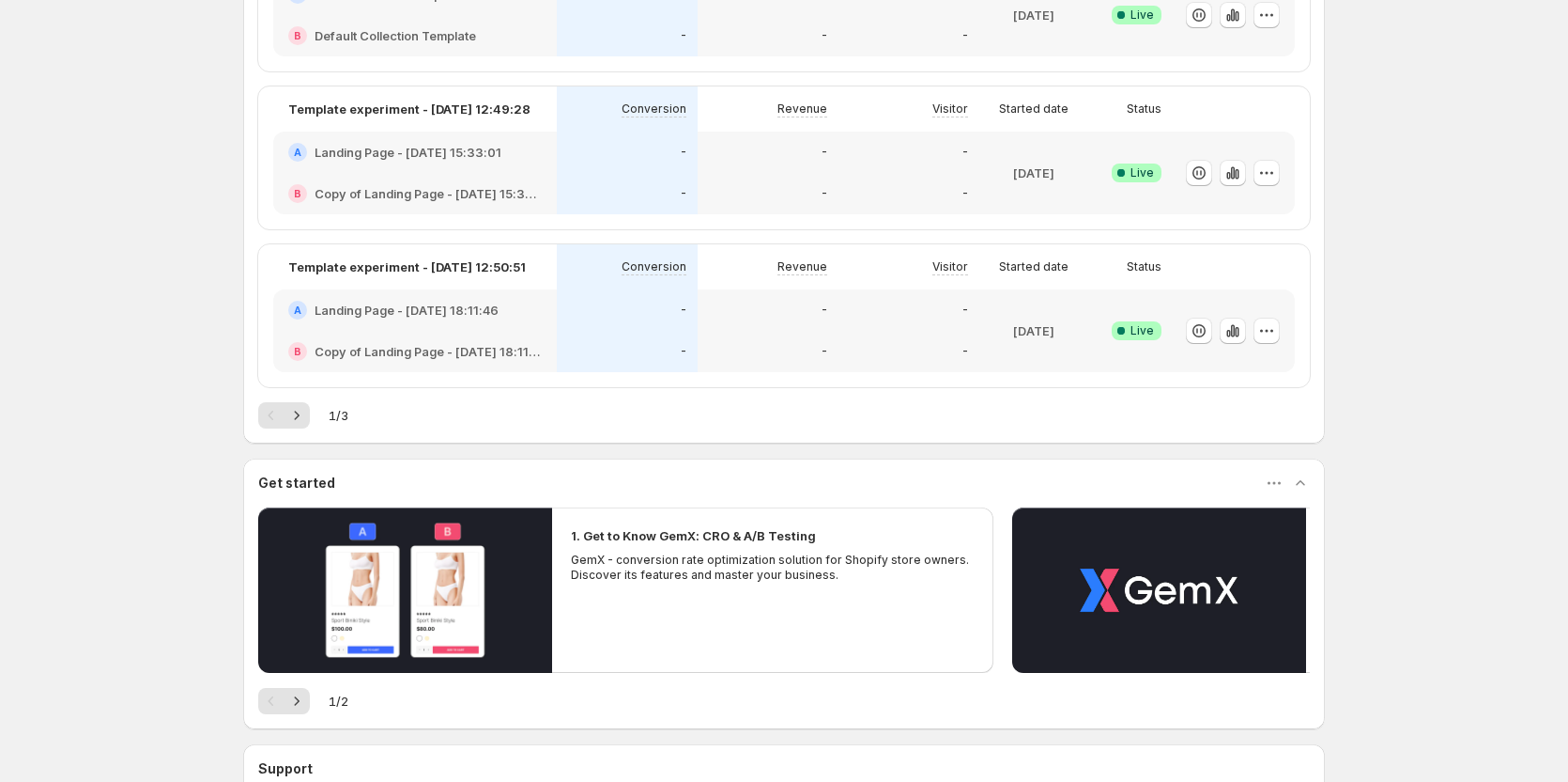
scroll to position [846, 0]
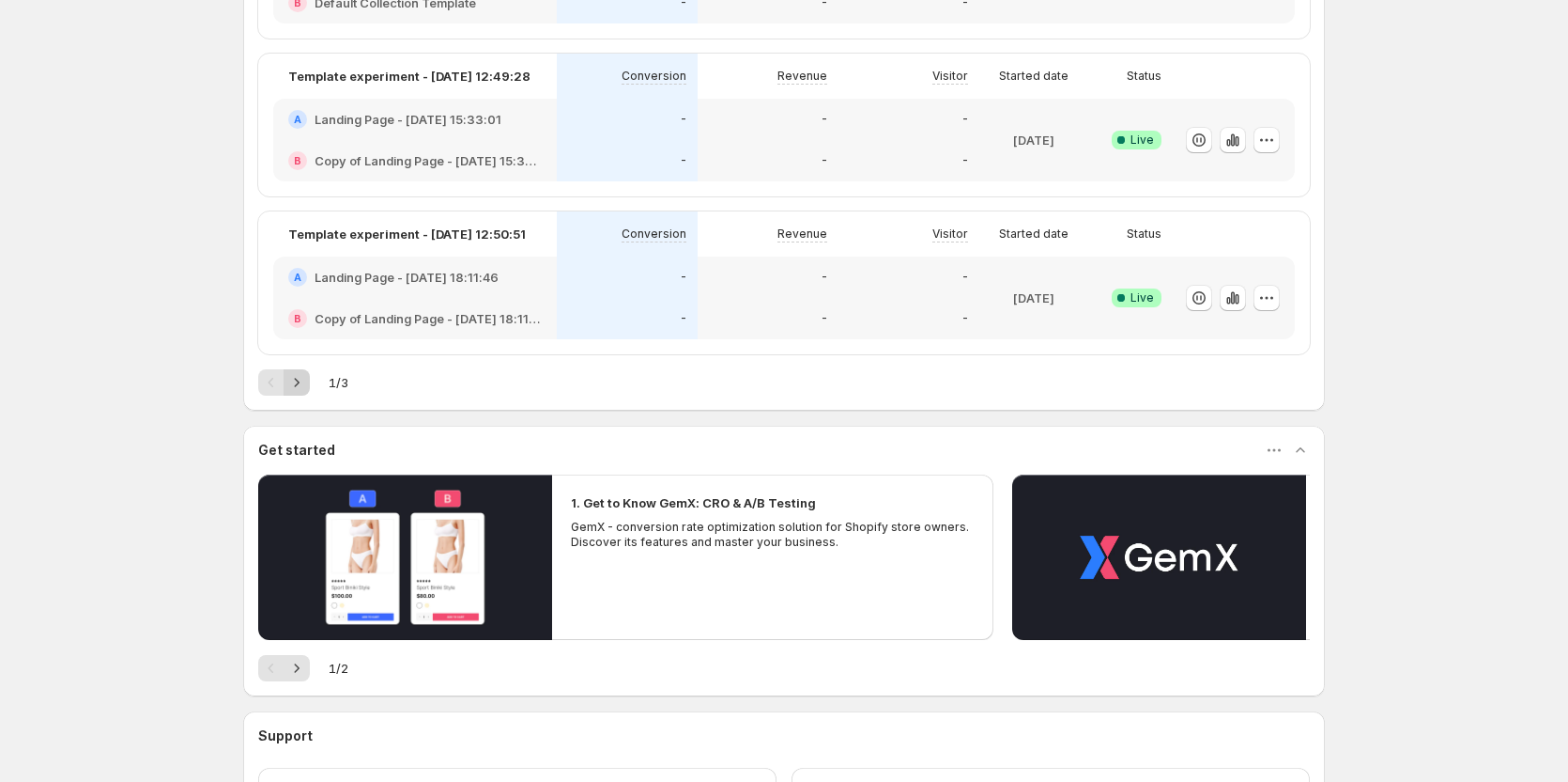
click at [298, 389] on icon "Next" at bounding box center [297, 382] width 19 height 19
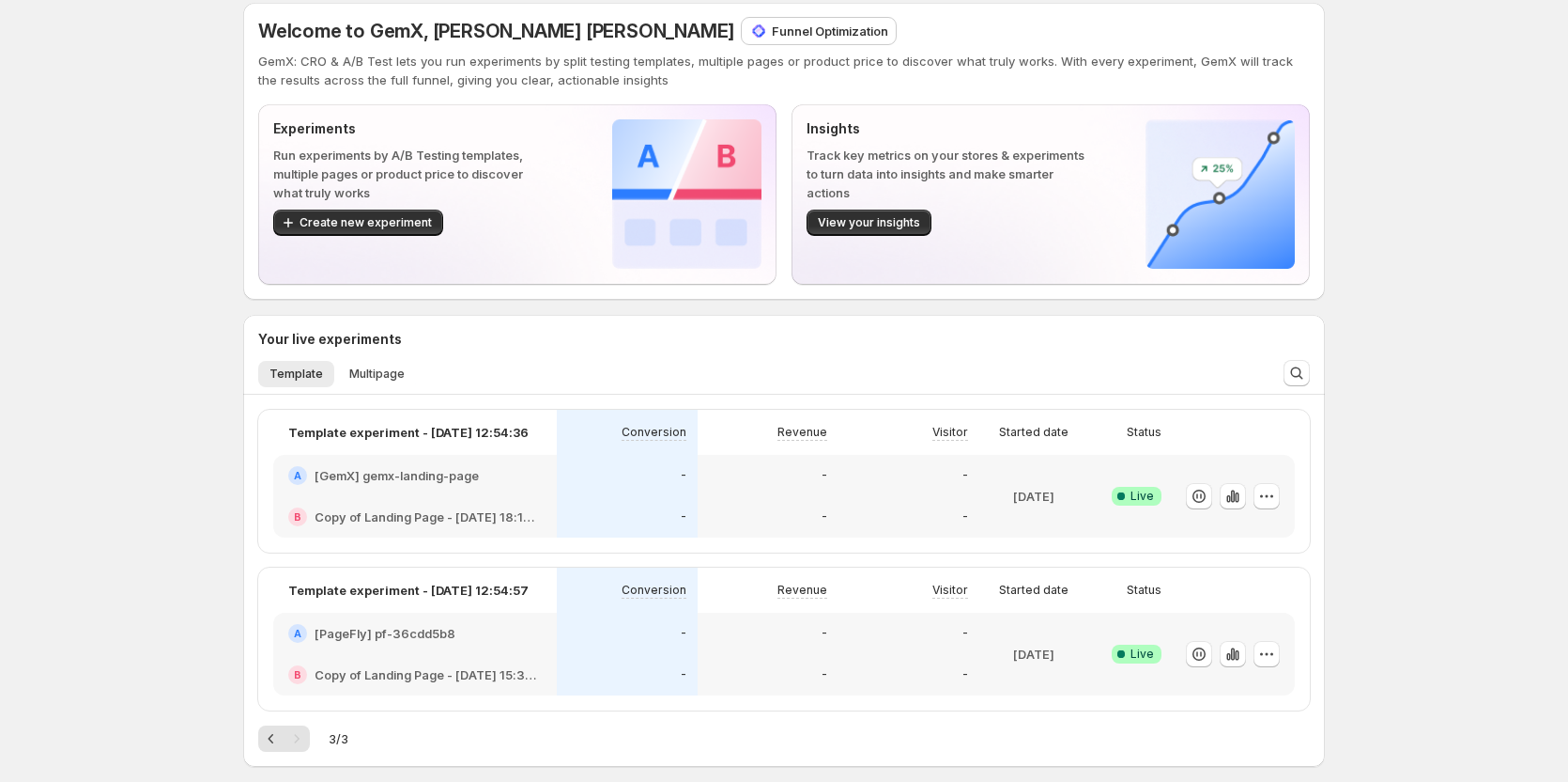
scroll to position [0, 0]
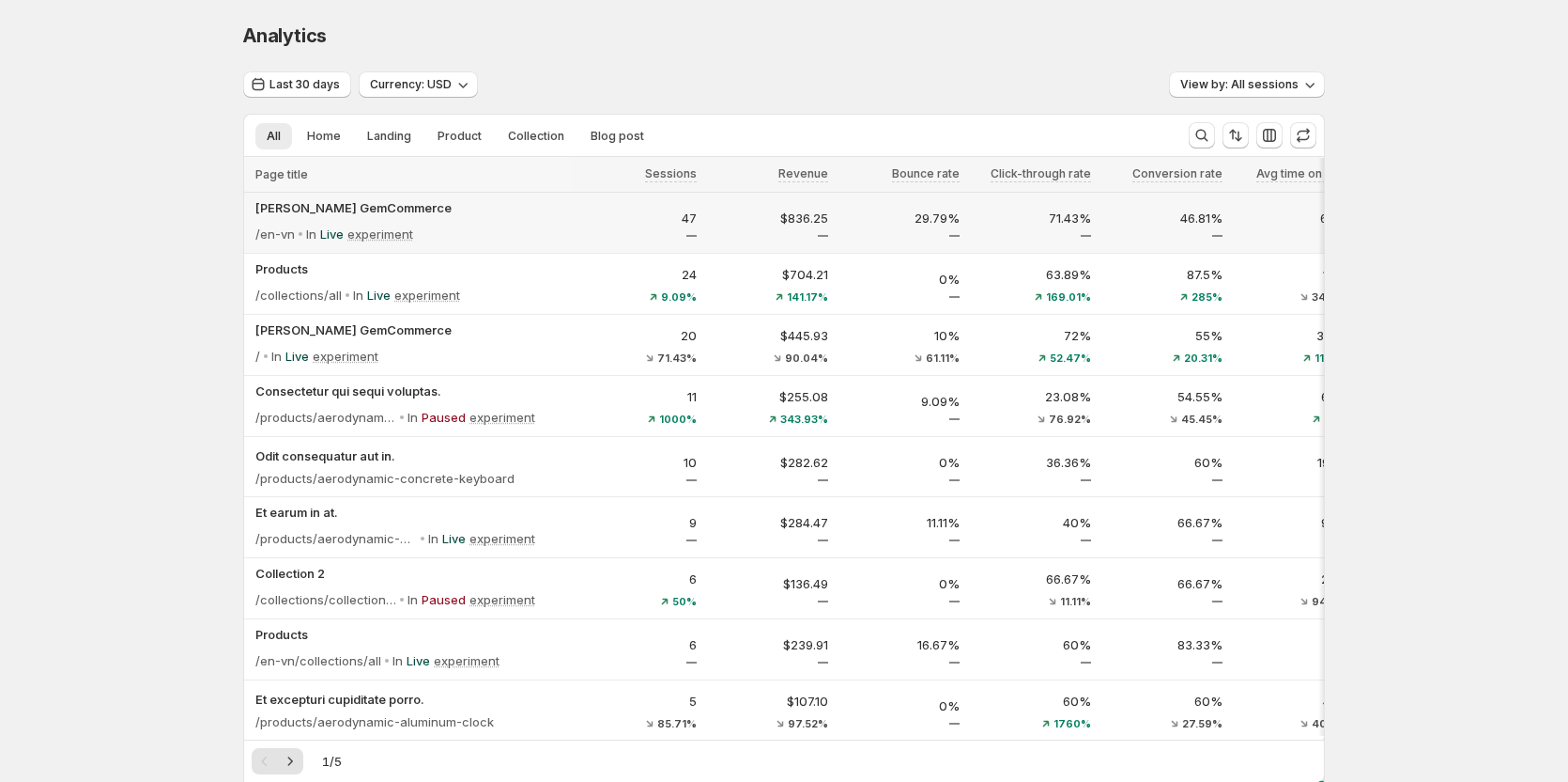
click at [565, 220] on div "Tanya GemCommerce /en-vn In Live experiment" at bounding box center [410, 223] width 309 height 49
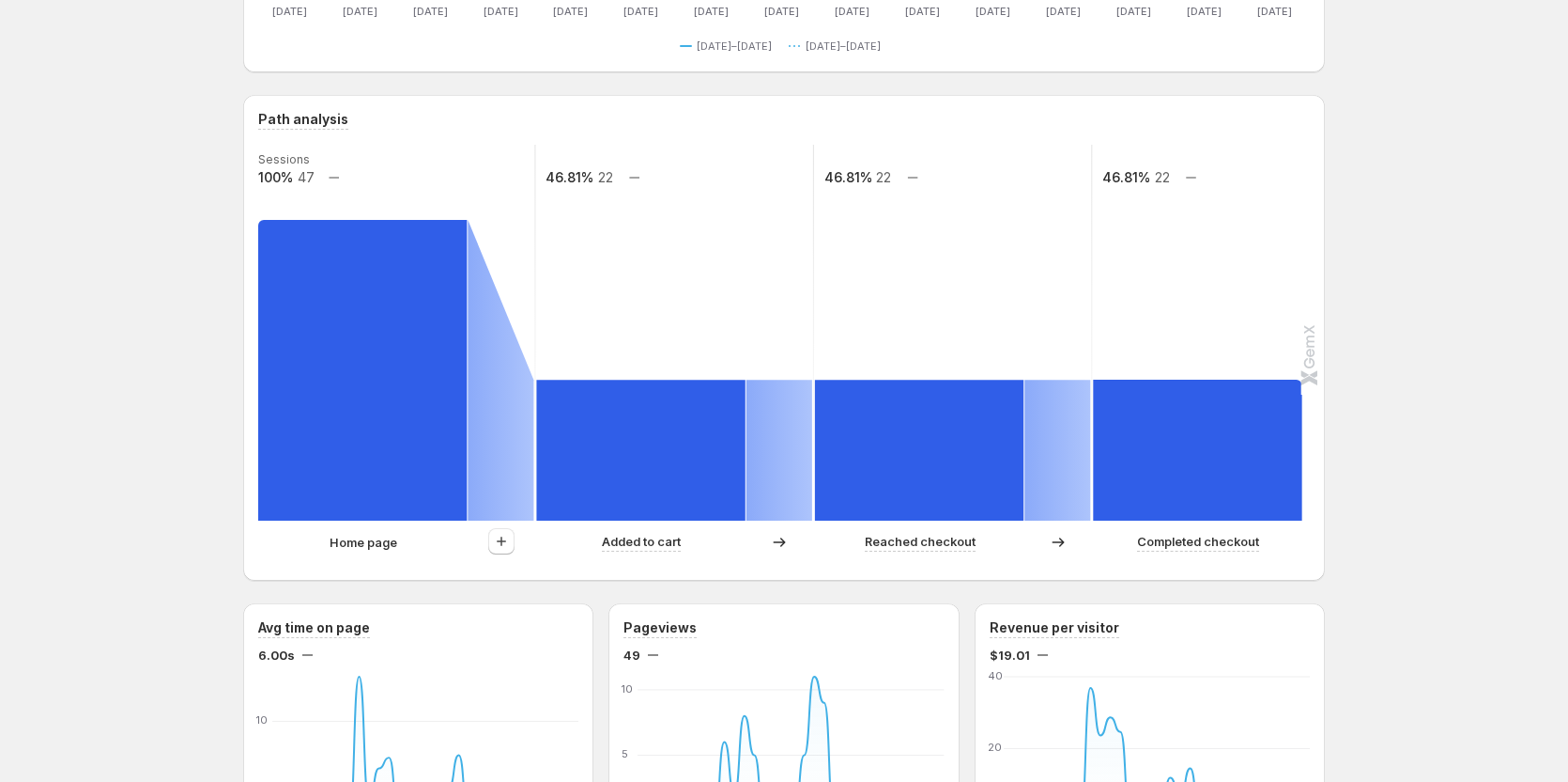
scroll to position [376, 0]
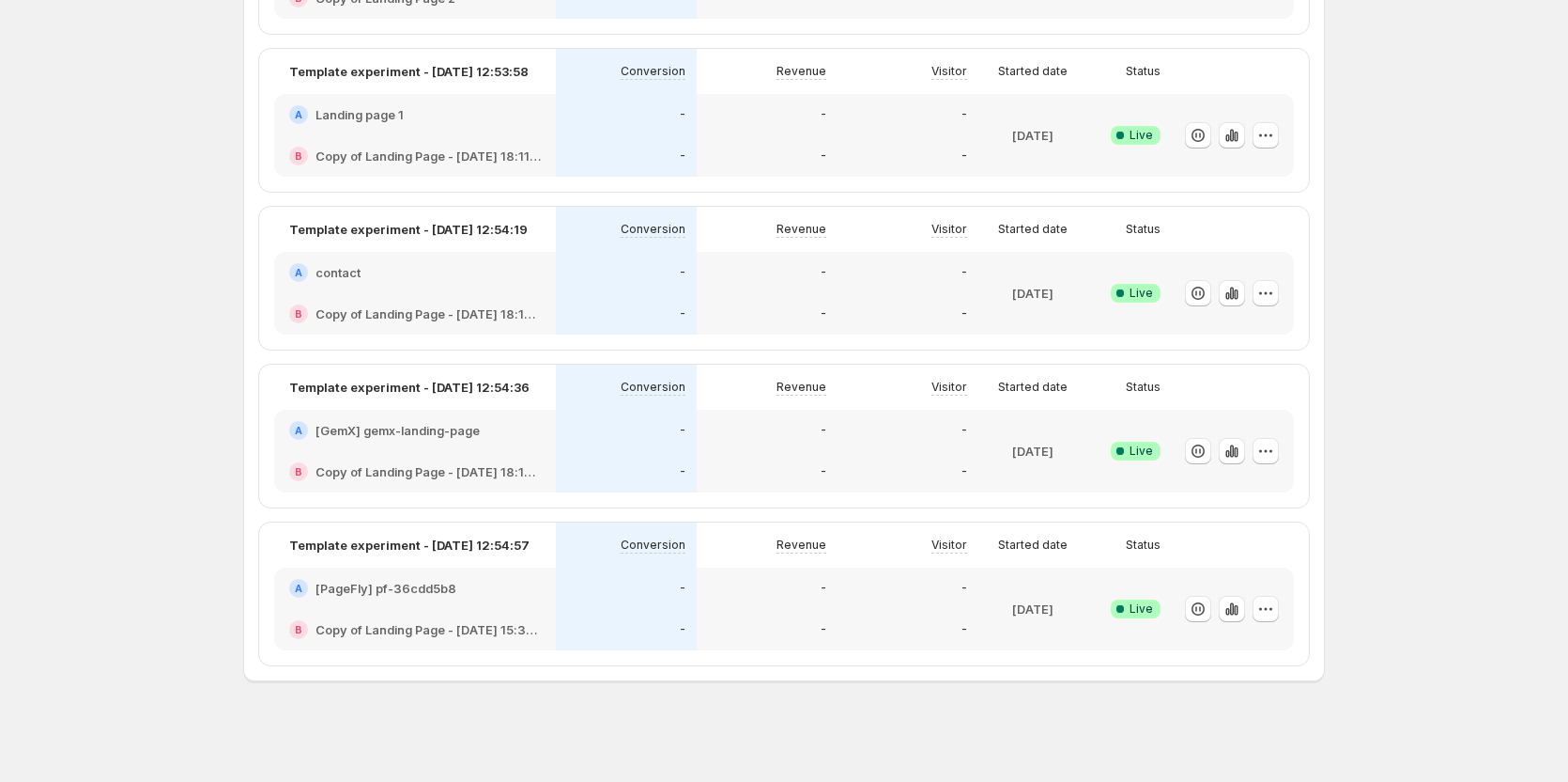
scroll to position [1386, 0]
click at [1238, 606] on icon "button" at bounding box center [1236, 609] width 4 height 10
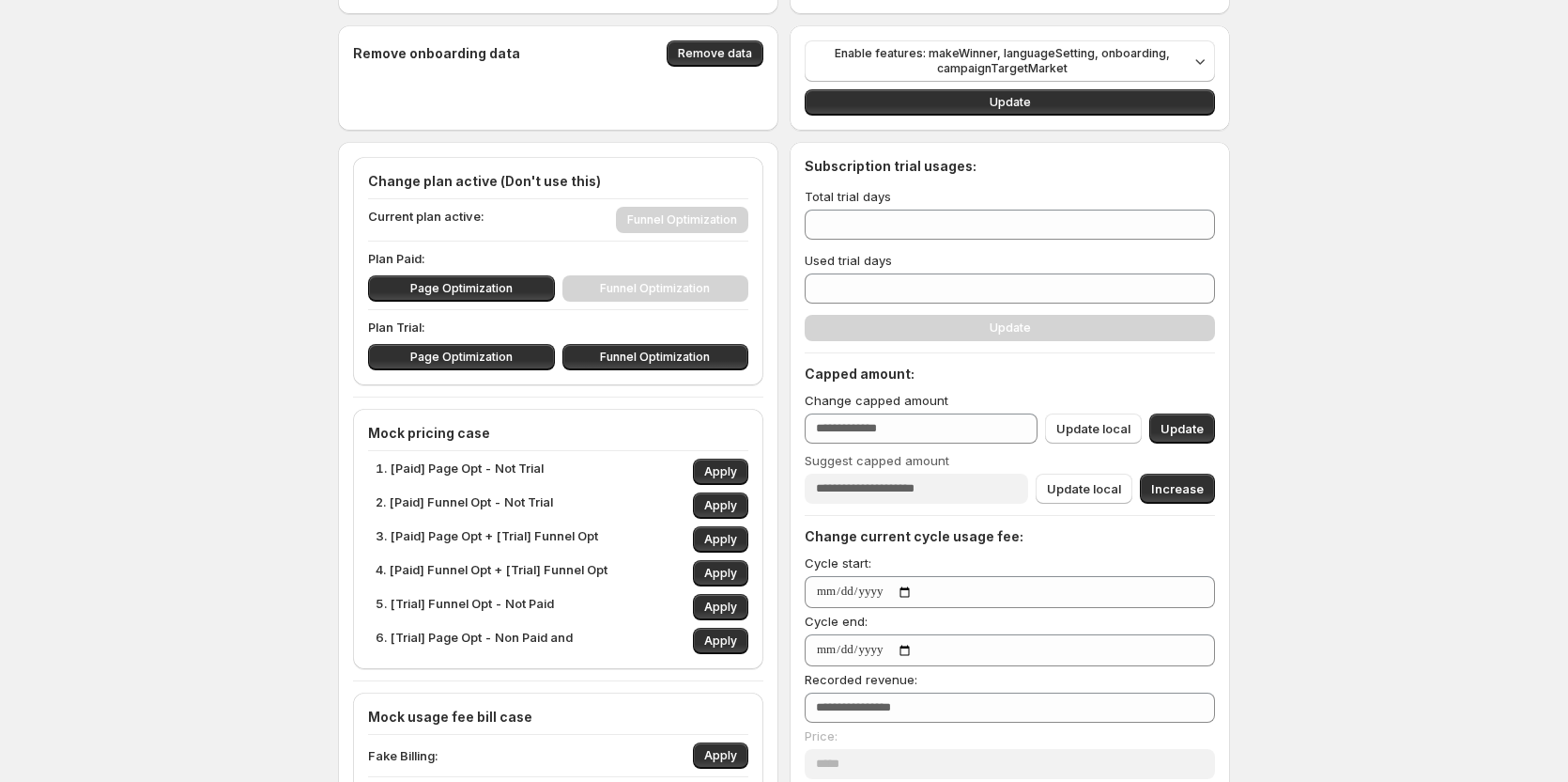
scroll to position [94, 0]
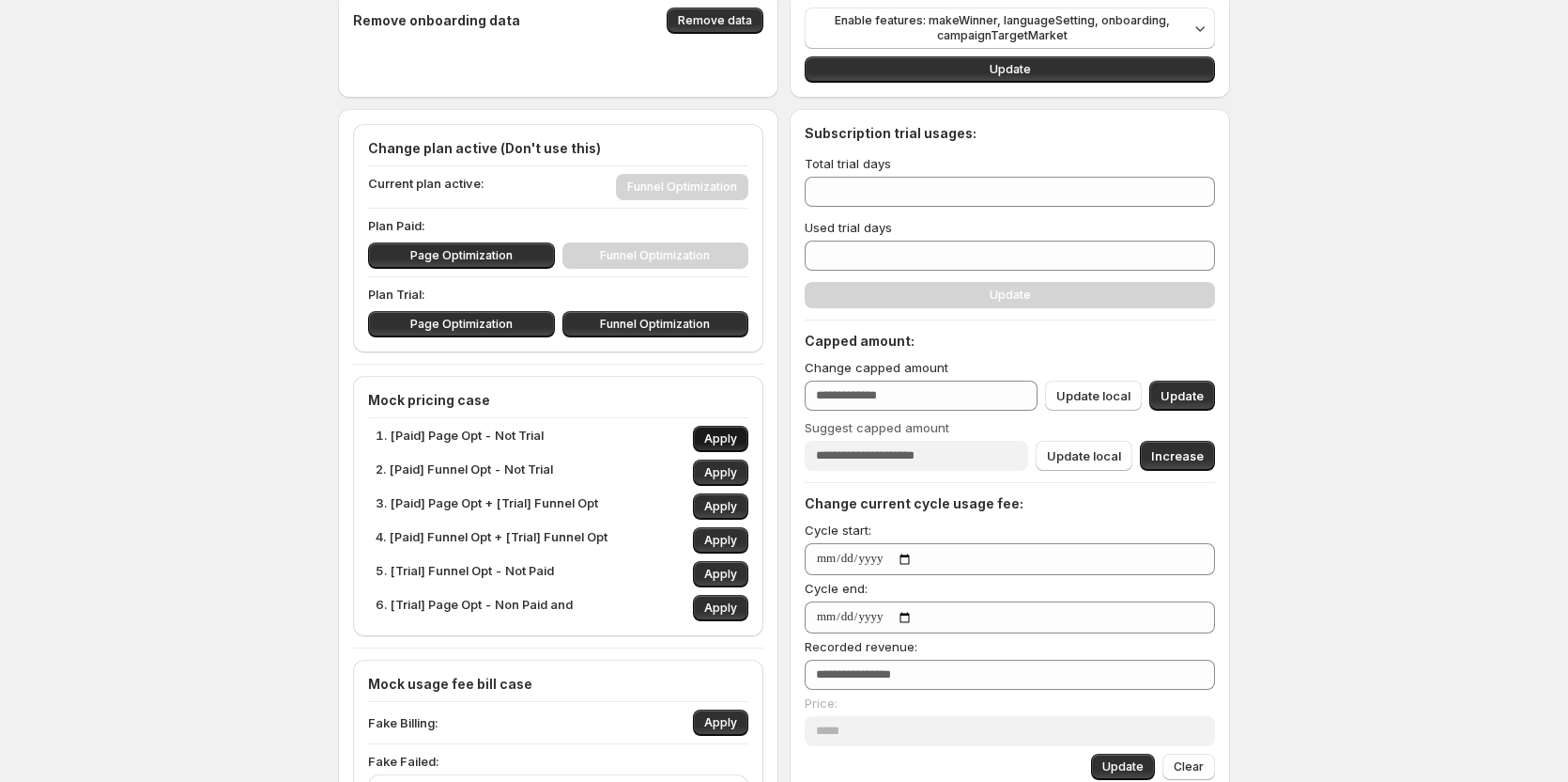
click at [731, 436] on span "Apply" at bounding box center [720, 438] width 33 height 15
type input "*"
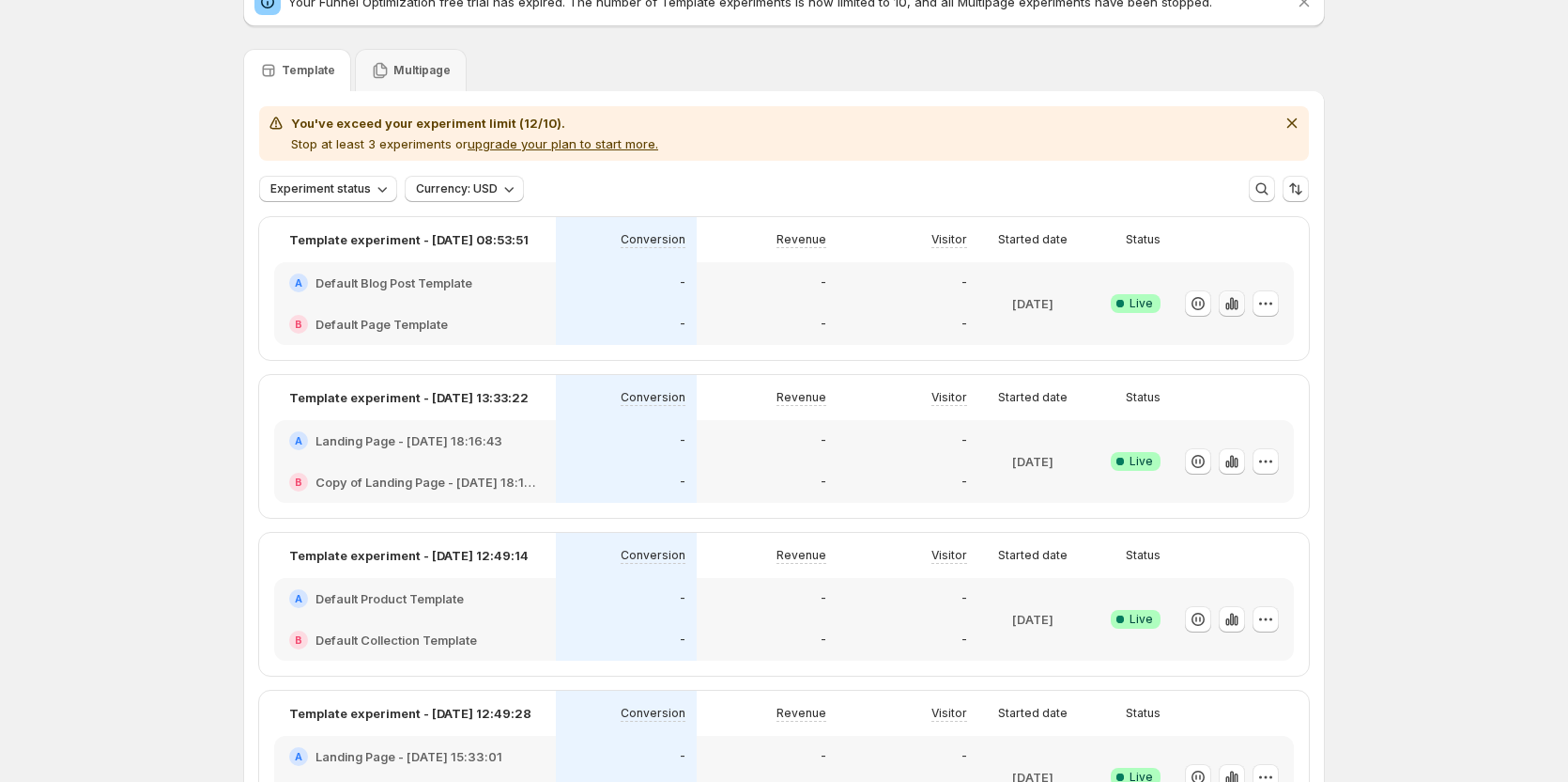
click at [1228, 303] on icon "button" at bounding box center [1232, 303] width 19 height 19
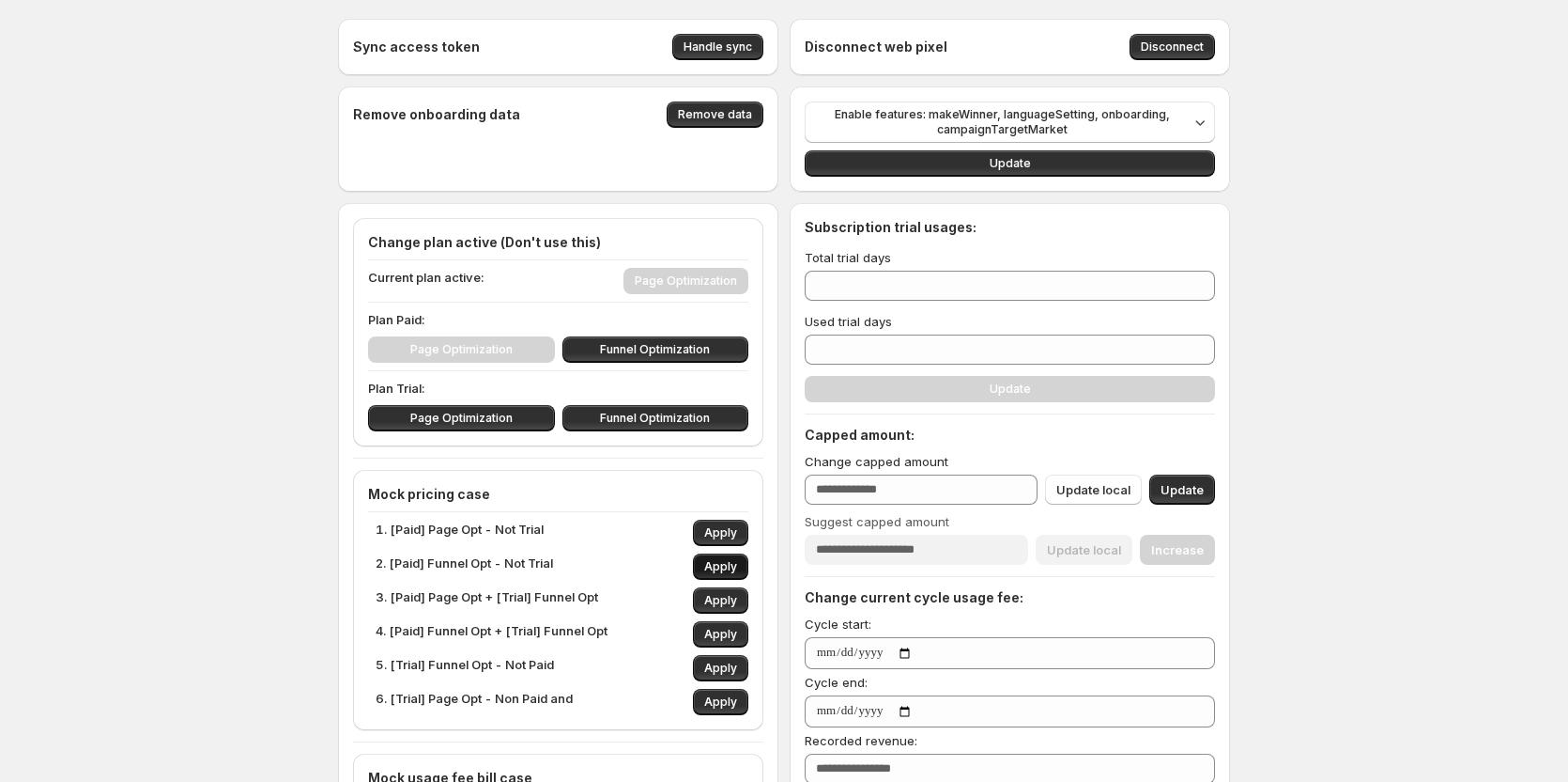
click at [718, 569] on span "Apply" at bounding box center [720, 566] width 33 height 15
type input "***"
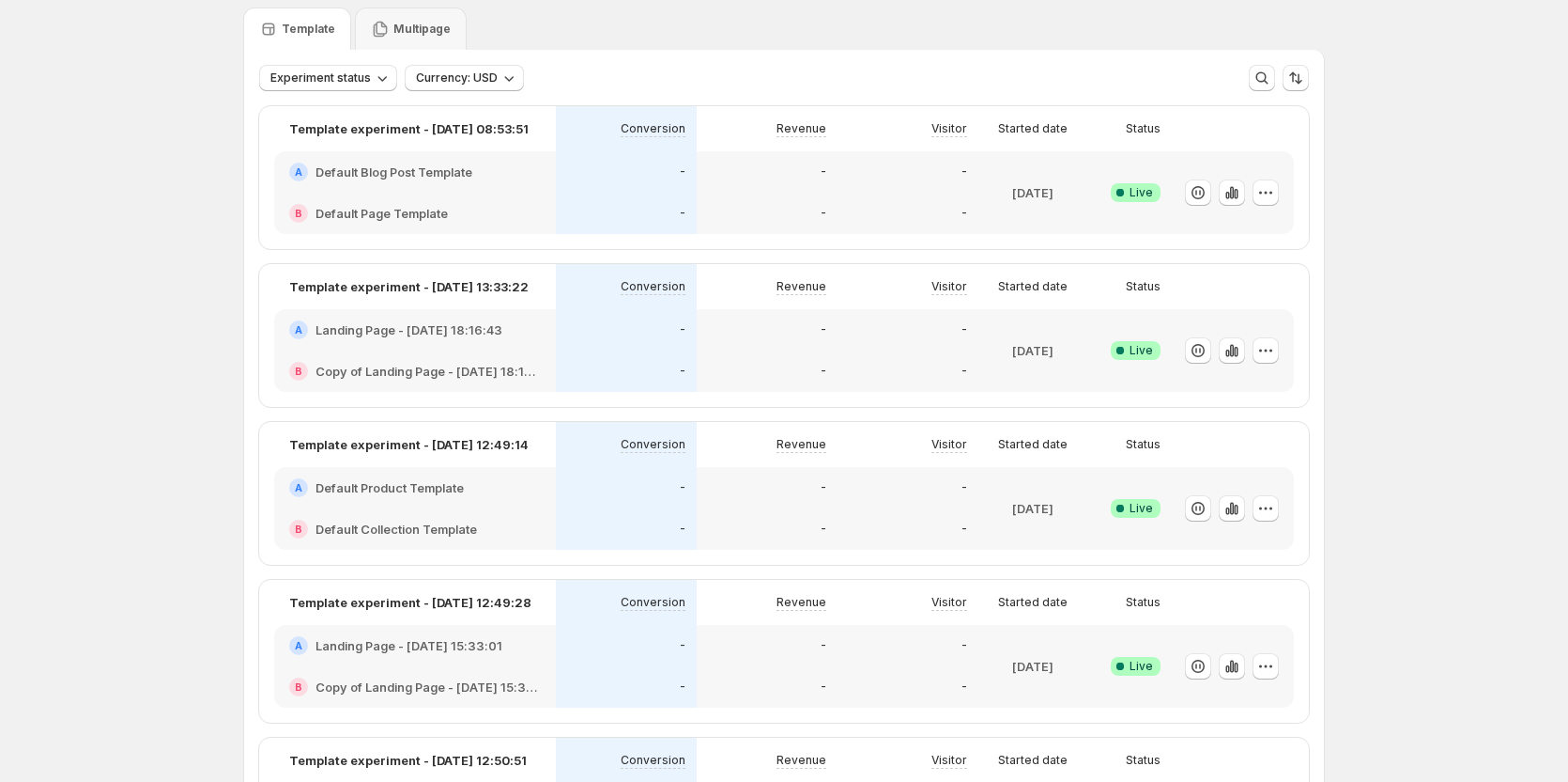
scroll to position [94, 0]
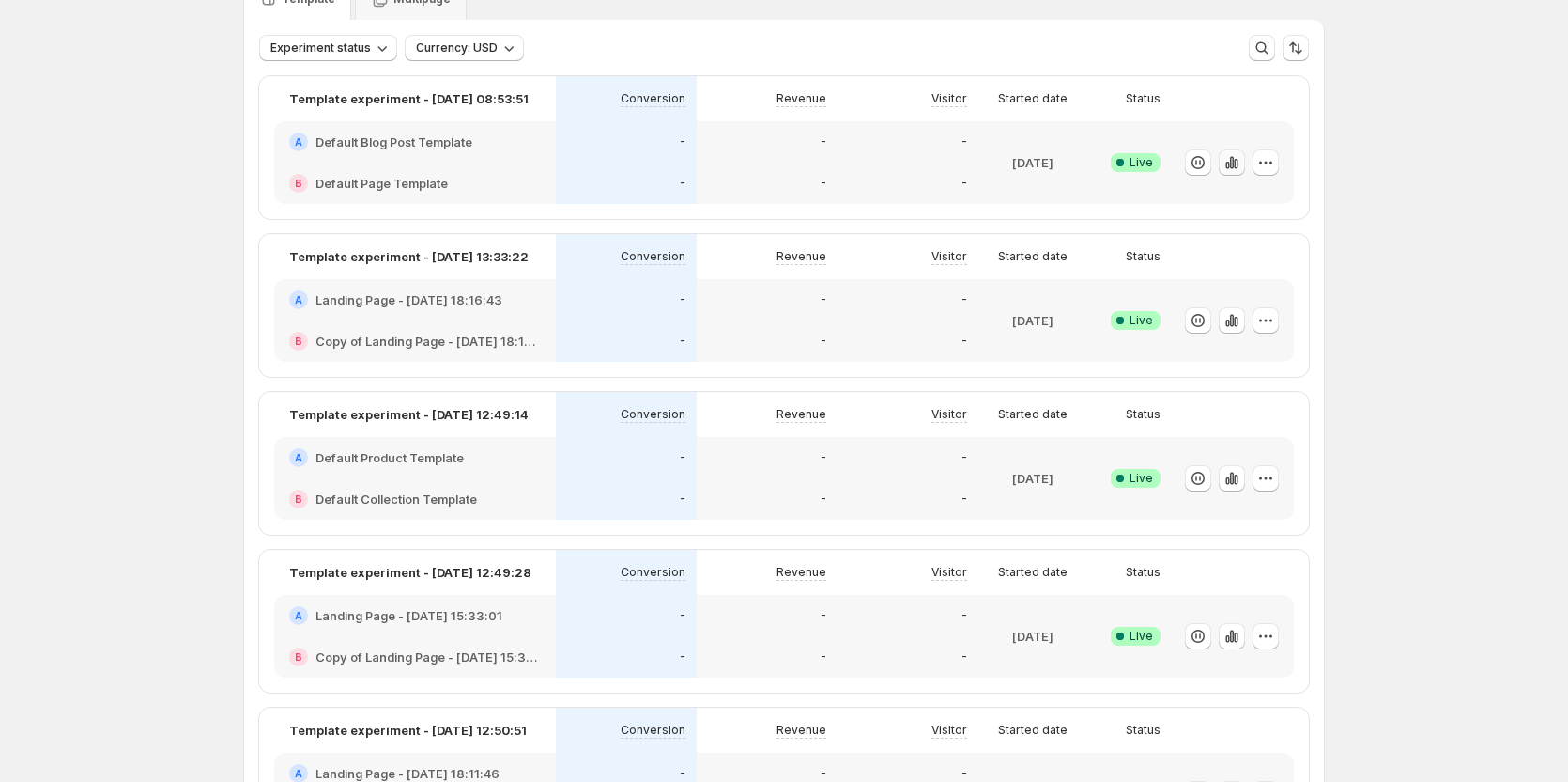
click at [1246, 169] on button "button" at bounding box center [1232, 163] width 27 height 27
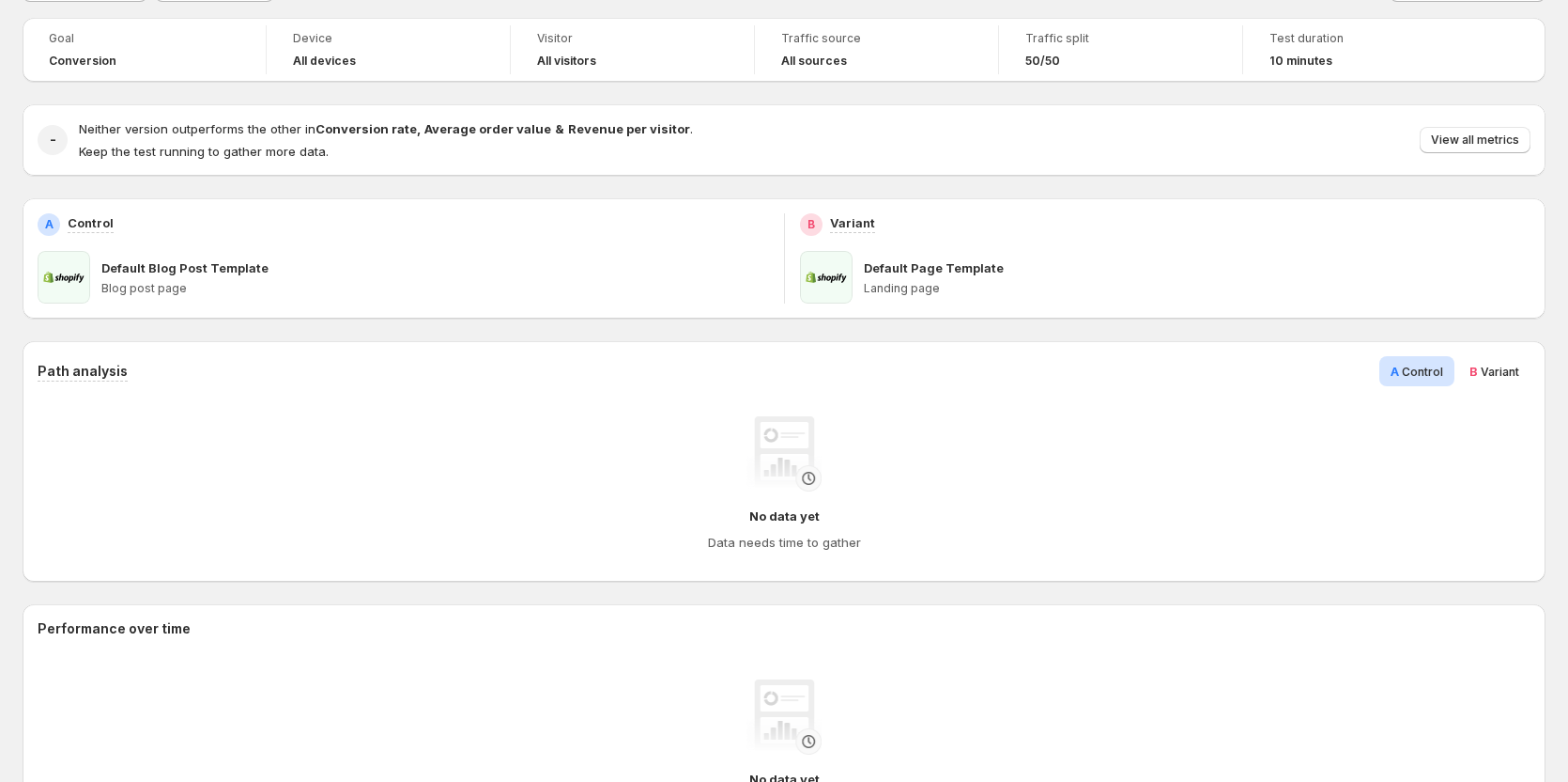
scroll to position [94, 0]
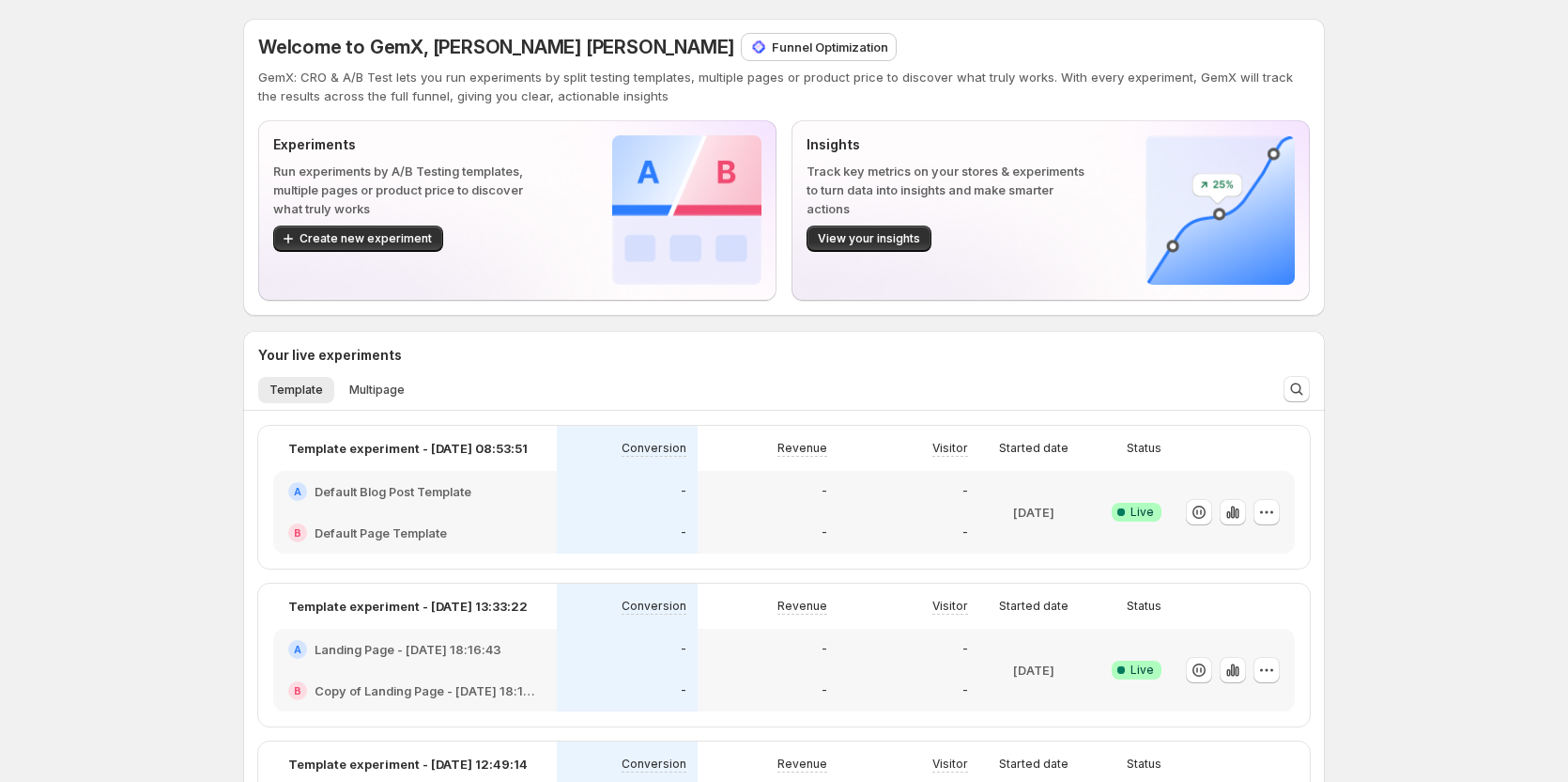
scroll to position [94, 0]
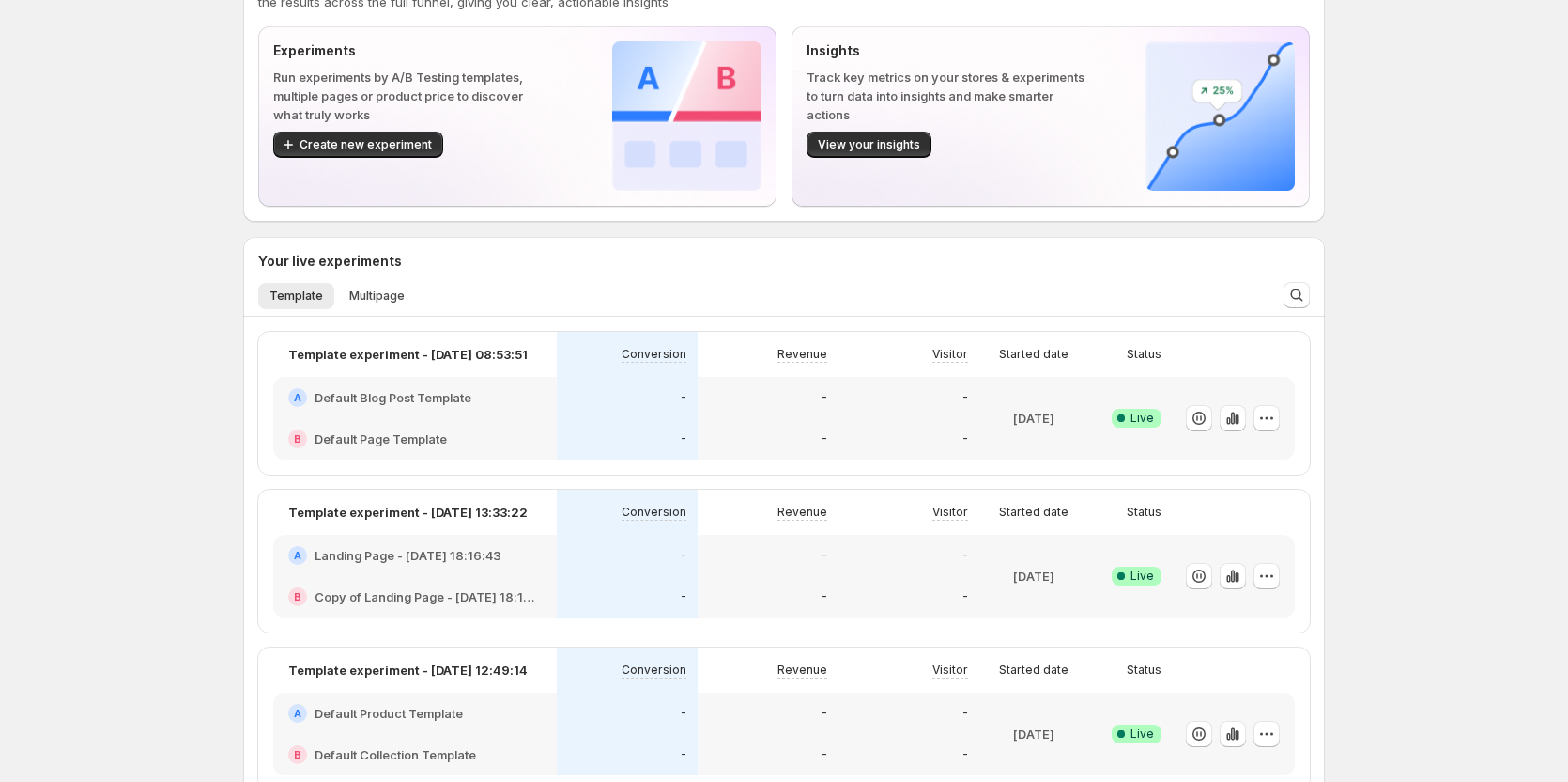
click at [1488, 356] on div "Welcome to GemX, Tanya Tanya Funnel Optimization GemX: CRO & A/B Test lets you …" at bounding box center [784, 796] width 1568 height 1779
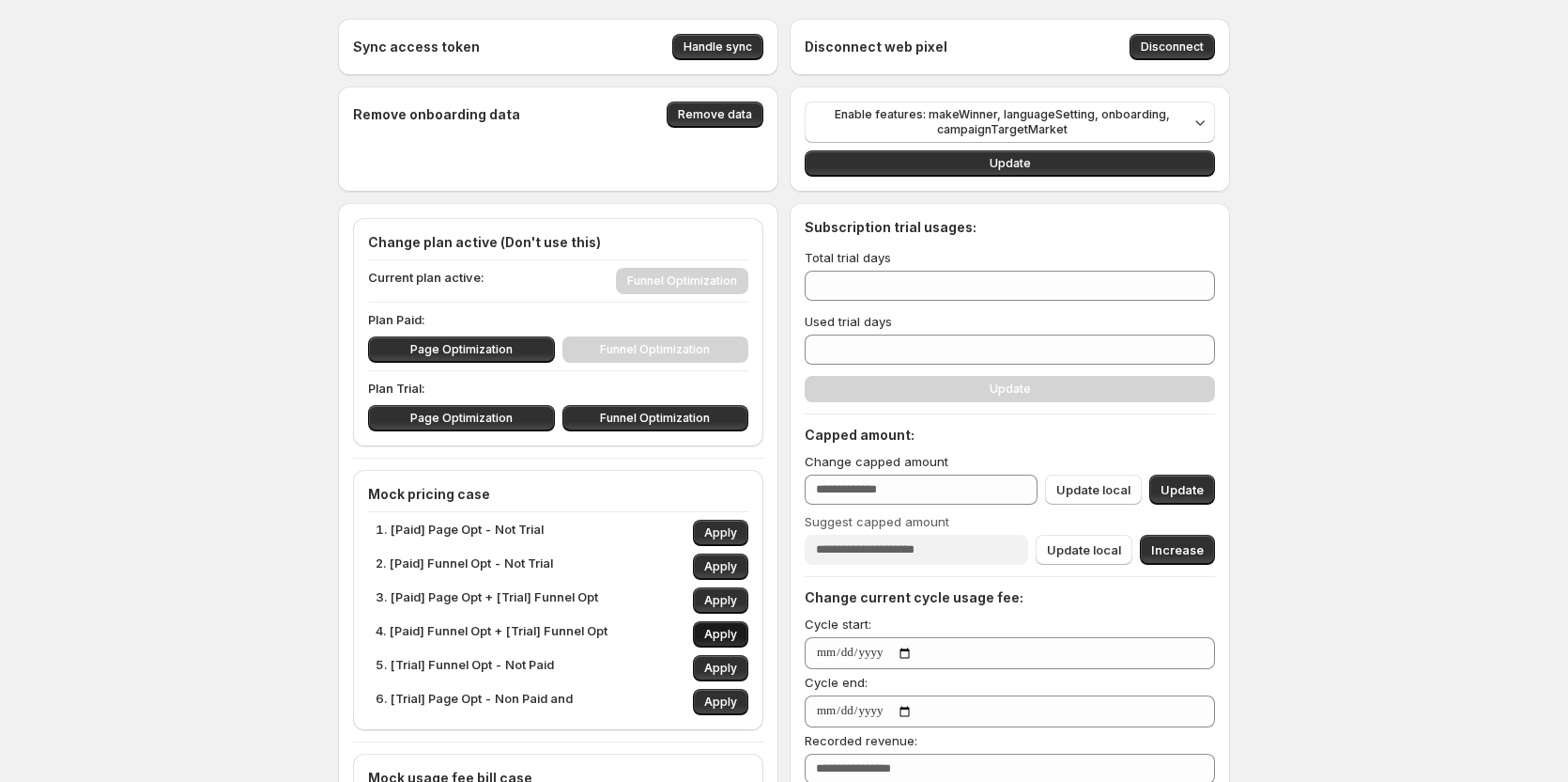
click at [724, 629] on span "Apply" at bounding box center [720, 634] width 33 height 15
type input "**"
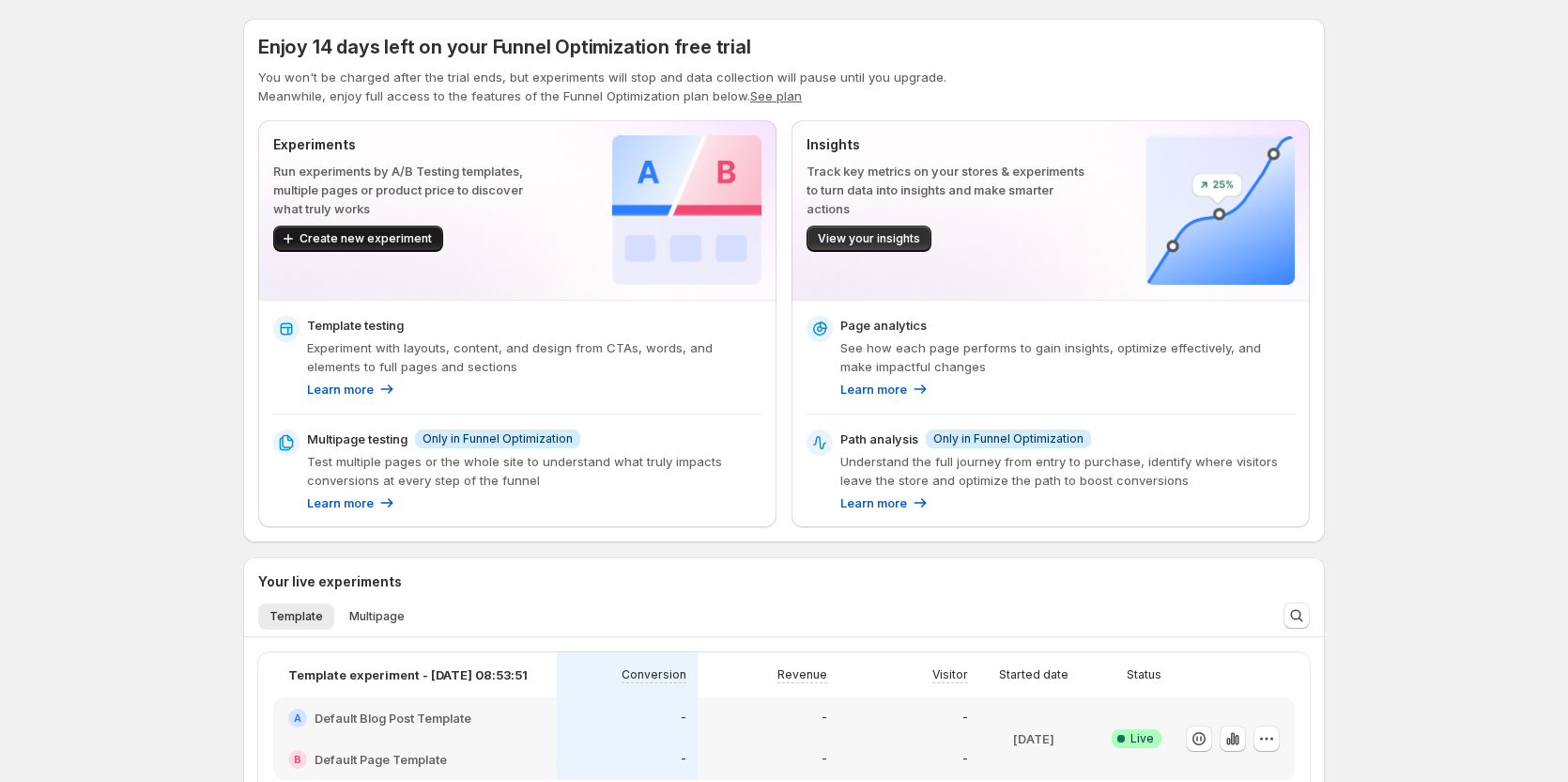
click at [391, 228] on button "Create new experiment" at bounding box center [358, 239] width 170 height 27
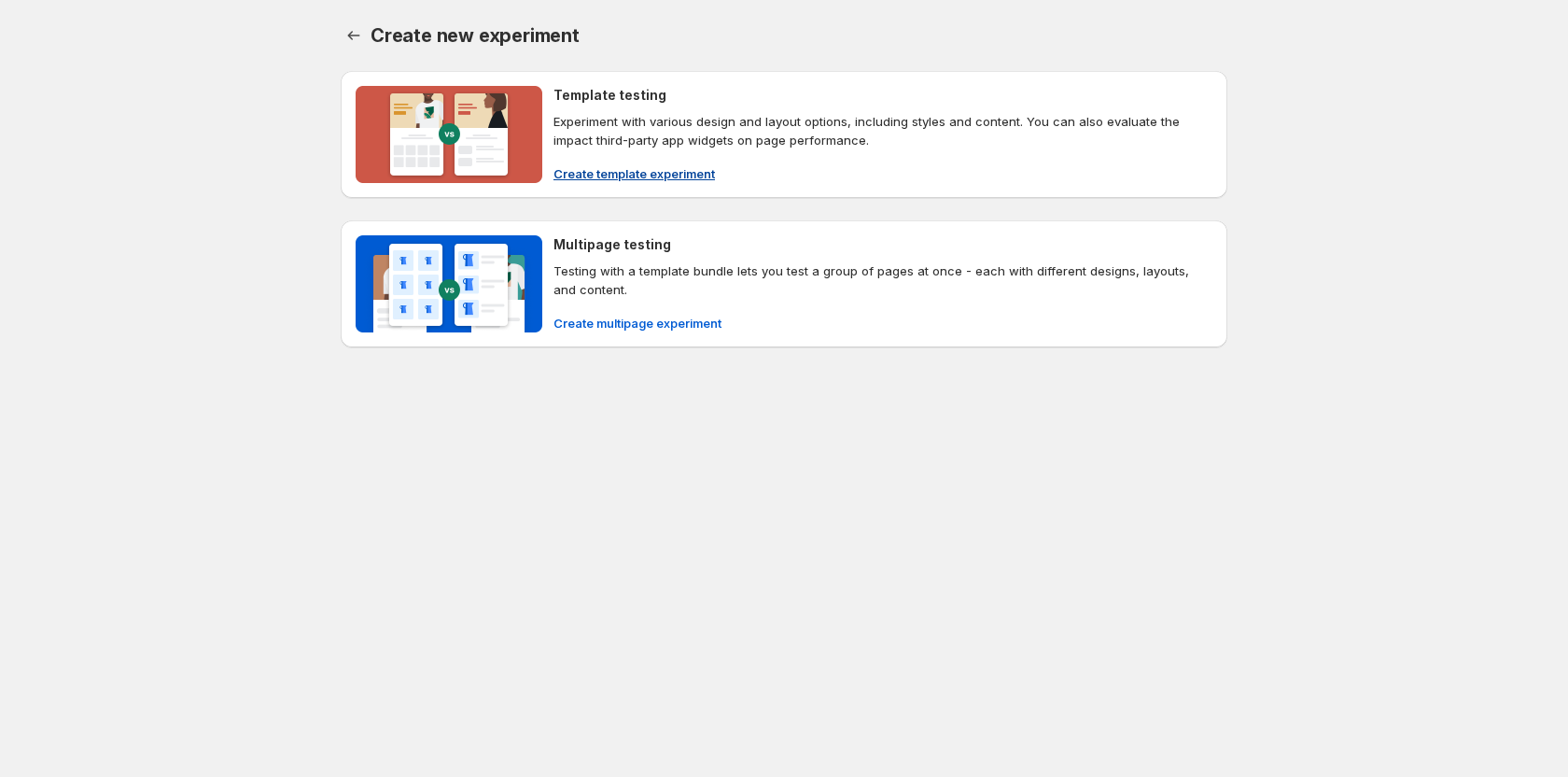
click at [692, 172] on span "Create template experiment" at bounding box center [634, 173] width 162 height 19
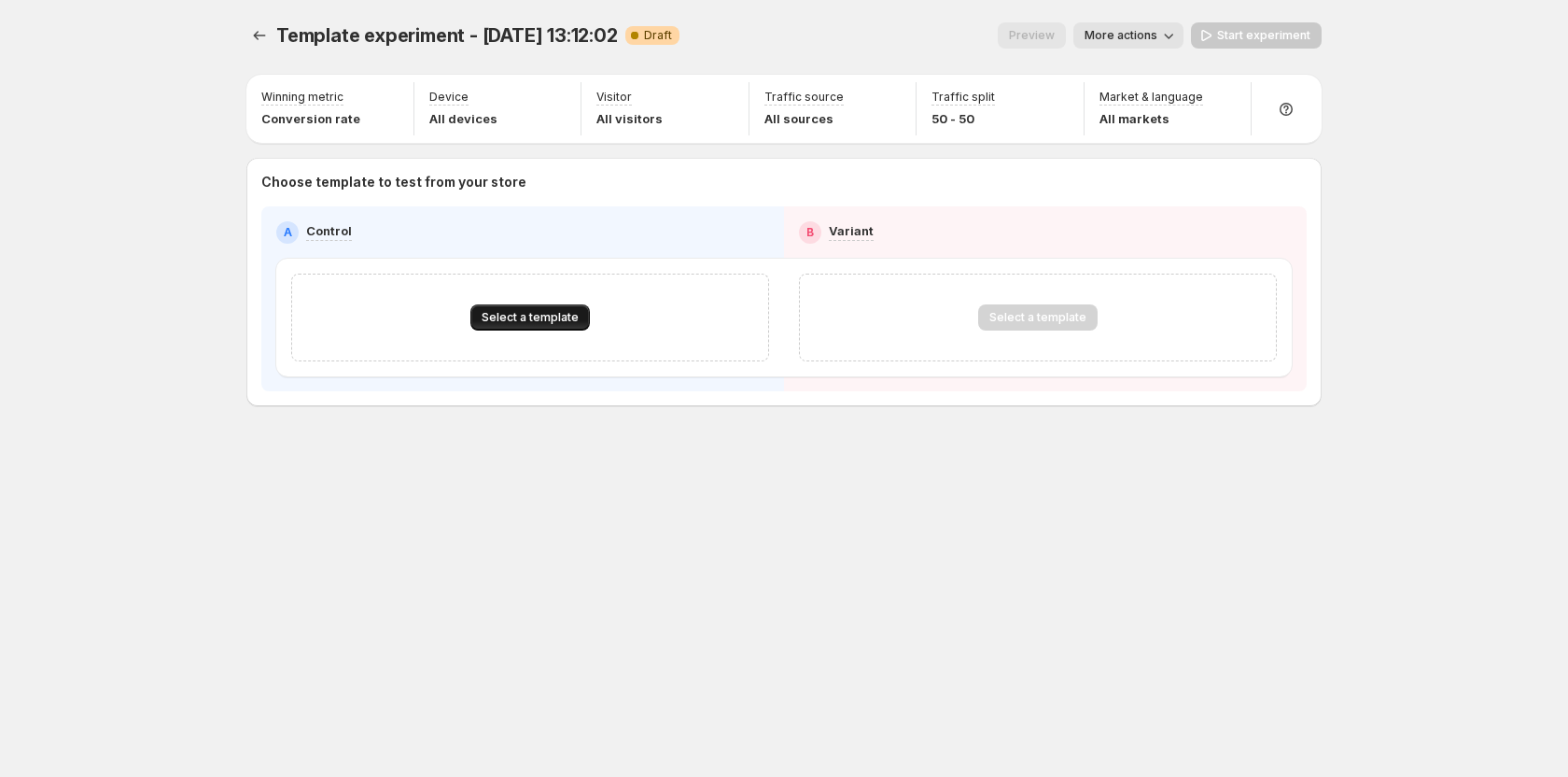
click at [578, 317] on button "Select a template" at bounding box center [530, 317] width 119 height 26
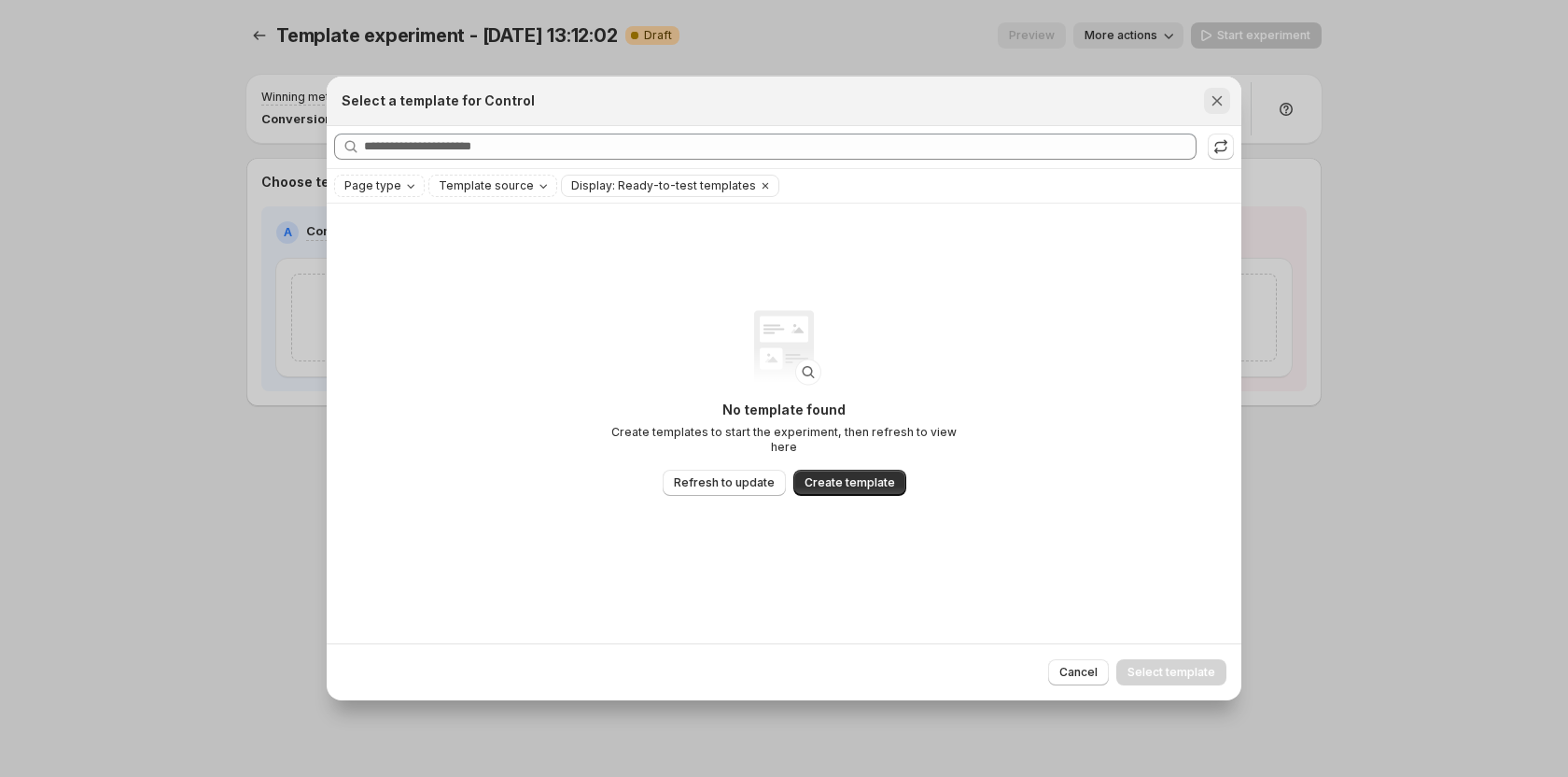
click at [1222, 105] on icon "Close" at bounding box center [1216, 100] width 19 height 19
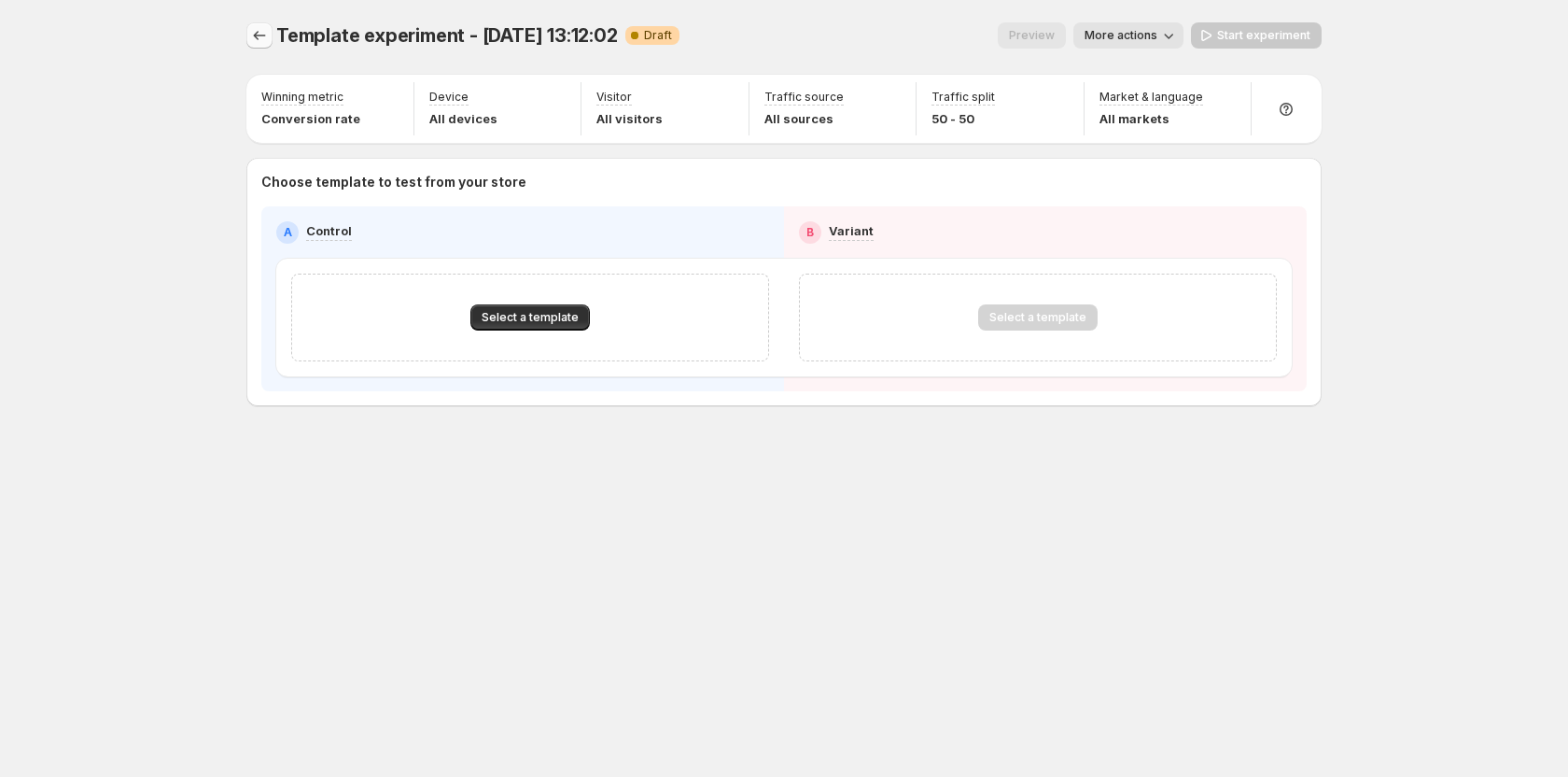
click at [252, 33] on icon "Experiments" at bounding box center [259, 35] width 19 height 19
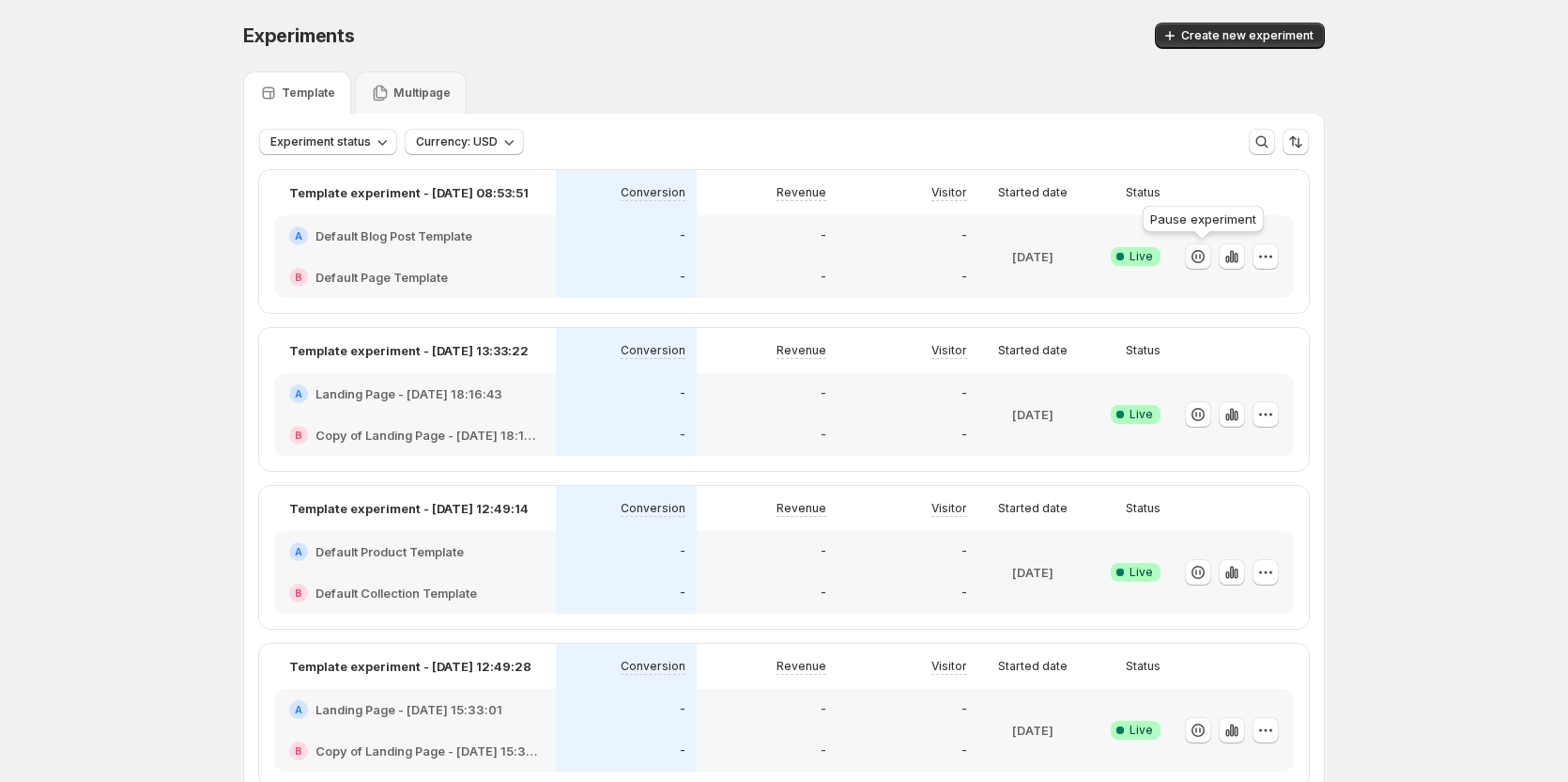
click at [1207, 250] on icon "button" at bounding box center [1197, 256] width 19 height 19
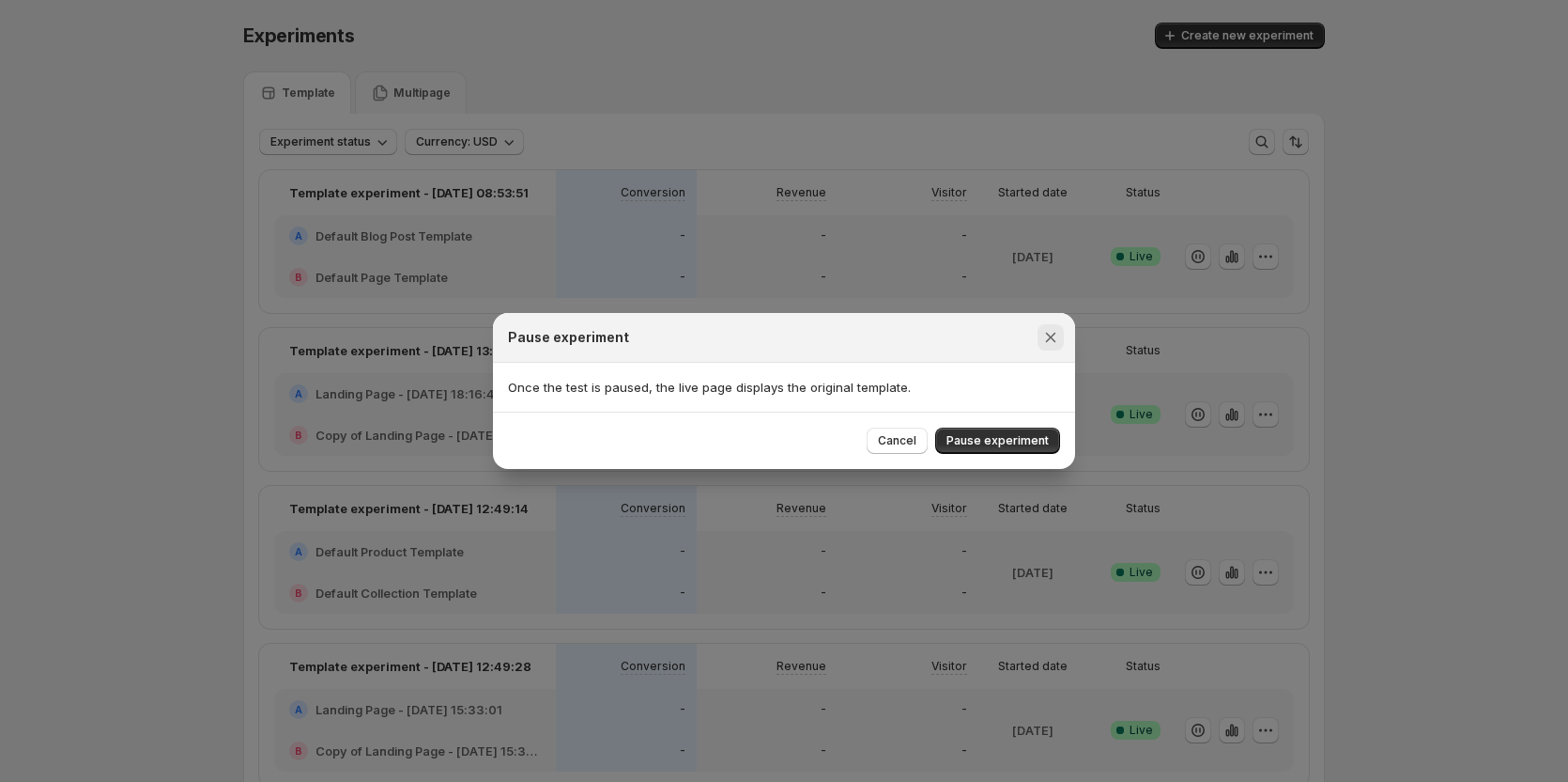
click at [1056, 335] on icon "Close" at bounding box center [1051, 337] width 19 height 19
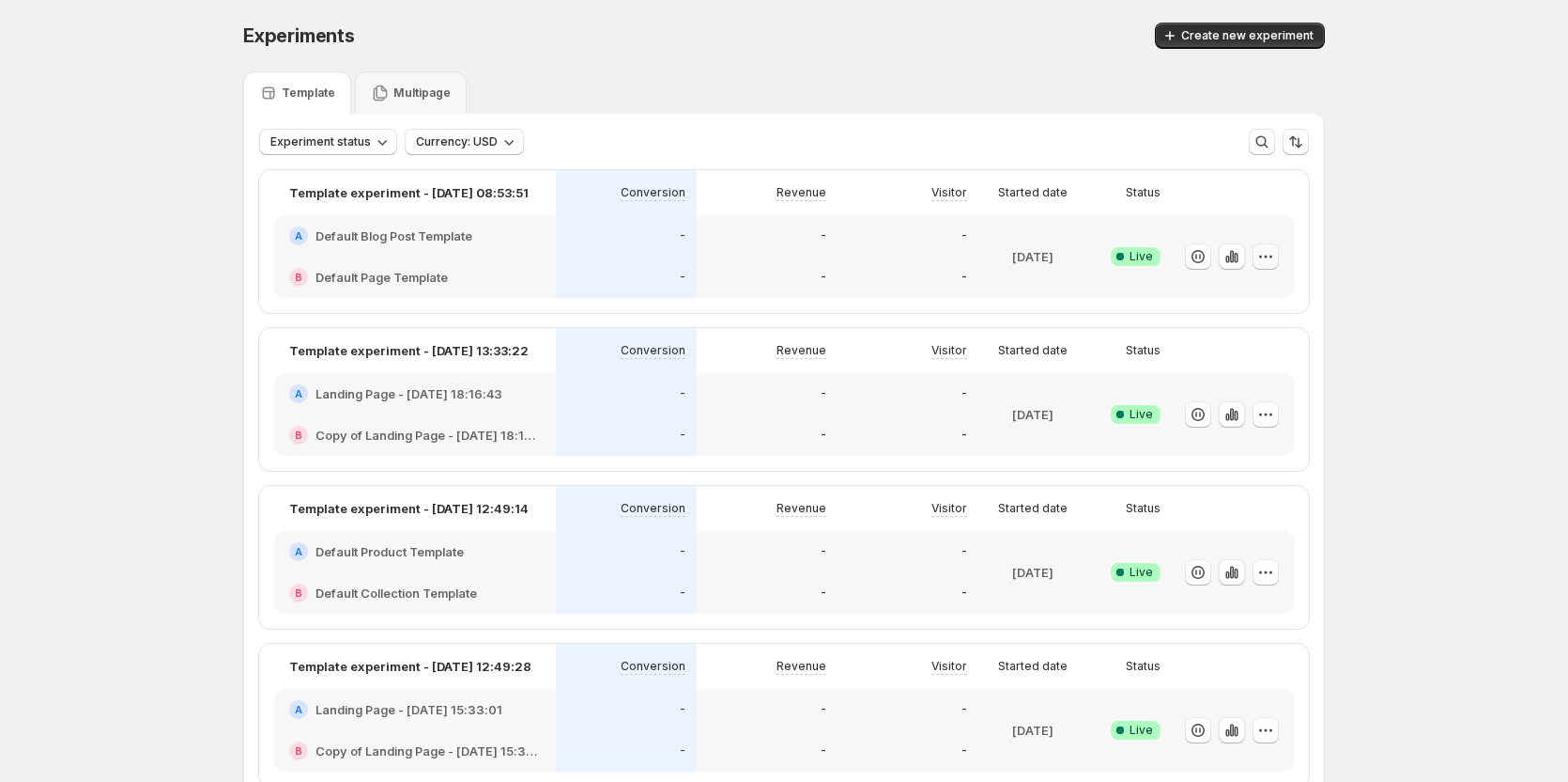
click at [1268, 253] on icon "button" at bounding box center [1265, 256] width 19 height 19
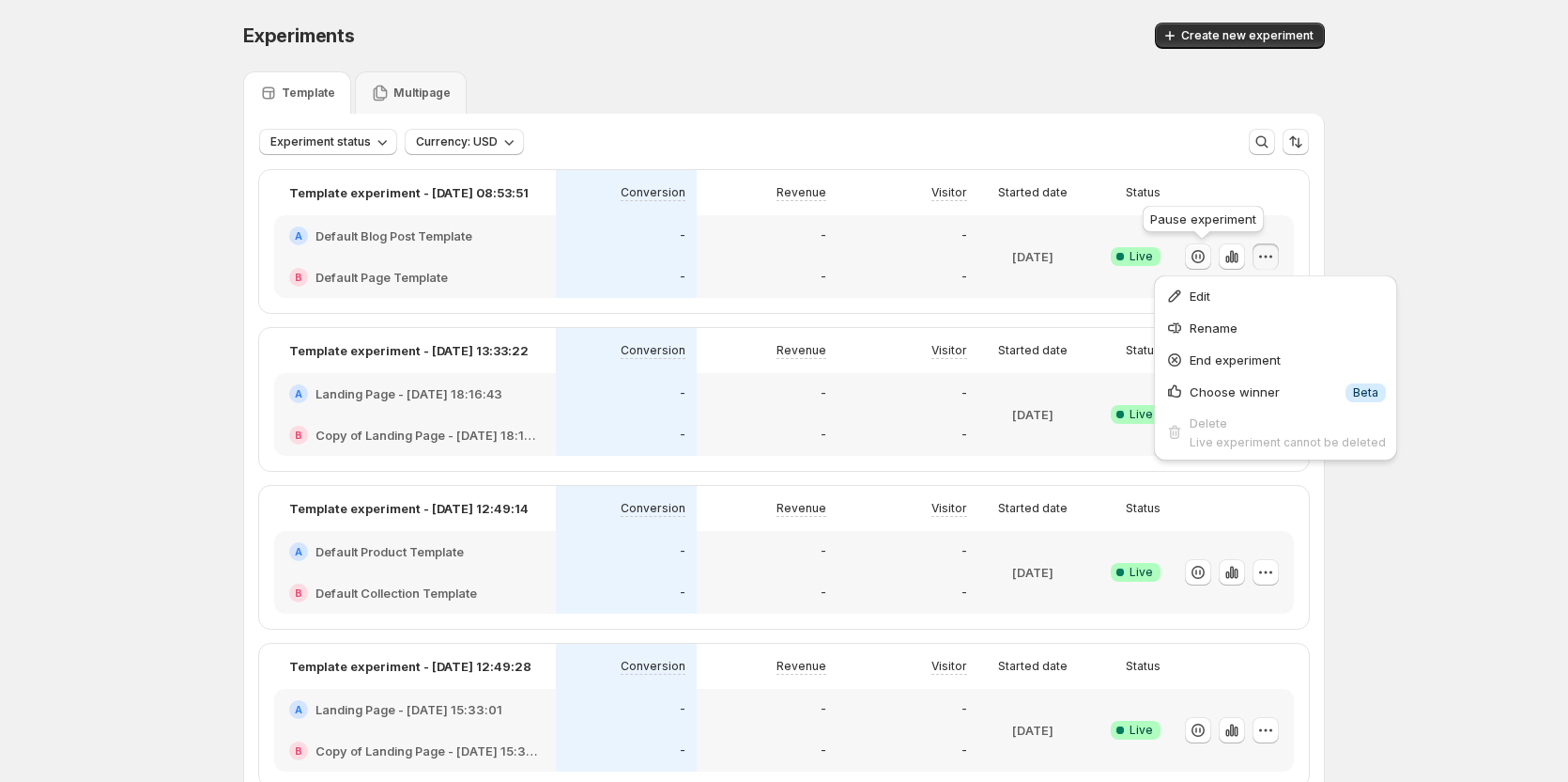
click at [1205, 260] on icon "button" at bounding box center [1197, 255] width 13 height 13
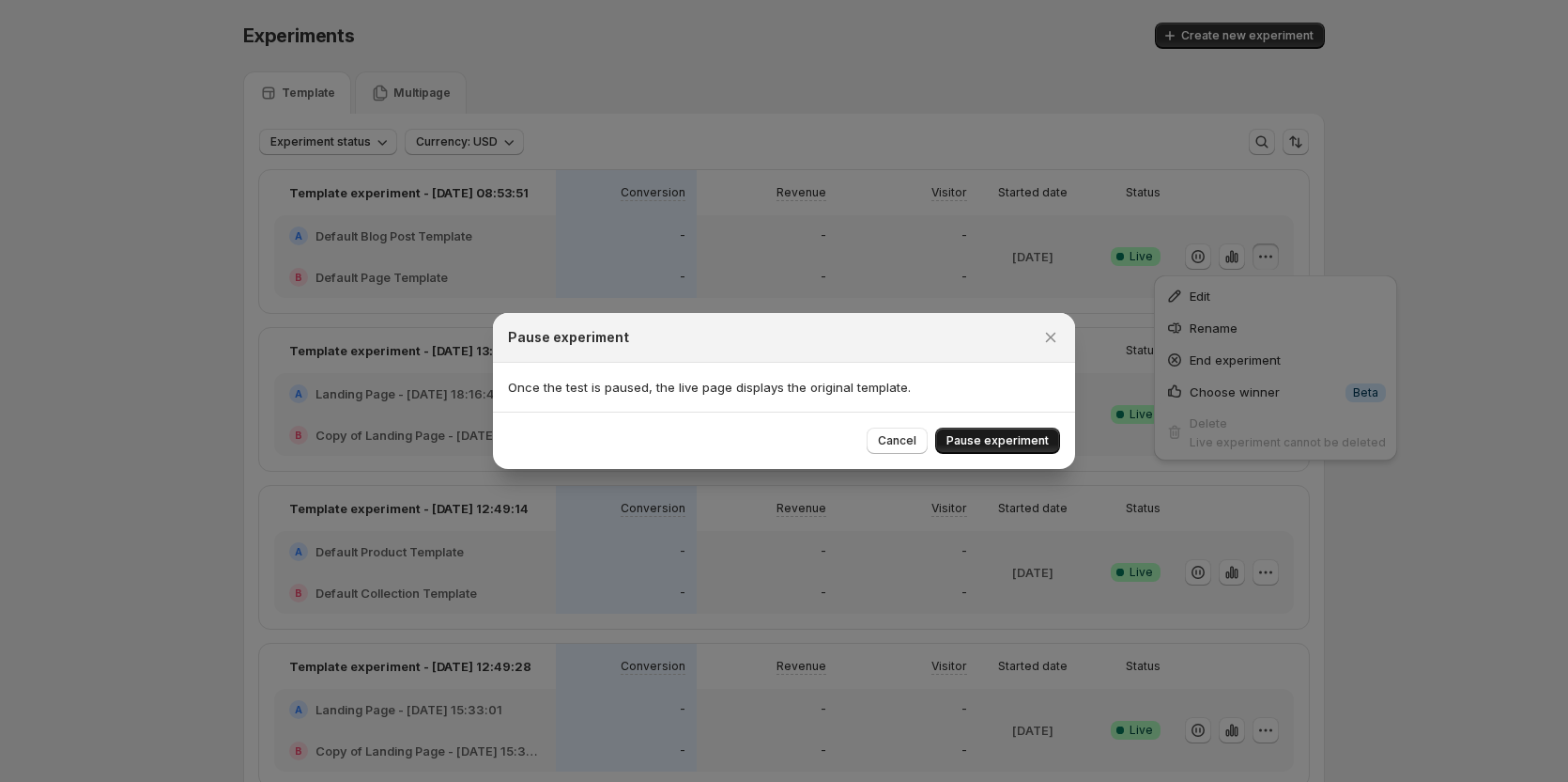
click at [1001, 445] on span "Pause experiment" at bounding box center [998, 440] width 102 height 15
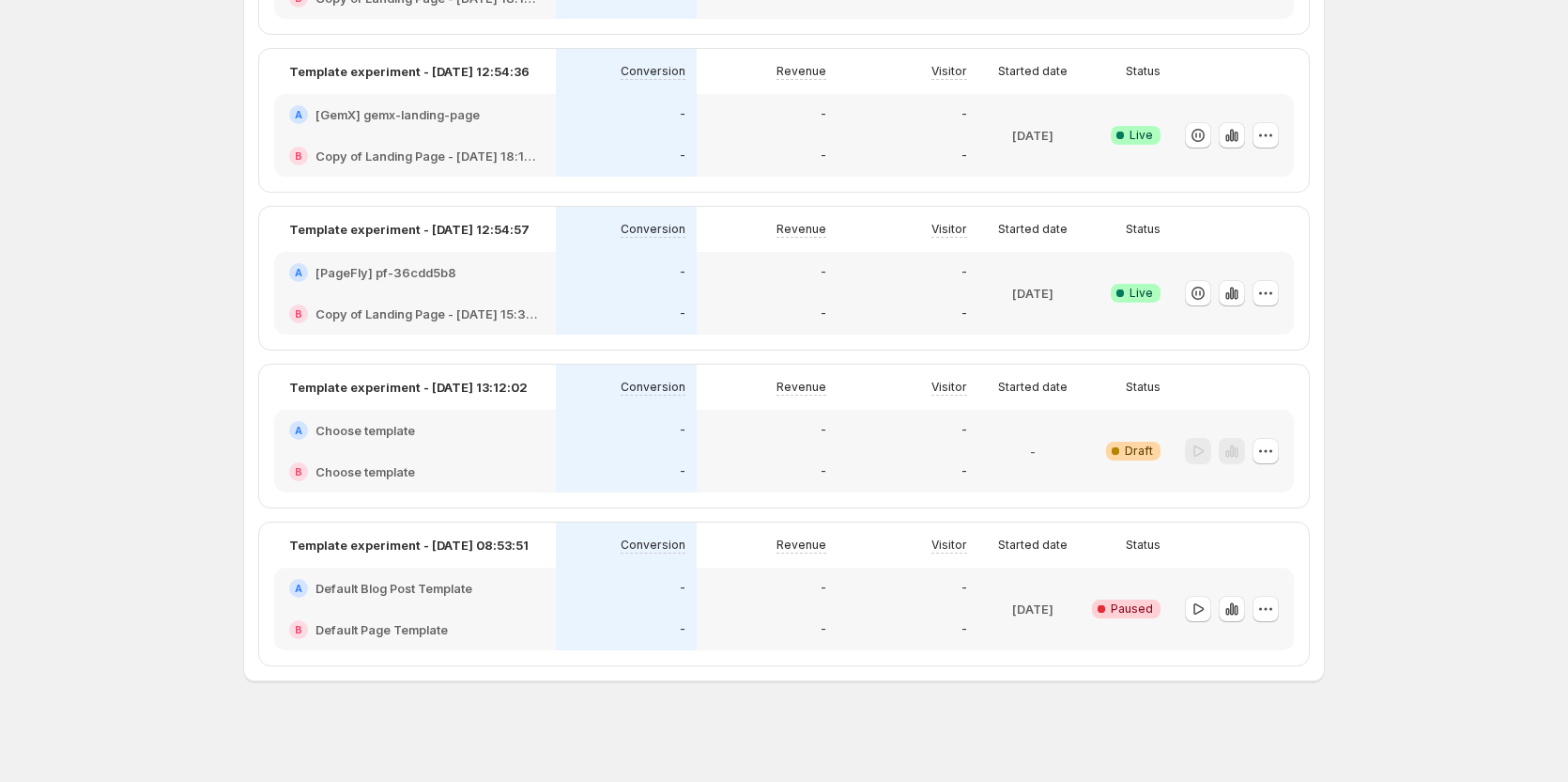
scroll to position [1543, 0]
click at [1267, 454] on icon "button" at bounding box center [1265, 450] width 19 height 19
click at [1217, 610] on span "Delete" at bounding box center [1236, 616] width 37 height 15
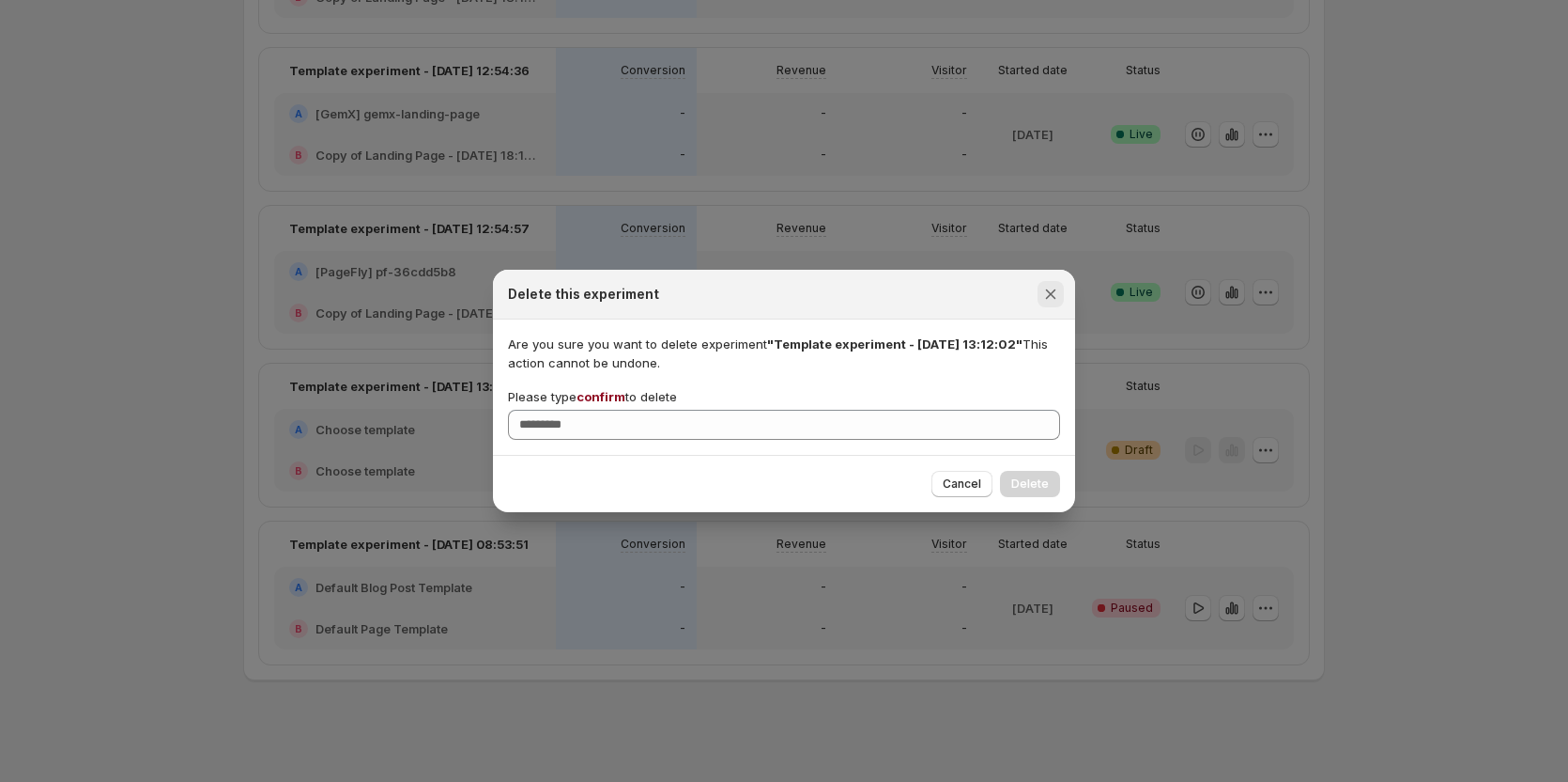
drag, startPoint x: 1054, startPoint y: 297, endPoint x: 1220, endPoint y: 376, distance: 183.8
click at [1056, 297] on icon "Close" at bounding box center [1051, 294] width 19 height 19
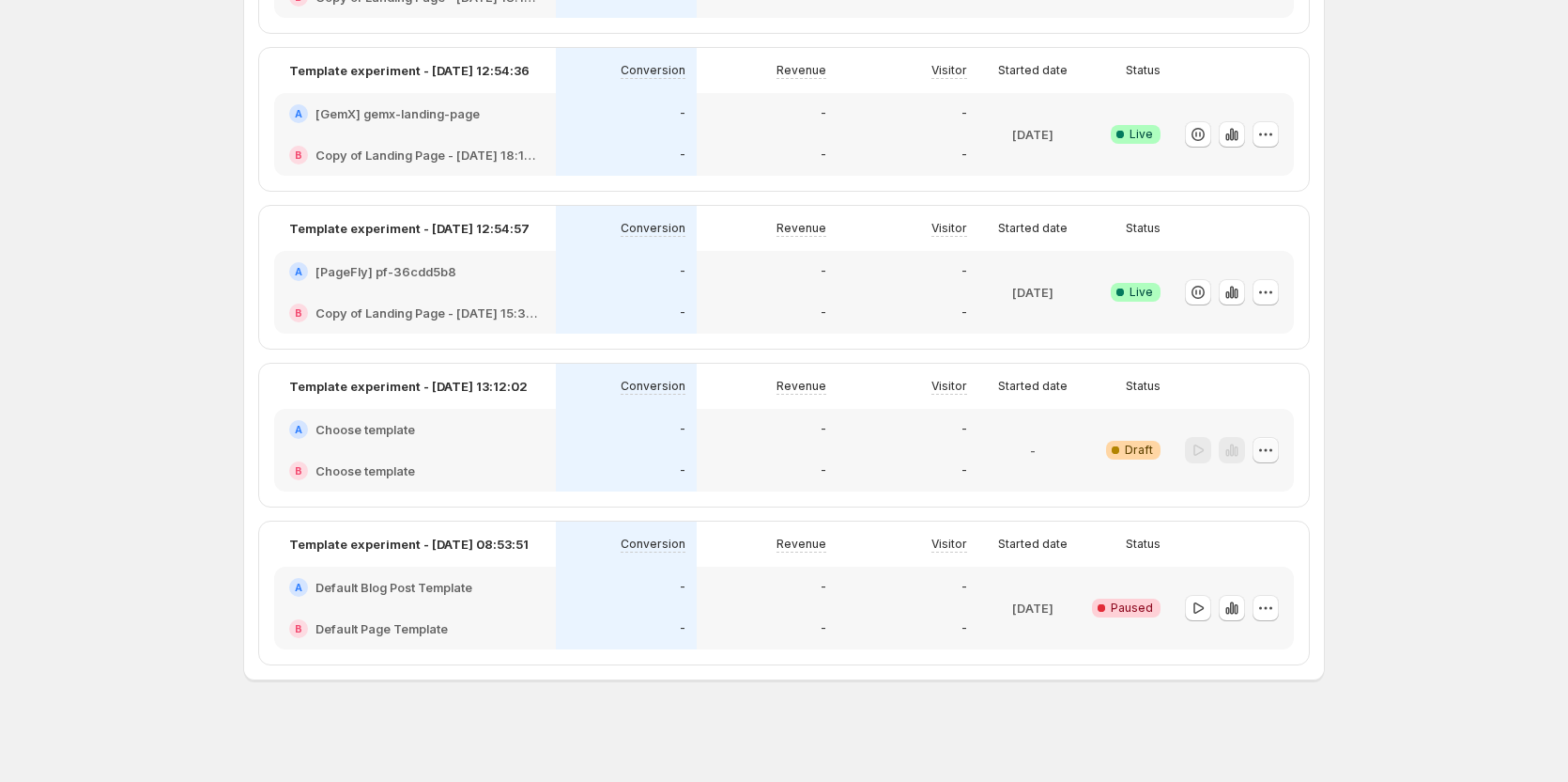
click at [1270, 447] on icon "button" at bounding box center [1265, 450] width 19 height 19
drag, startPoint x: 1206, startPoint y: 614, endPoint x: 1220, endPoint y: 614, distance: 14.0
click at [1220, 614] on div "Delete" at bounding box center [1272, 617] width 161 height 19
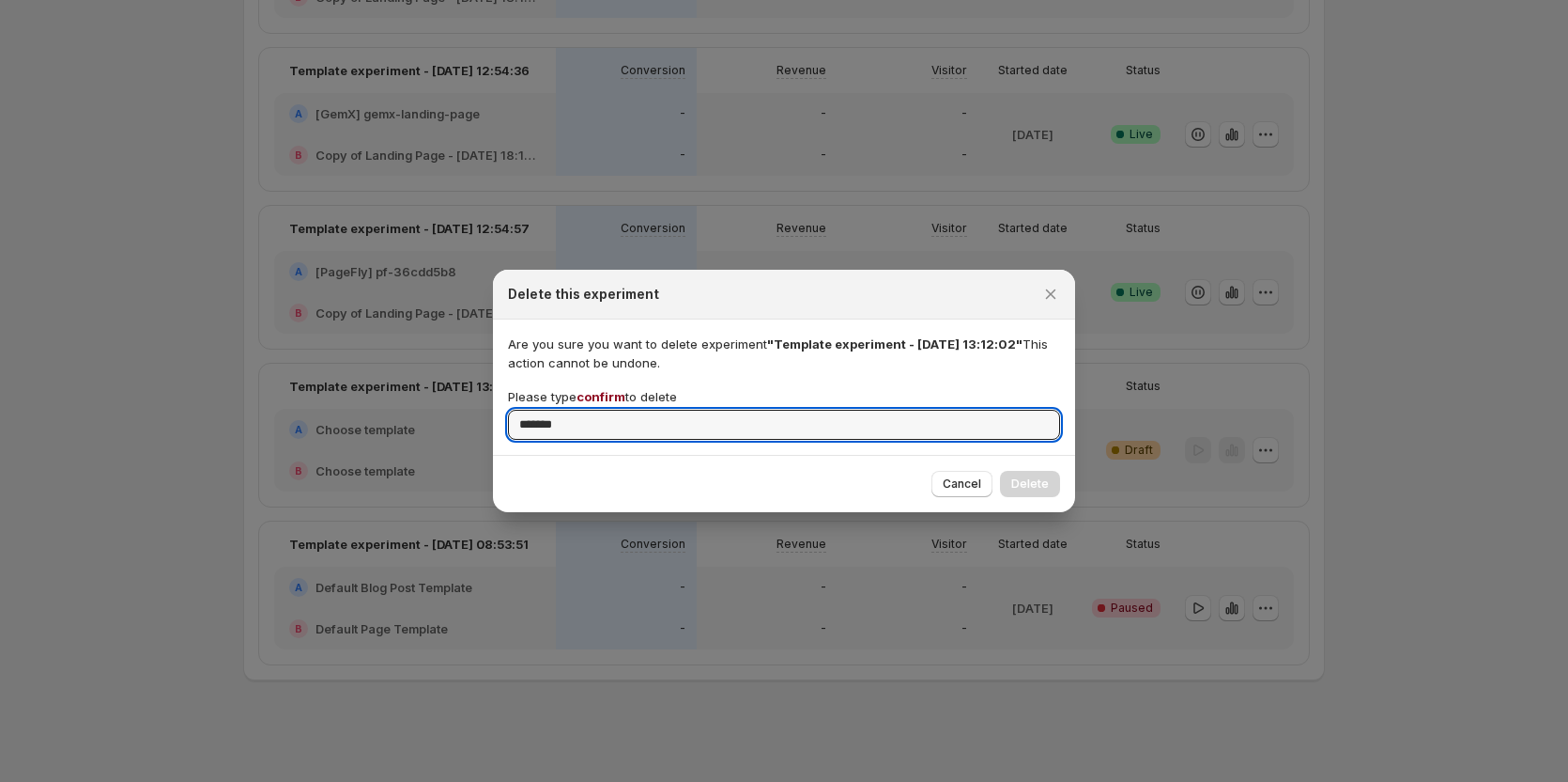
type input "*******"
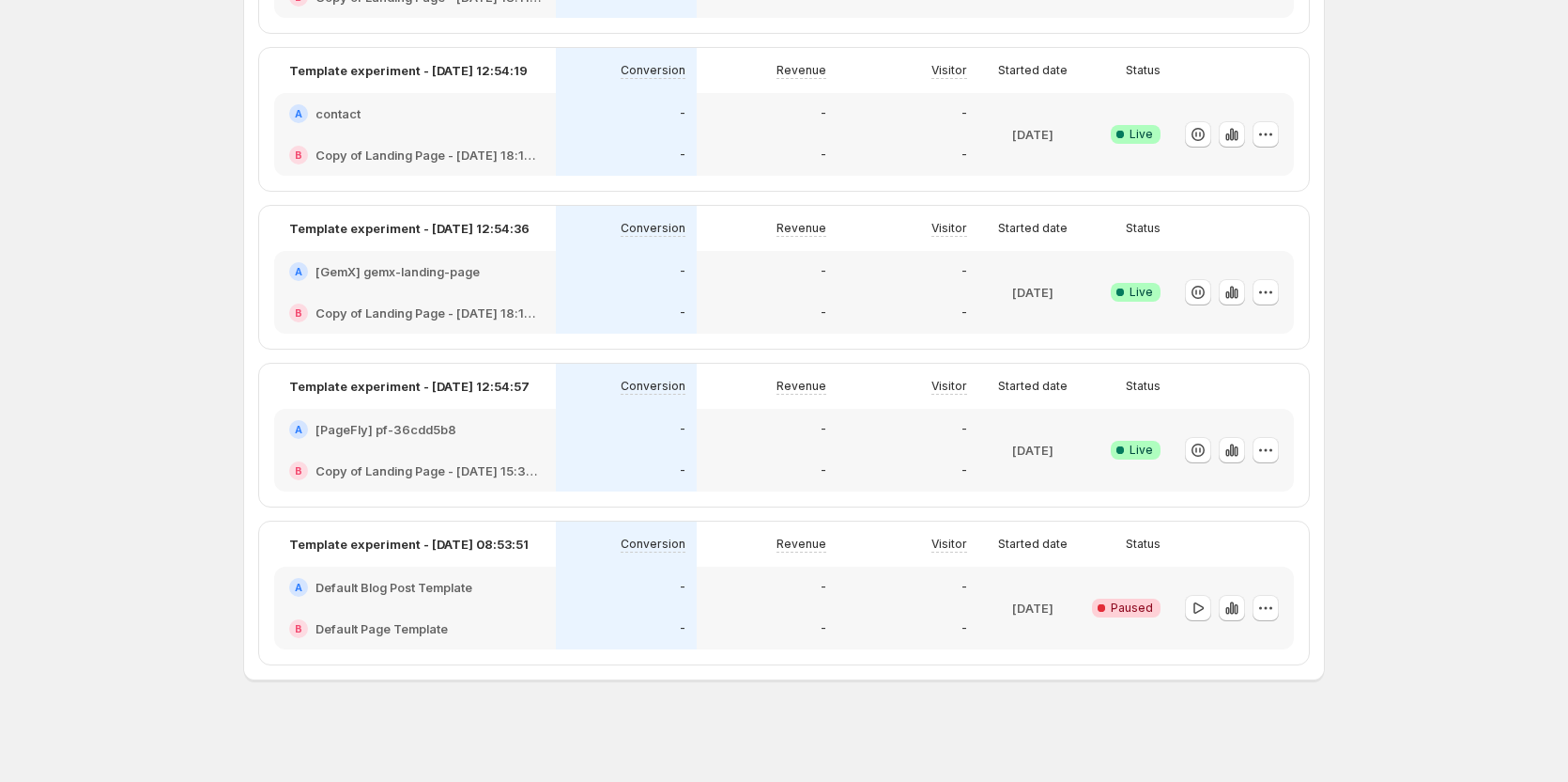
scroll to position [1386, 0]
click at [1272, 606] on icon "button" at bounding box center [1265, 607] width 19 height 19
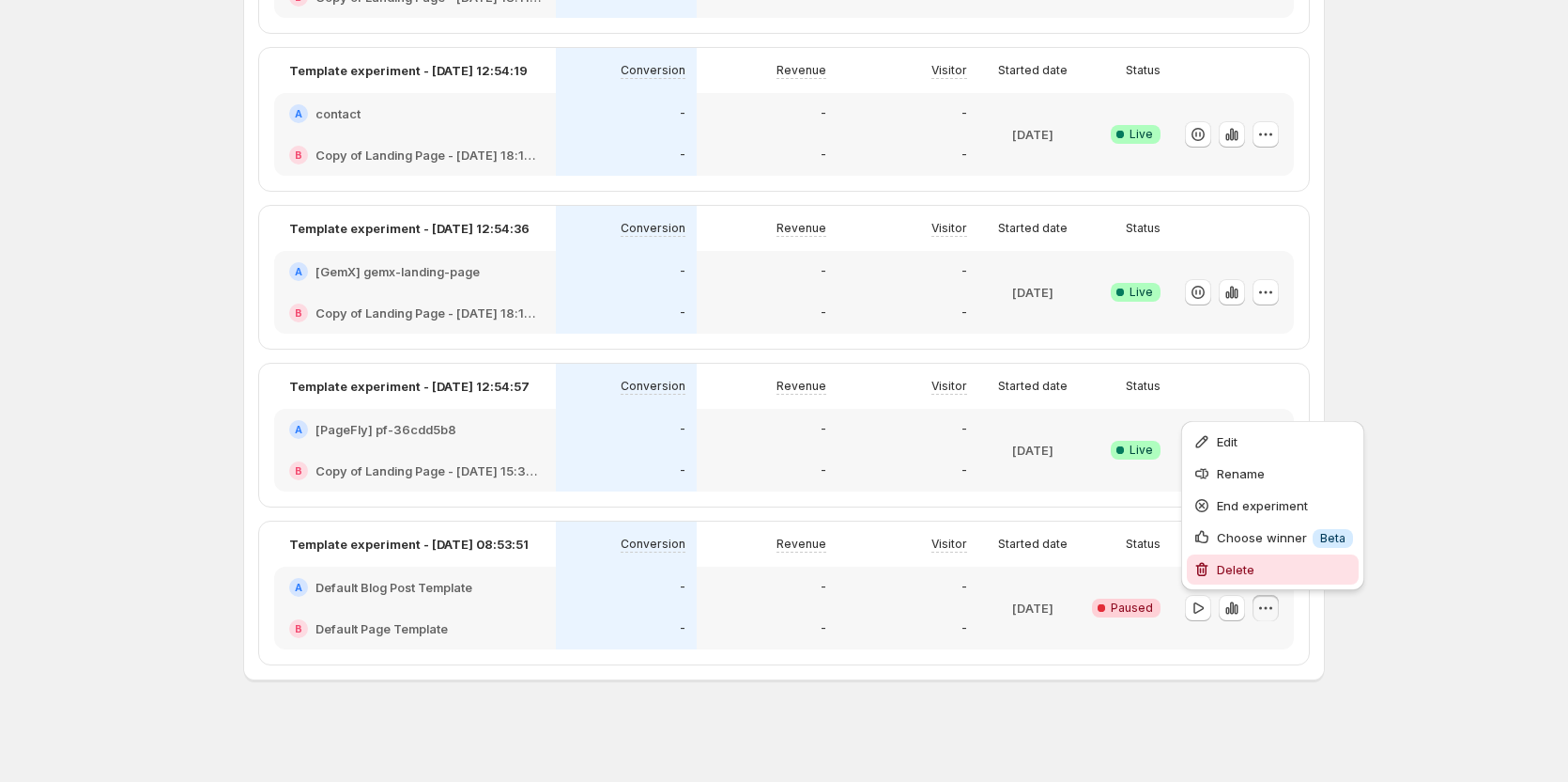
click at [1232, 573] on span "Delete" at bounding box center [1236, 569] width 37 height 15
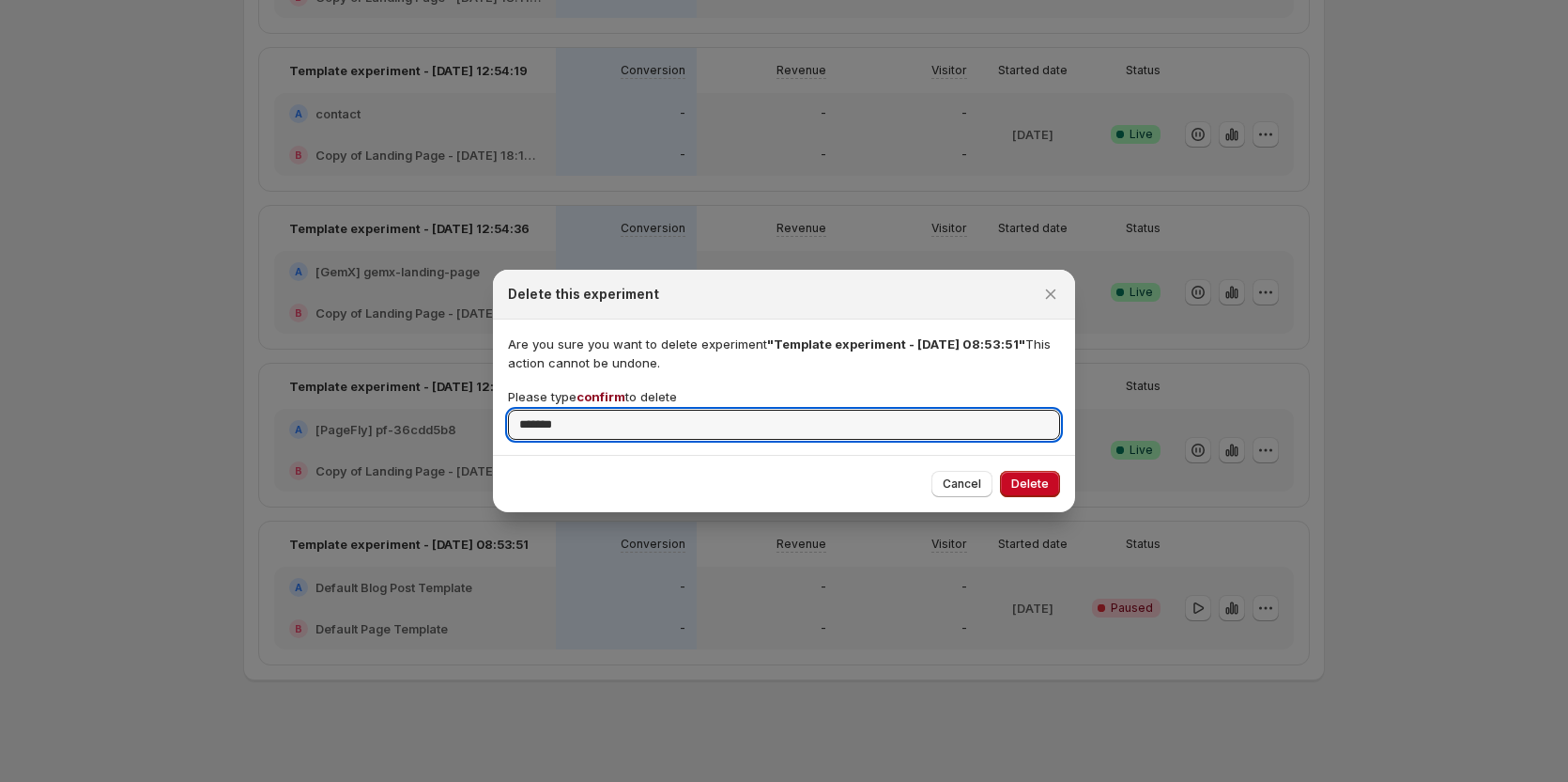
type input "*******"
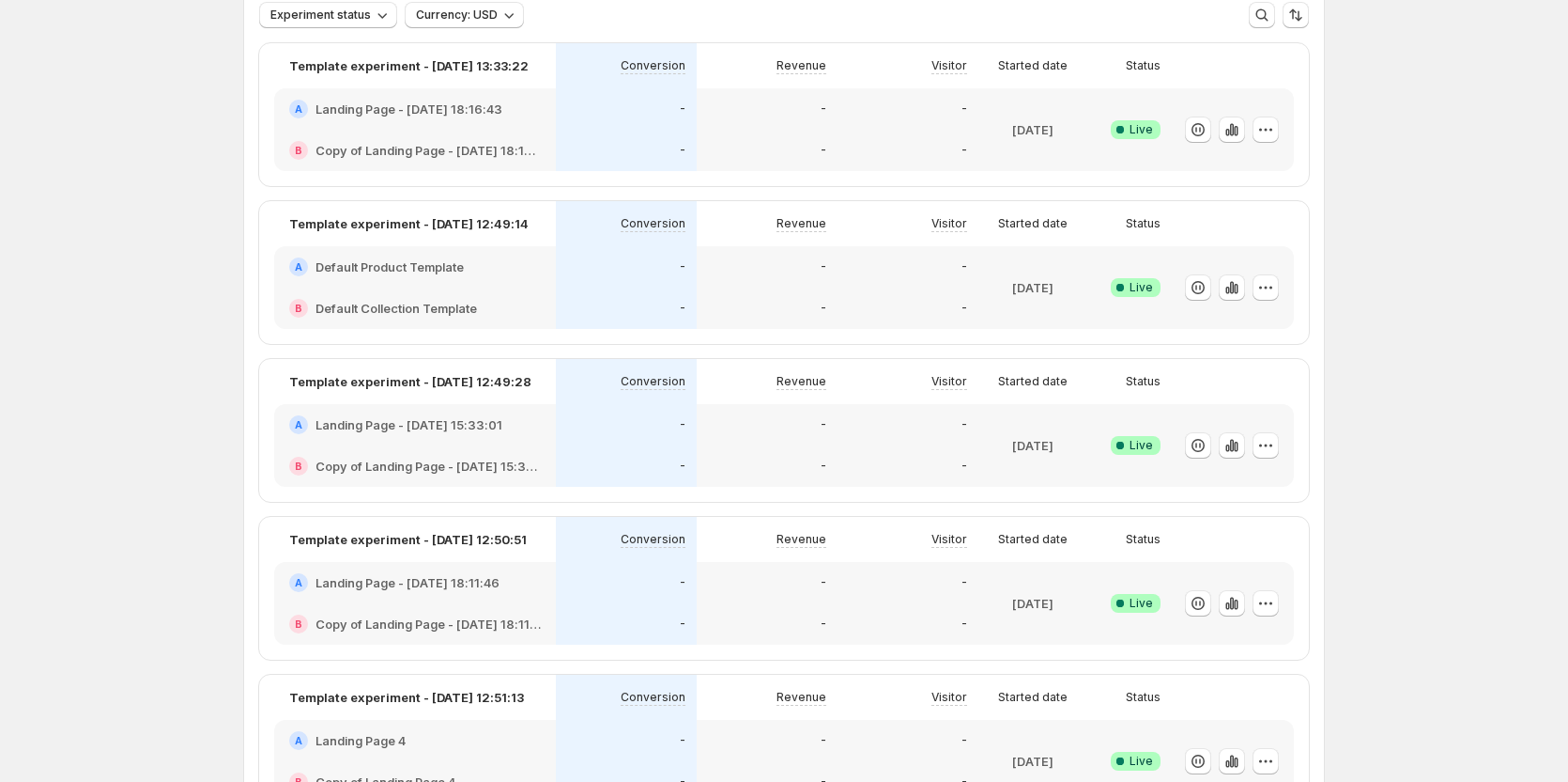
scroll to position [100, 0]
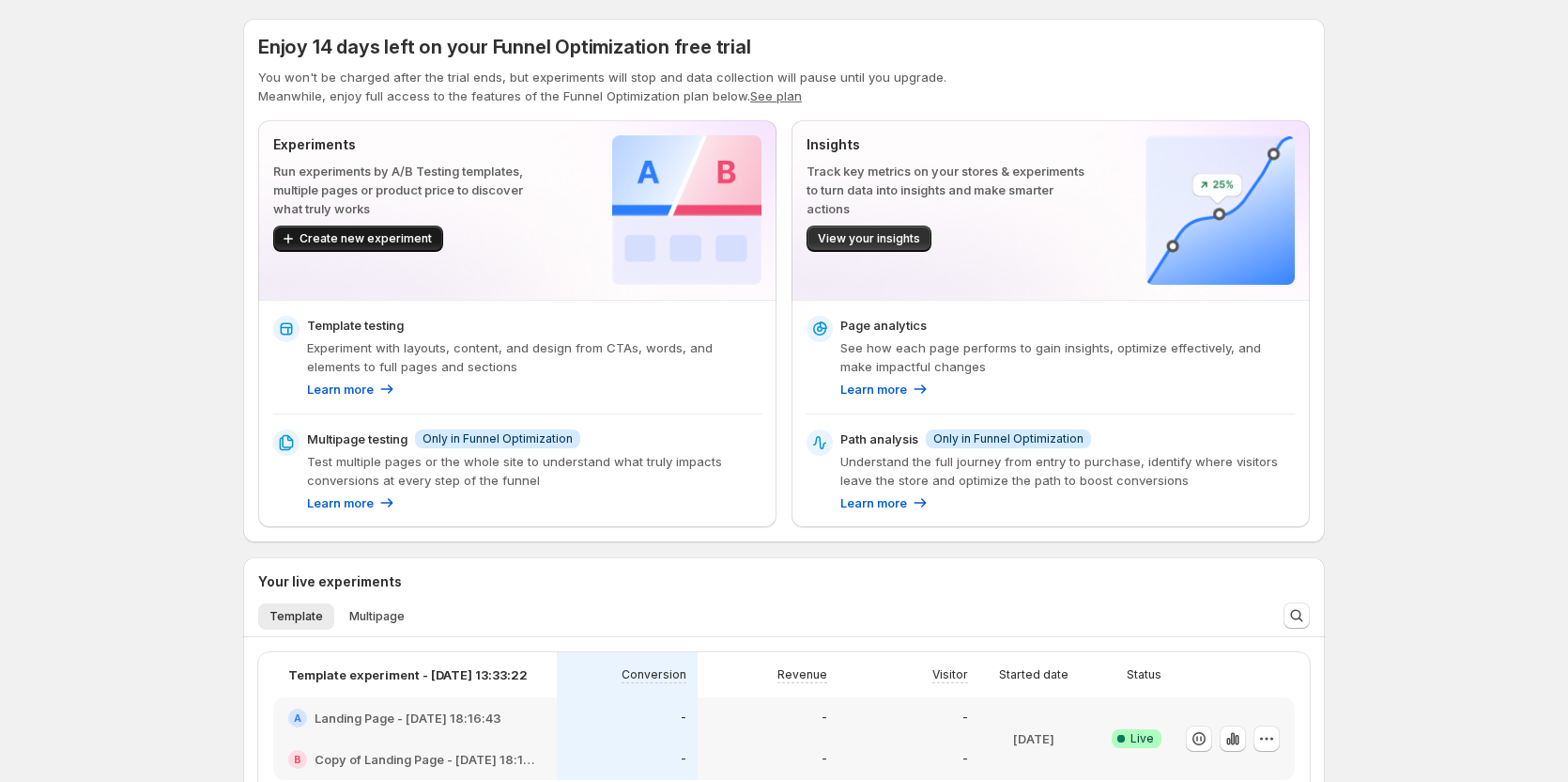
click at [348, 241] on span "Create new experiment" at bounding box center [366, 238] width 132 height 15
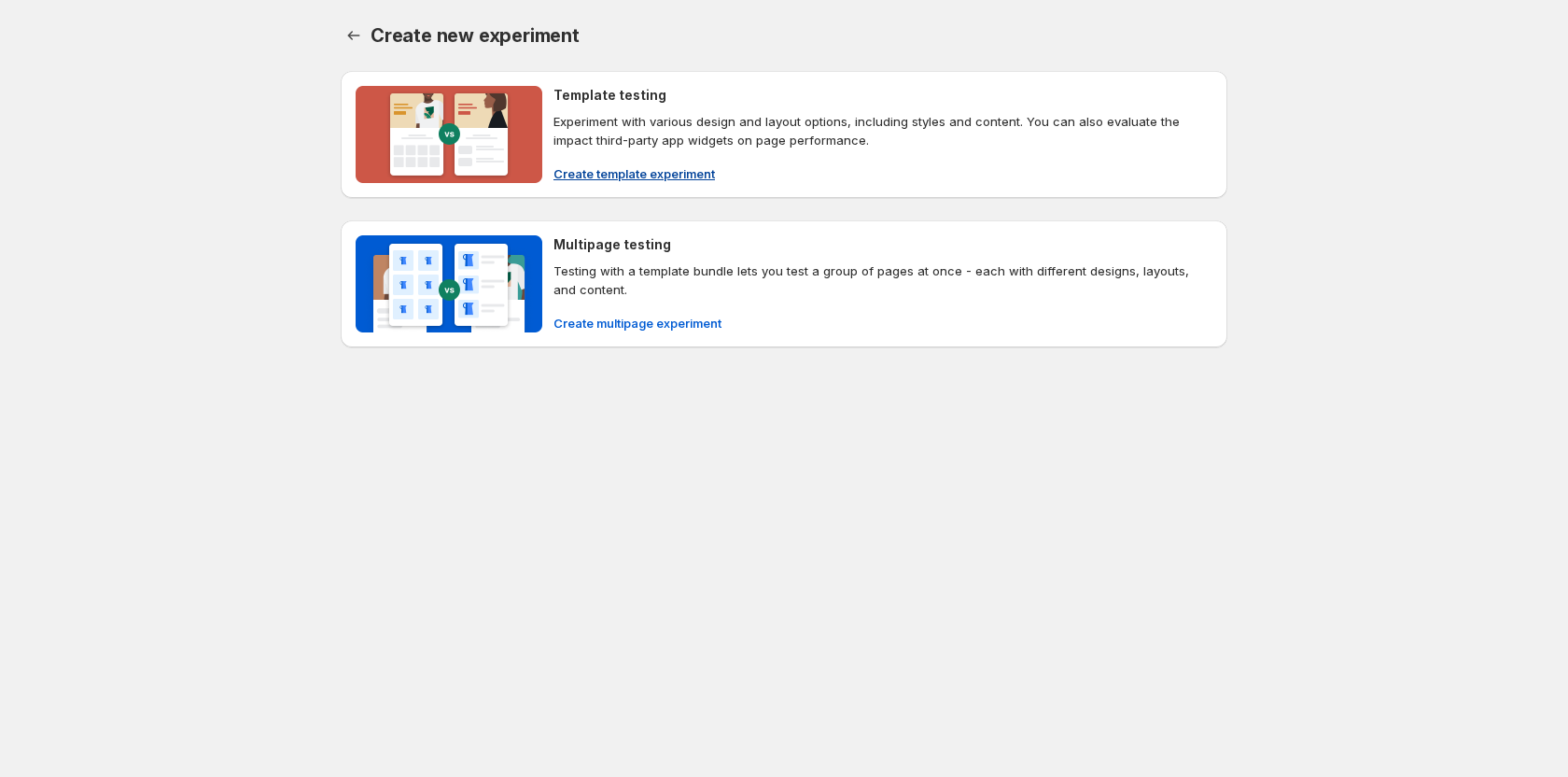
click at [642, 169] on span "Create template experiment" at bounding box center [634, 173] width 162 height 19
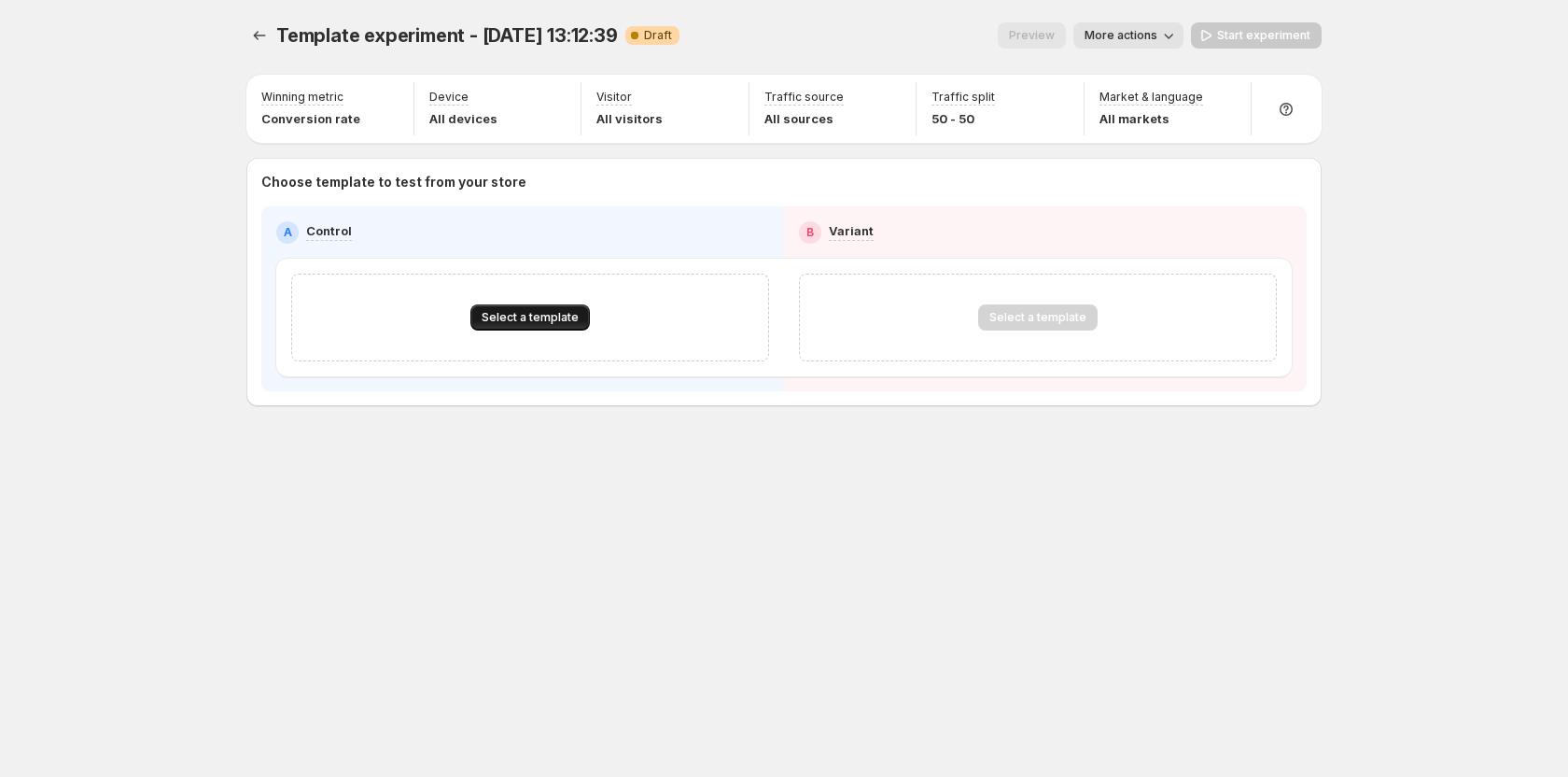
click at [546, 307] on button "Select a template" at bounding box center [530, 317] width 119 height 26
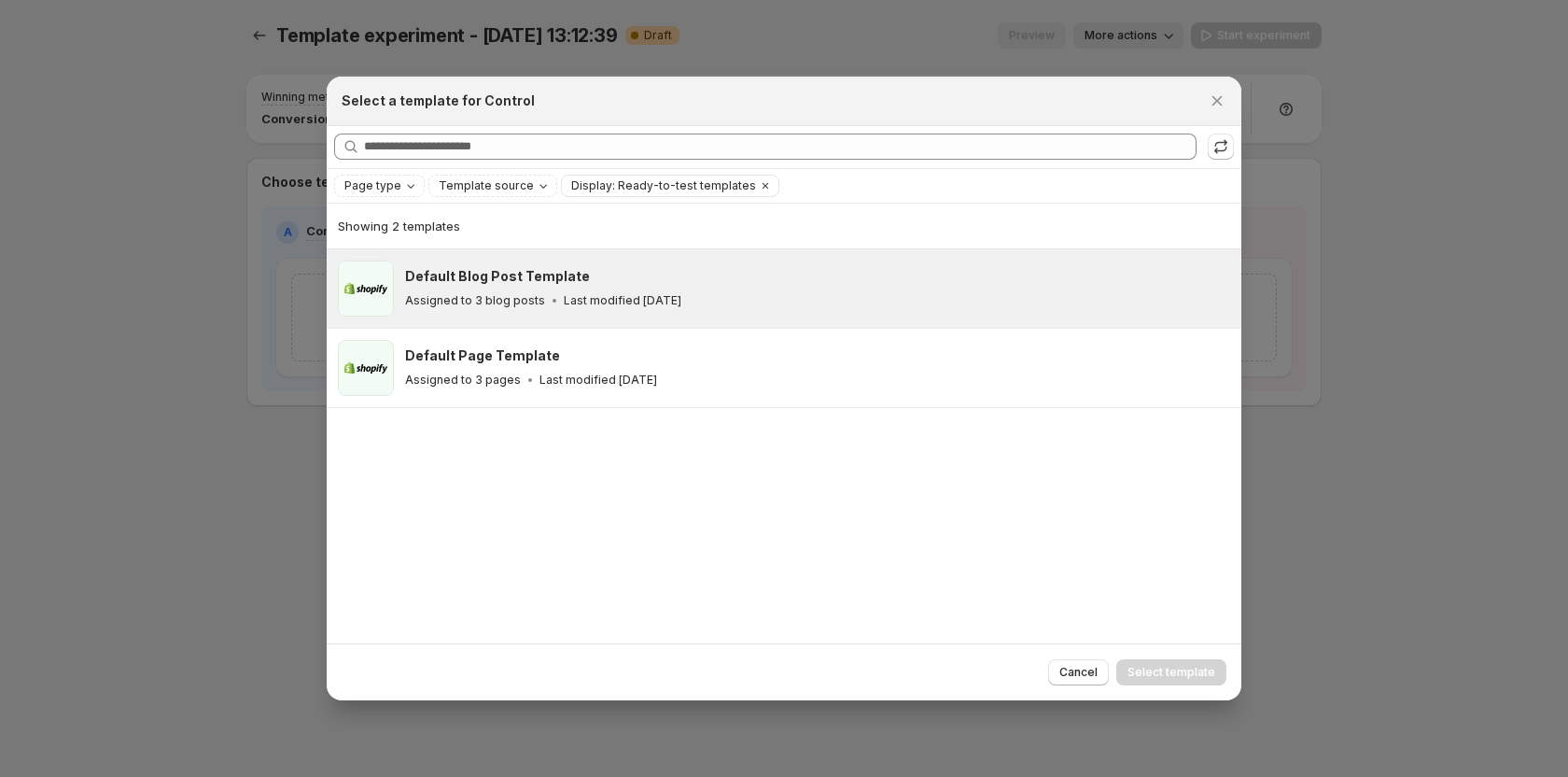
click at [528, 293] on p "Assigned to 3 blog posts" at bounding box center [475, 300] width 140 height 15
click at [1147, 674] on span "Select template" at bounding box center [1171, 671] width 88 height 15
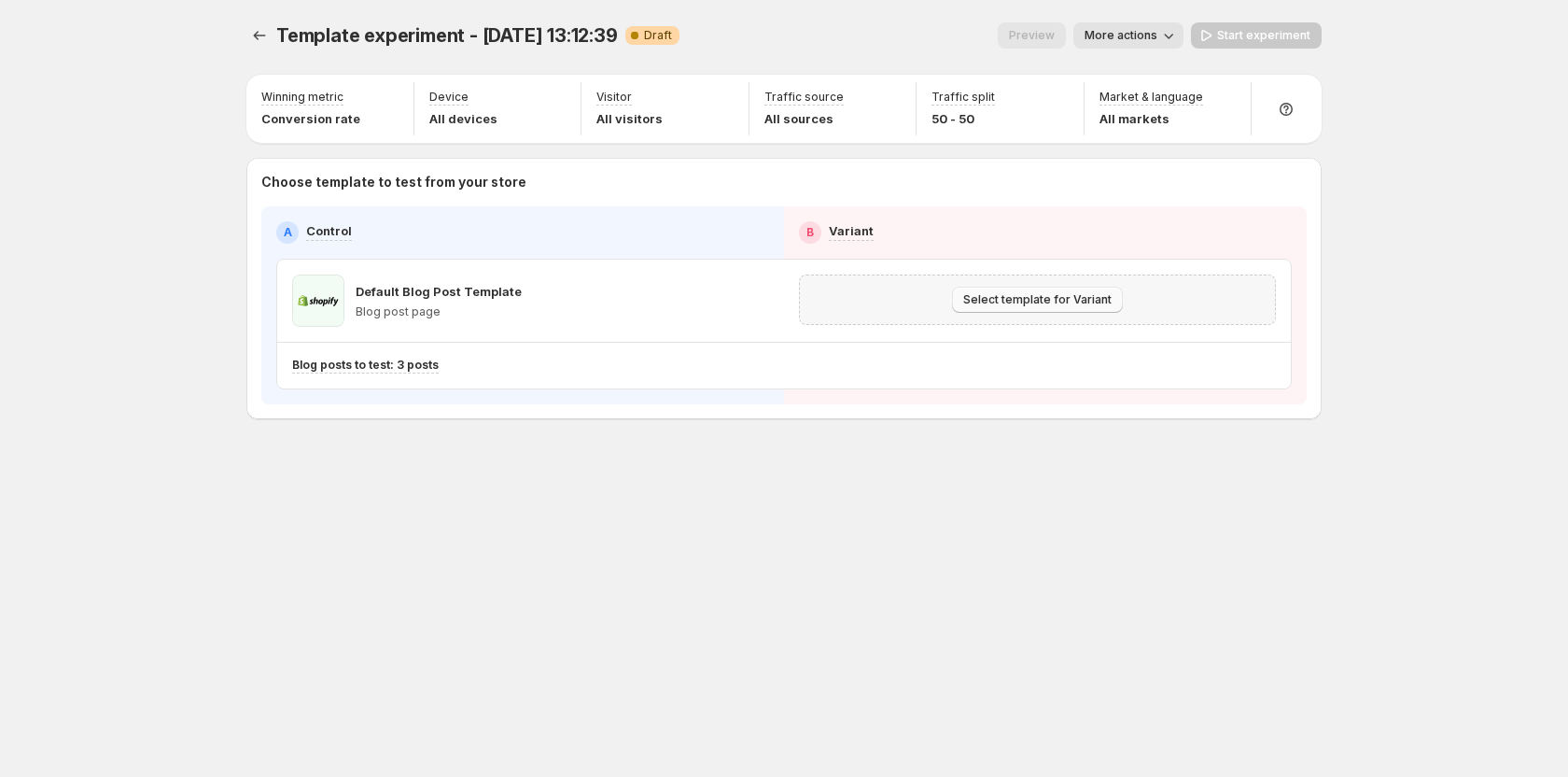
click at [1003, 294] on span "Select template for Variant" at bounding box center [1037, 299] width 149 height 15
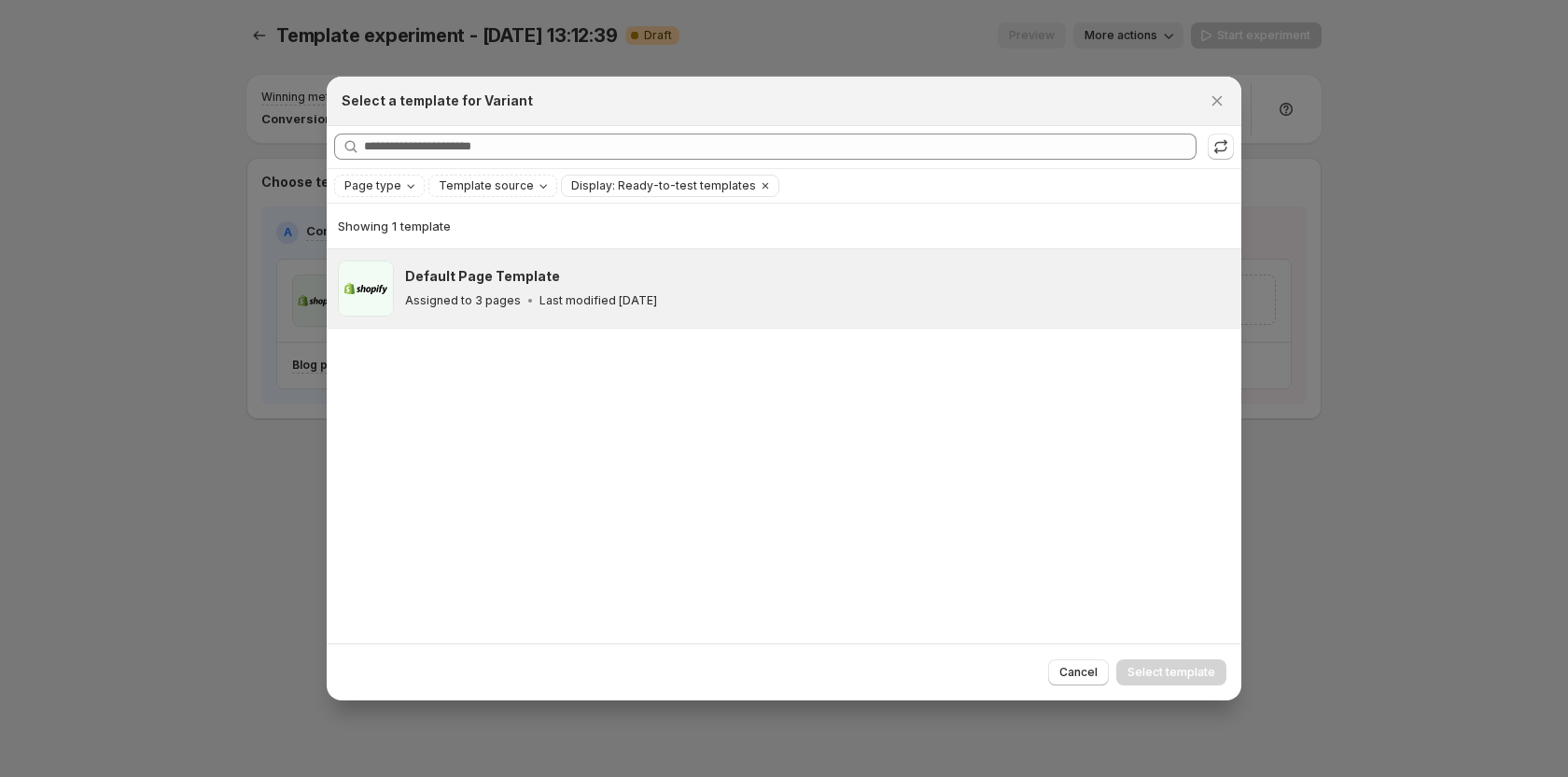
click at [797, 308] on div "Assigned to 3 pages Last modified 4 months ago" at bounding box center [815, 300] width 820 height 19
click at [1161, 680] on span "Select template" at bounding box center [1171, 671] width 88 height 15
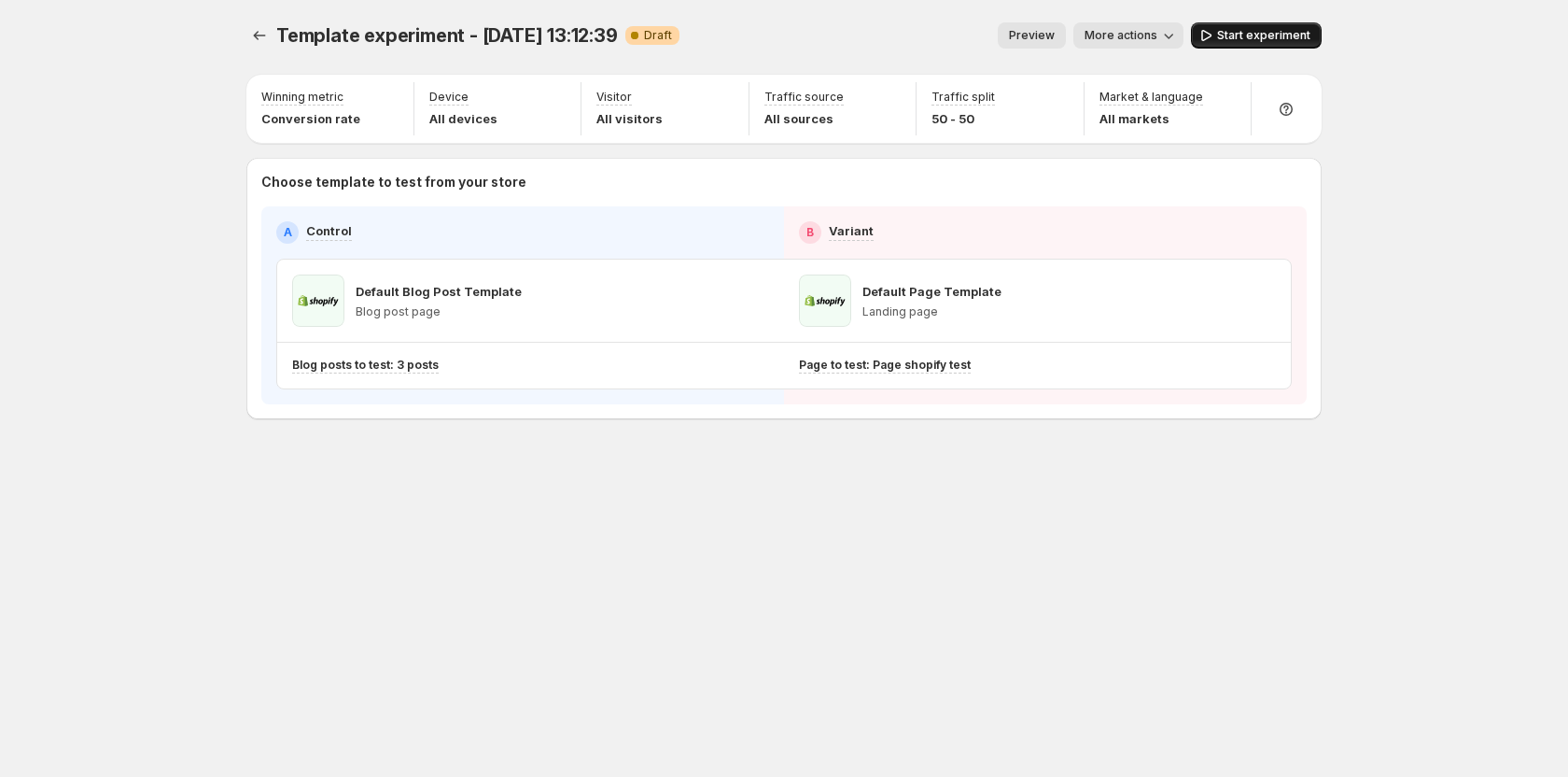
click at [1263, 24] on button "Start experiment" at bounding box center [1256, 35] width 130 height 26
click at [247, 41] on button "Experiments" at bounding box center [260, 35] width 26 height 26
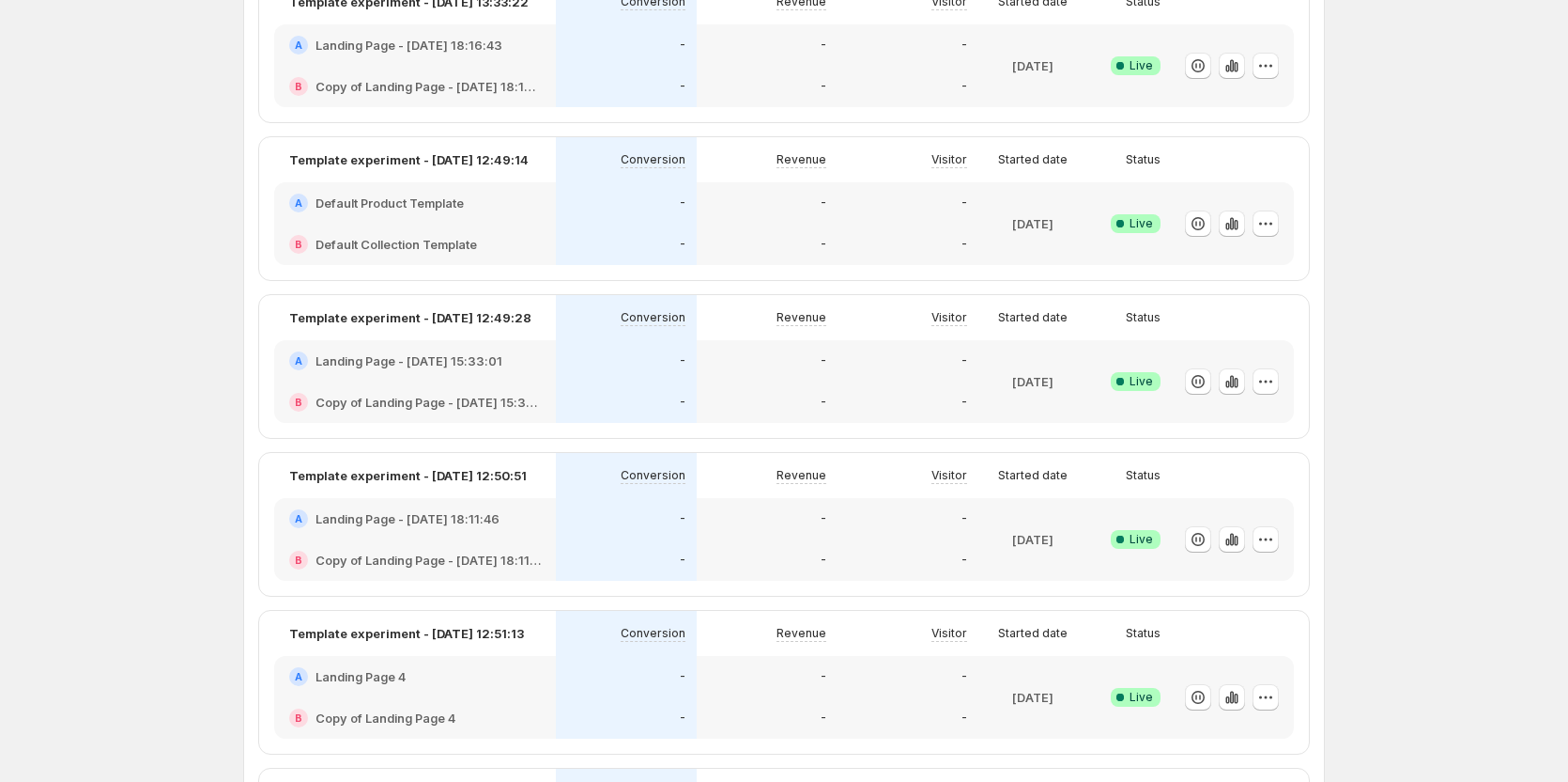
scroll to position [94, 0]
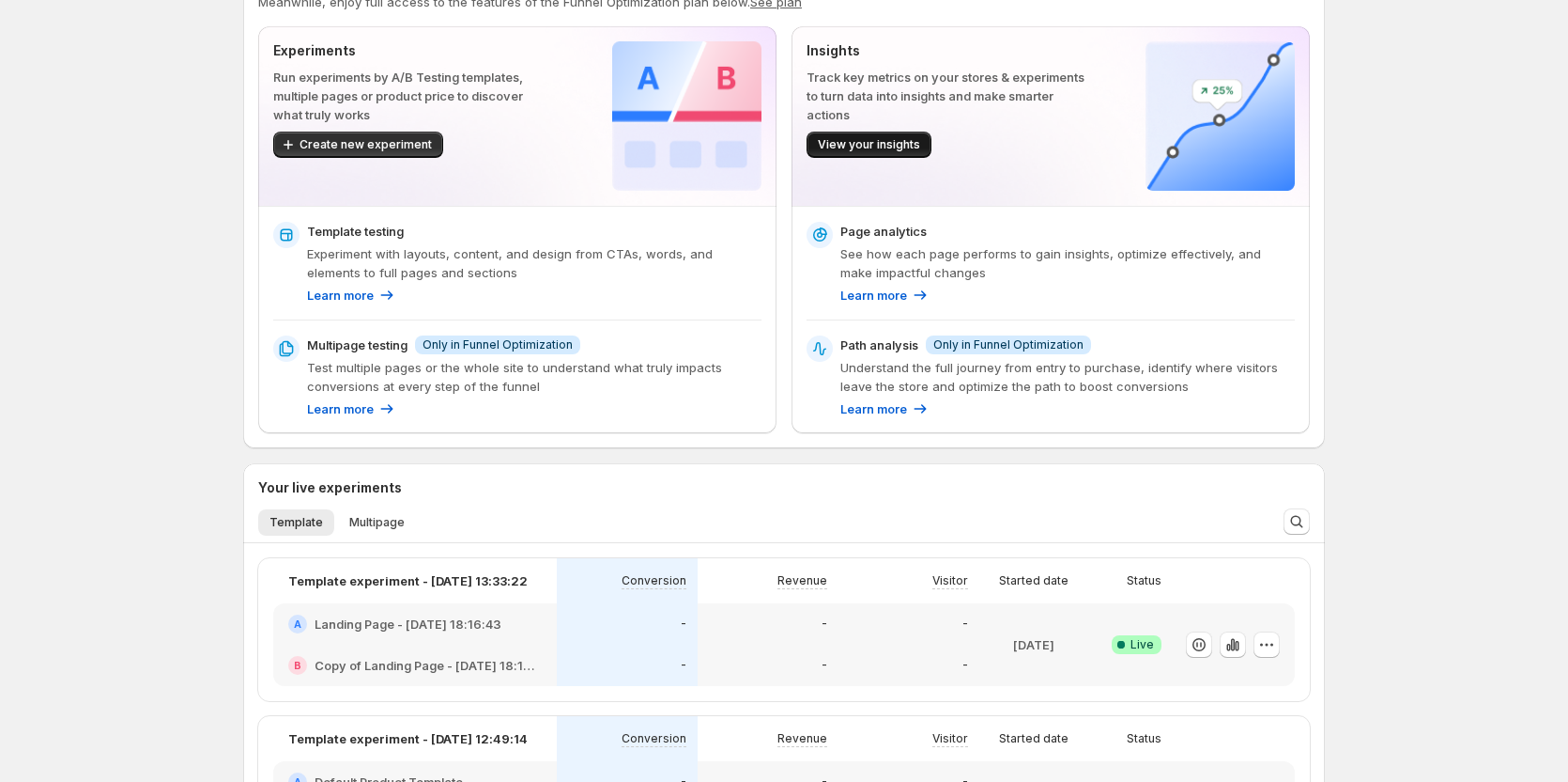
click at [893, 135] on button "View your insights" at bounding box center [869, 144] width 125 height 27
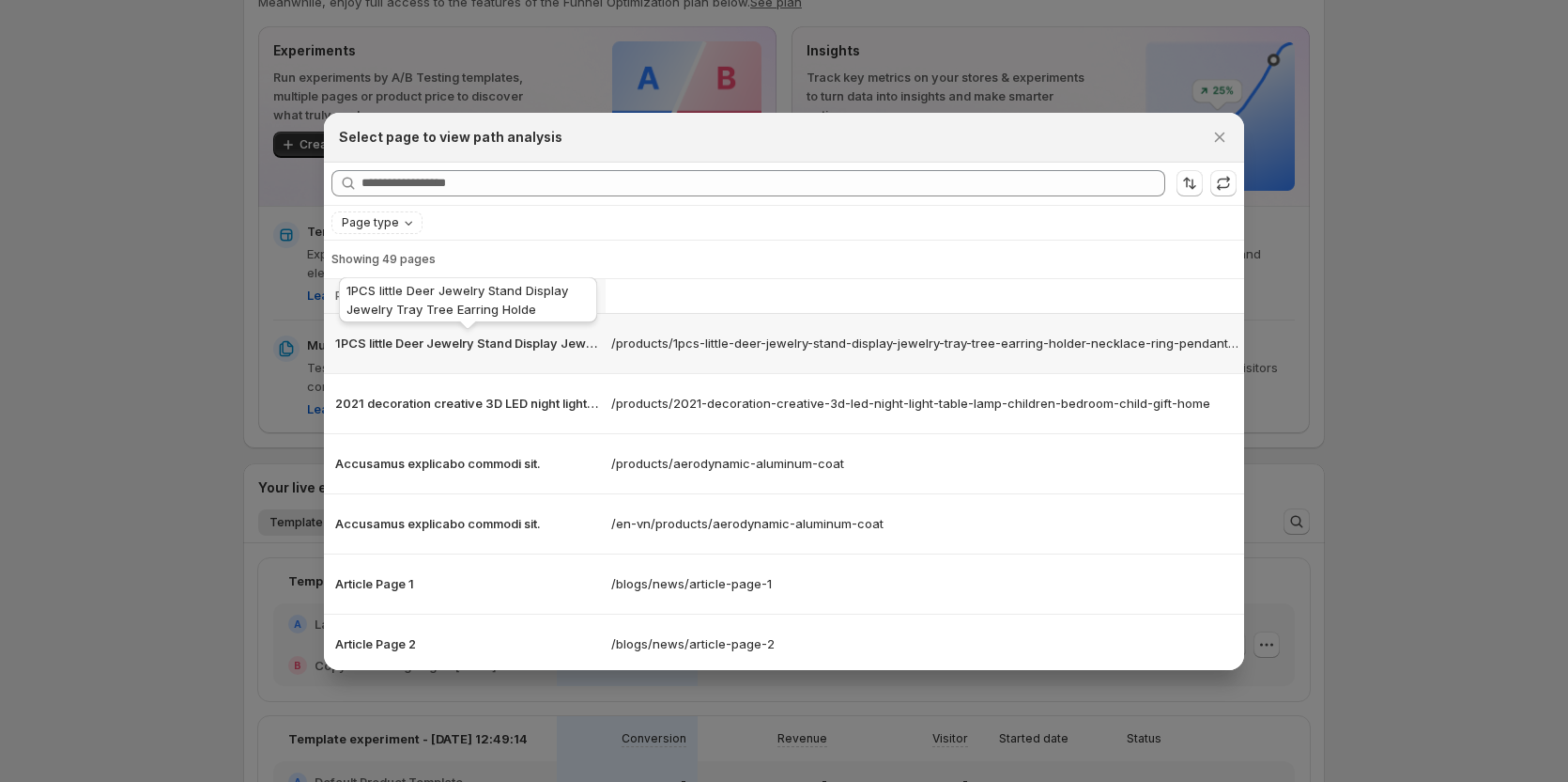
click at [598, 335] on p "1PCS little Deer Jewelry Stand Display Jewelry Tray Tree Earring Holde" at bounding box center [467, 342] width 265 height 19
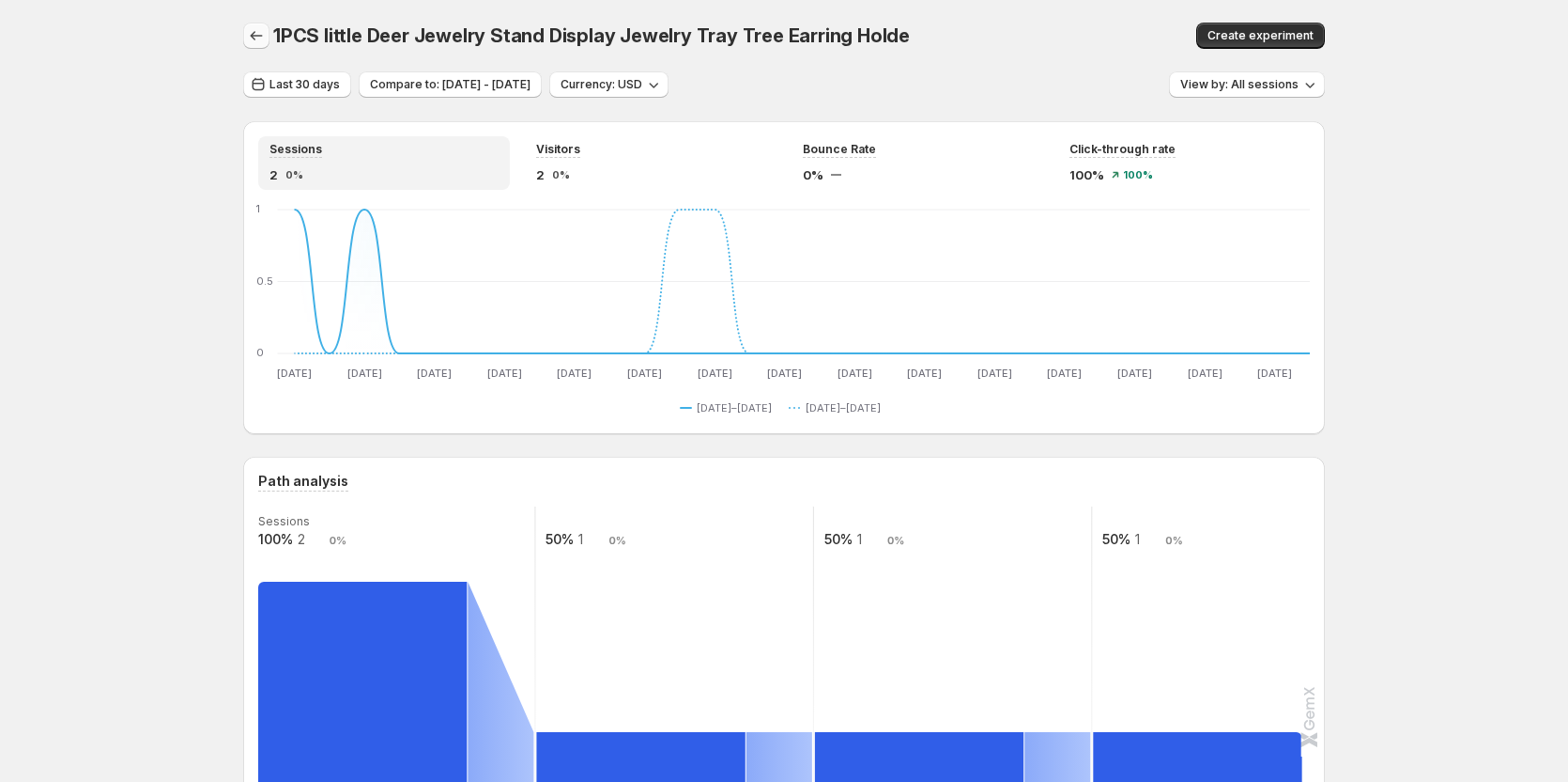
click at [266, 30] on icon "button" at bounding box center [256, 36] width 19 height 19
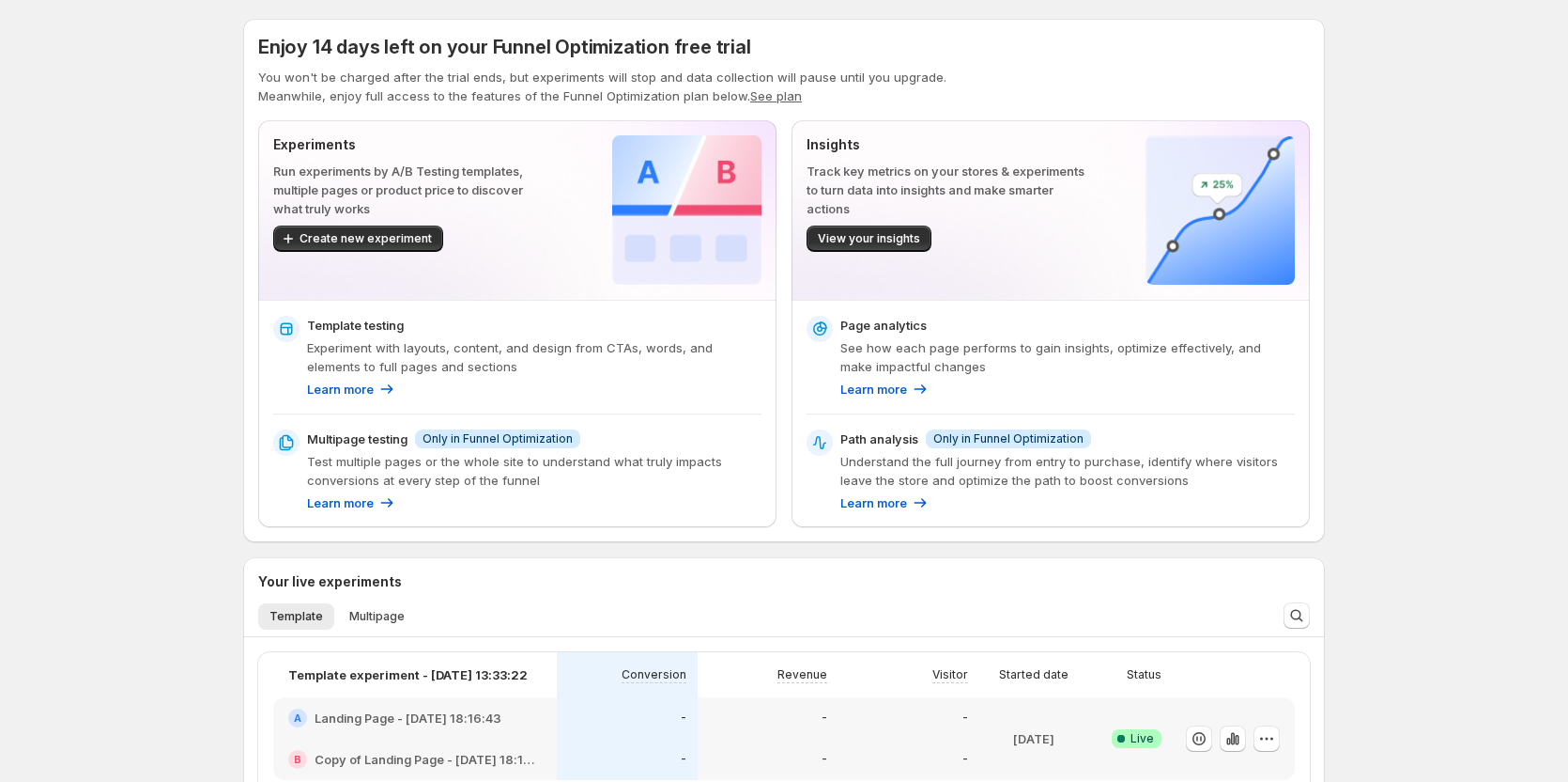
scroll to position [94, 0]
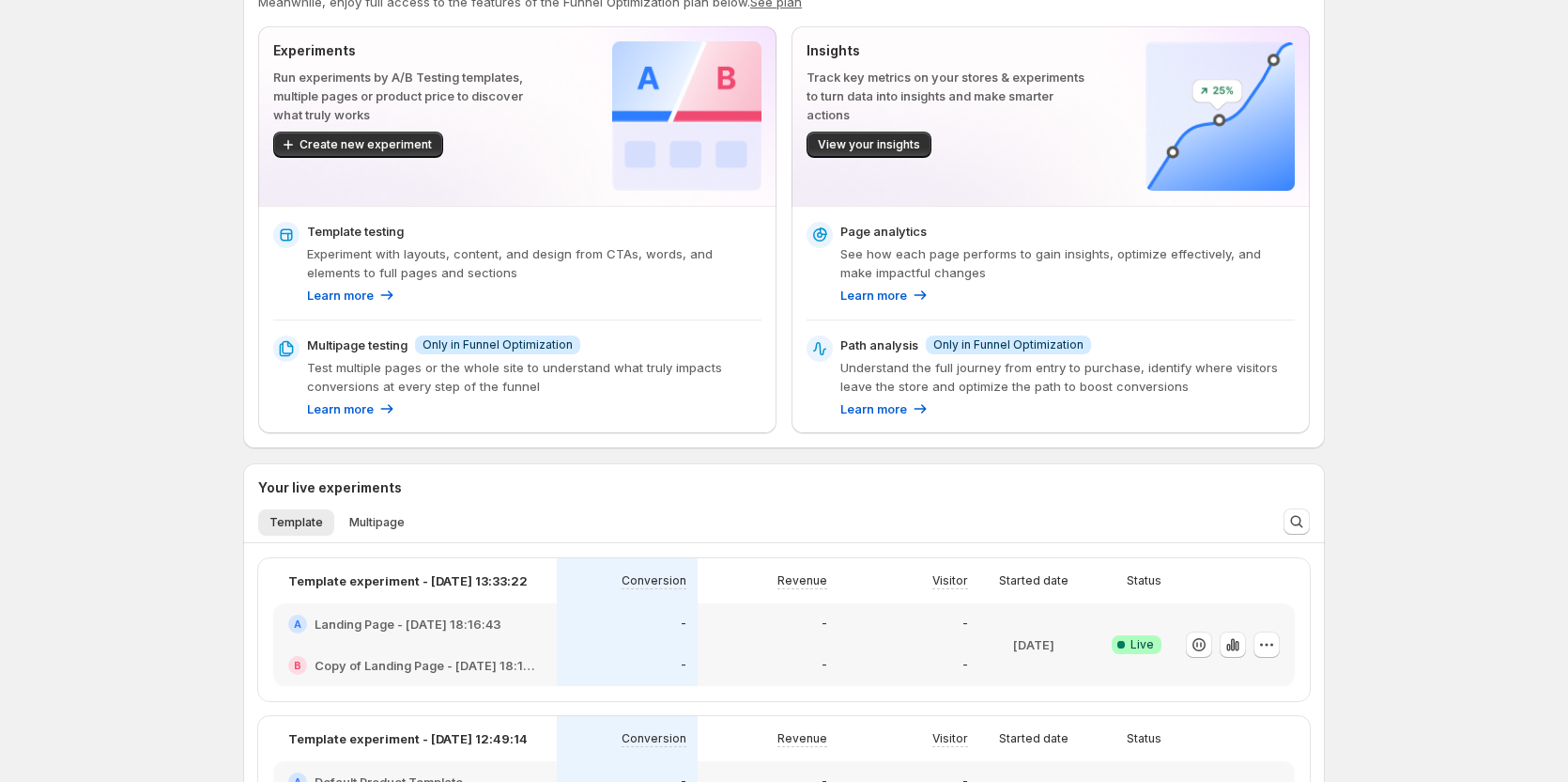
click at [1009, 353] on span "Info Only in Funnel Optimization" at bounding box center [1009, 344] width 166 height 19
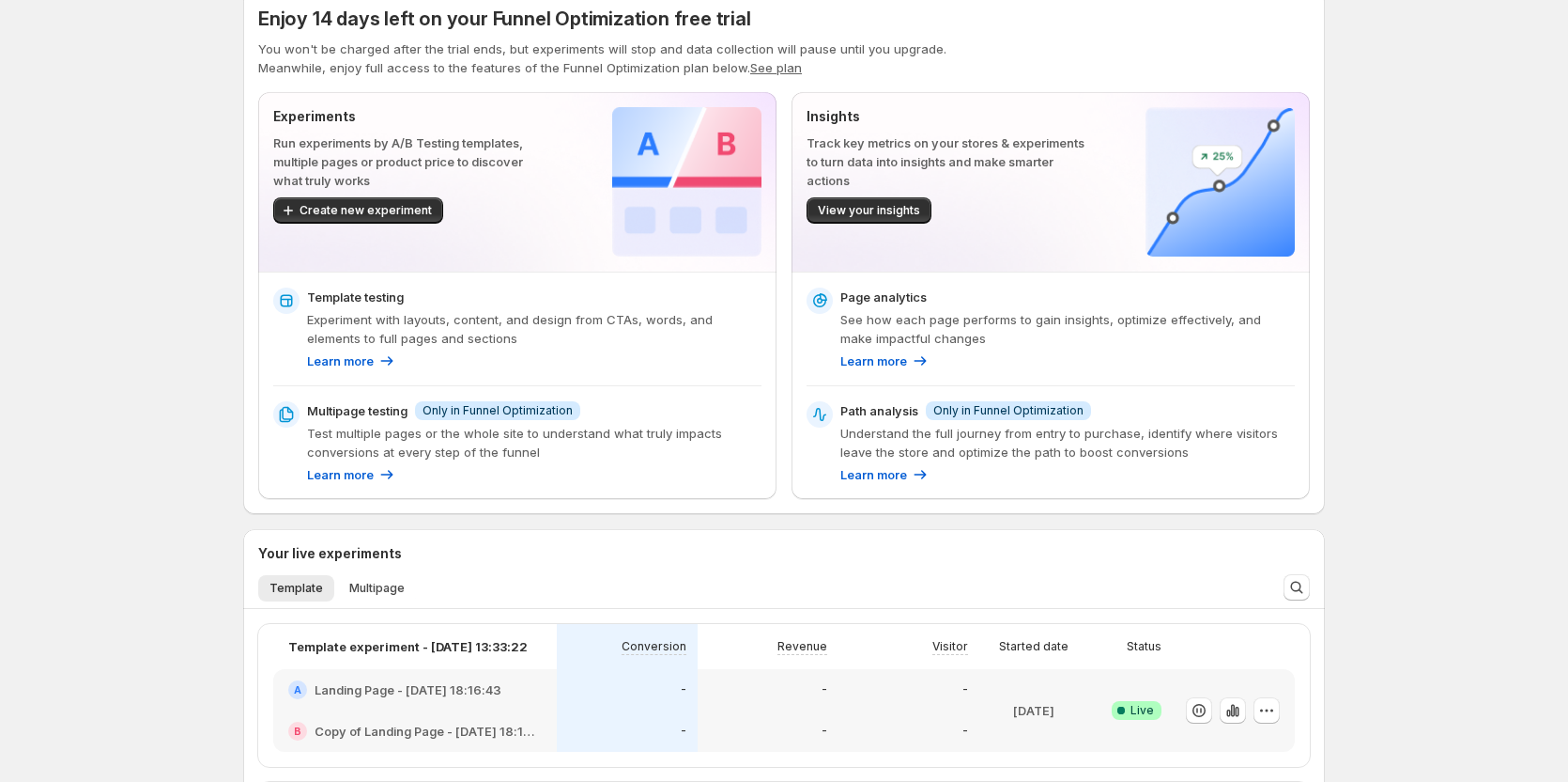
scroll to position [0, 0]
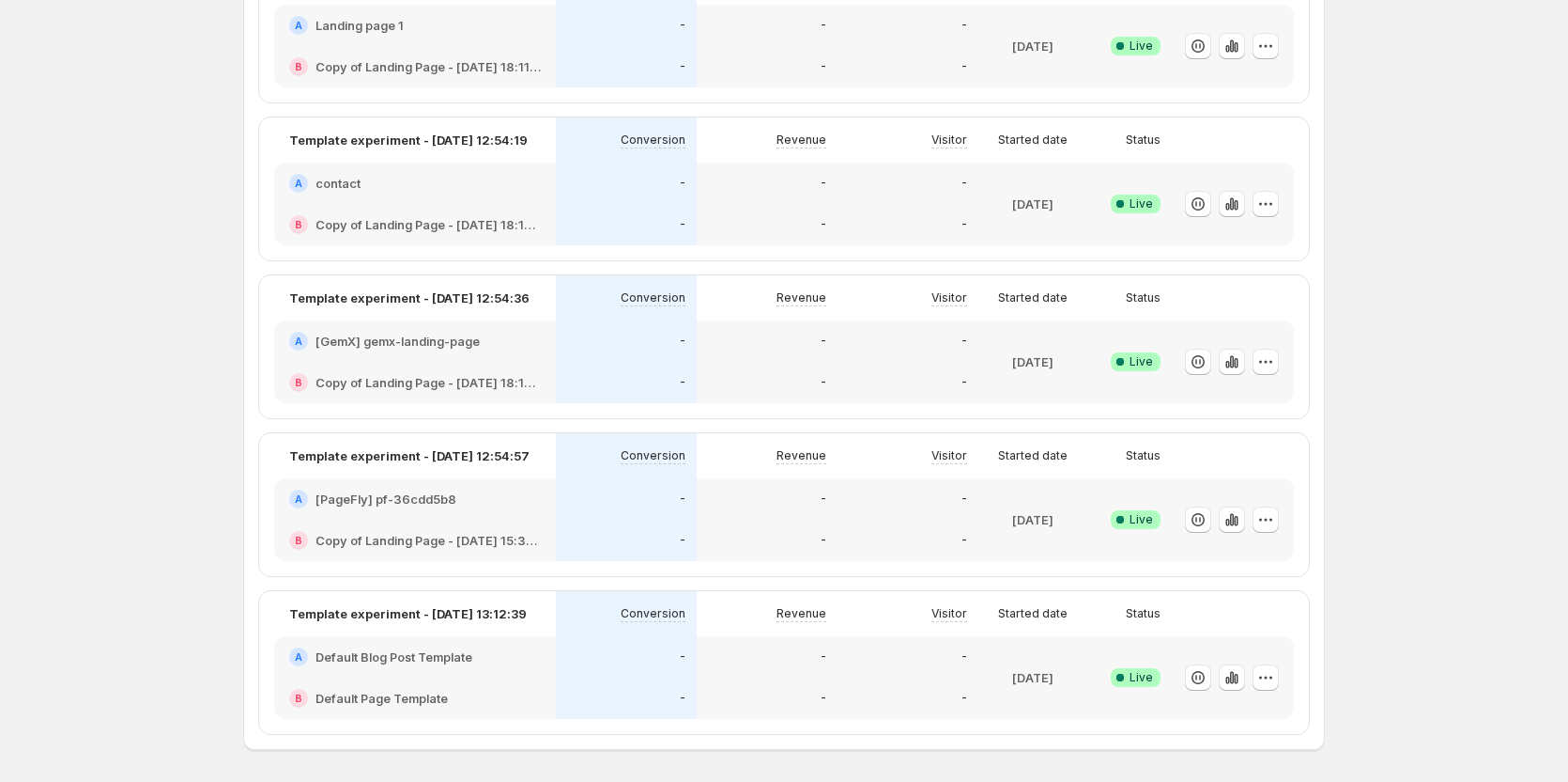
scroll to position [1386, 0]
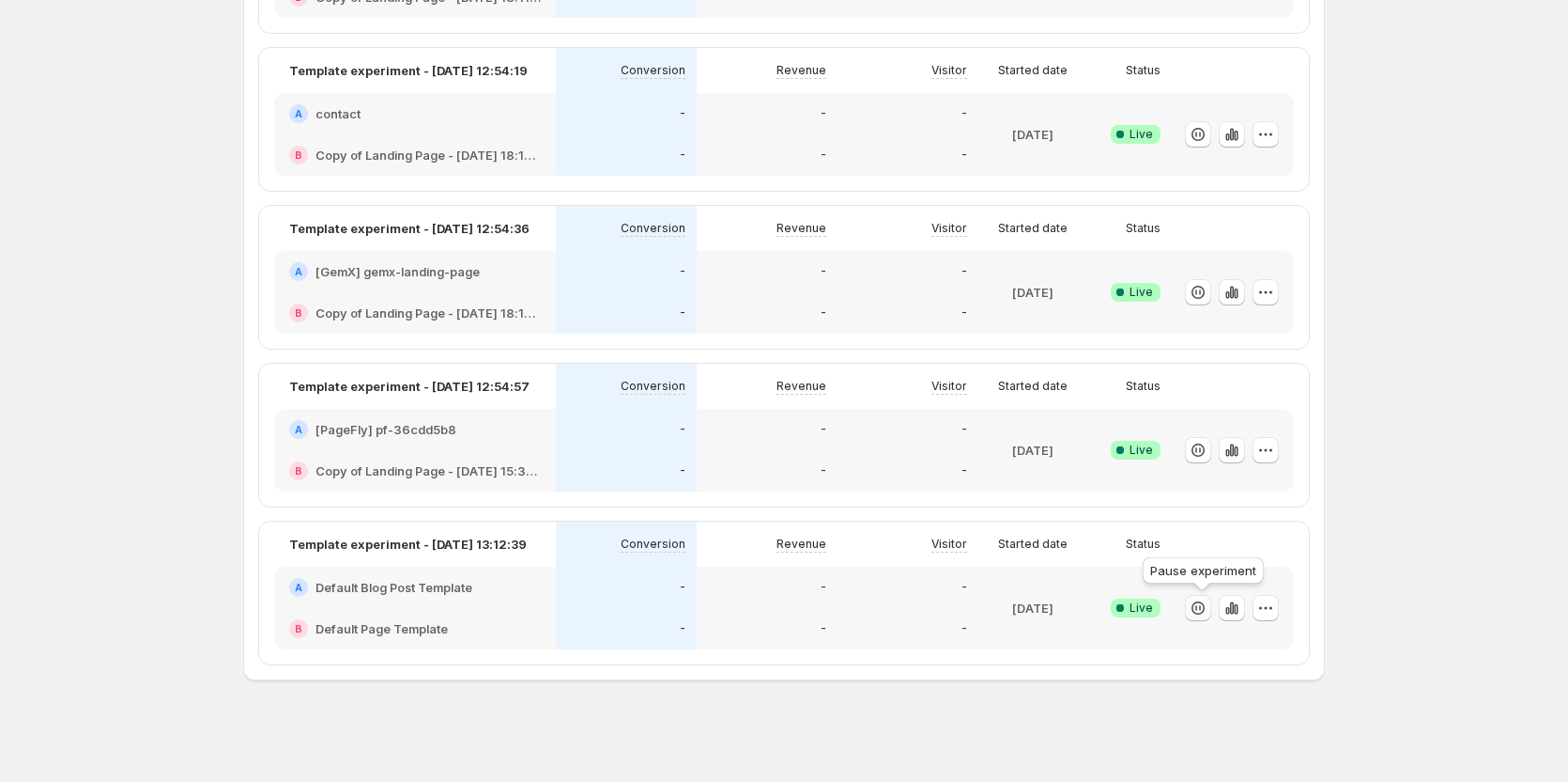
click at [1206, 605] on icon "button" at bounding box center [1197, 607] width 19 height 19
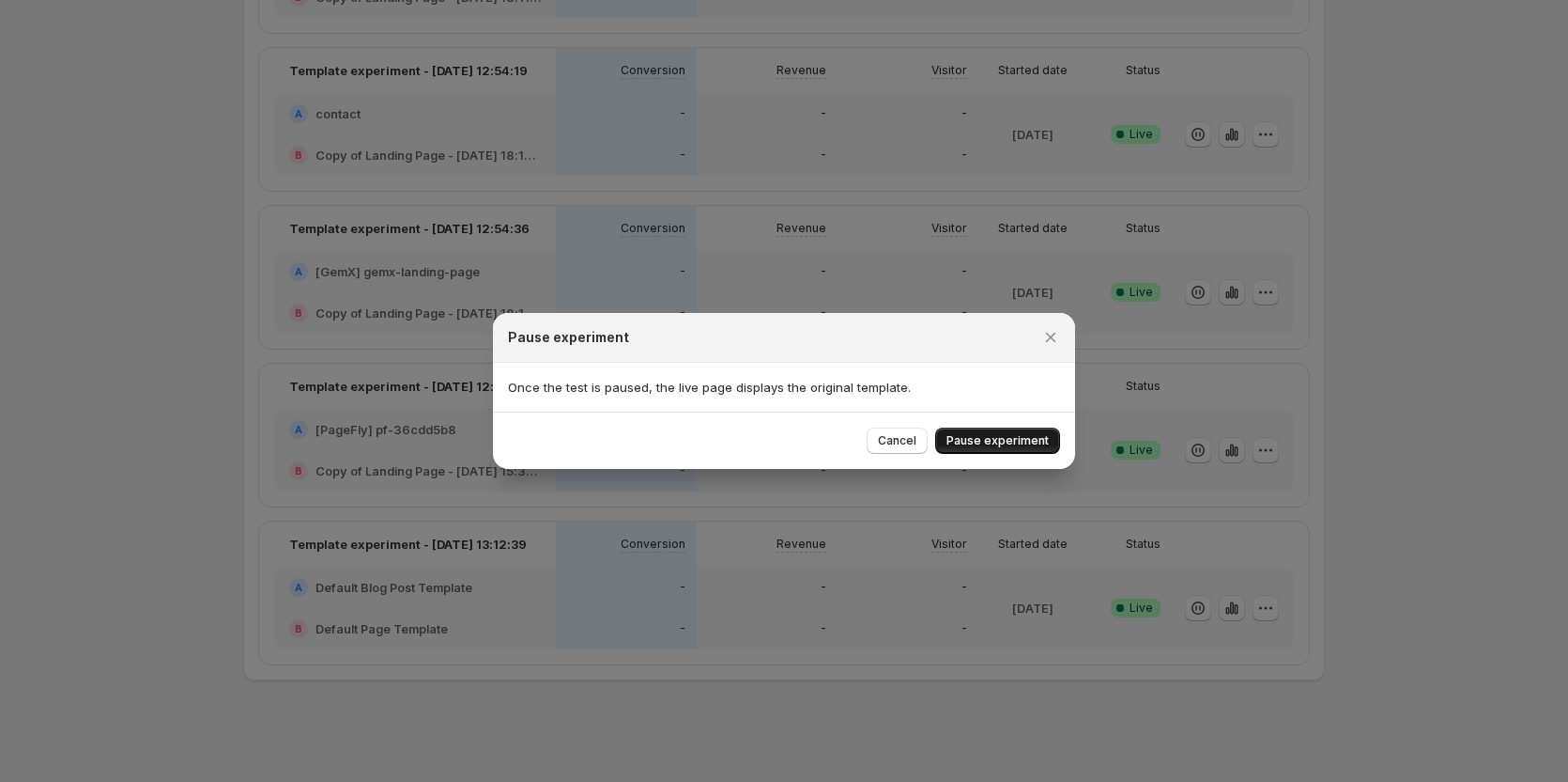
click at [1008, 437] on span "Pause experiment" at bounding box center [998, 440] width 102 height 15
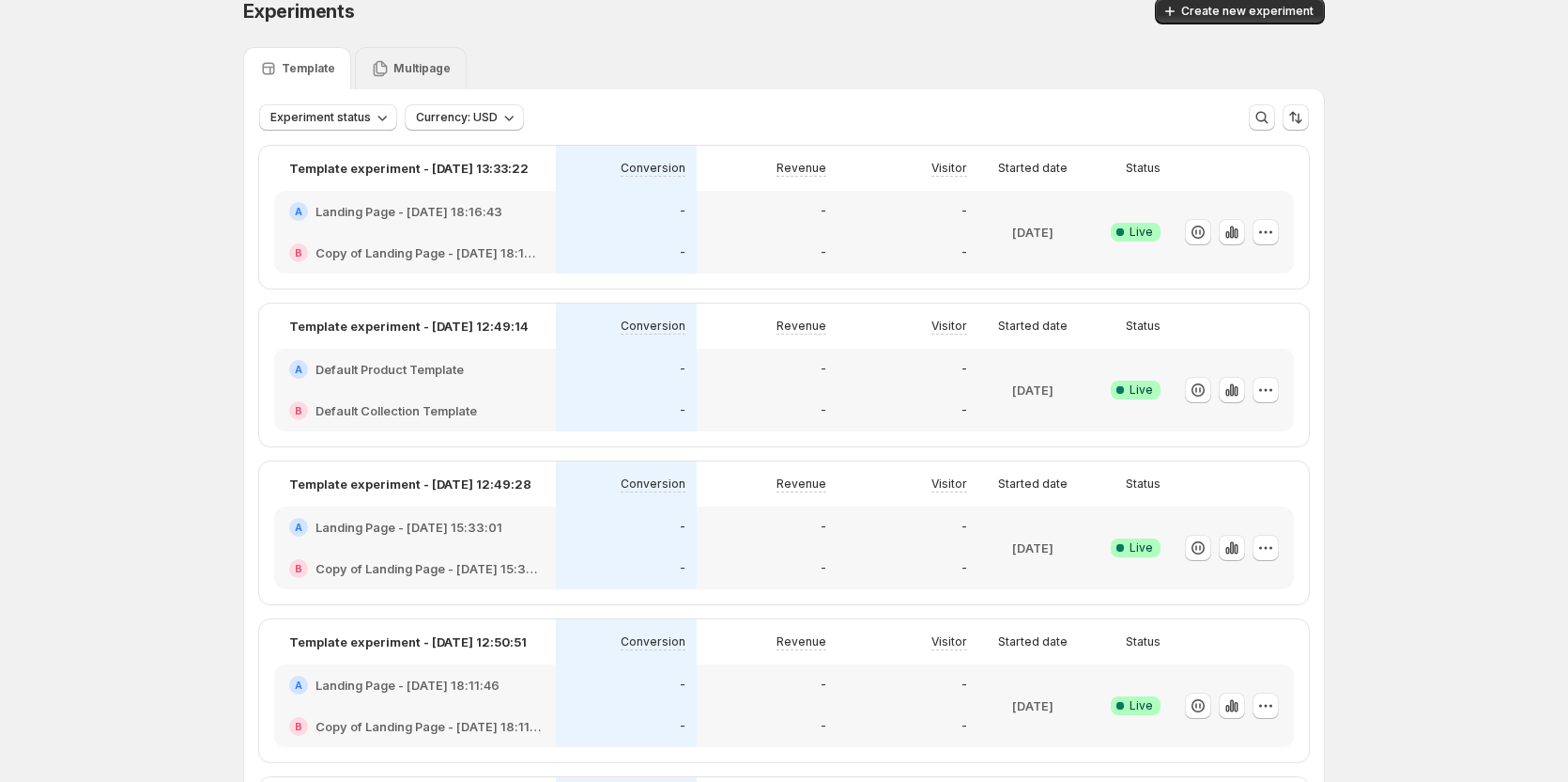
scroll to position [0, 0]
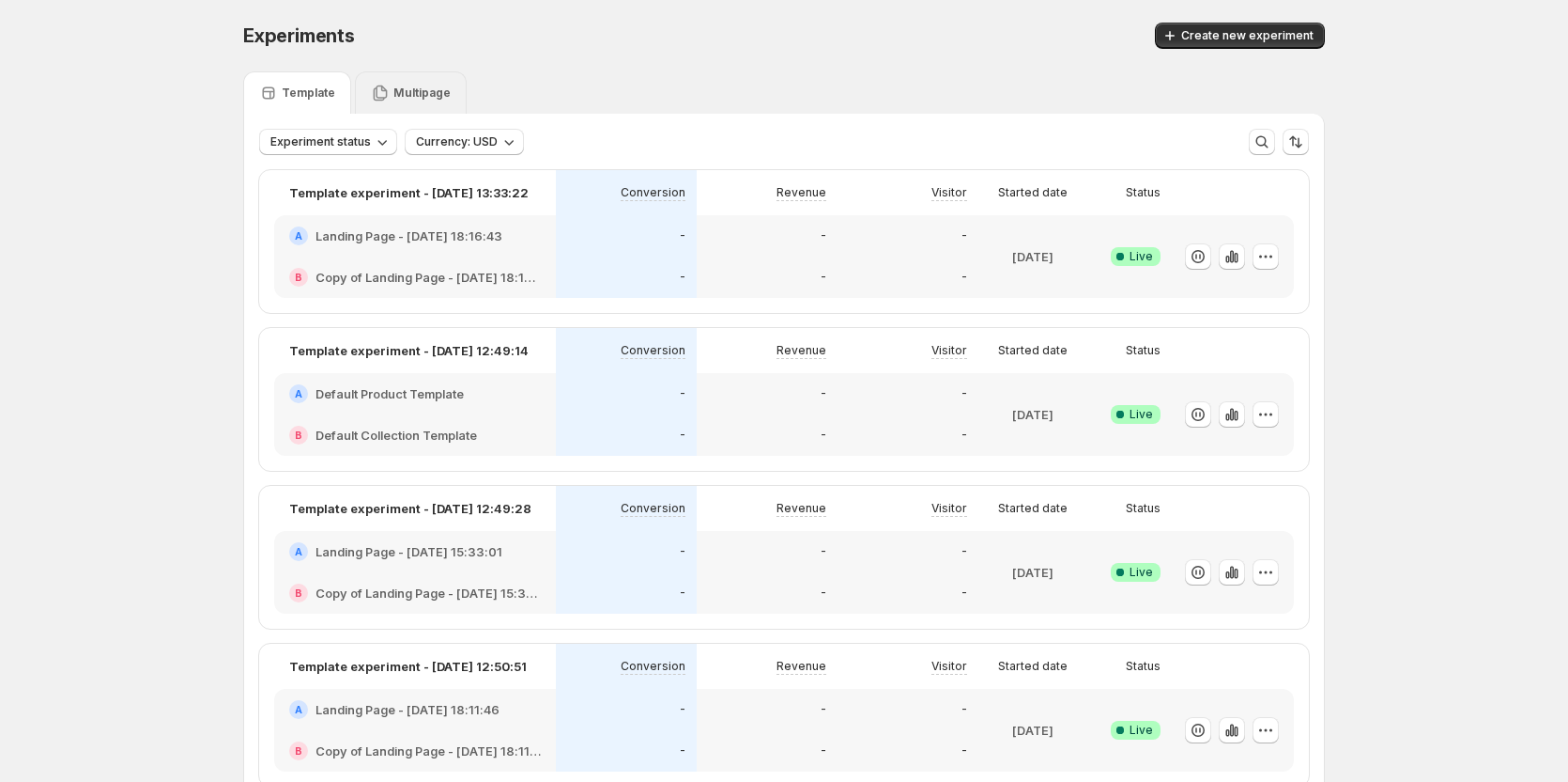
click at [429, 95] on p "Multipage" at bounding box center [422, 93] width 57 height 15
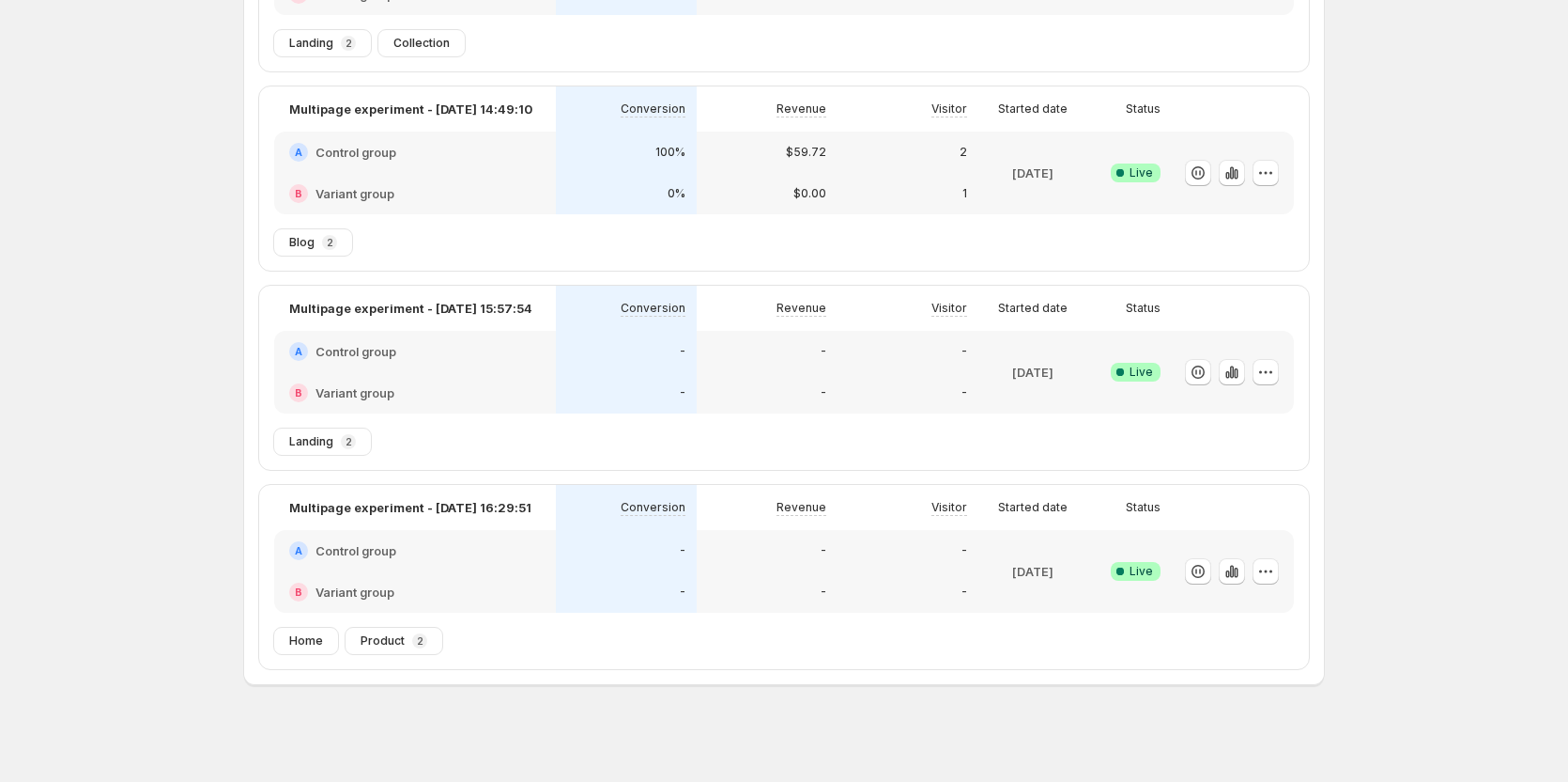
scroll to position [288, 0]
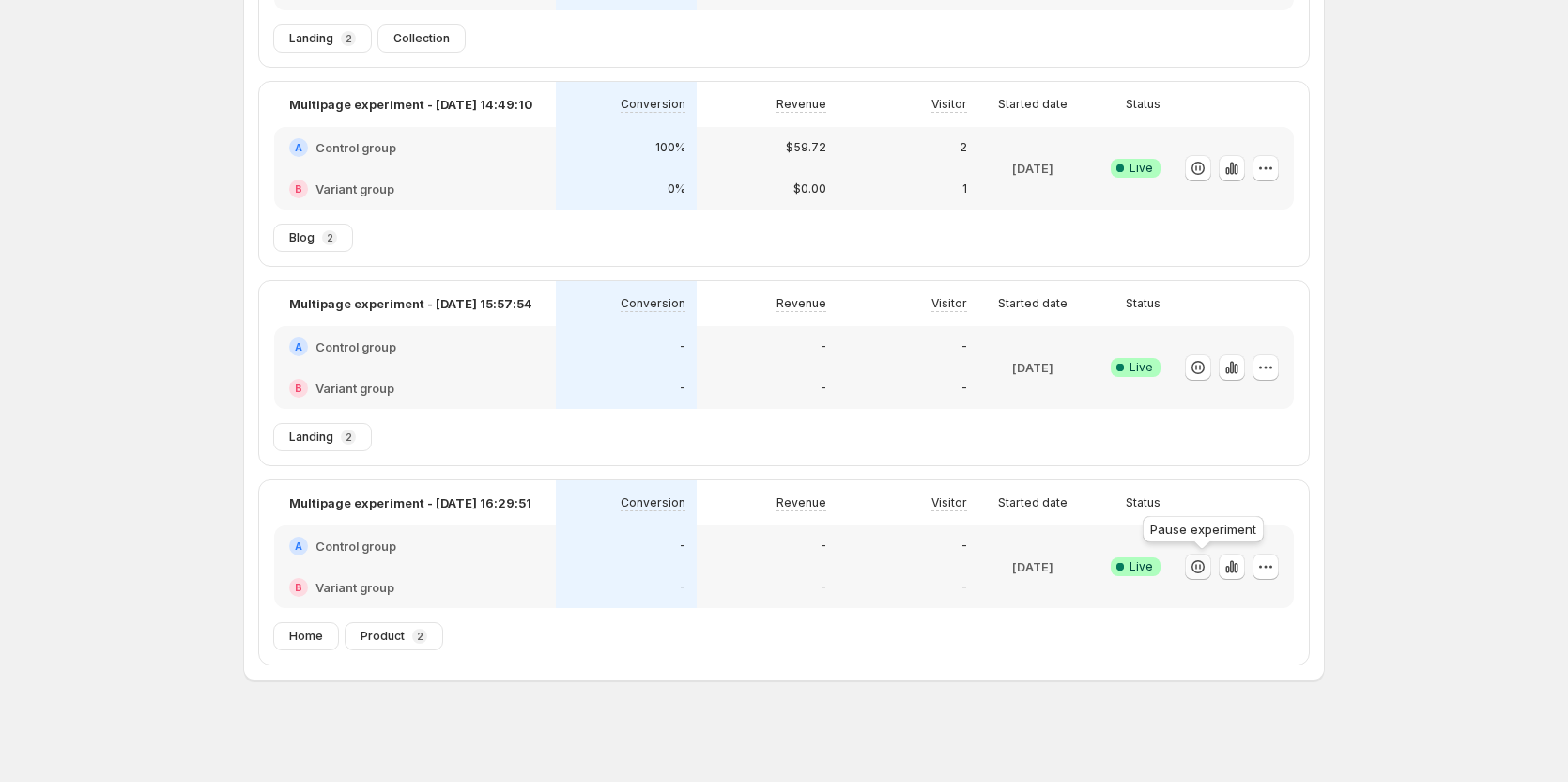
click at [1207, 568] on icon "button" at bounding box center [1197, 566] width 19 height 19
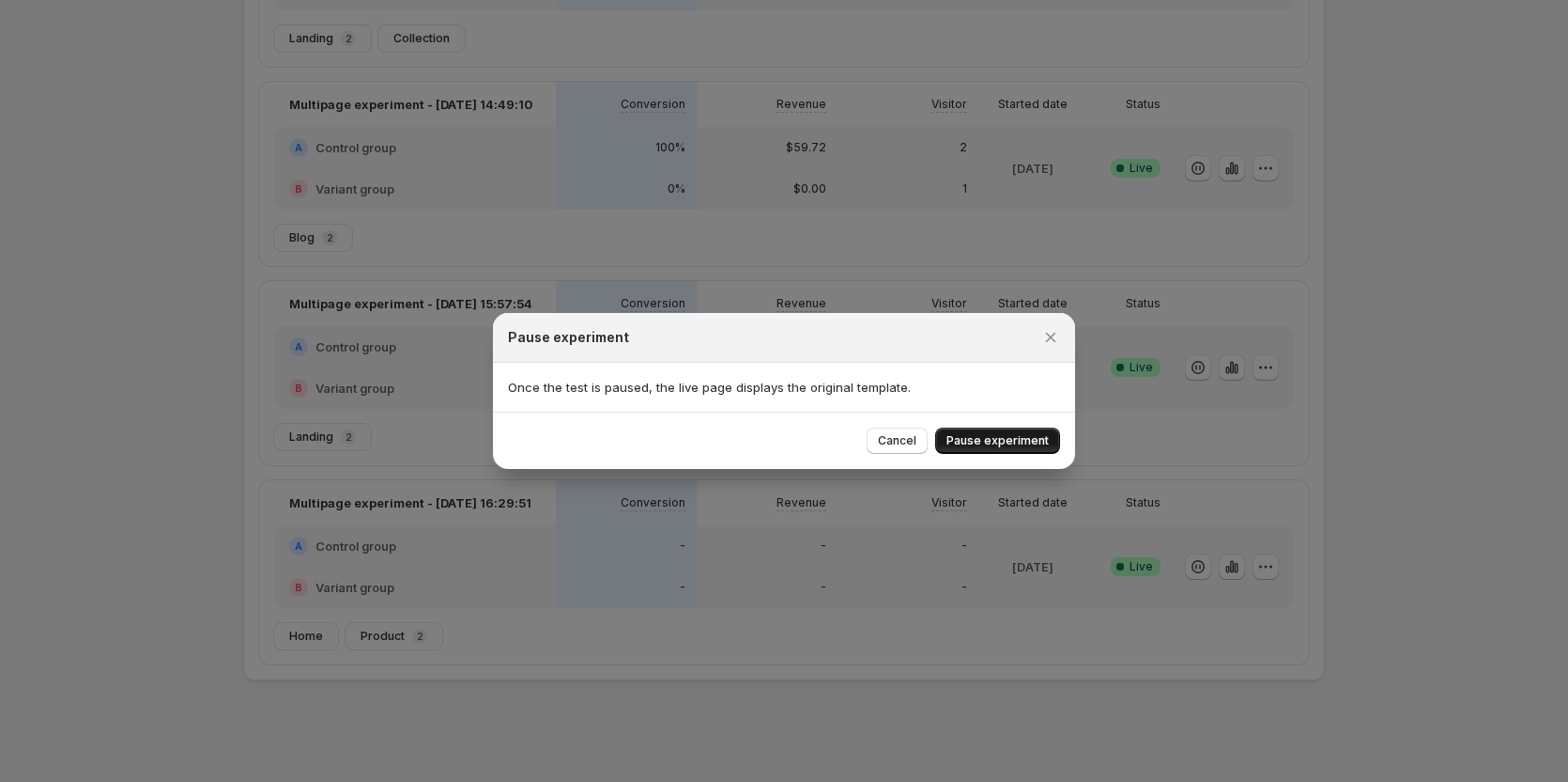
click at [984, 436] on span "Pause experiment" at bounding box center [998, 440] width 102 height 15
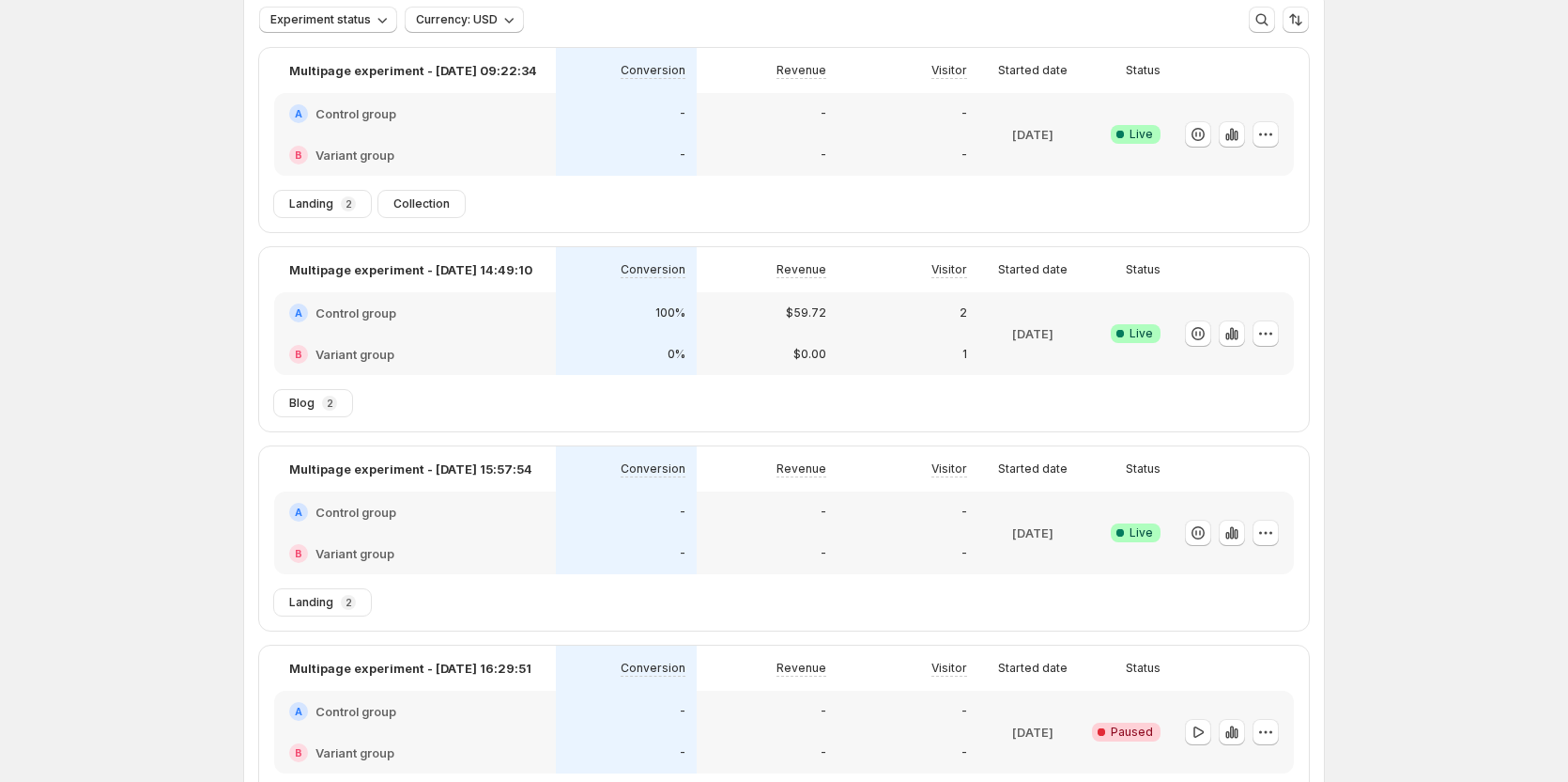
scroll to position [0, 0]
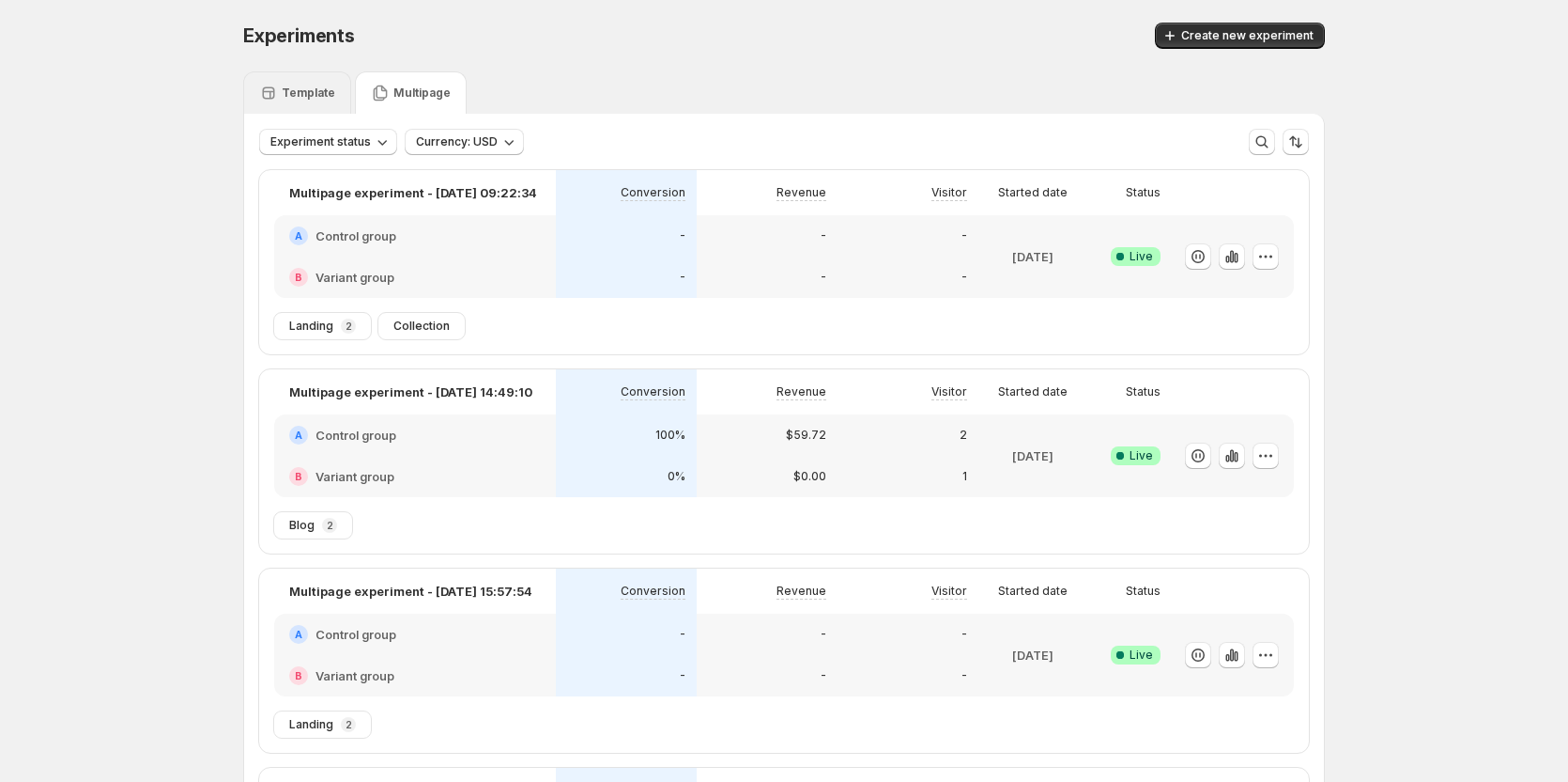
click at [320, 79] on div "Template" at bounding box center [298, 92] width 108 height 42
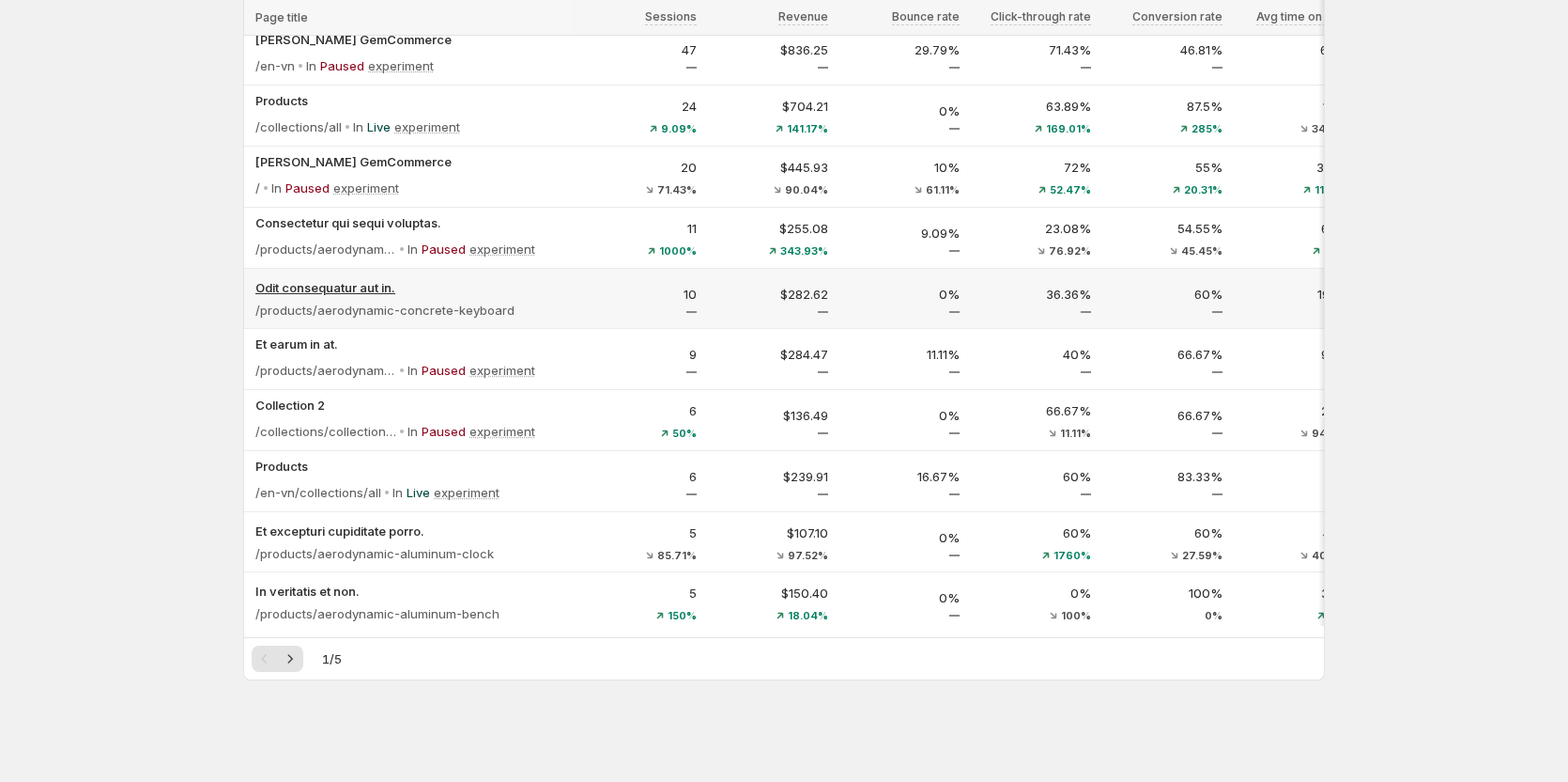
scroll to position [176, 0]
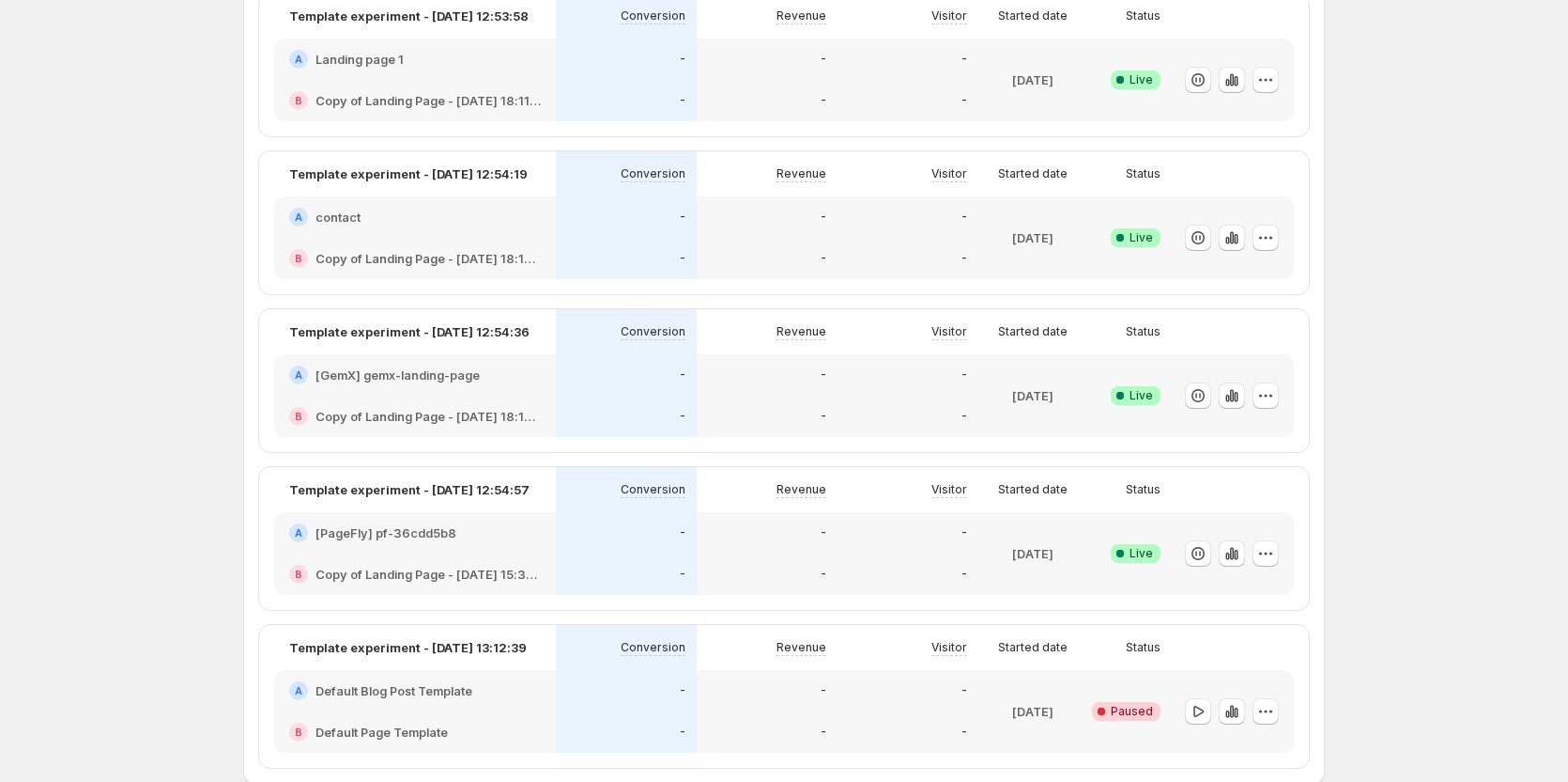
scroll to position [1386, 0]
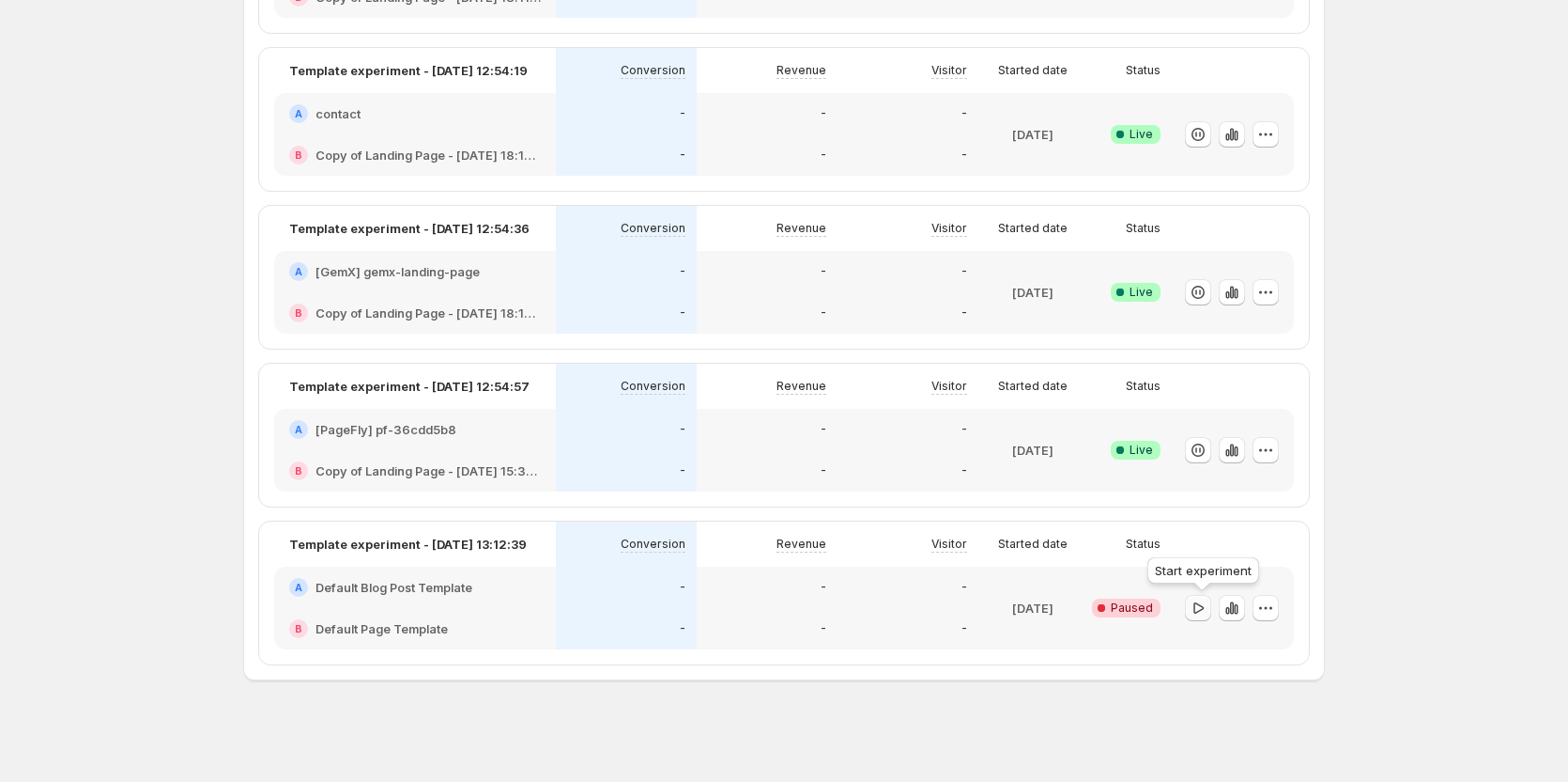
click at [1200, 608] on icon "button" at bounding box center [1197, 607] width 19 height 19
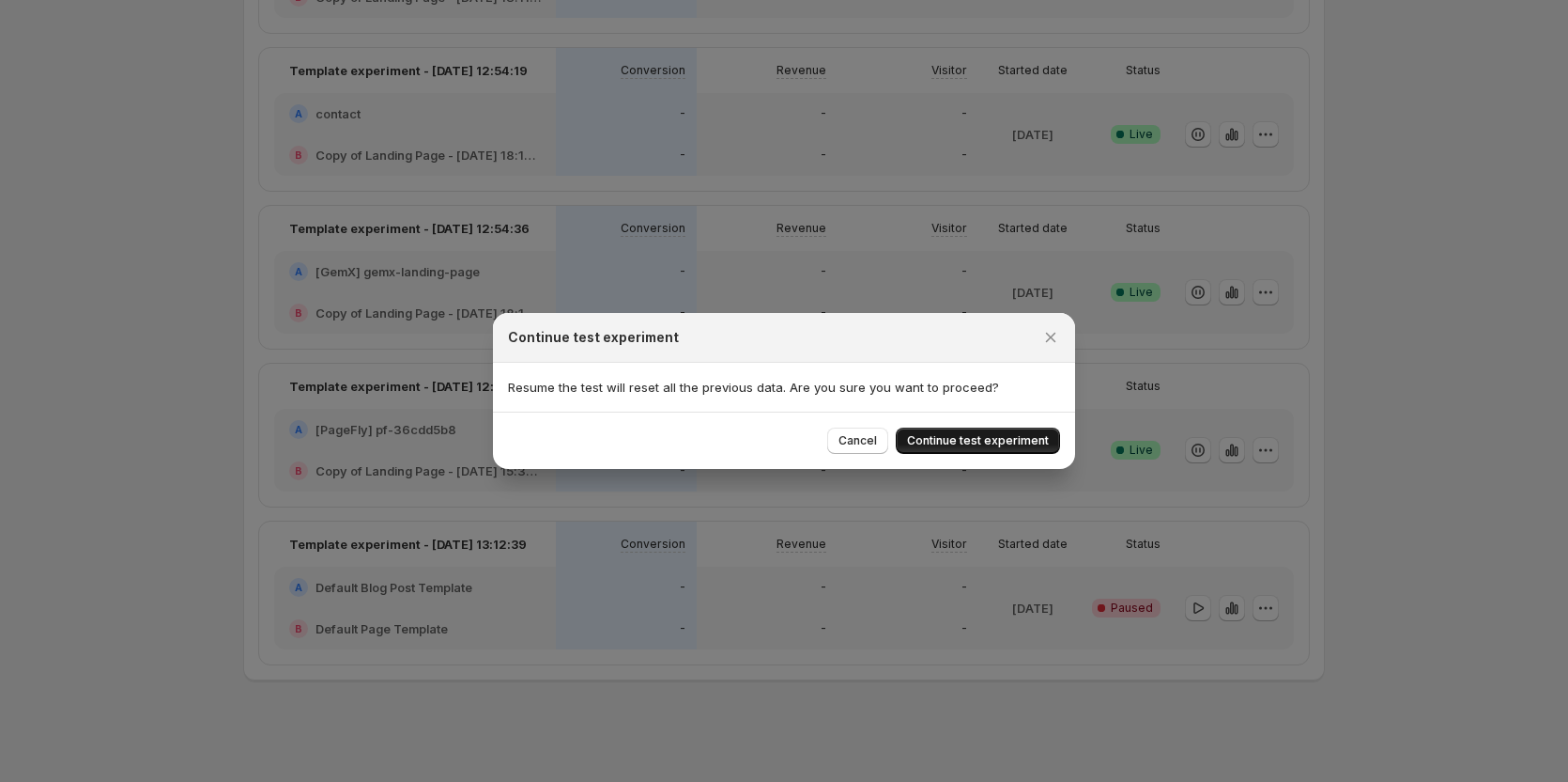
click at [999, 433] on button "Continue test experiment" at bounding box center [978, 441] width 165 height 27
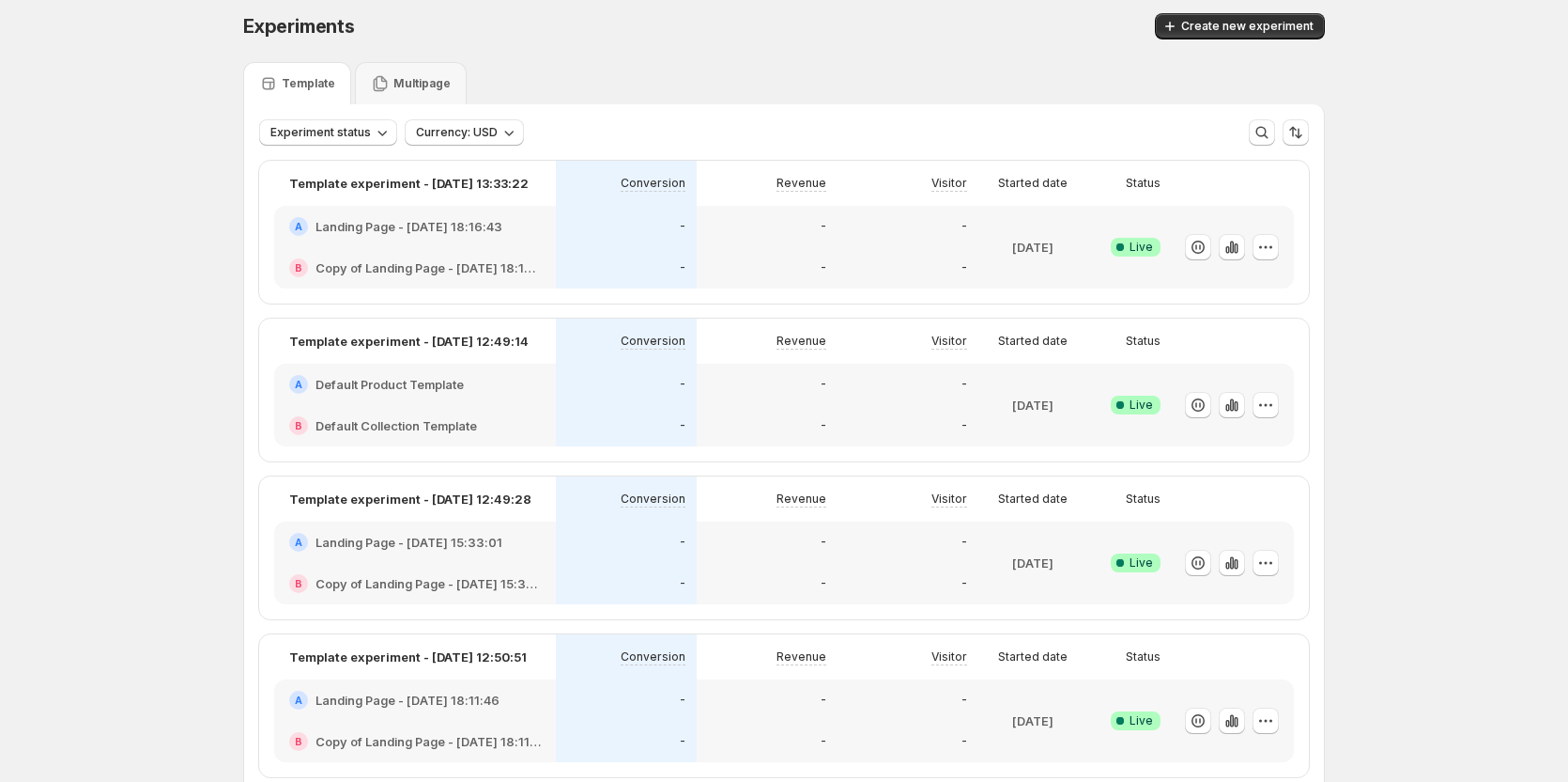
scroll to position [0, 0]
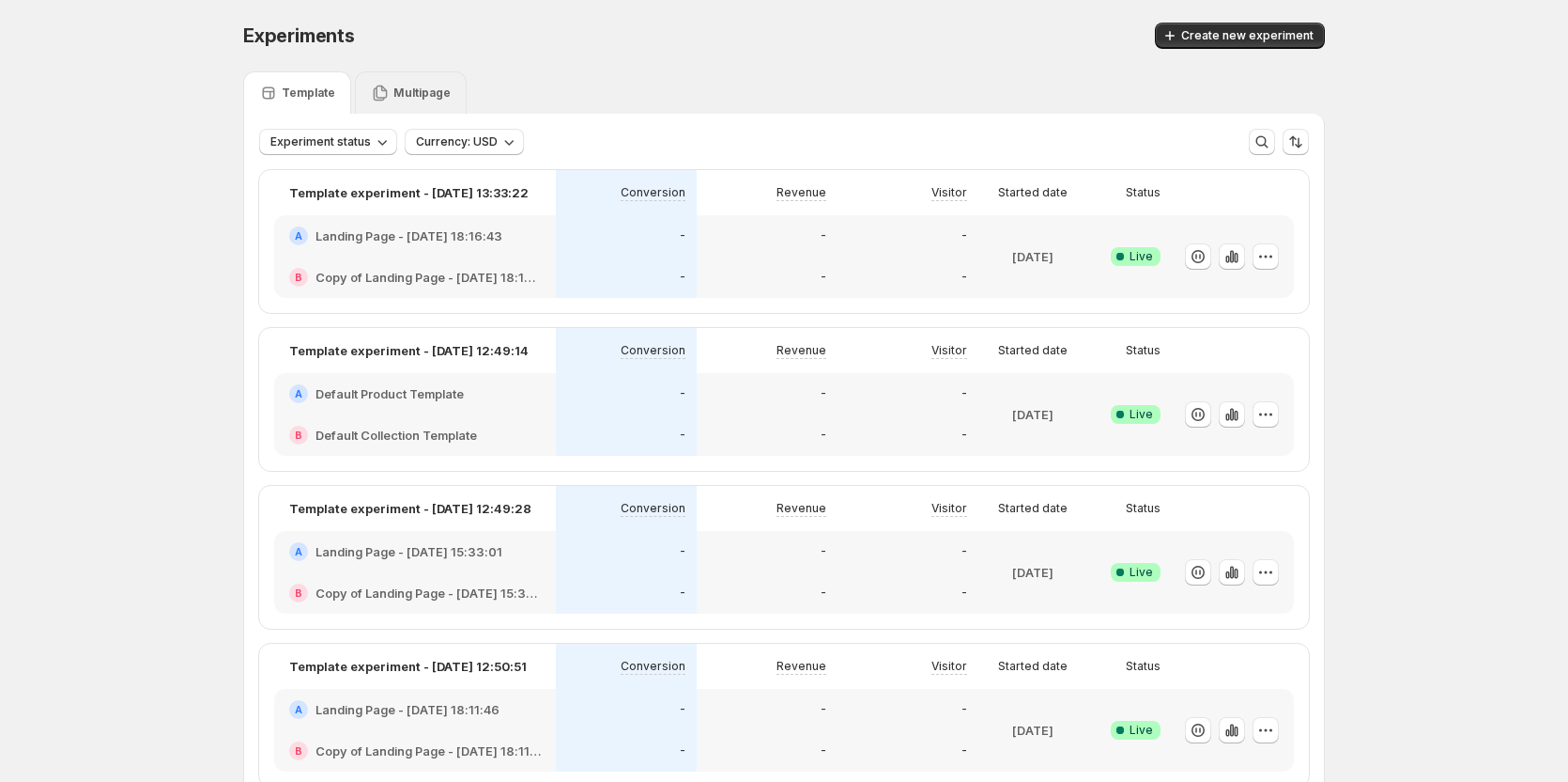
click at [405, 92] on p "Multipage" at bounding box center [422, 93] width 57 height 15
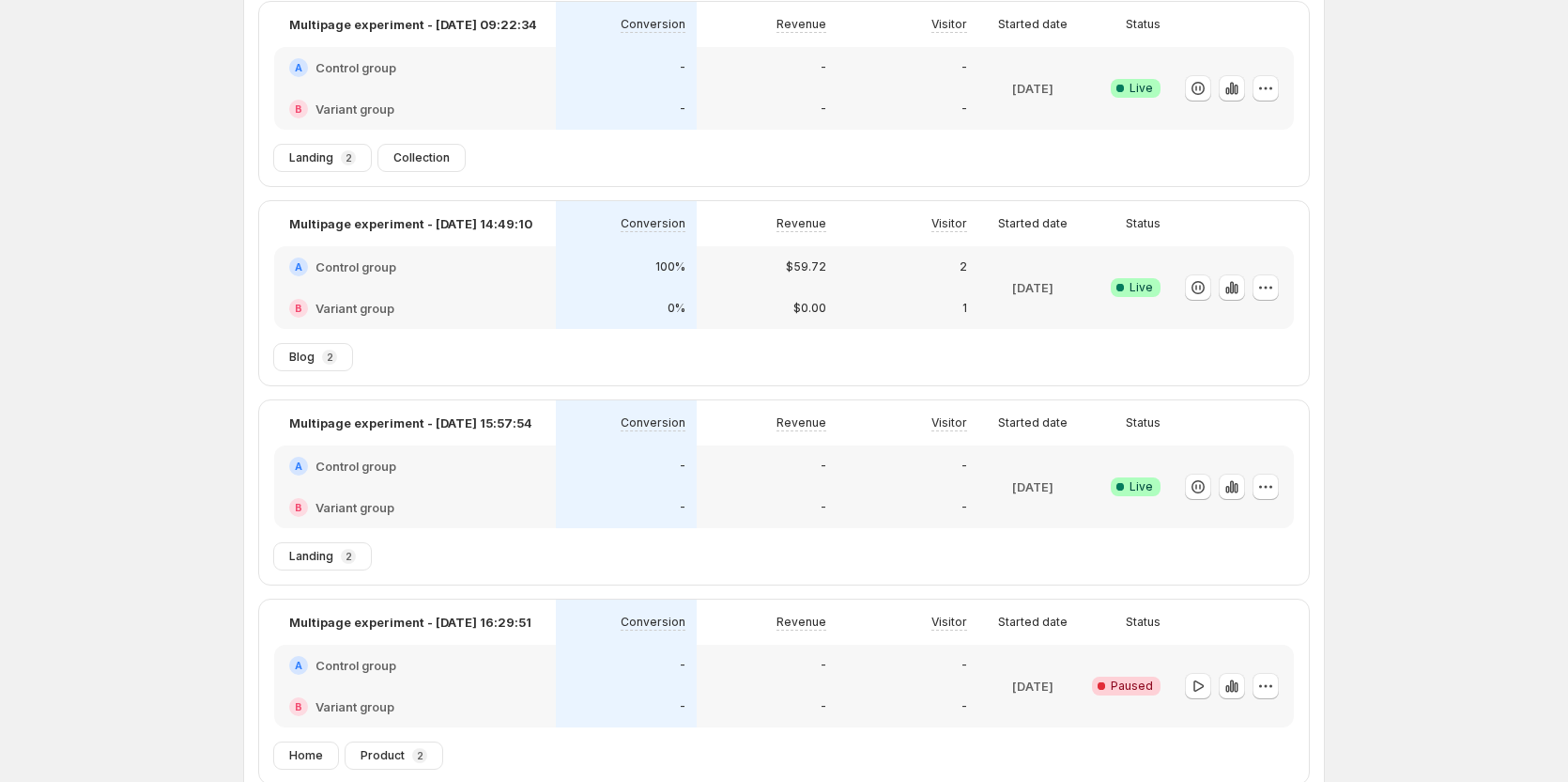
scroll to position [288, 0]
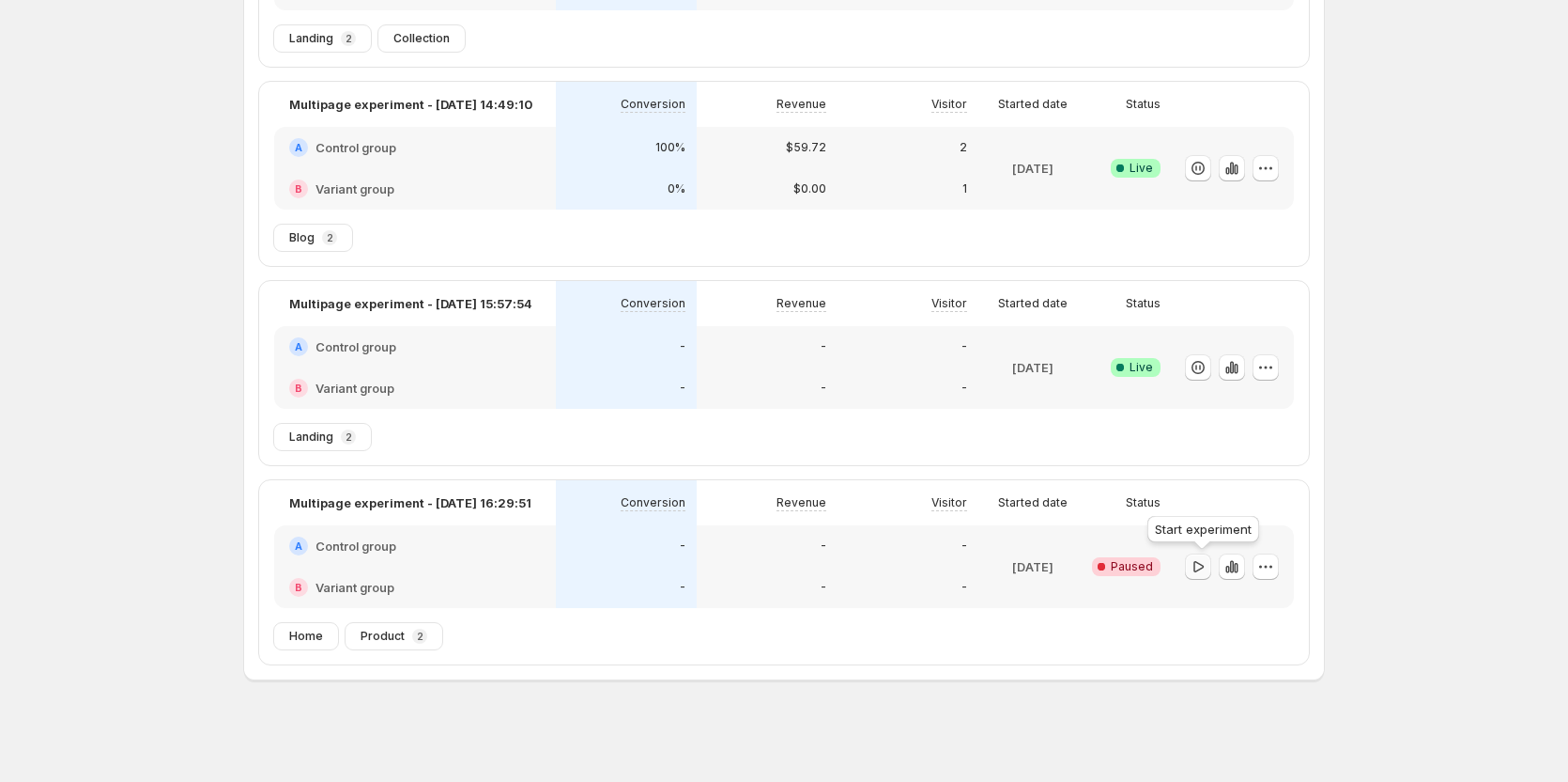
click at [1201, 571] on icon "button" at bounding box center [1198, 565] width 10 height 11
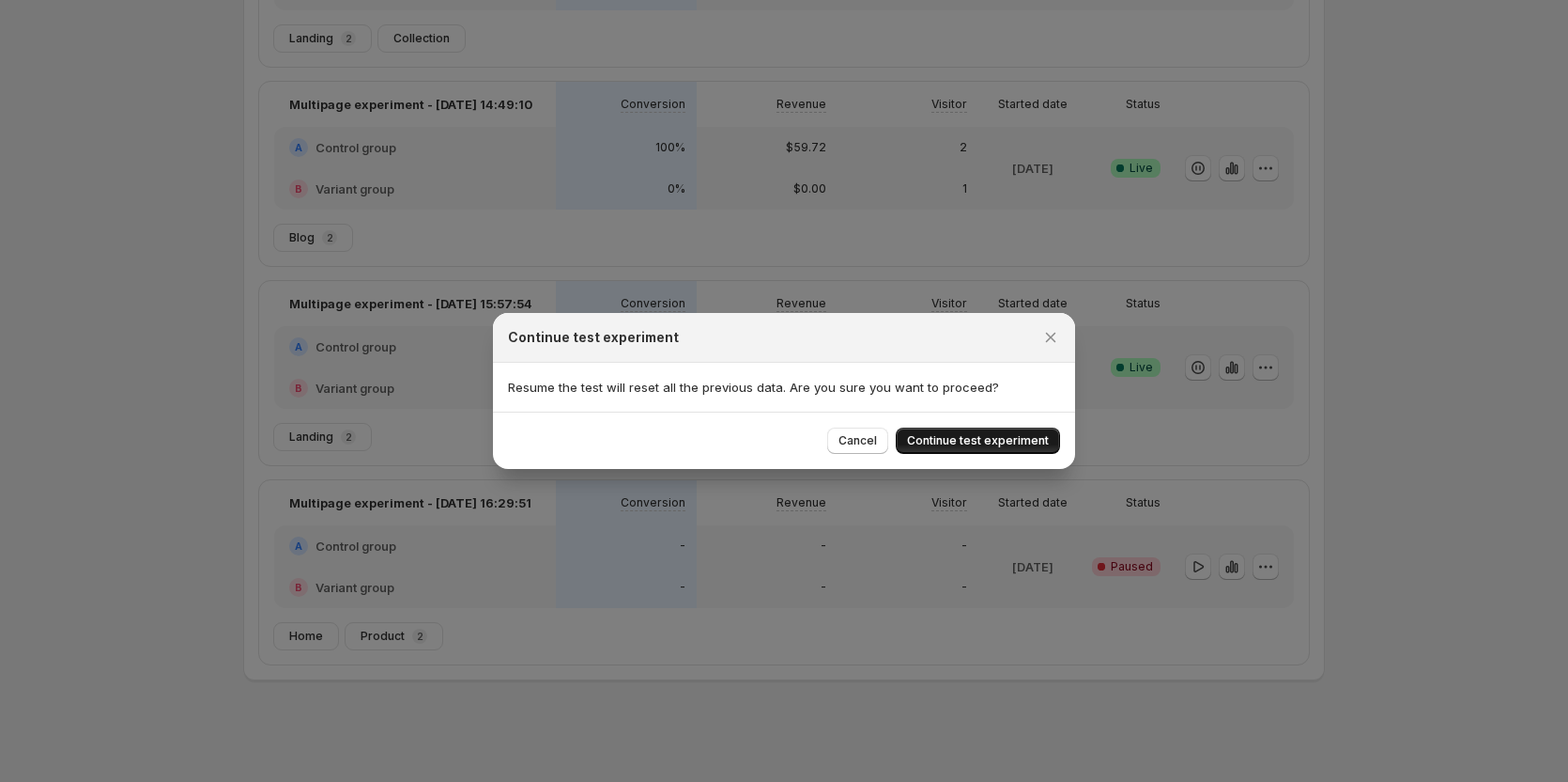
click at [957, 447] on span "Continue test experiment" at bounding box center [979, 440] width 142 height 15
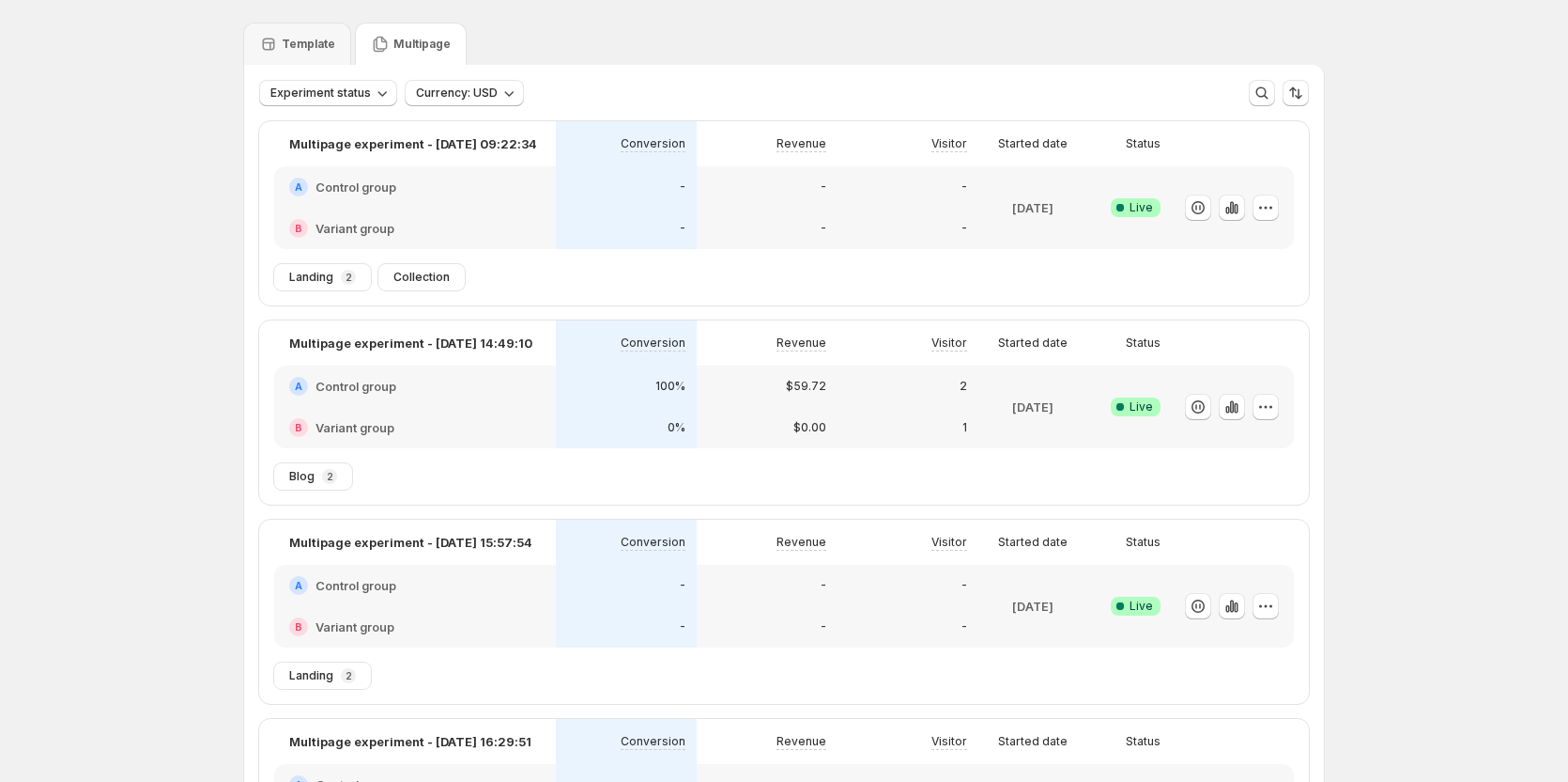
scroll to position [0, 0]
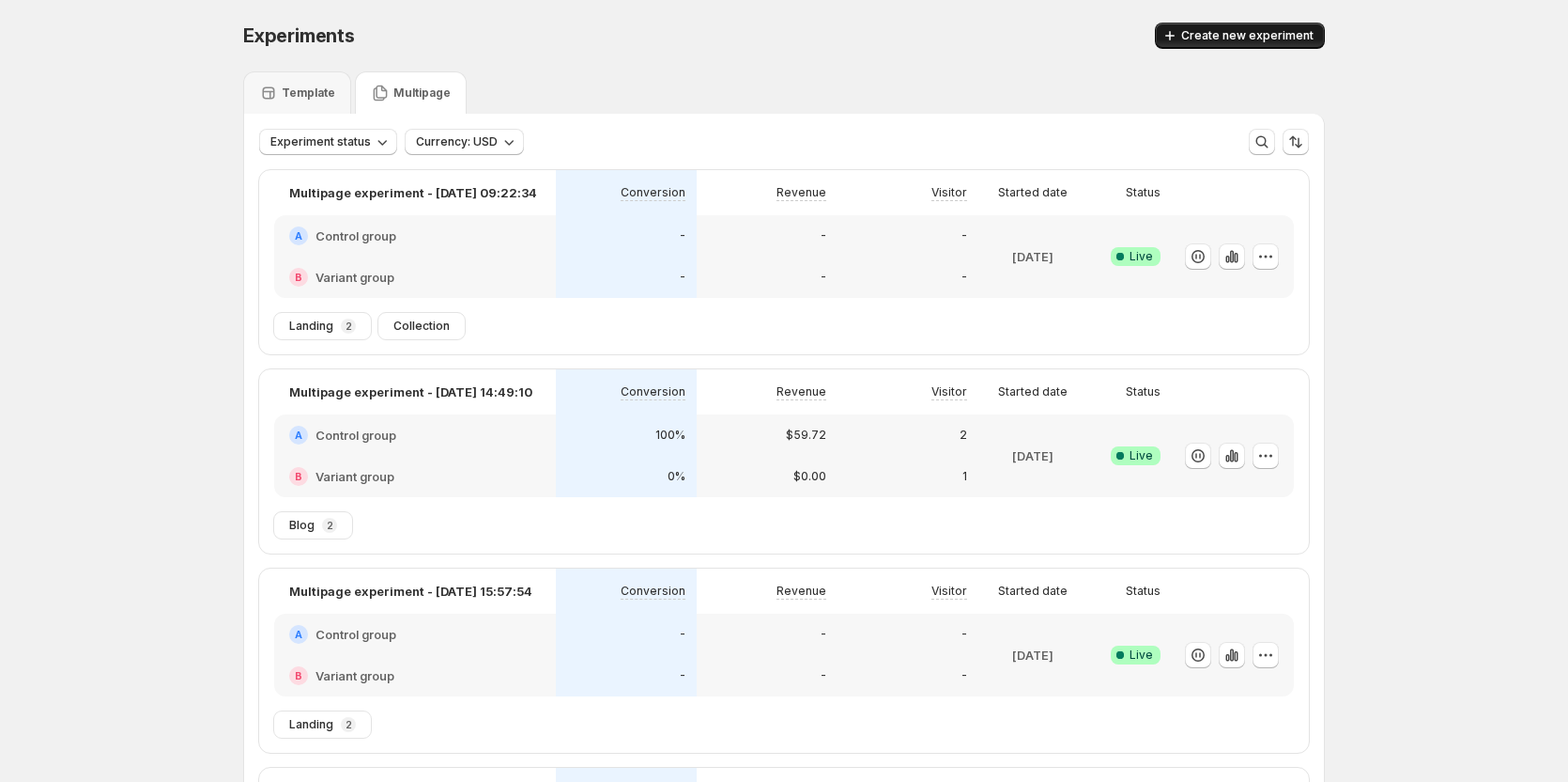
click at [1268, 27] on button "Create new experiment" at bounding box center [1240, 36] width 170 height 27
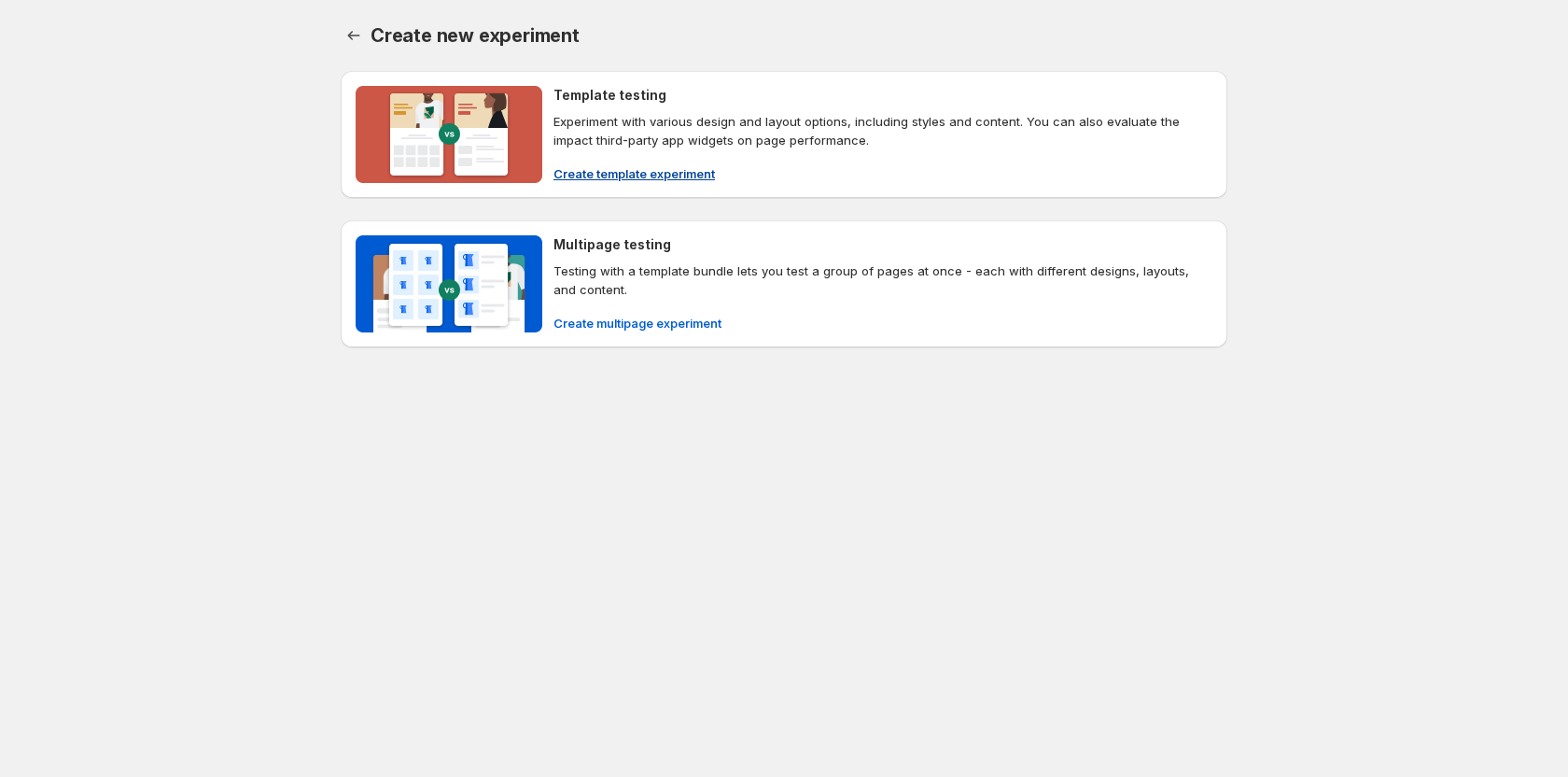
click at [635, 174] on span "Create template experiment" at bounding box center [634, 173] width 162 height 19
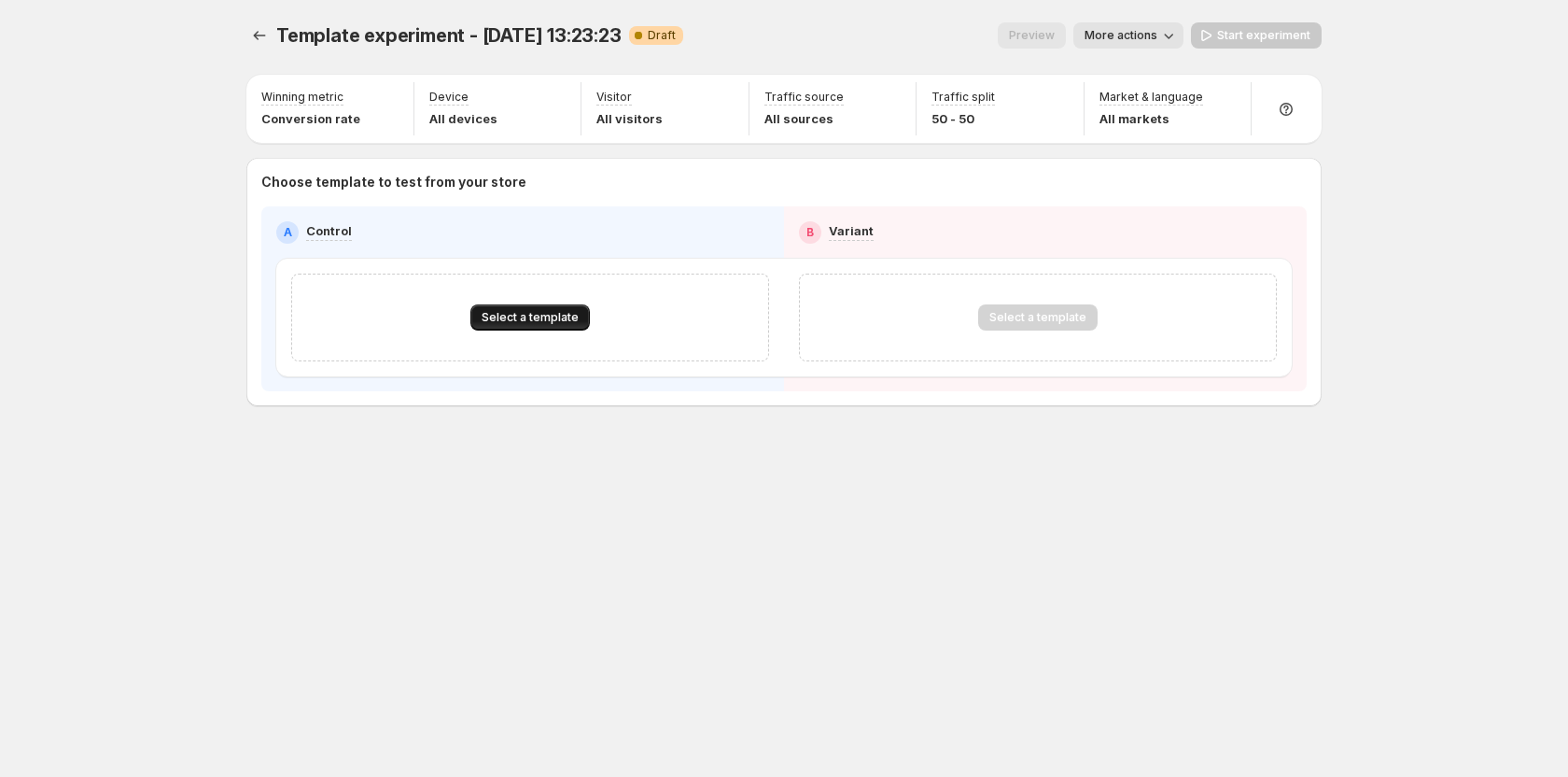
click at [550, 327] on button "Select a template" at bounding box center [530, 317] width 119 height 26
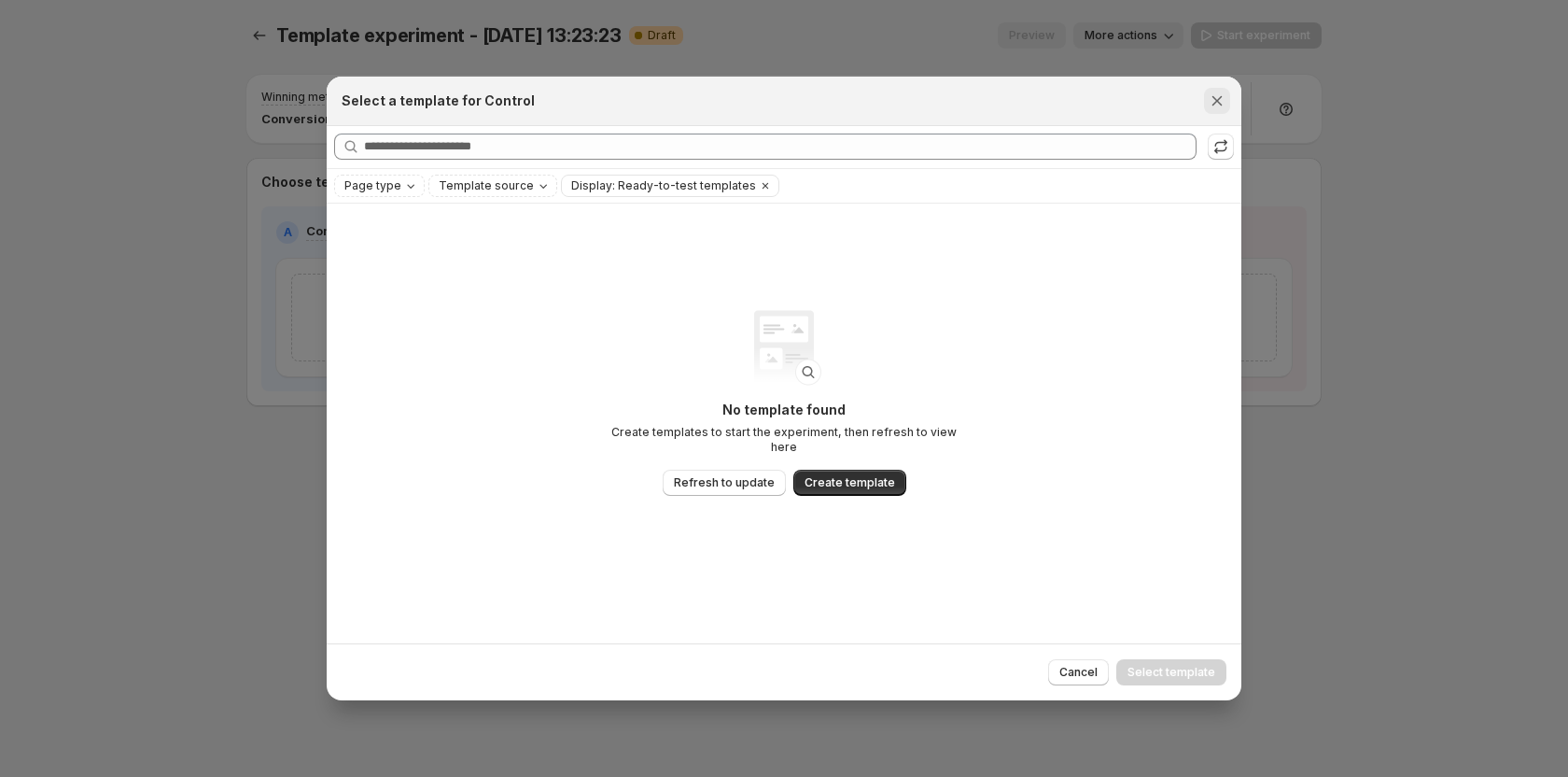
click at [1213, 93] on icon "Close" at bounding box center [1216, 100] width 19 height 19
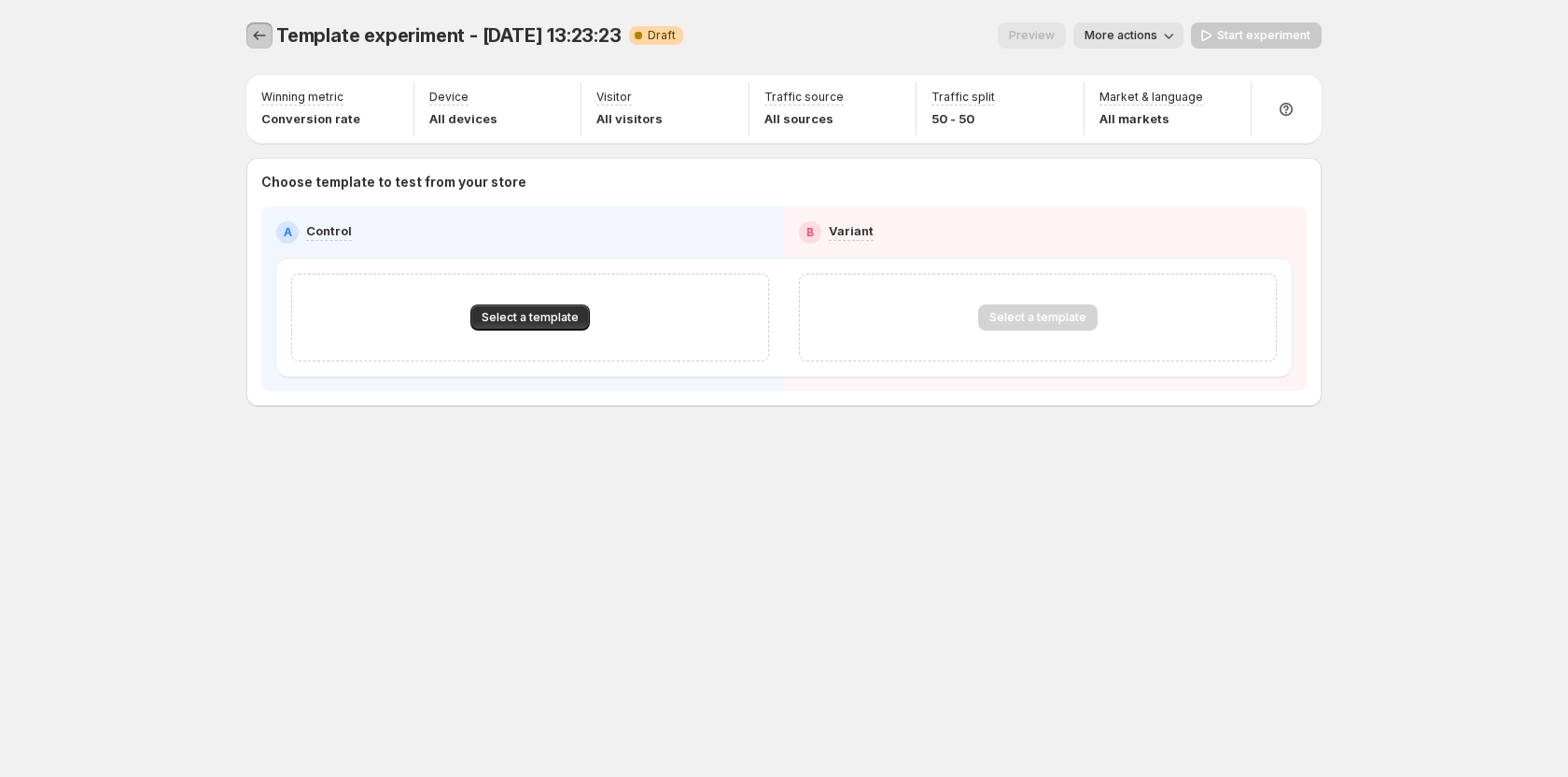
click at [253, 36] on icon "Experiments" at bounding box center [259, 35] width 19 height 19
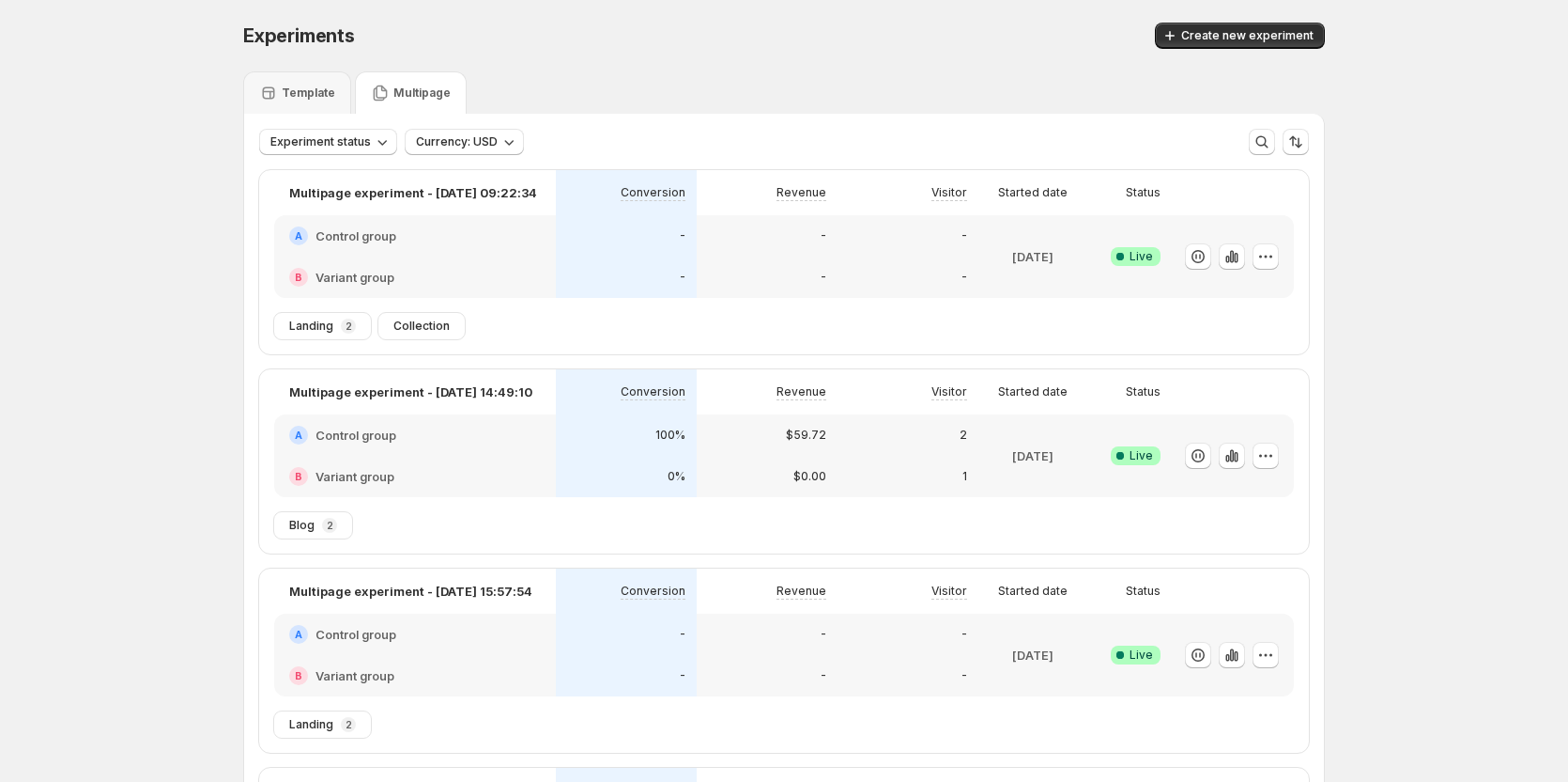
click at [406, 106] on div "Multipage" at bounding box center [410, 92] width 111 height 42
click at [1238, 35] on span "Create new experiment" at bounding box center [1248, 36] width 132 height 15
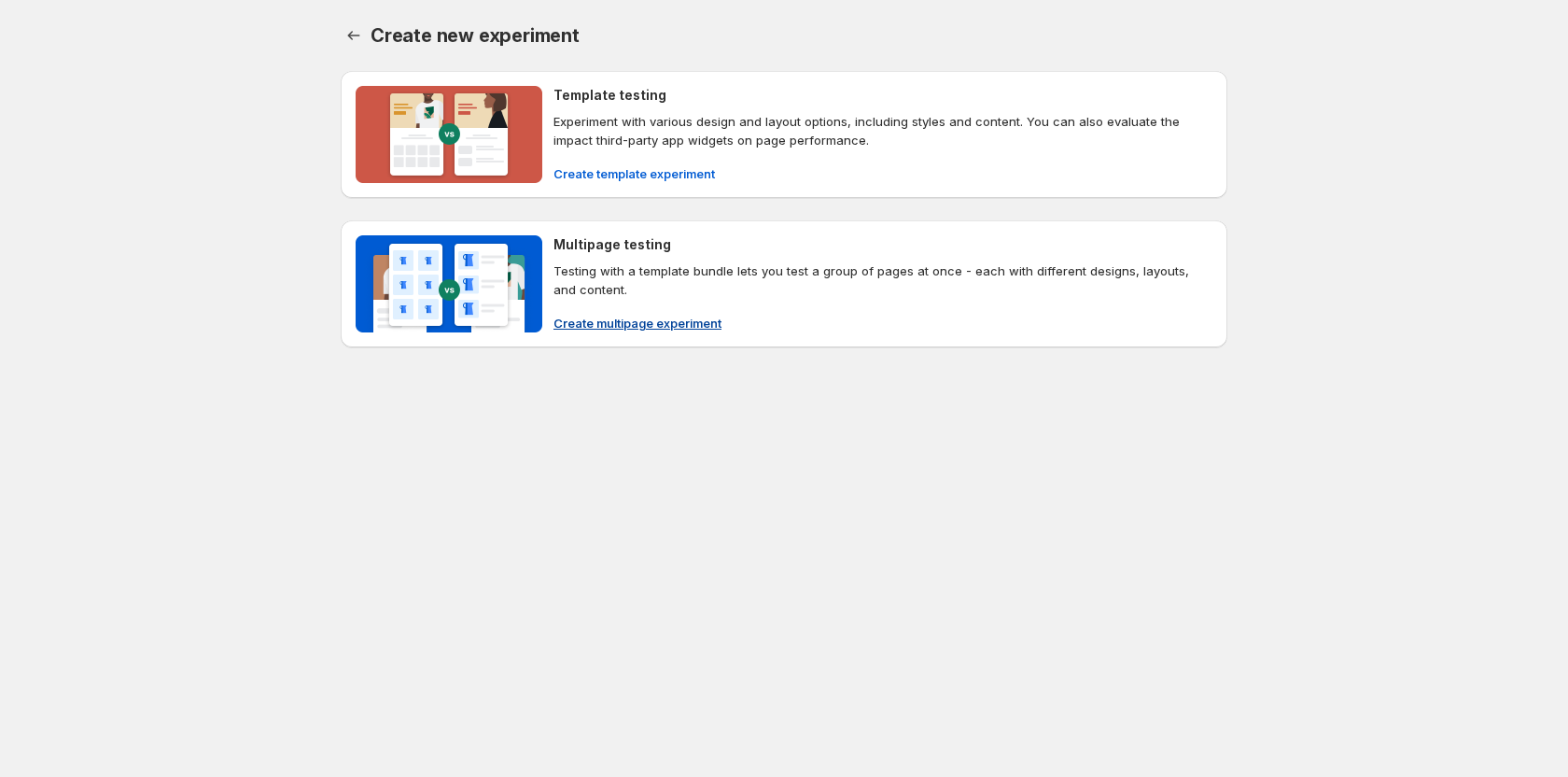
click at [611, 324] on span "Create multipage experiment" at bounding box center [638, 322] width 168 height 19
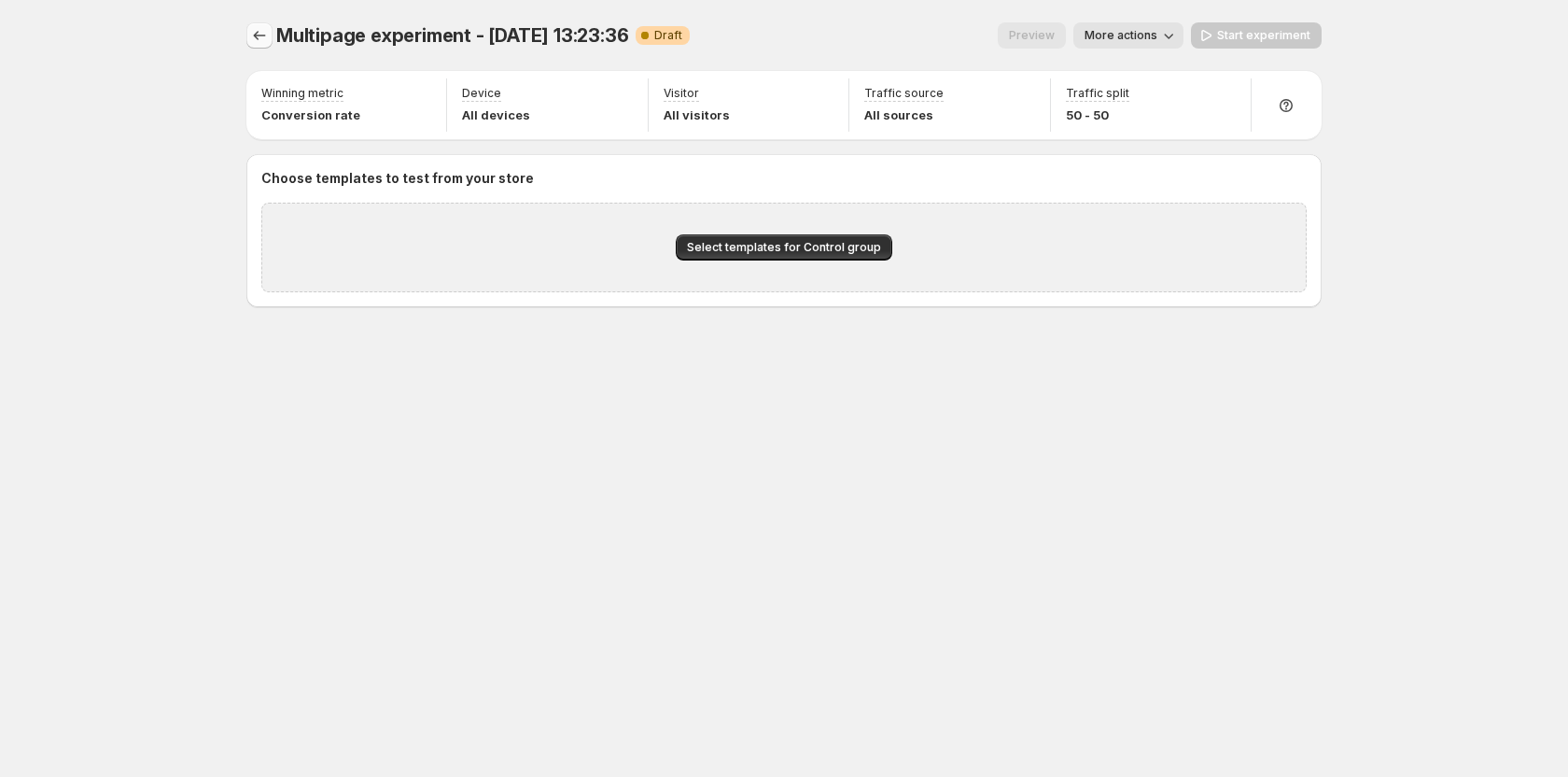
click at [254, 45] on button "Experiments" at bounding box center [260, 35] width 26 height 26
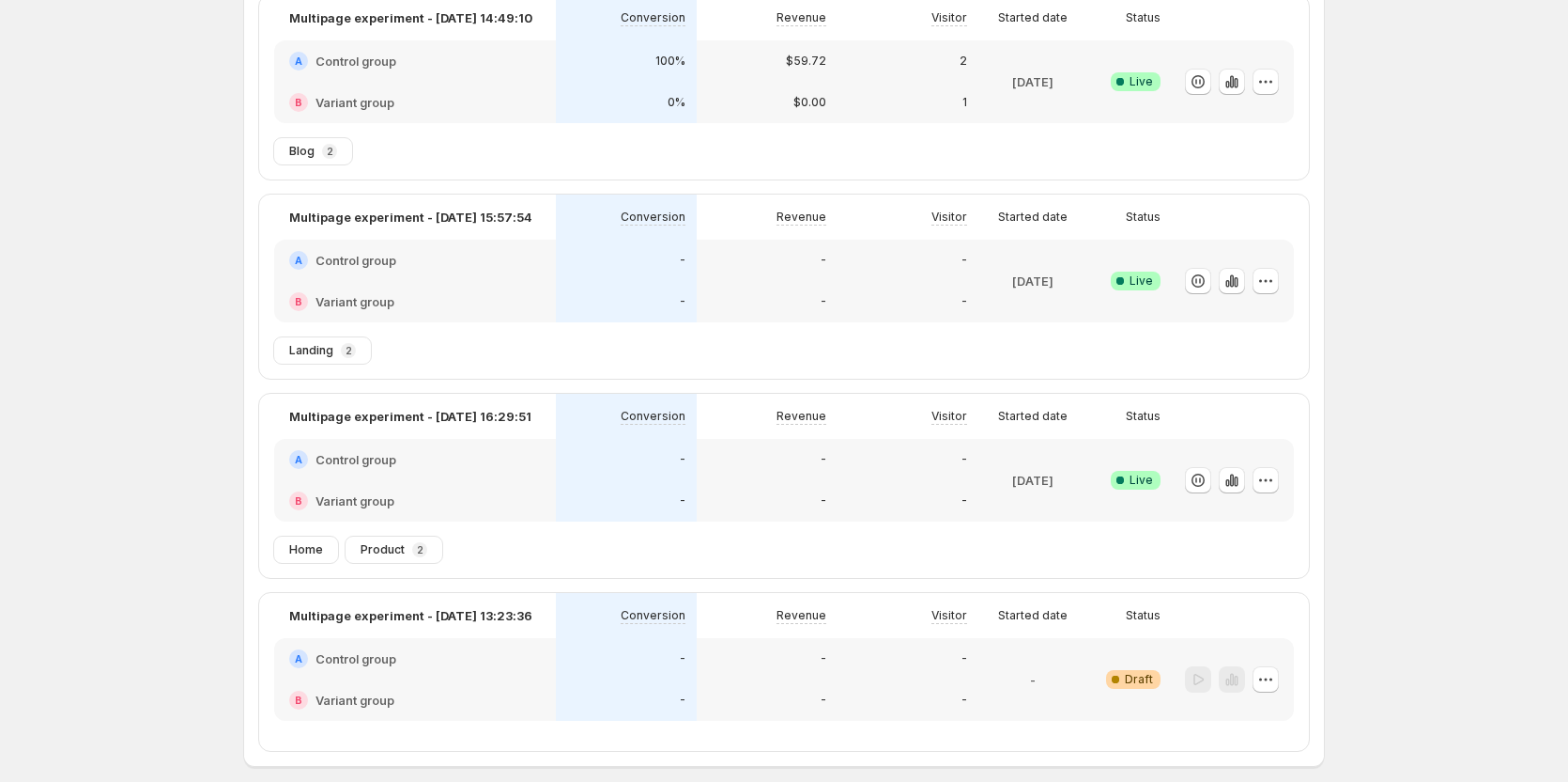
scroll to position [461, 0]
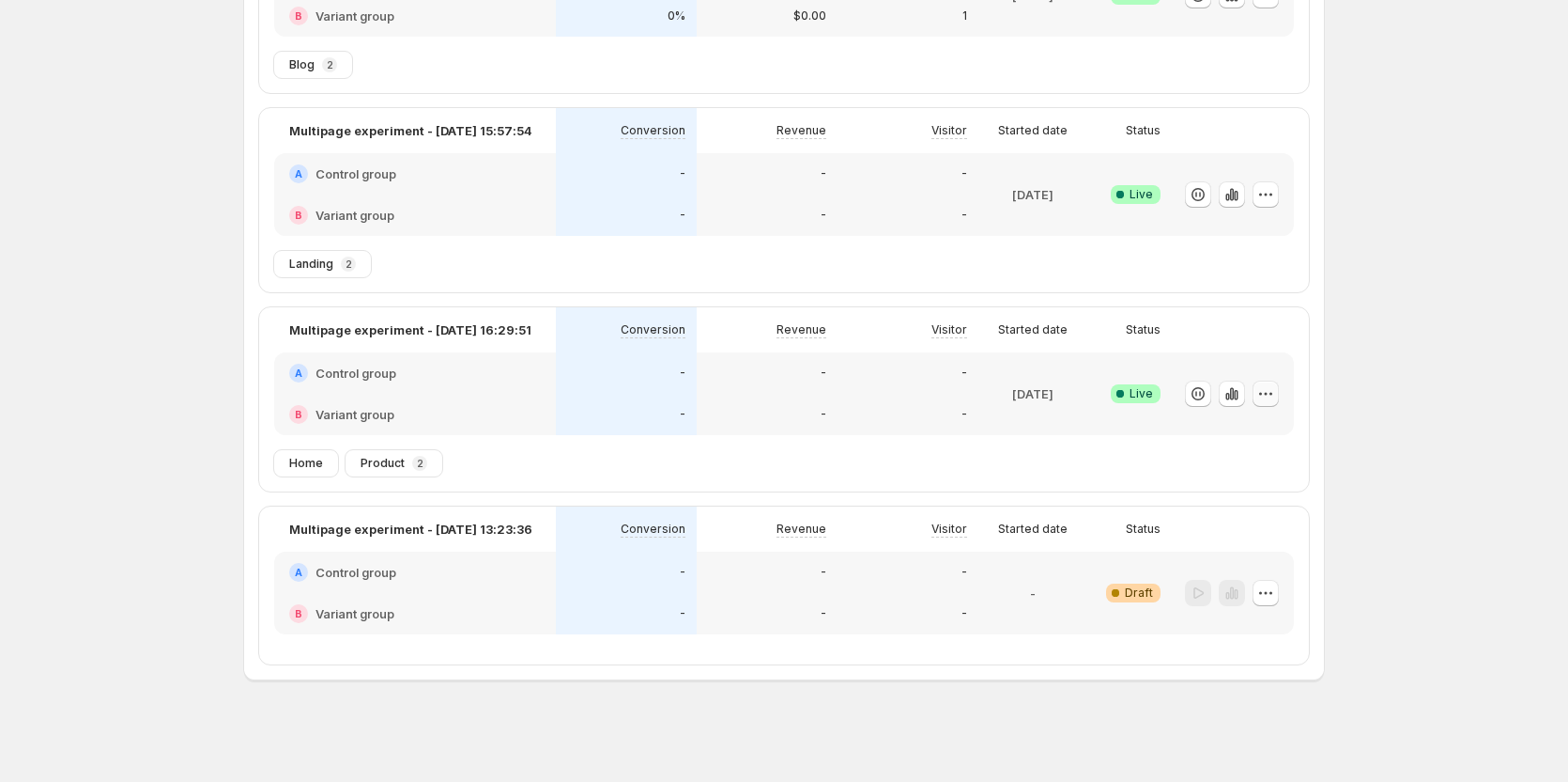
click at [1268, 391] on icon "button" at bounding box center [1265, 393] width 19 height 19
click at [1205, 391] on icon "button" at bounding box center [1197, 393] width 13 height 13
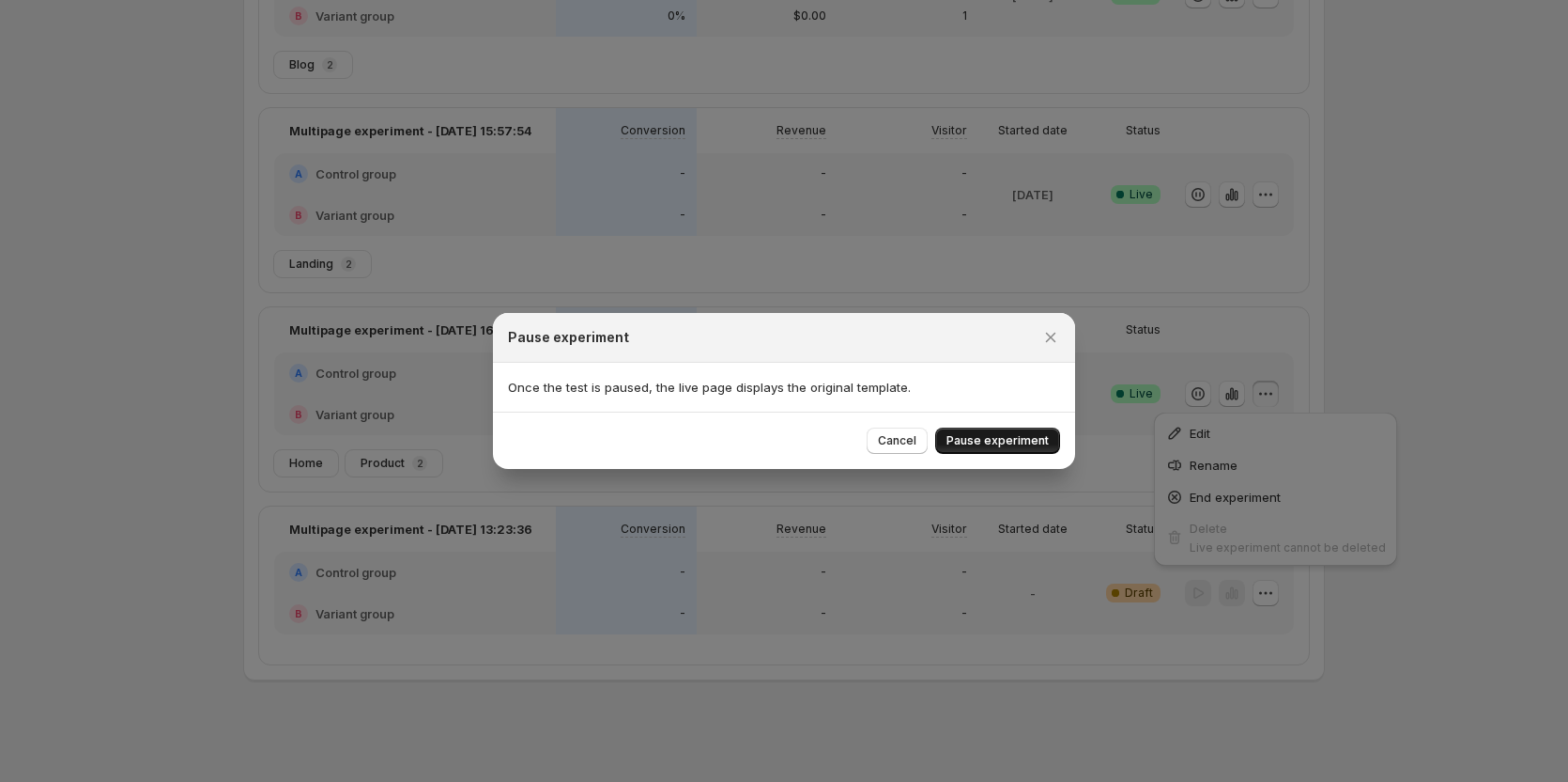
click at [1002, 444] on span "Pause experiment" at bounding box center [998, 440] width 102 height 15
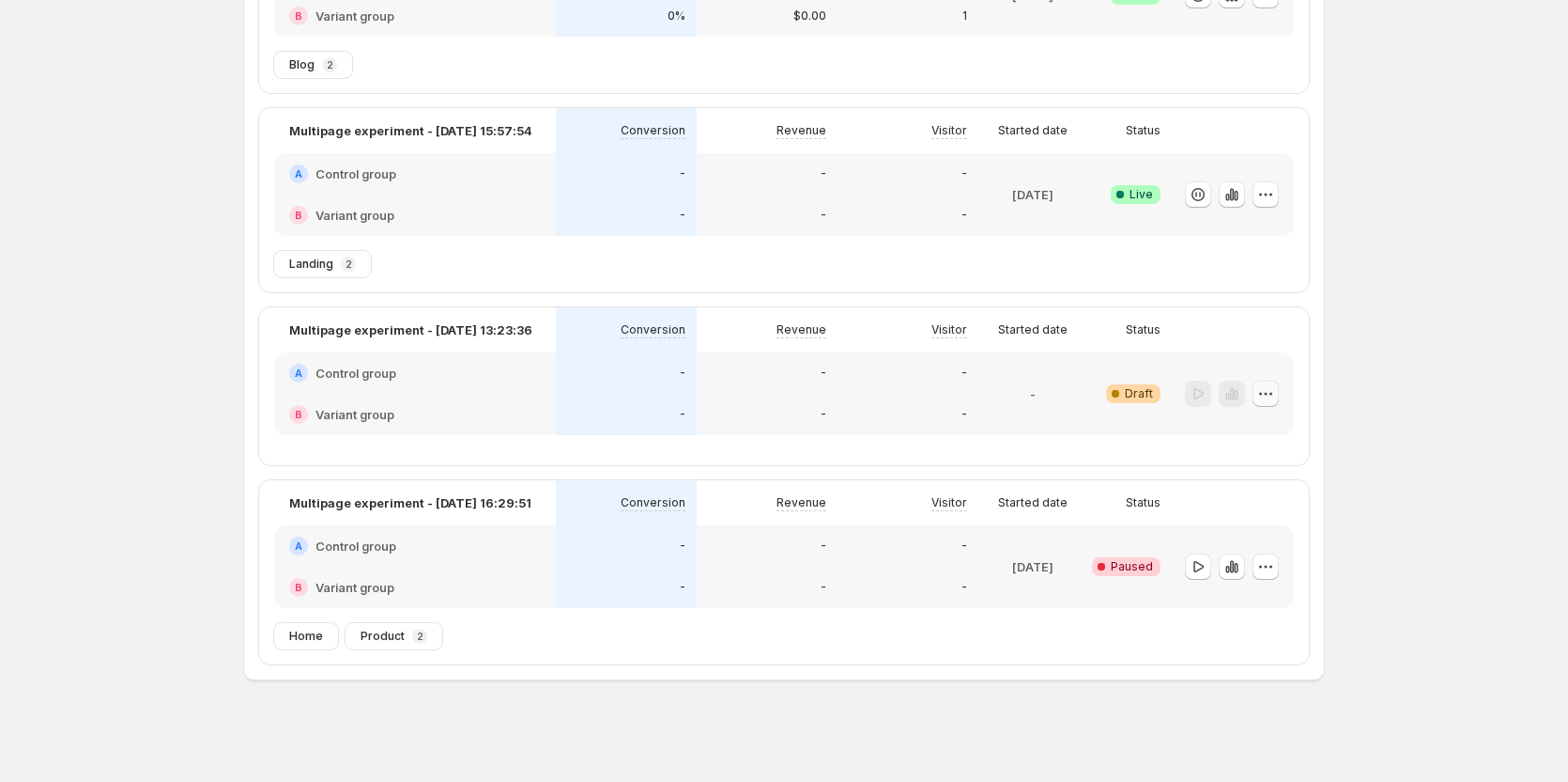
click at [1261, 391] on button "button" at bounding box center [1265, 393] width 27 height 27
click at [1223, 529] on icon "button" at bounding box center [1222, 529] width 19 height 19
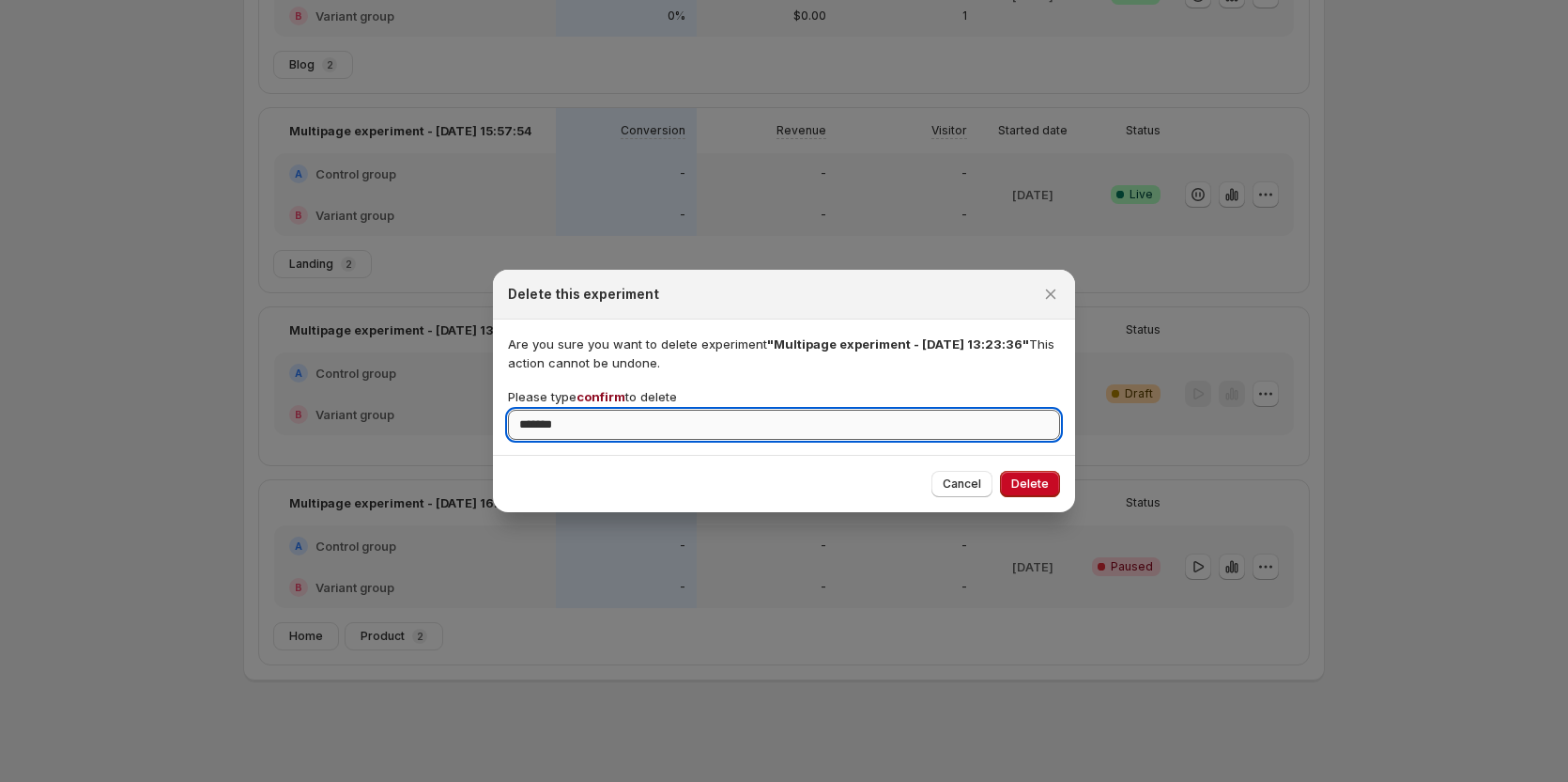
type input "*******"
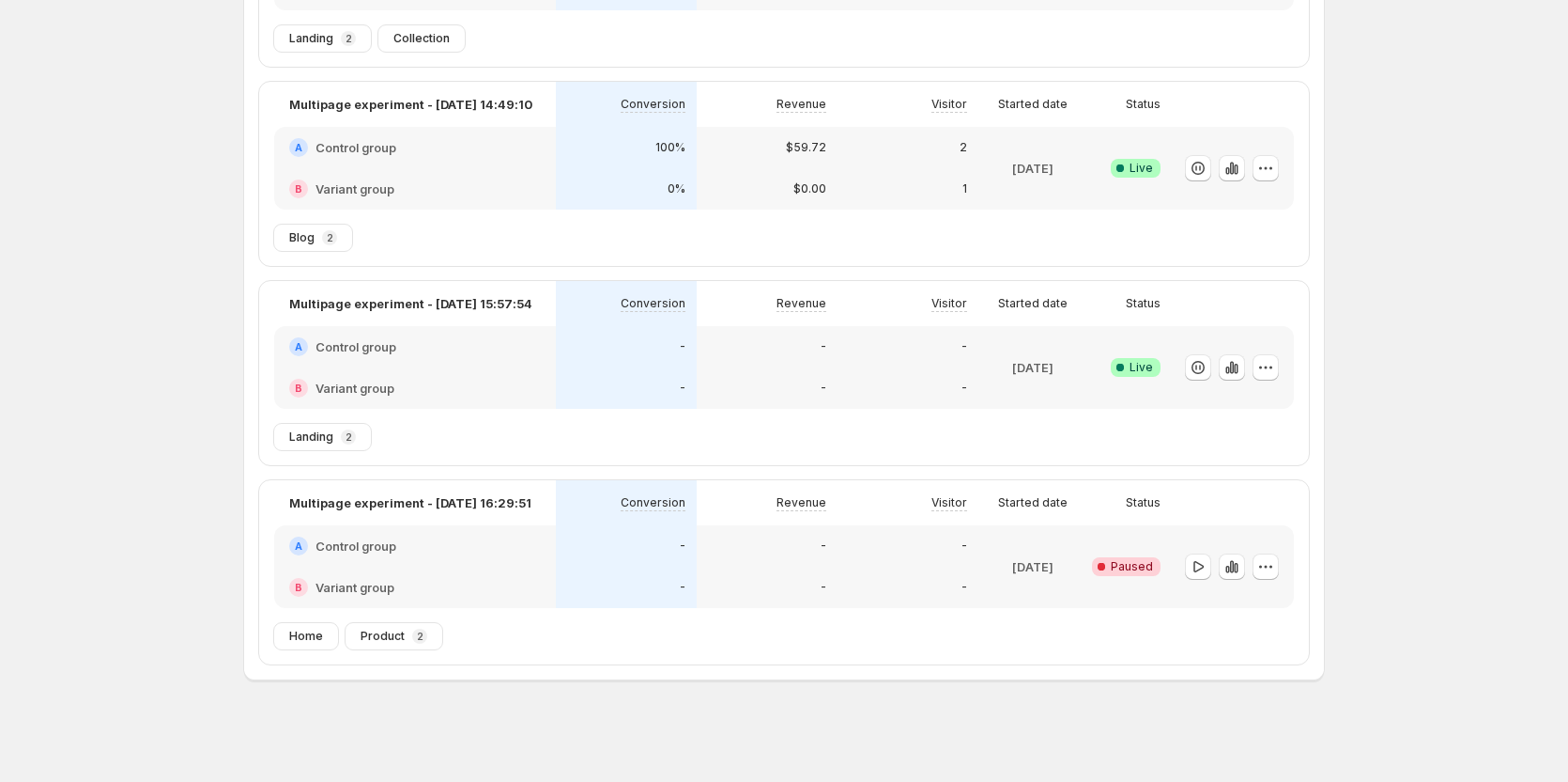
scroll to position [288, 0]
click at [1207, 566] on icon "button" at bounding box center [1197, 566] width 19 height 19
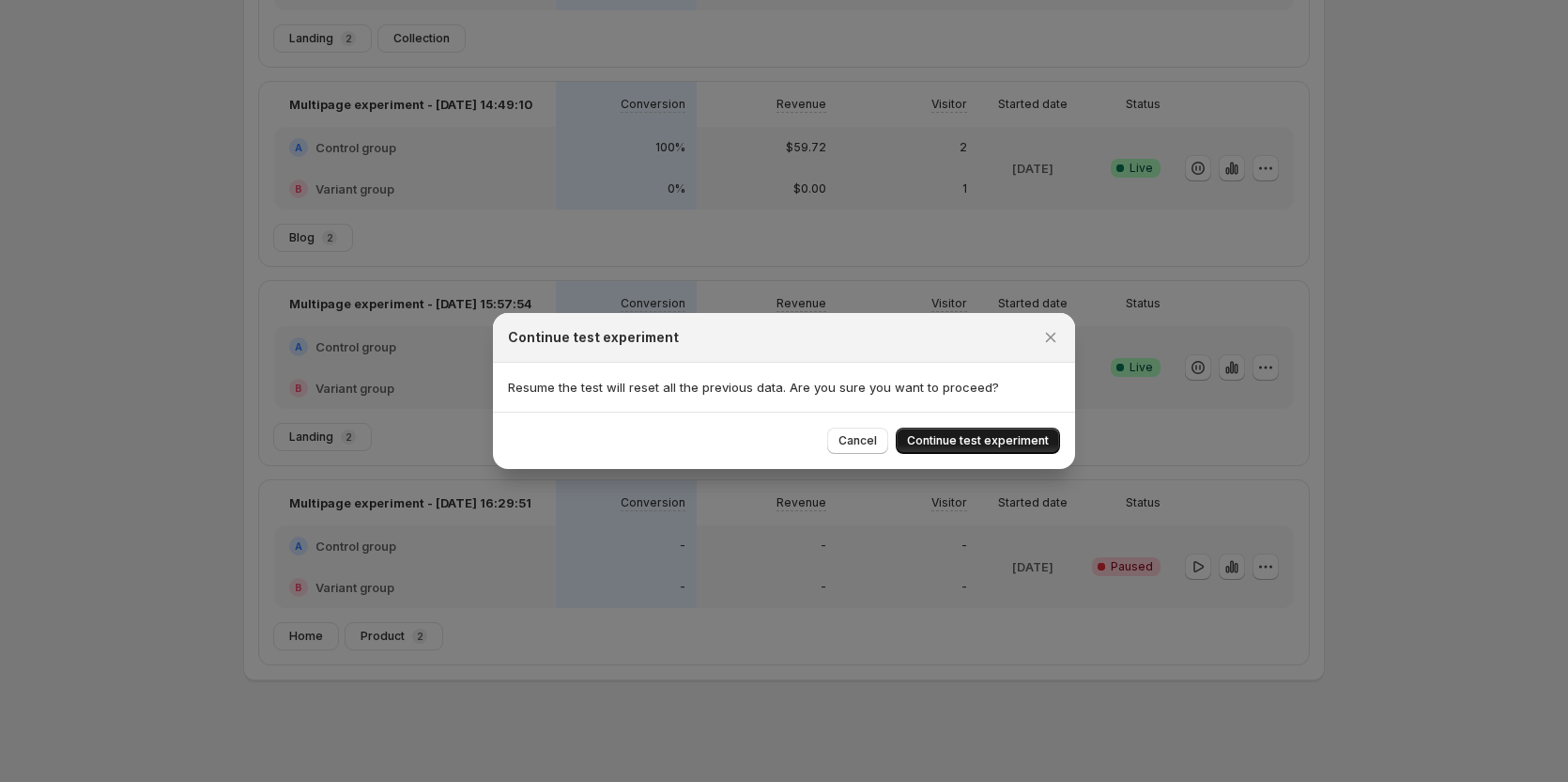
click at [997, 449] on button "Continue test experiment" at bounding box center [978, 441] width 165 height 27
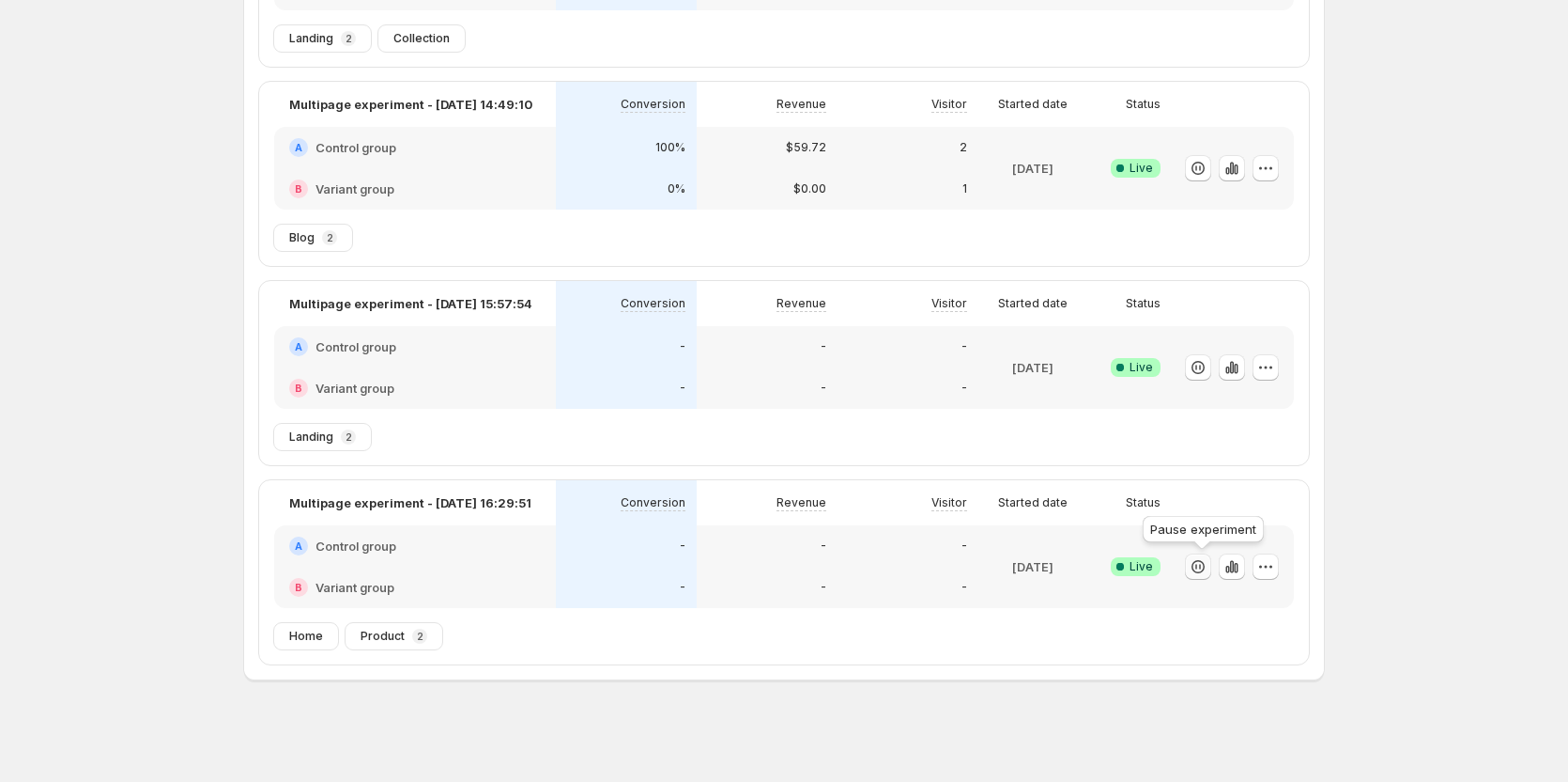
click at [1207, 562] on icon "button" at bounding box center [1197, 566] width 19 height 19
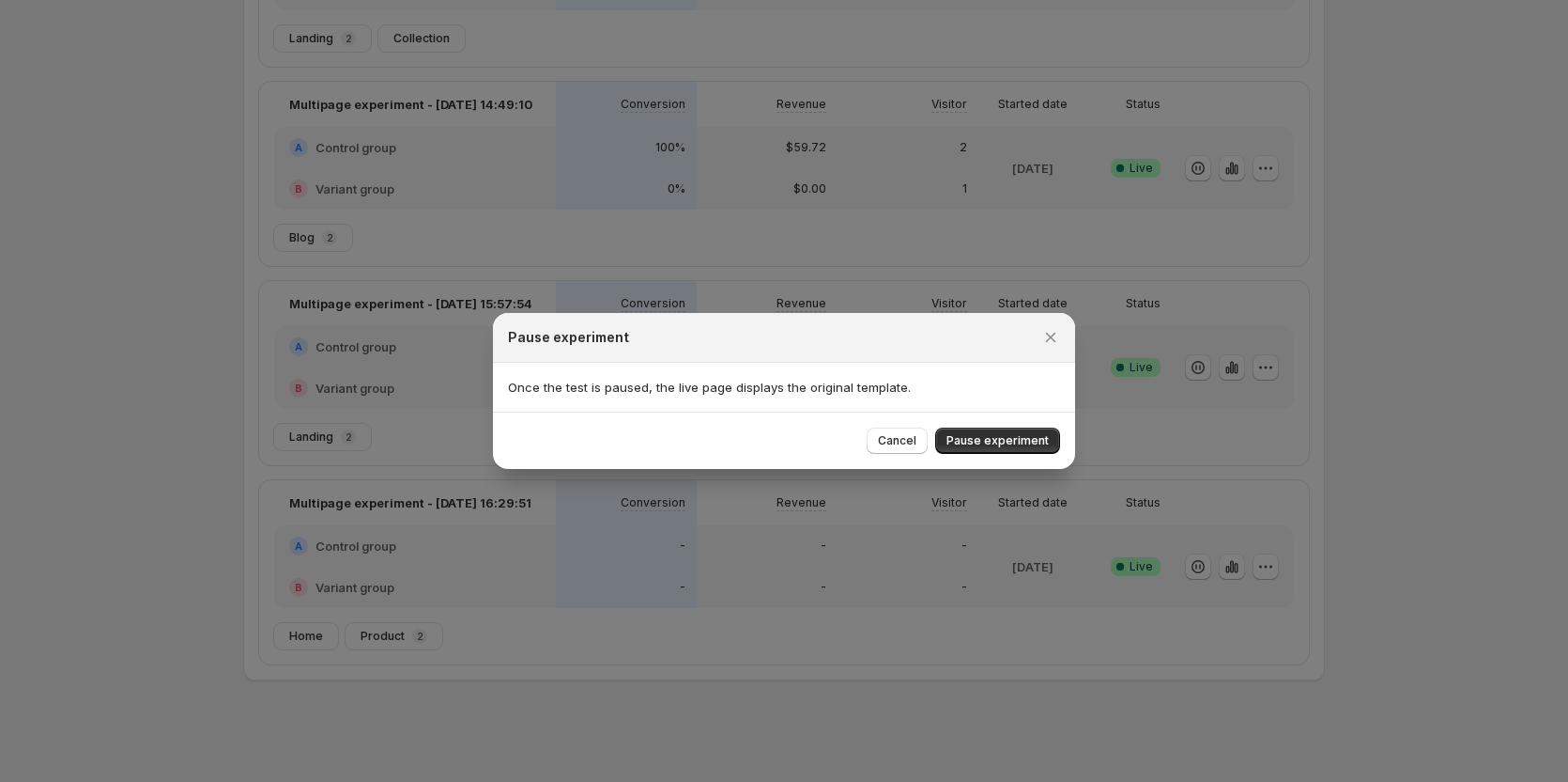
click at [1341, 428] on div at bounding box center [784, 391] width 1568 height 782
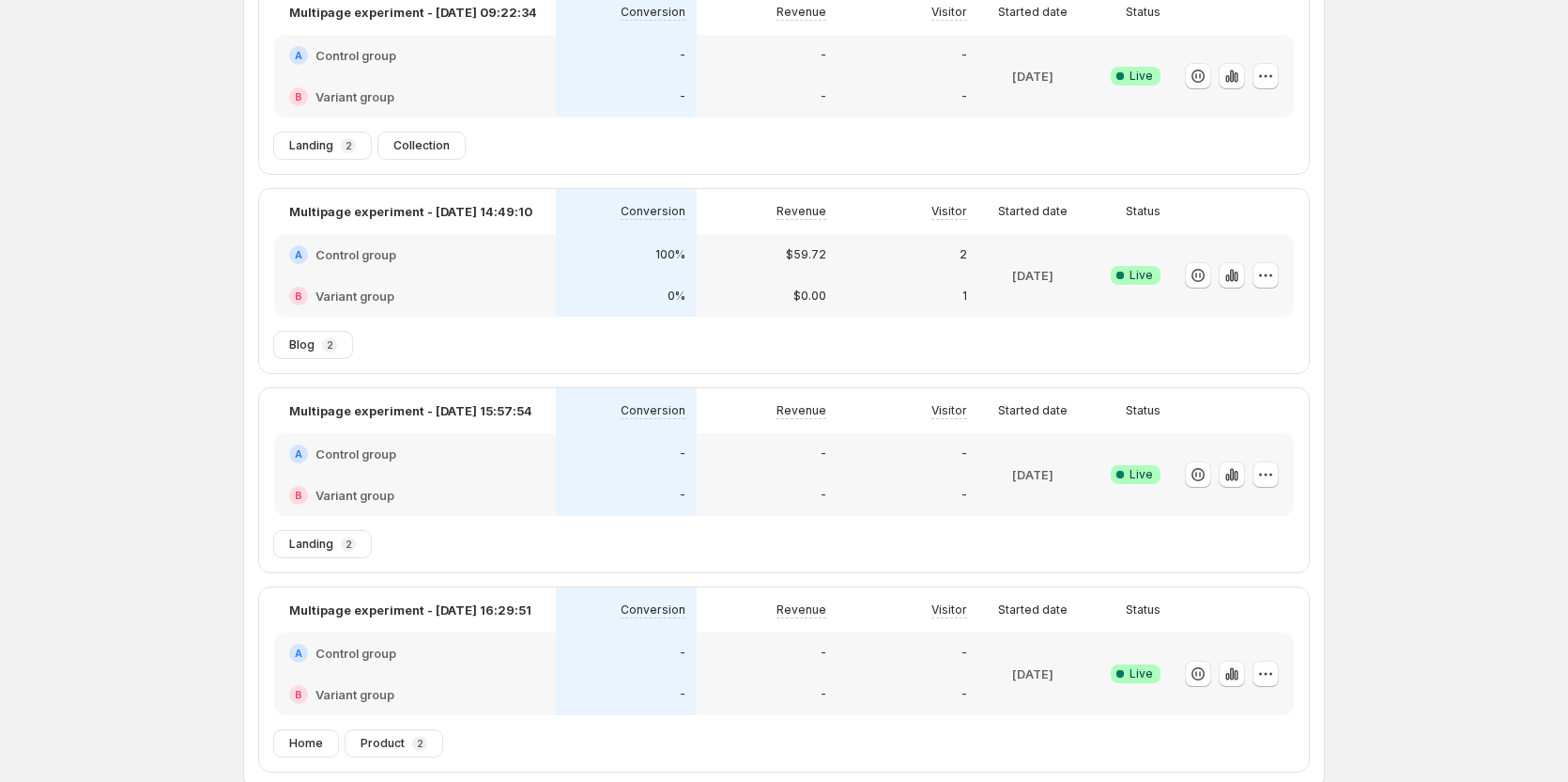
scroll to position [6, 0]
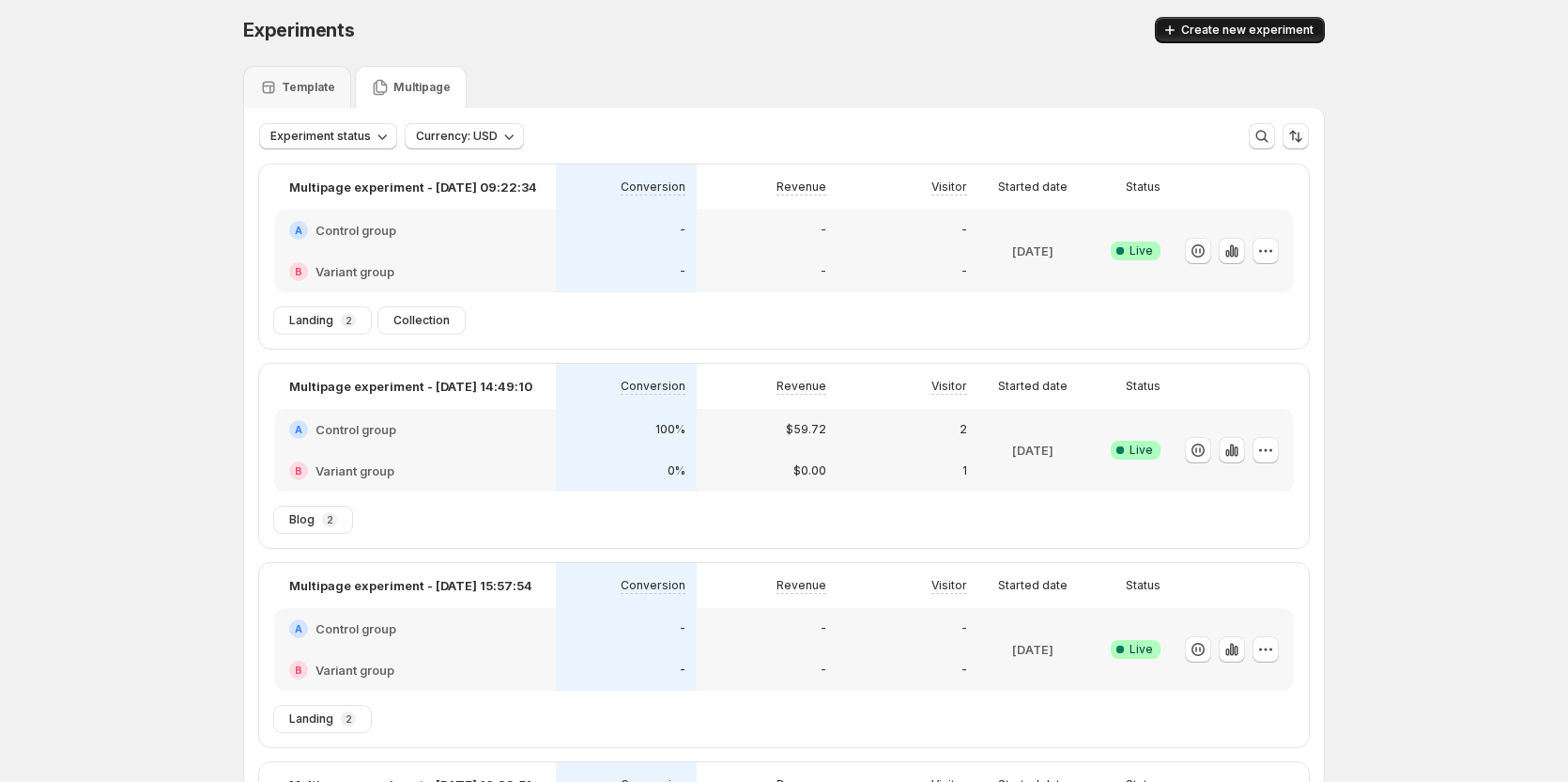
click at [1263, 24] on span "Create new experiment" at bounding box center [1248, 30] width 132 height 15
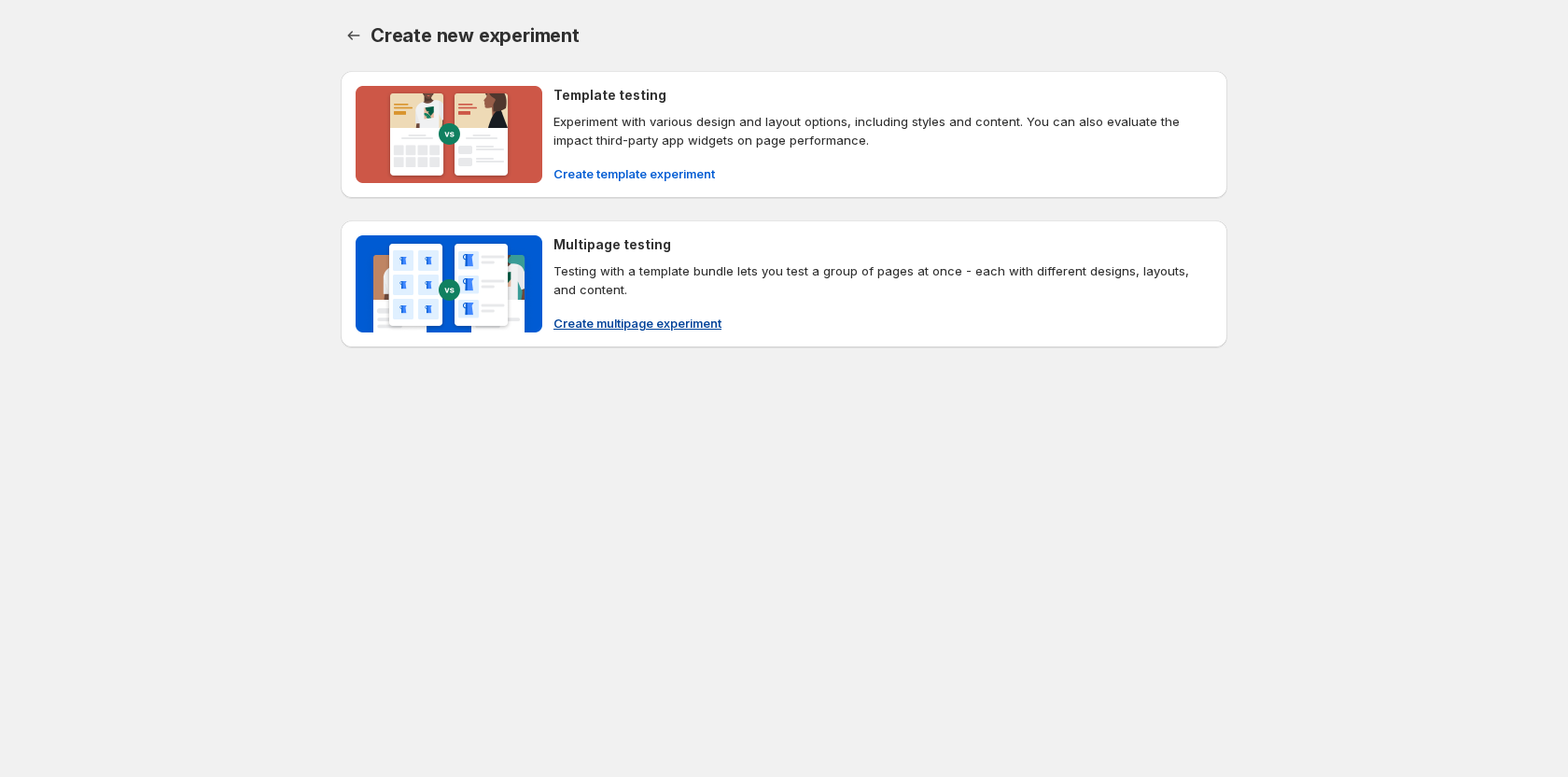
click at [600, 327] on span "Create multipage experiment" at bounding box center [638, 322] width 168 height 19
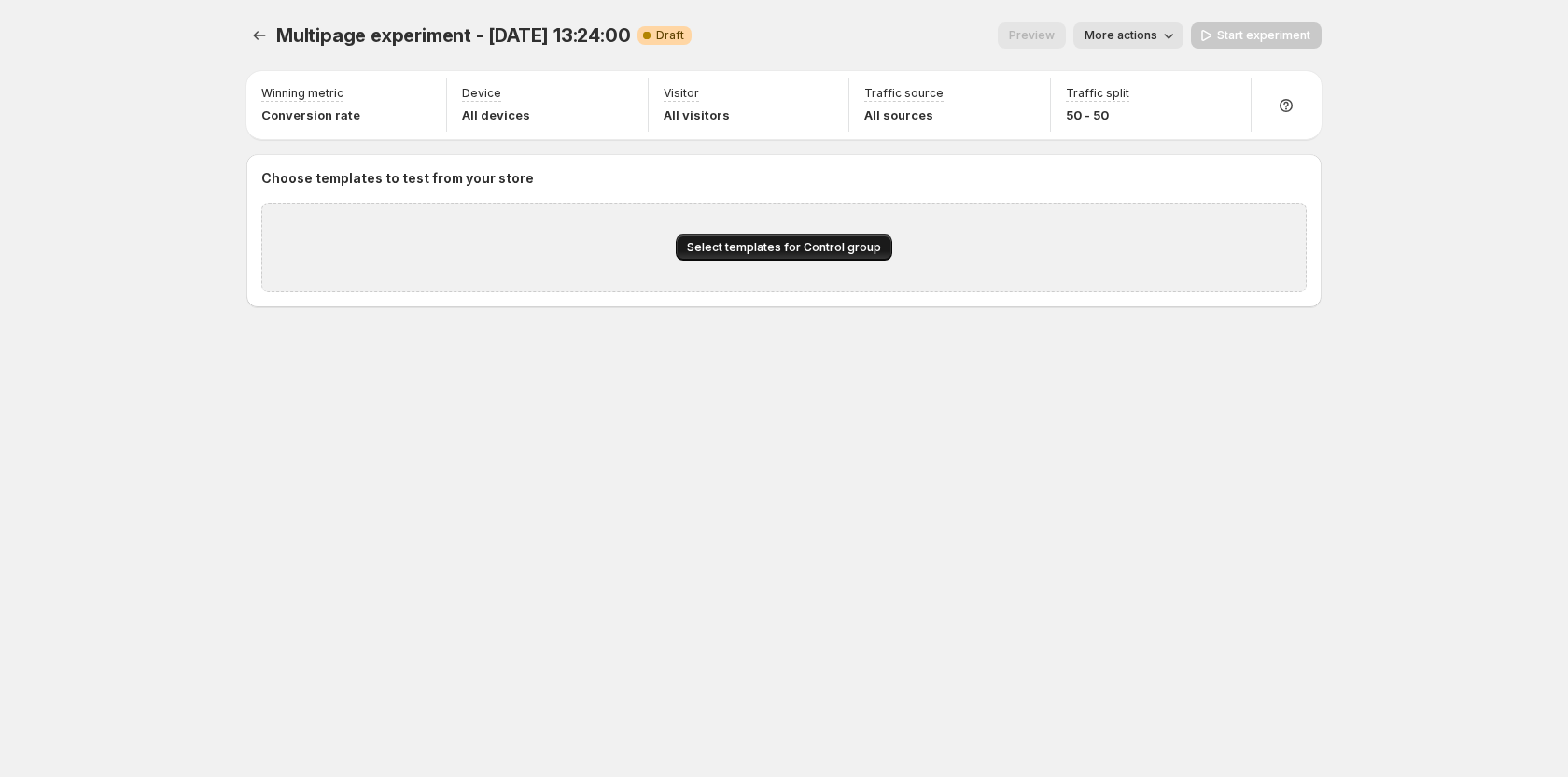
click at [722, 257] on button "Select templates for Control group" at bounding box center [784, 247] width 216 height 26
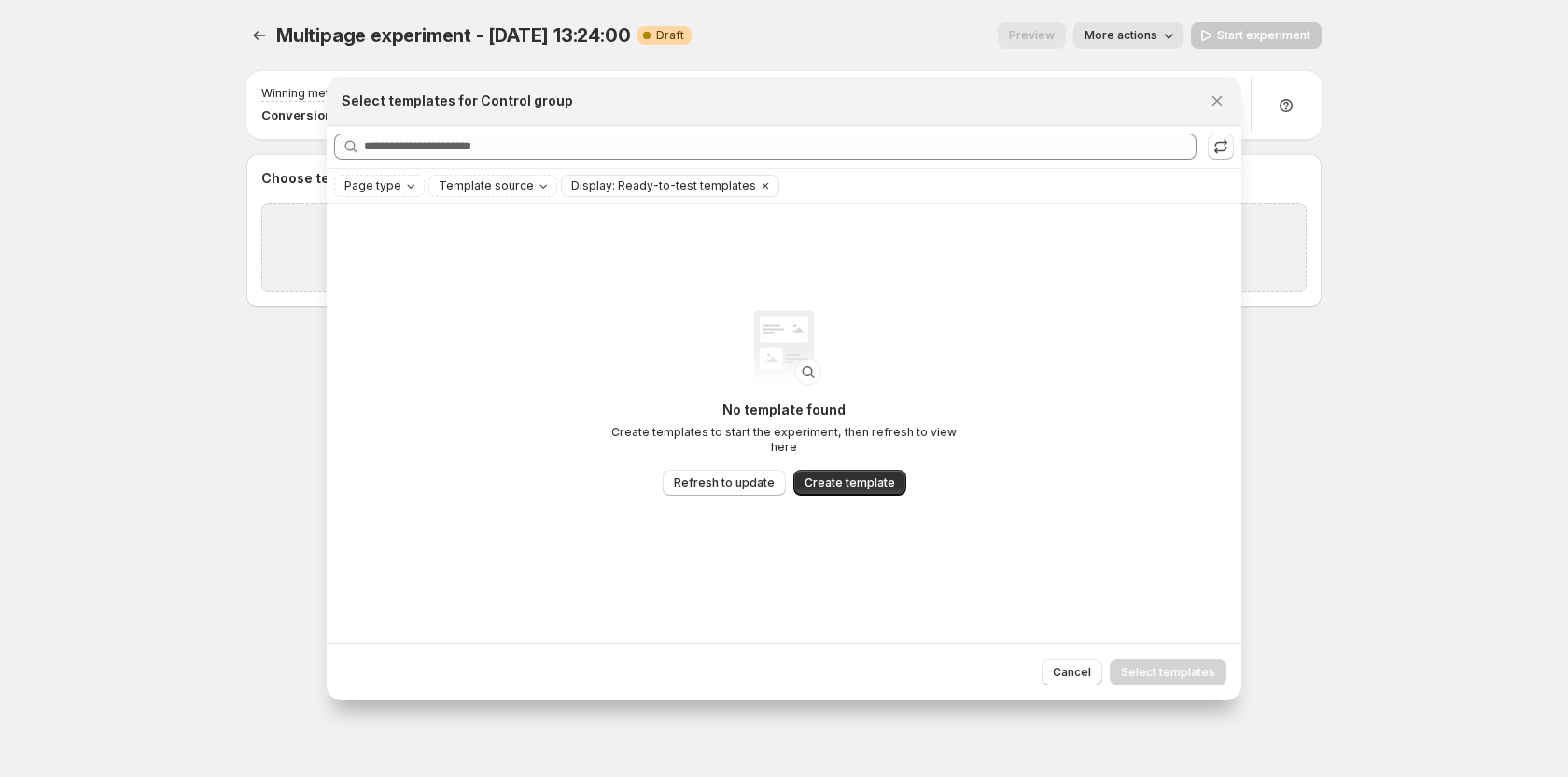
click at [1215, 94] on div "Refresh to update" at bounding box center [1222, 113] width 128 height 41
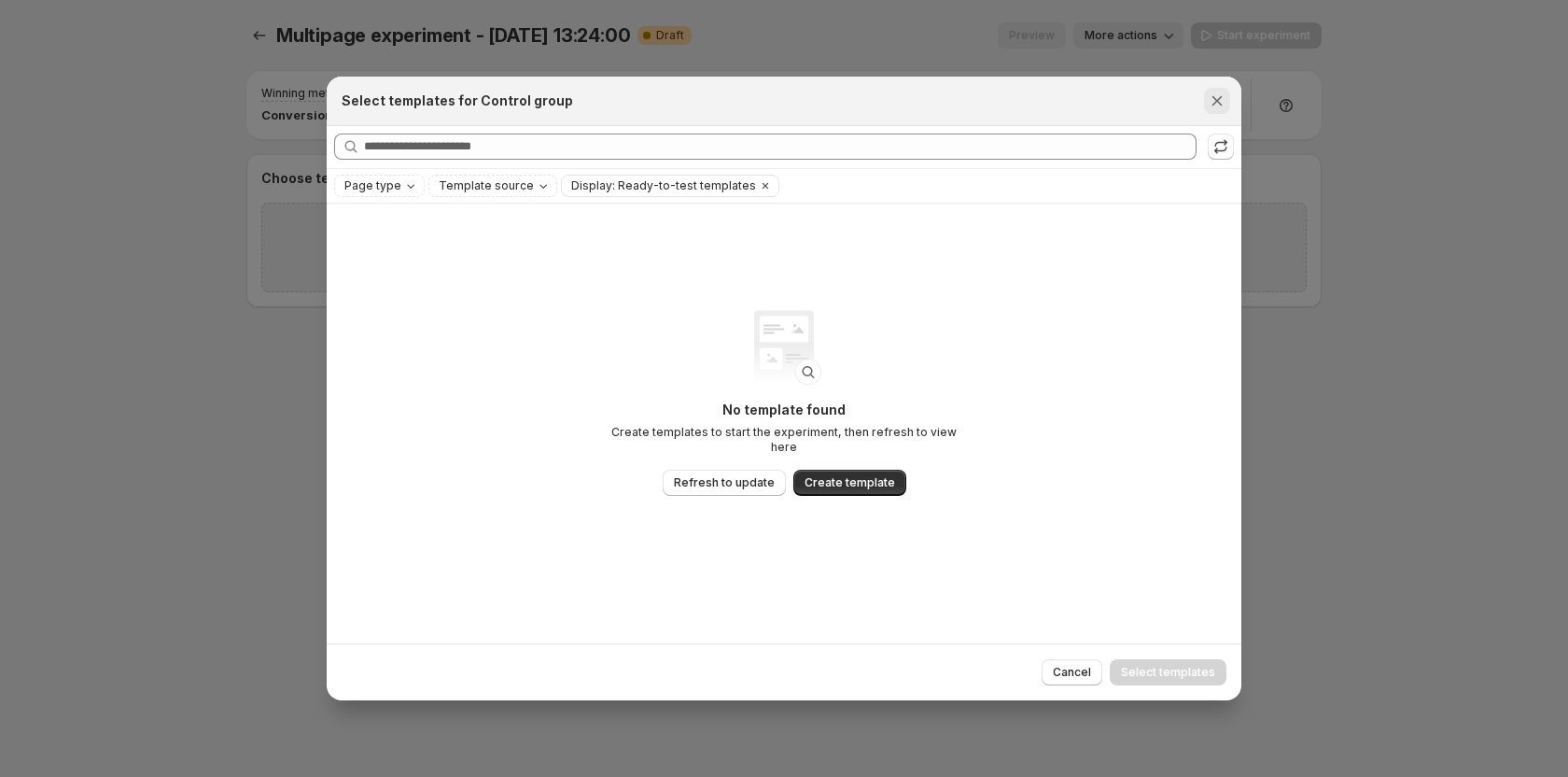
click at [1220, 102] on icon "Close" at bounding box center [1216, 100] width 19 height 19
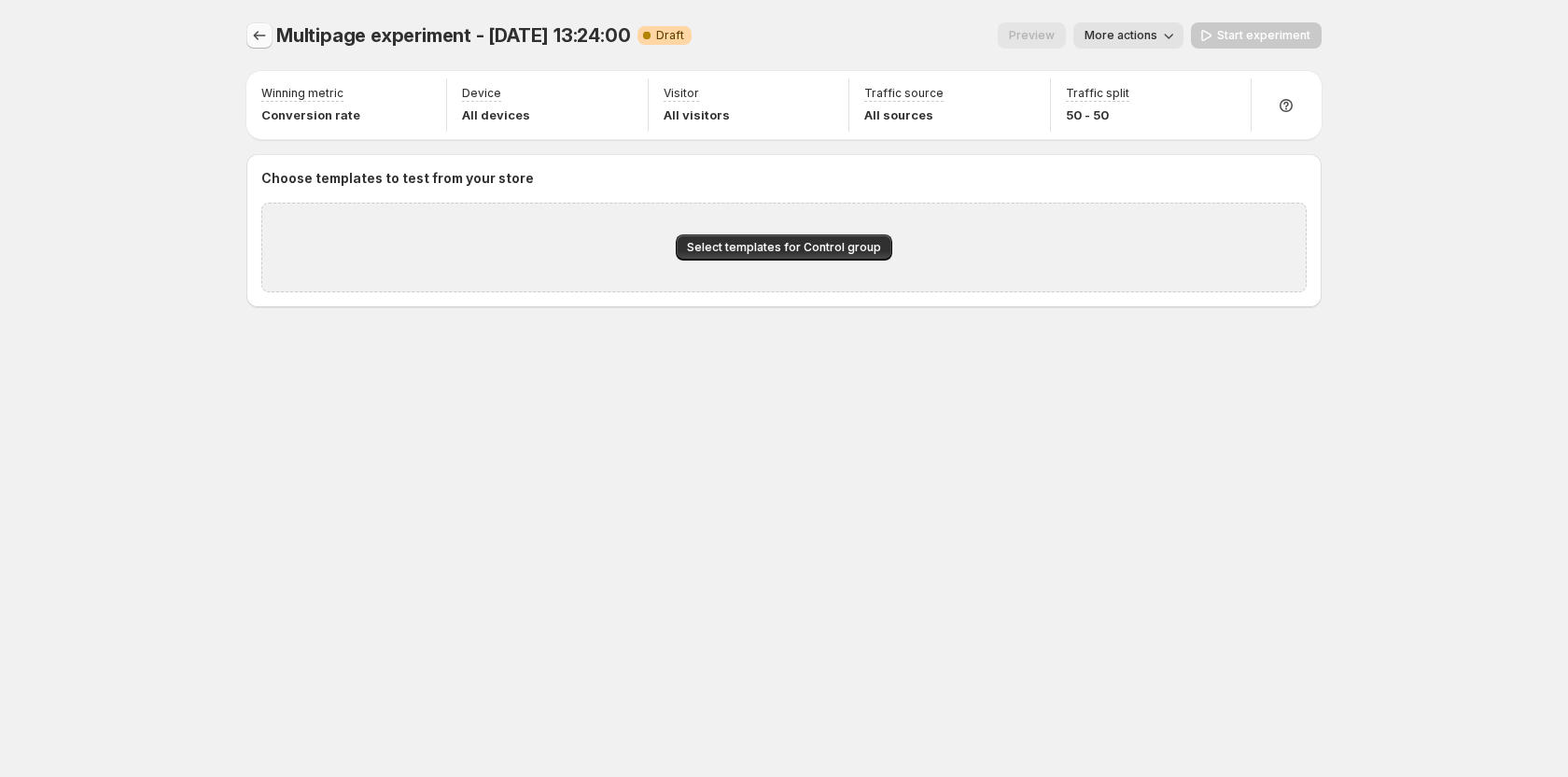
click at [264, 34] on icon "Experiments" at bounding box center [259, 35] width 19 height 19
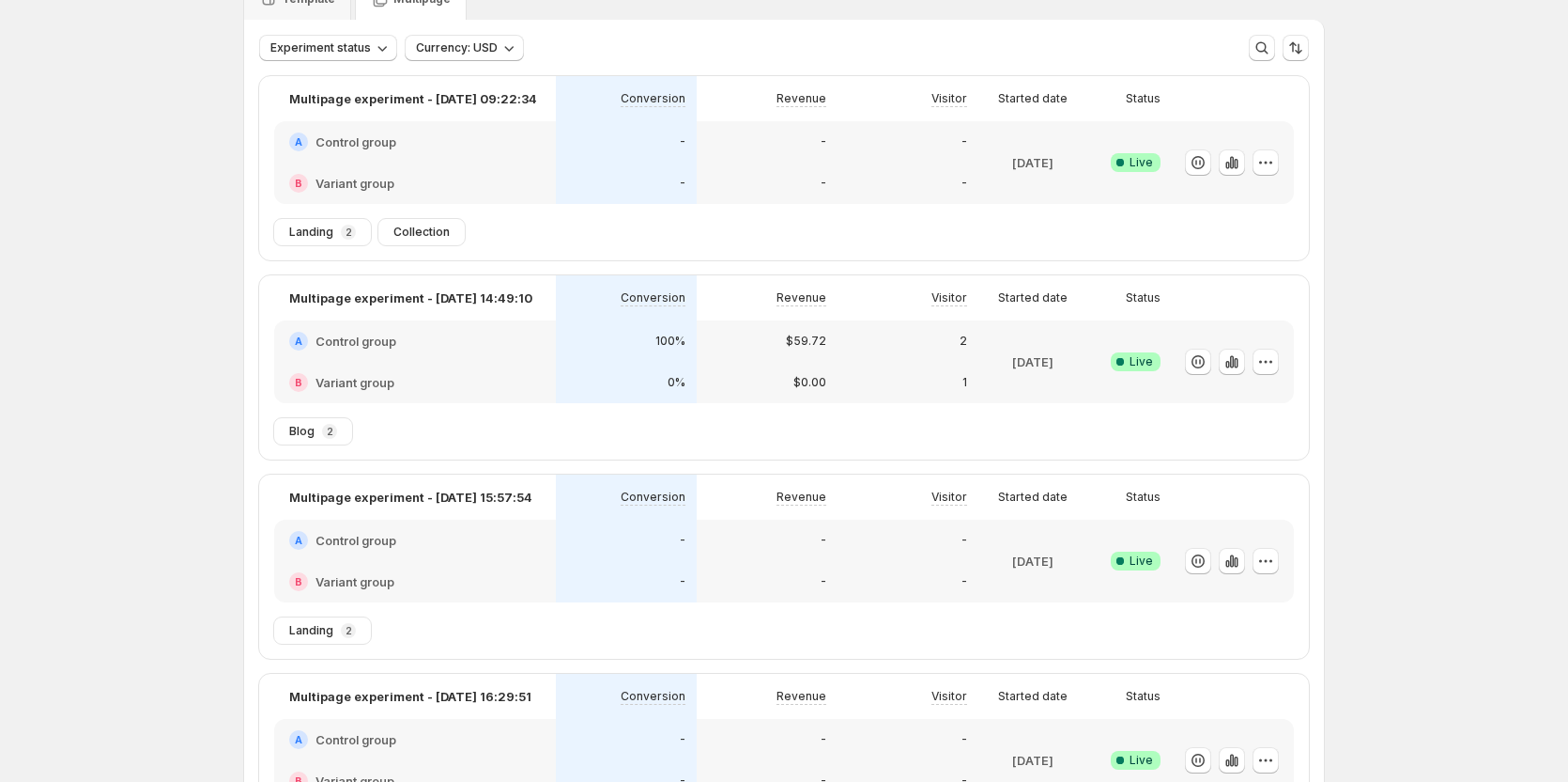
scroll to position [188, 0]
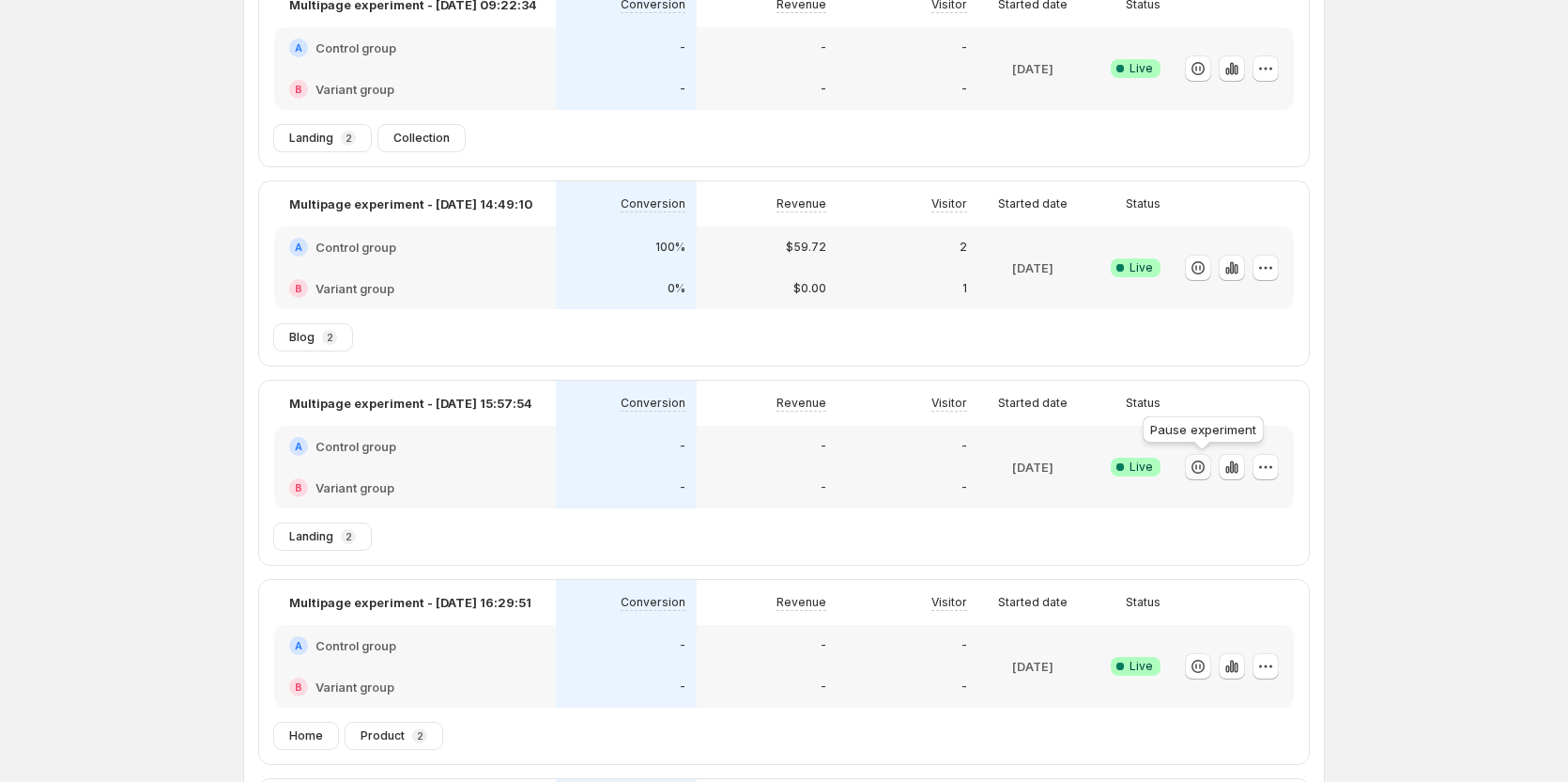
click at [1197, 465] on icon "button" at bounding box center [1196, 467] width 2 height 6
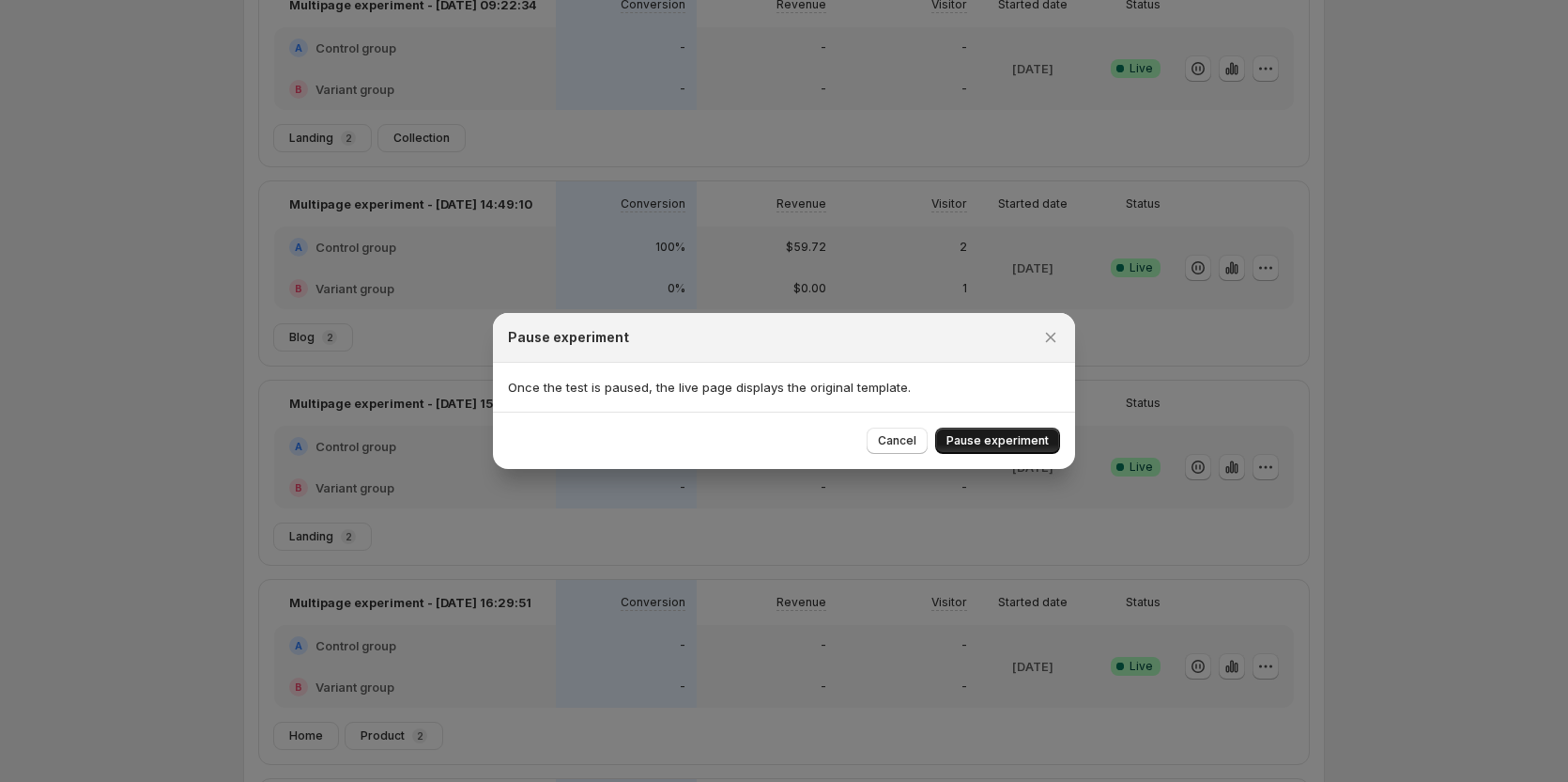
click at [1001, 443] on span "Pause experiment" at bounding box center [998, 440] width 102 height 15
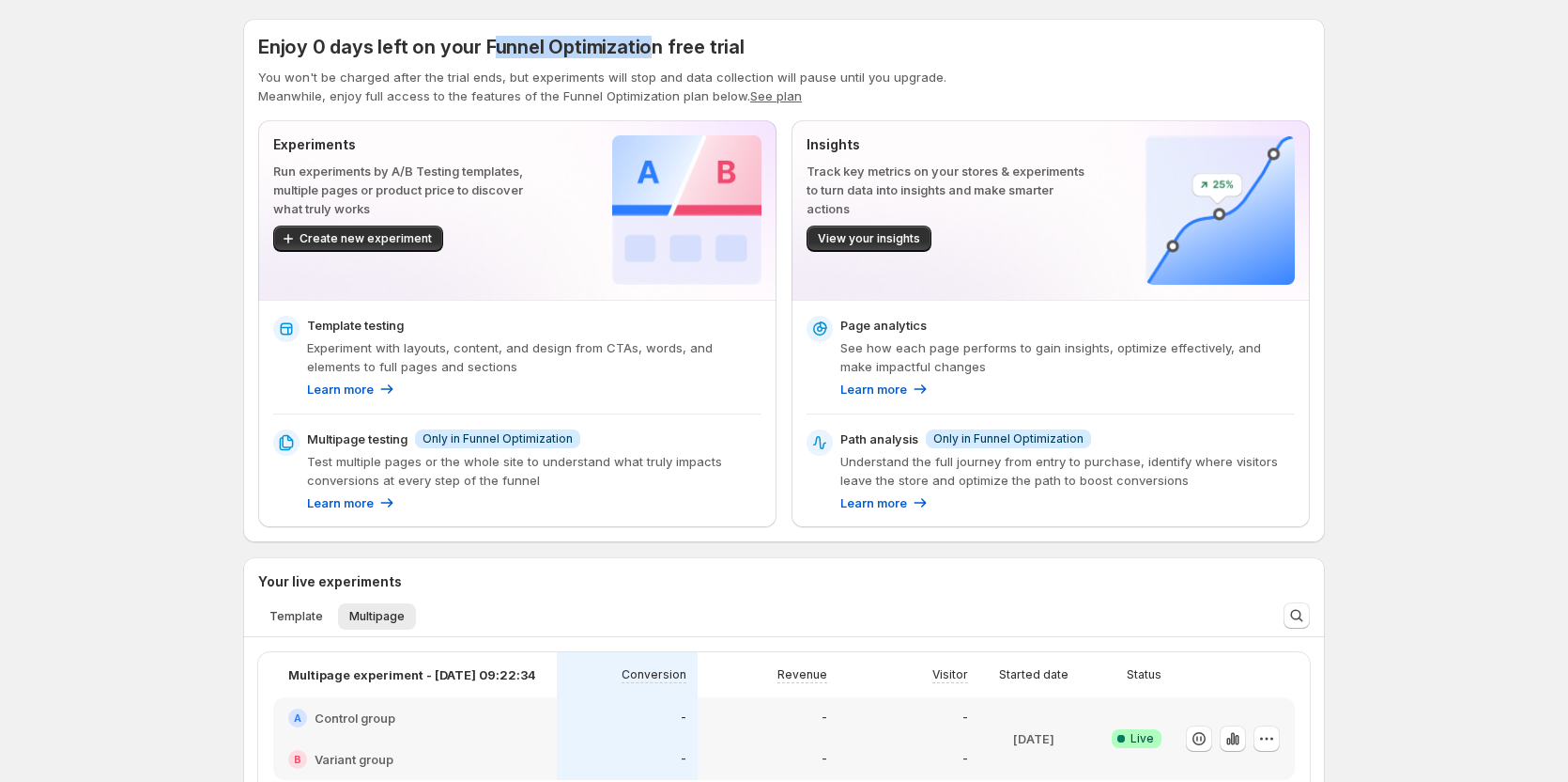
drag, startPoint x: 487, startPoint y: 49, endPoint x: 643, endPoint y: 47, distance: 156.0
click at [643, 47] on span "Enjoy 0 days left on your Funnel Optimization free trial" at bounding box center [502, 46] width 487 height 23
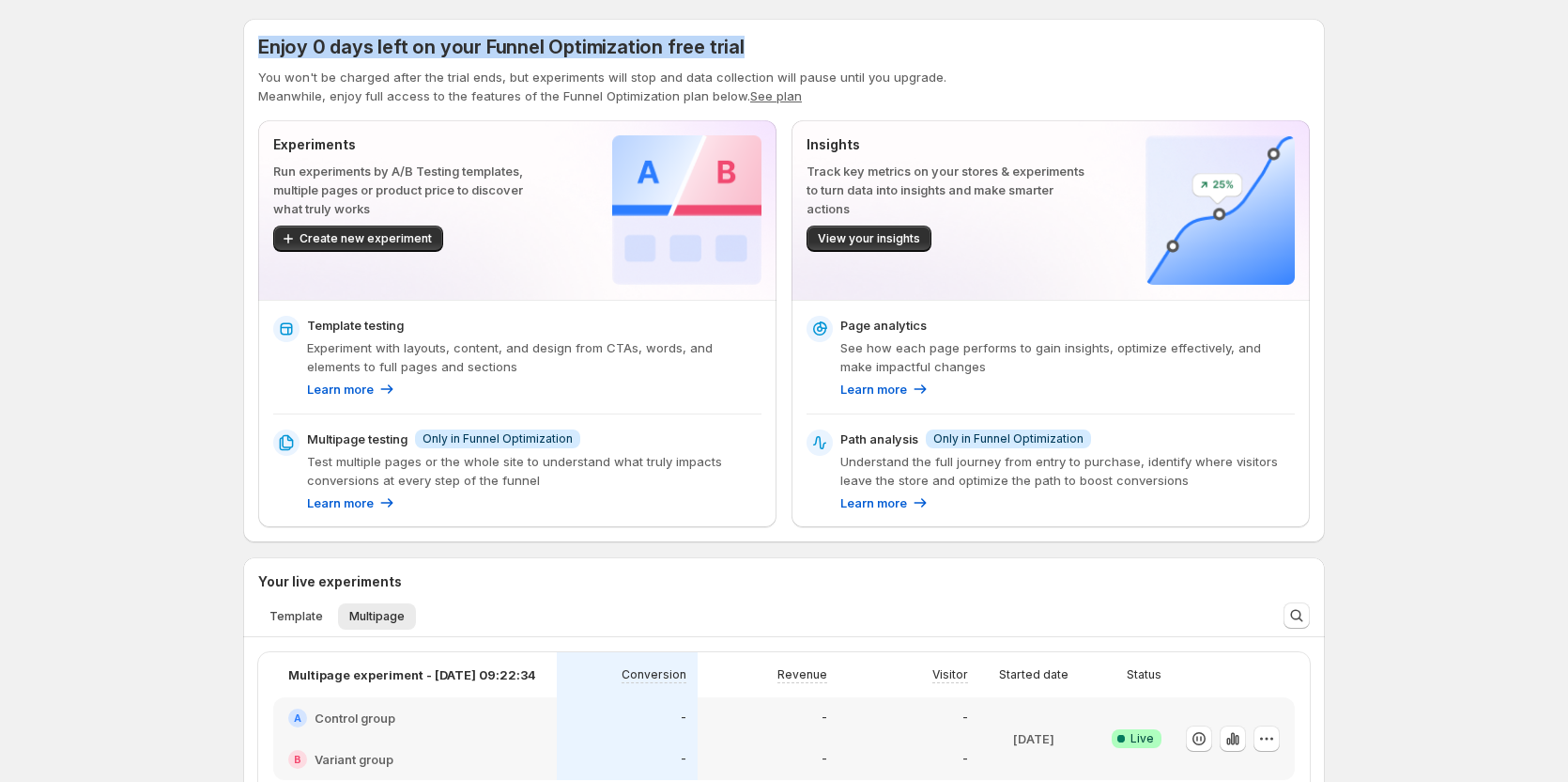
drag, startPoint x: 252, startPoint y: 46, endPoint x: 748, endPoint y: 47, distance: 496.0
click at [748, 47] on div "Enjoy 0 days left on your Funnel Optimization free trial You won't be charged a…" at bounding box center [784, 280] width 1082 height 524
click at [313, 48] on span "Enjoy 0 days left on your Funnel Optimization free trial" at bounding box center [502, 46] width 487 height 23
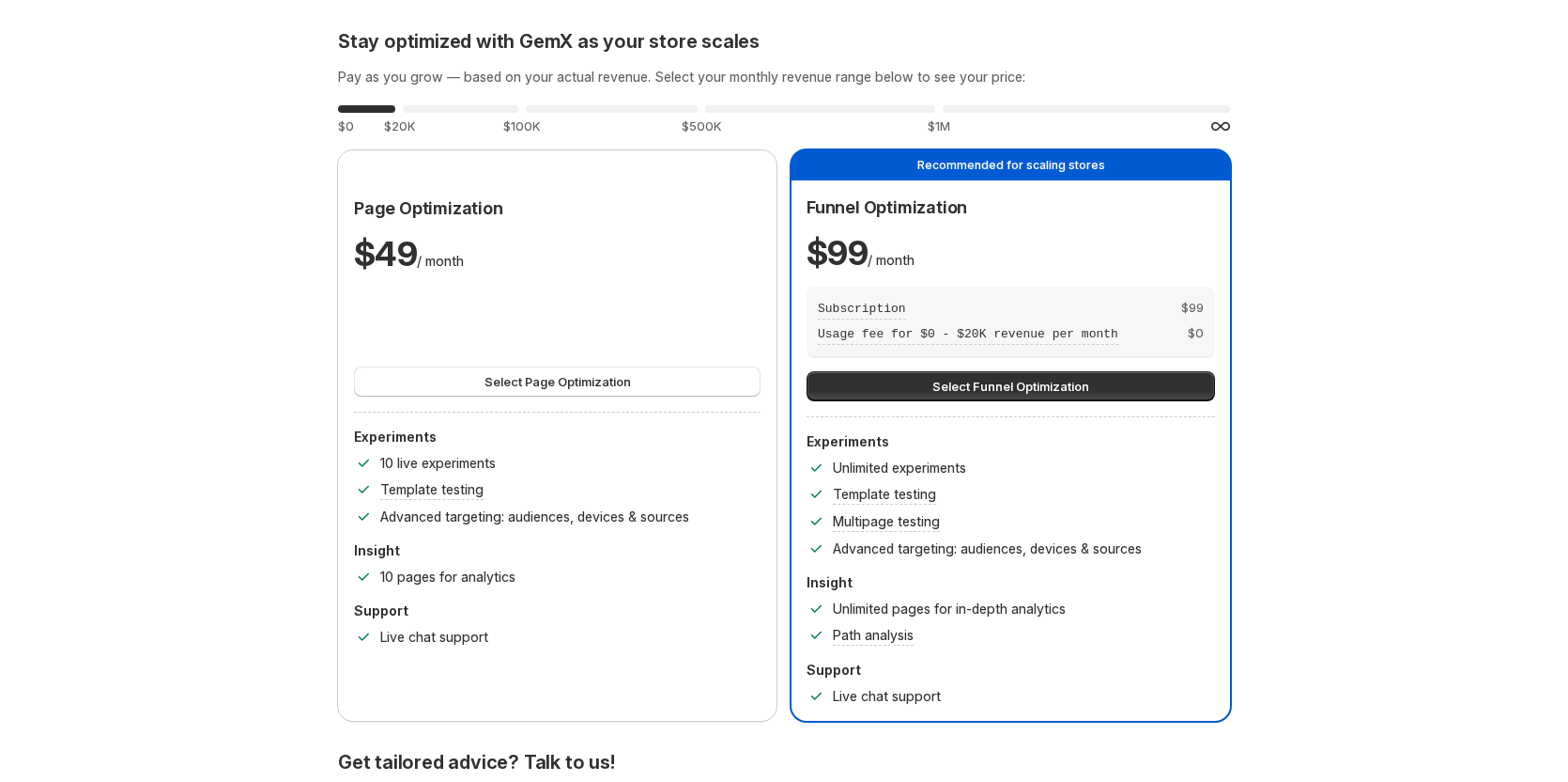
drag, startPoint x: 121, startPoint y: 157, endPoint x: 203, endPoint y: 140, distance: 83.7
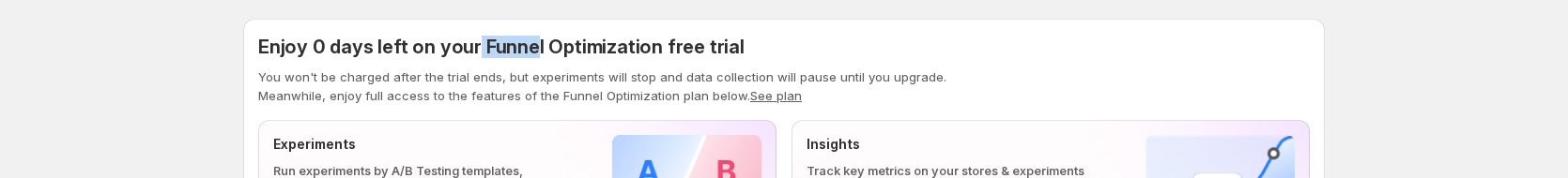
drag, startPoint x: 478, startPoint y: 45, endPoint x: 533, endPoint y: 47, distance: 55.0
click at [533, 47] on span "Enjoy 0 days left on your Funnel Optimization free trial" at bounding box center [502, 46] width 487 height 23
click at [543, 45] on span "Enjoy 0 days left on your Funnel Optimization free trial" at bounding box center [502, 46] width 487 height 23
drag, startPoint x: 542, startPoint y: 48, endPoint x: 480, endPoint y: 50, distance: 62.0
click at [480, 50] on span "Enjoy 0 days left on your Funnel Optimization free trial" at bounding box center [502, 46] width 487 height 23
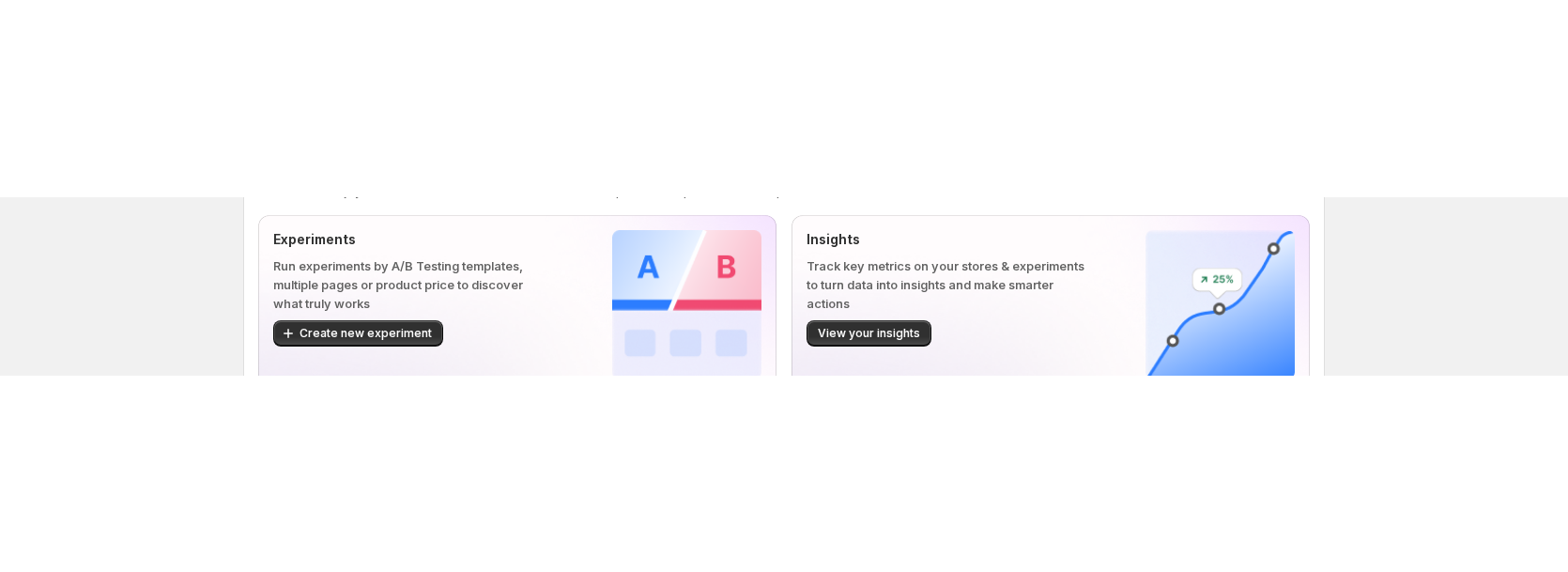
scroll to position [282, 0]
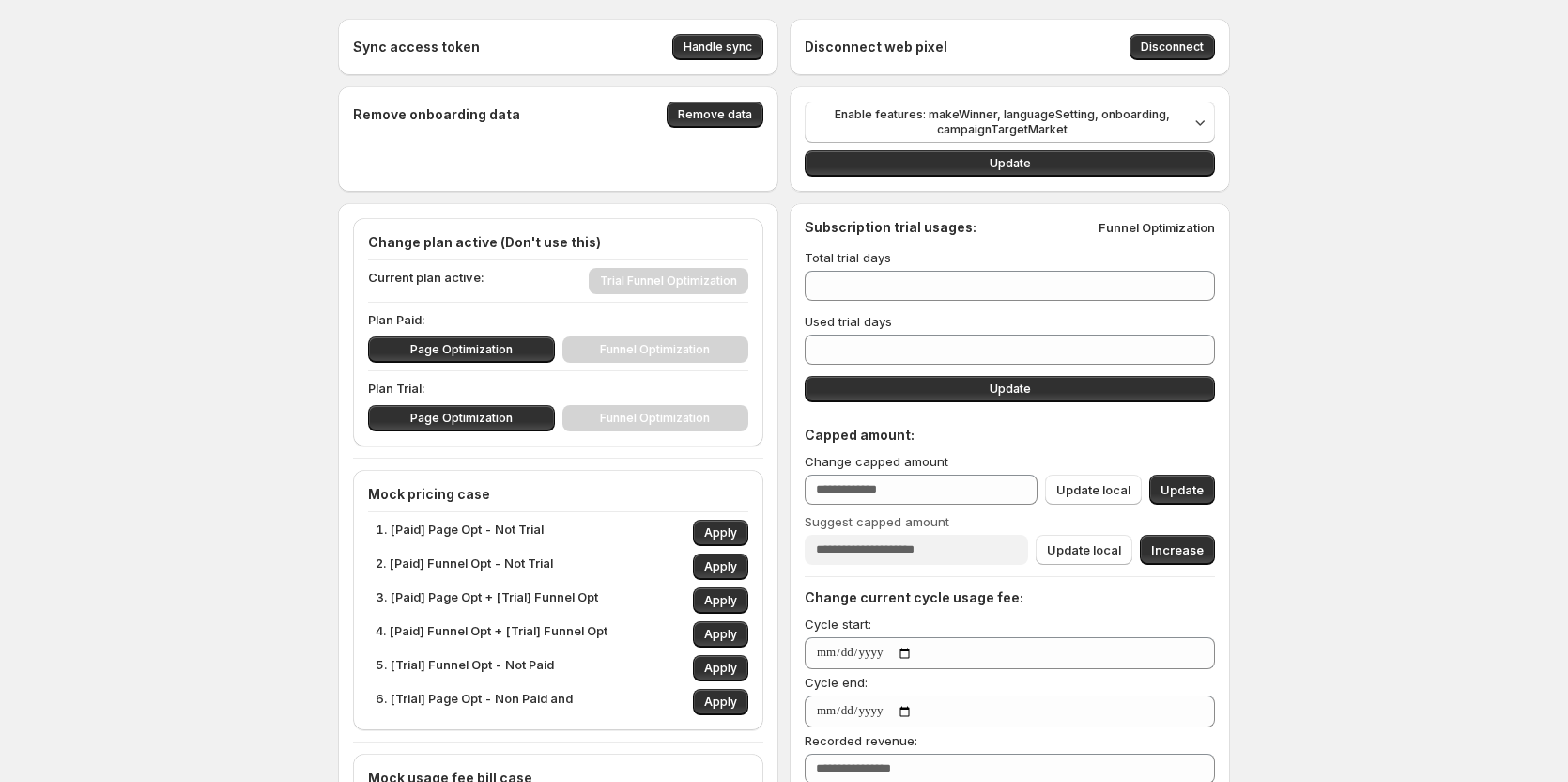
click at [666, 348] on div "Page Optimization Funnel Optimization" at bounding box center [559, 349] width 380 height 27
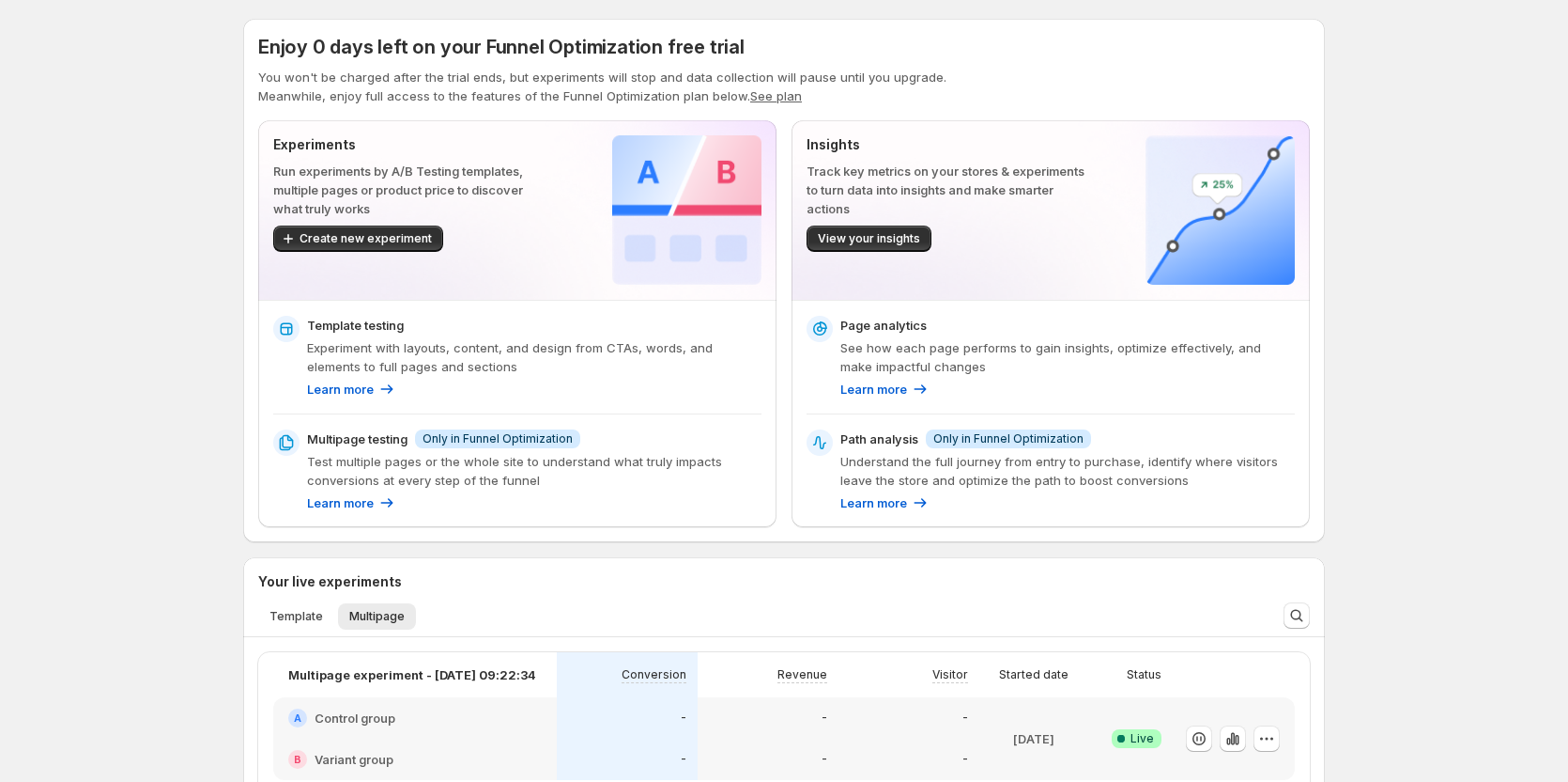
click at [471, 50] on span "Enjoy 0 days left on your Funnel Optimization free trial" at bounding box center [502, 46] width 487 height 23
click at [471, 49] on span "Enjoy 0 days left on your Funnel Optimization free trial" at bounding box center [502, 46] width 487 height 23
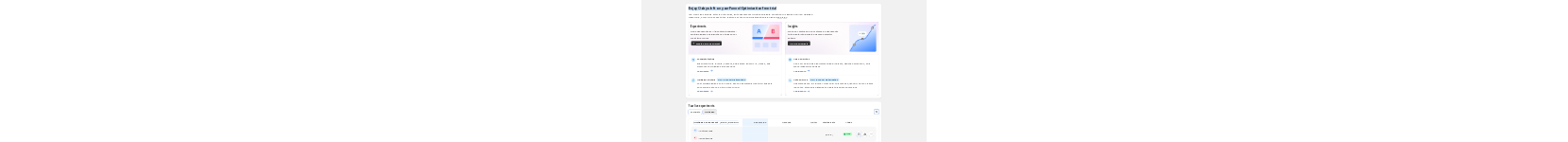
scroll to position [997, 0]
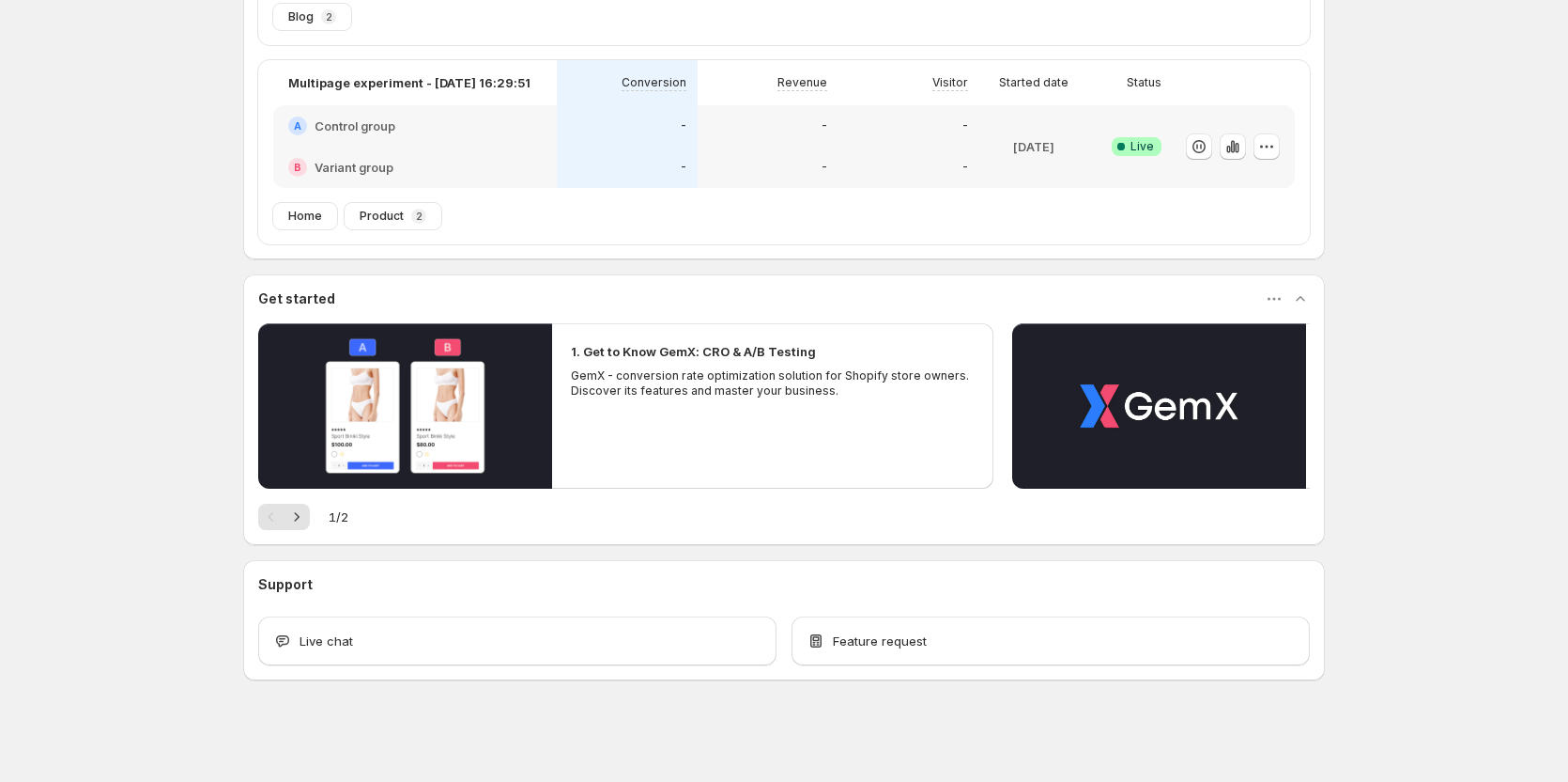
drag, startPoint x: 1186, startPoint y: 269, endPoint x: 1232, endPoint y: 249, distance: 50.2
